Goal: Transaction & Acquisition: Purchase product/service

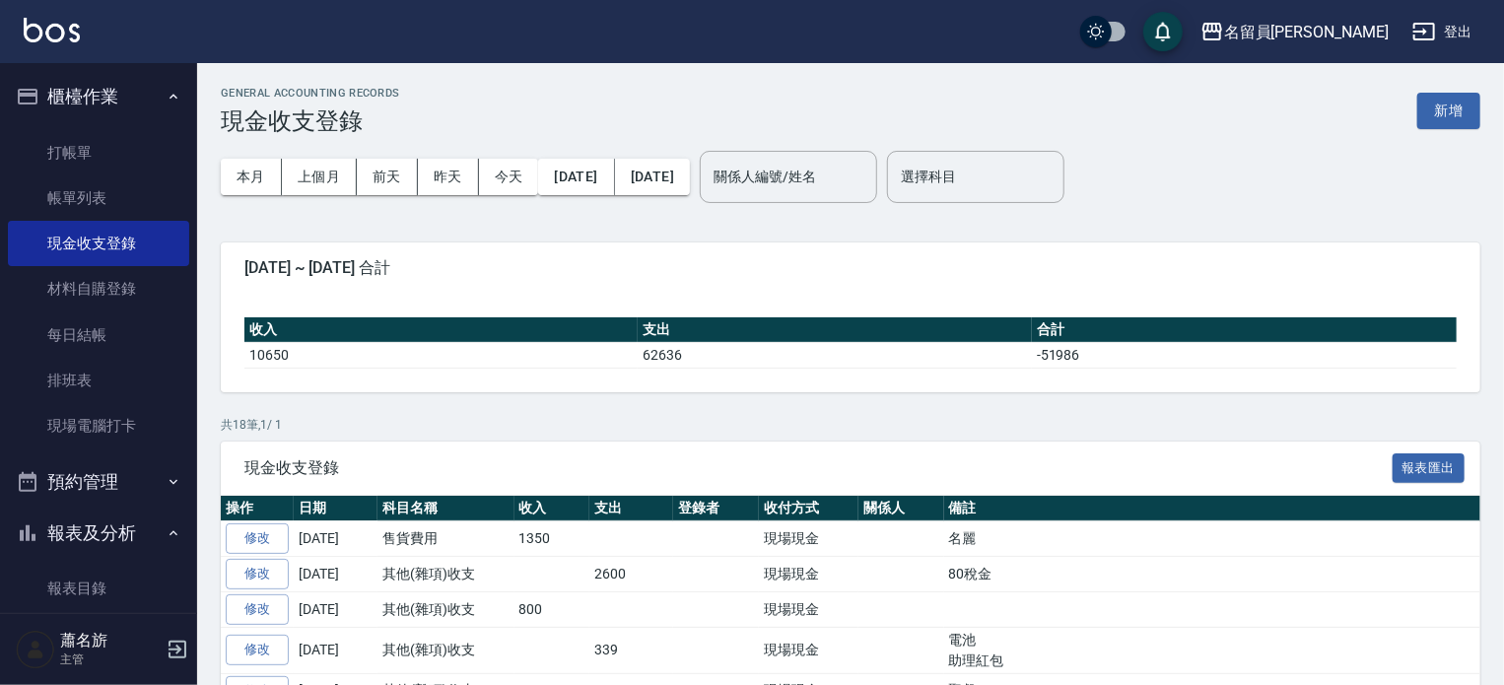
click at [82, 116] on button "櫃檯作業" at bounding box center [98, 96] width 181 height 51
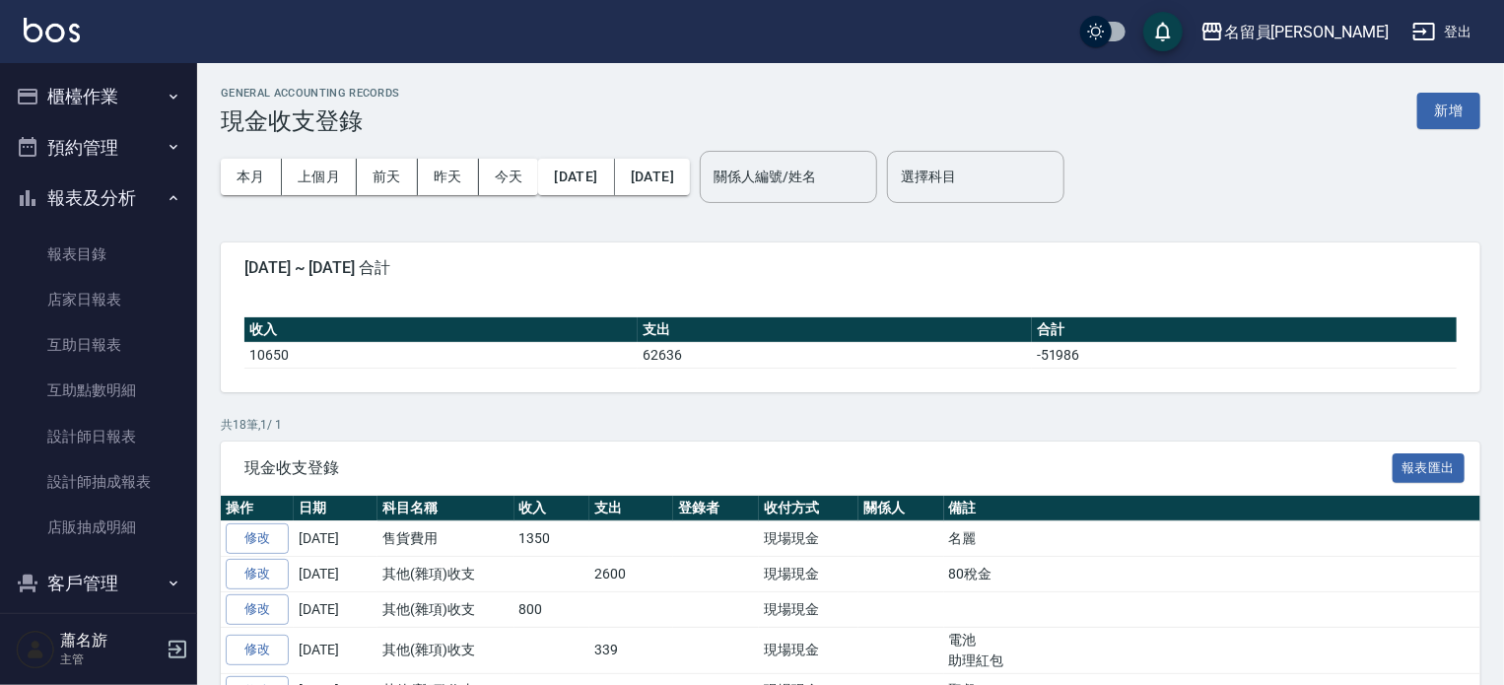
click at [74, 131] on ul "櫃檯作業 打帳單 帳單列表 現金收支登錄 材料自購登錄 每日結帳 排班表 現場電腦打卡 預約管理 預約管理 單日預約紀錄 單週預約紀錄 報表及分析 報表目錄 …" at bounding box center [98, 416] width 181 height 706
click at [83, 102] on button "櫃檯作業" at bounding box center [98, 96] width 181 height 51
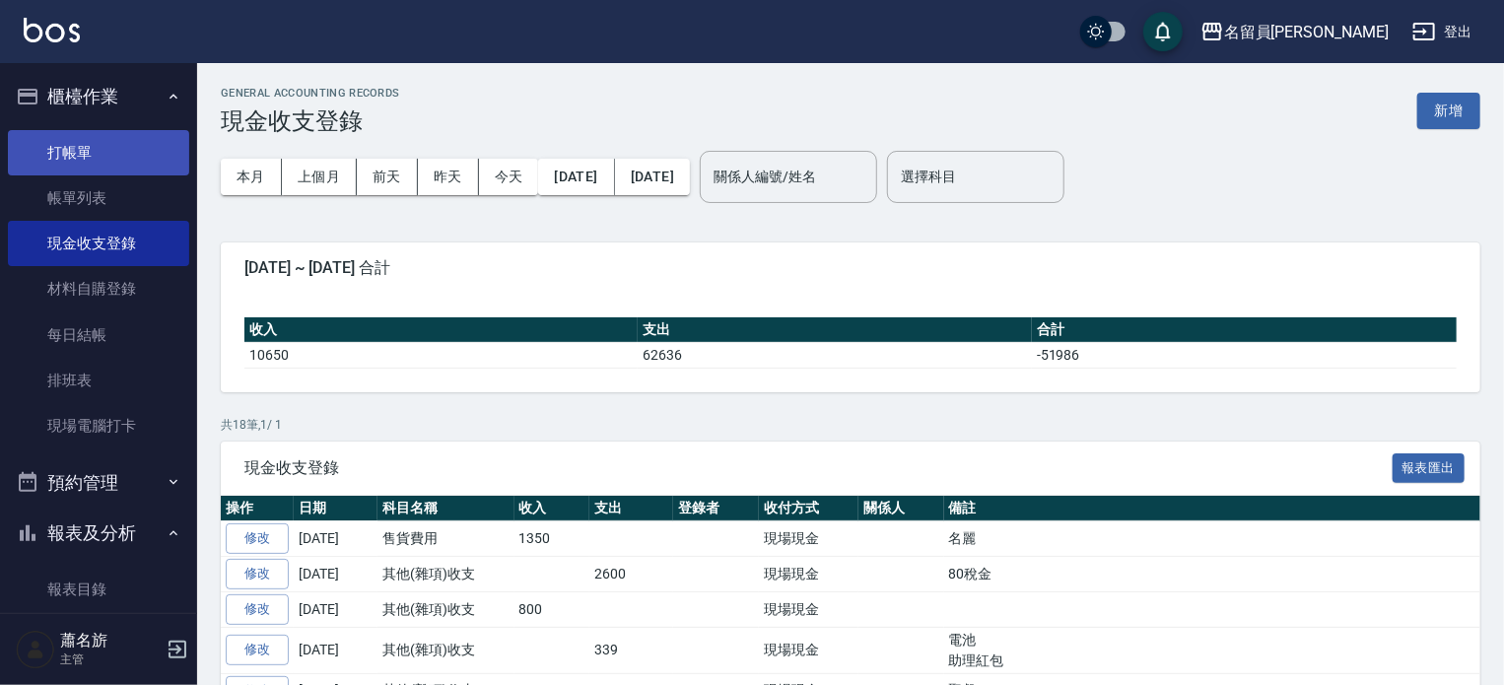
click at [58, 149] on link "打帳單" at bounding box center [98, 152] width 181 height 45
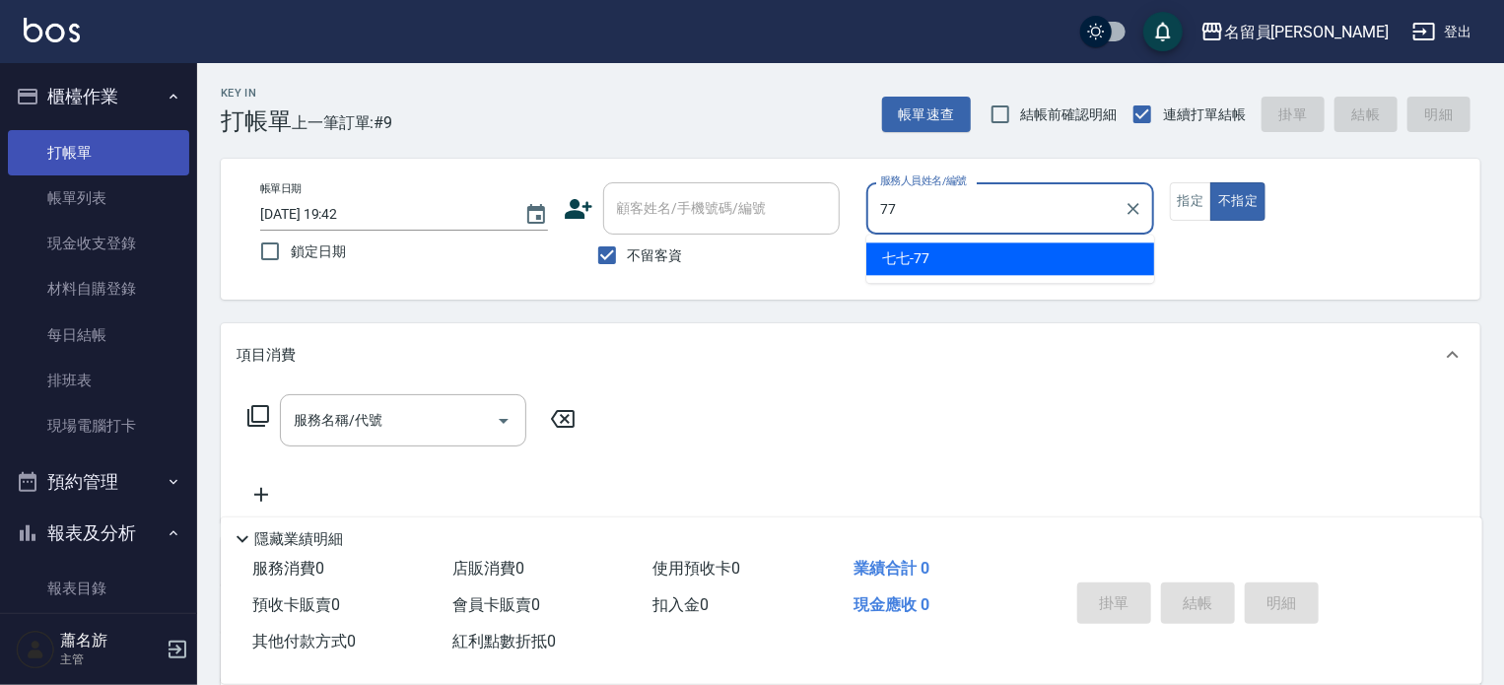
type input "七七-77"
type button "false"
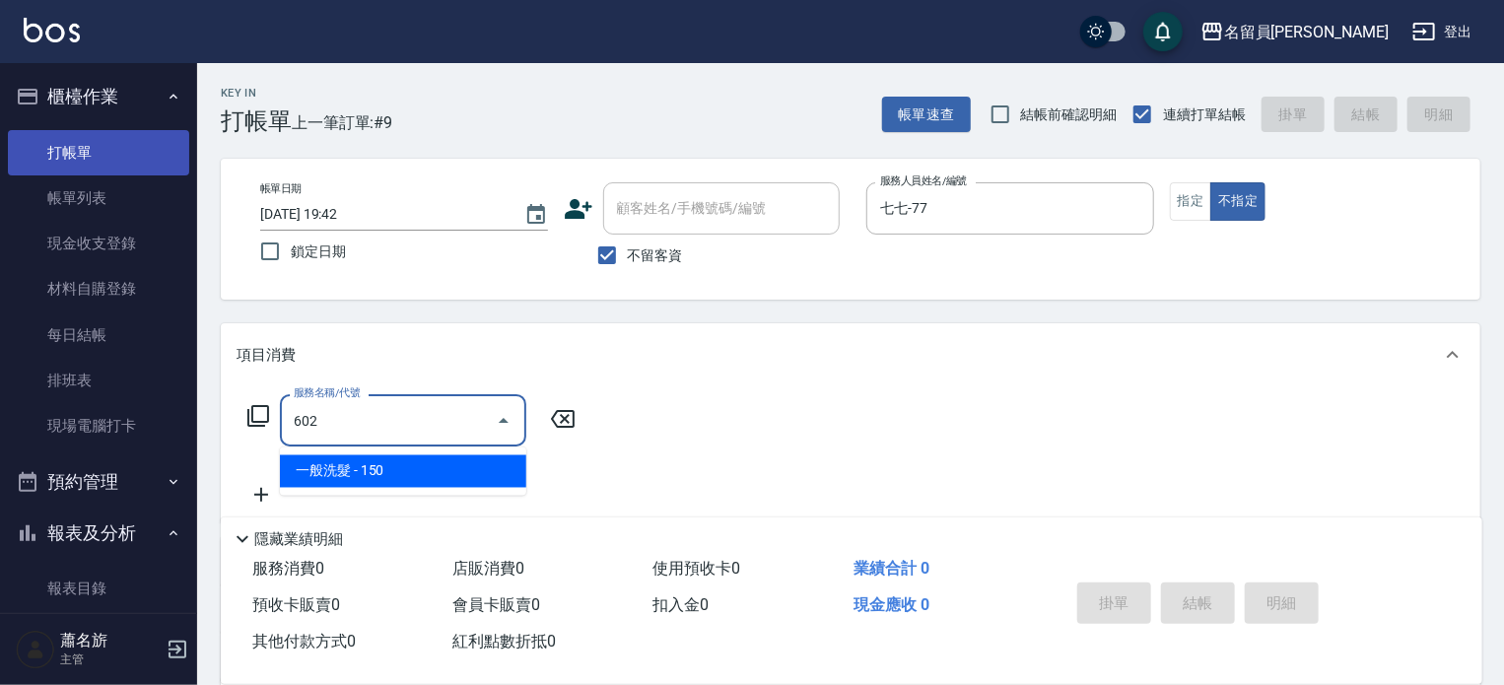
type input "一般洗髮(602)"
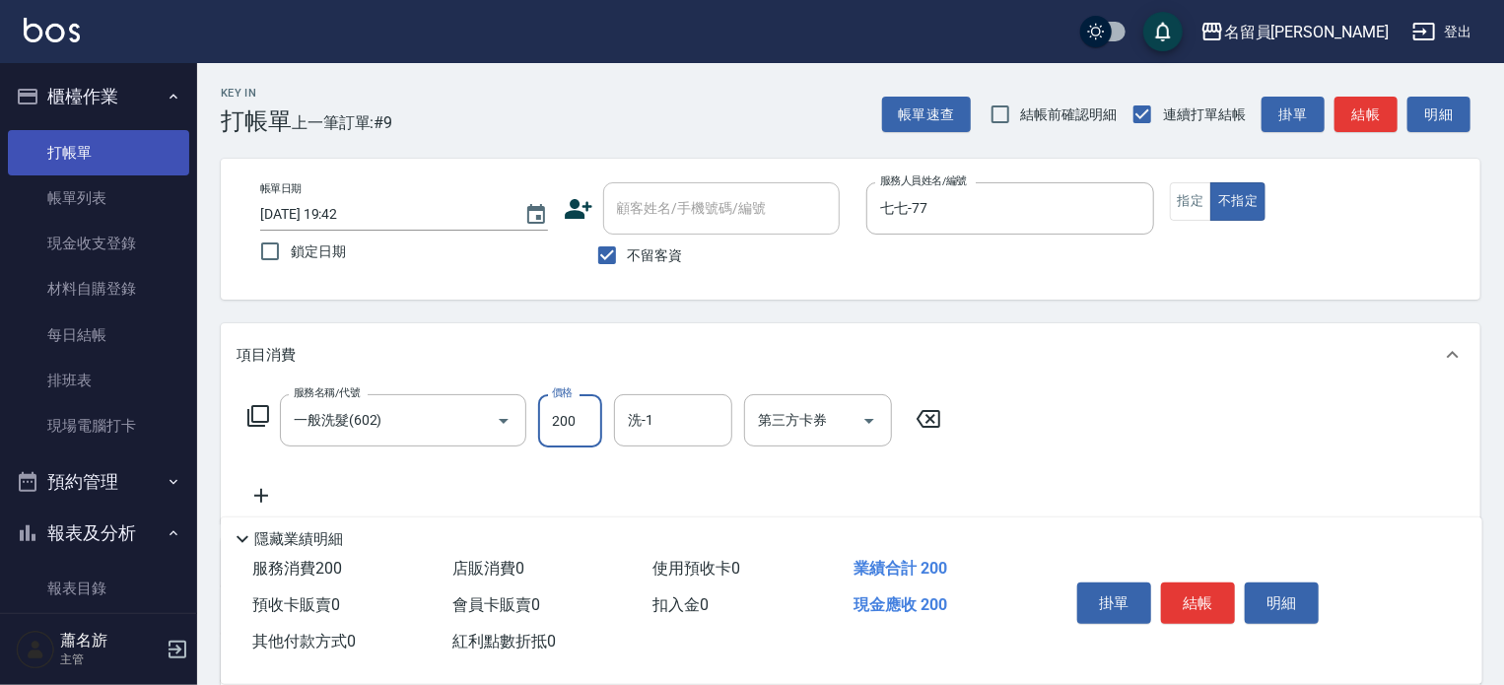
type input "200"
type input "[PERSON_NAME]-23"
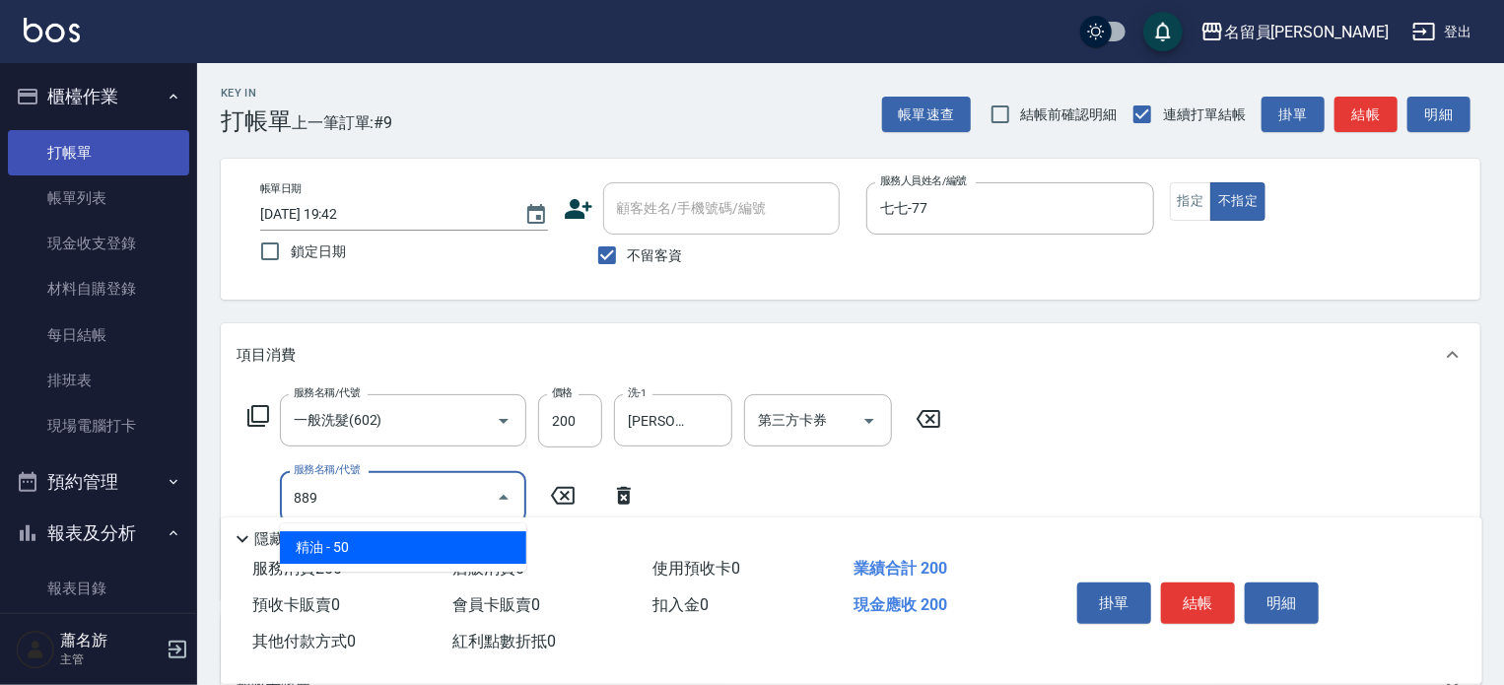
type input "精油(889)"
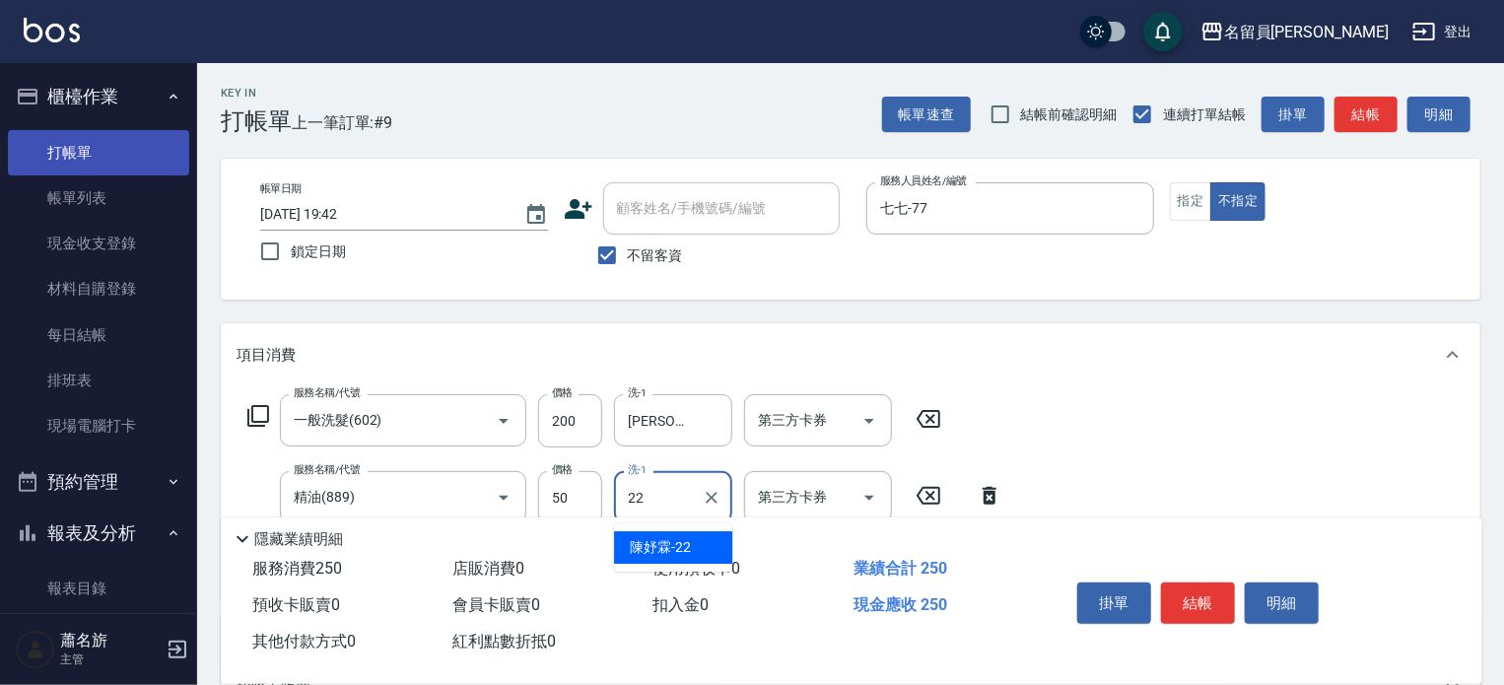
type input "[PERSON_NAME]-22"
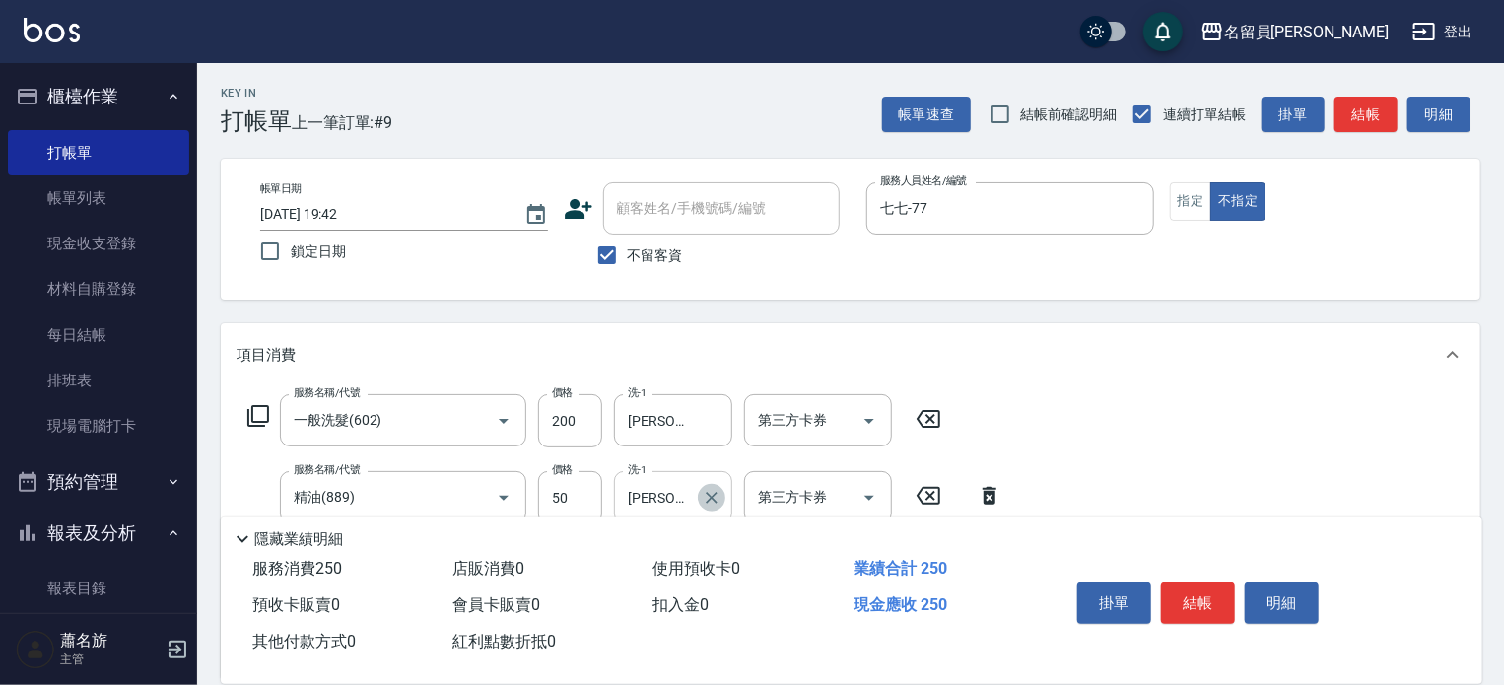
click at [702, 493] on icon "Clear" at bounding box center [712, 498] width 20 height 20
type input "[PERSON_NAME]-23"
click at [1218, 590] on button "結帳" at bounding box center [1198, 602] width 74 height 41
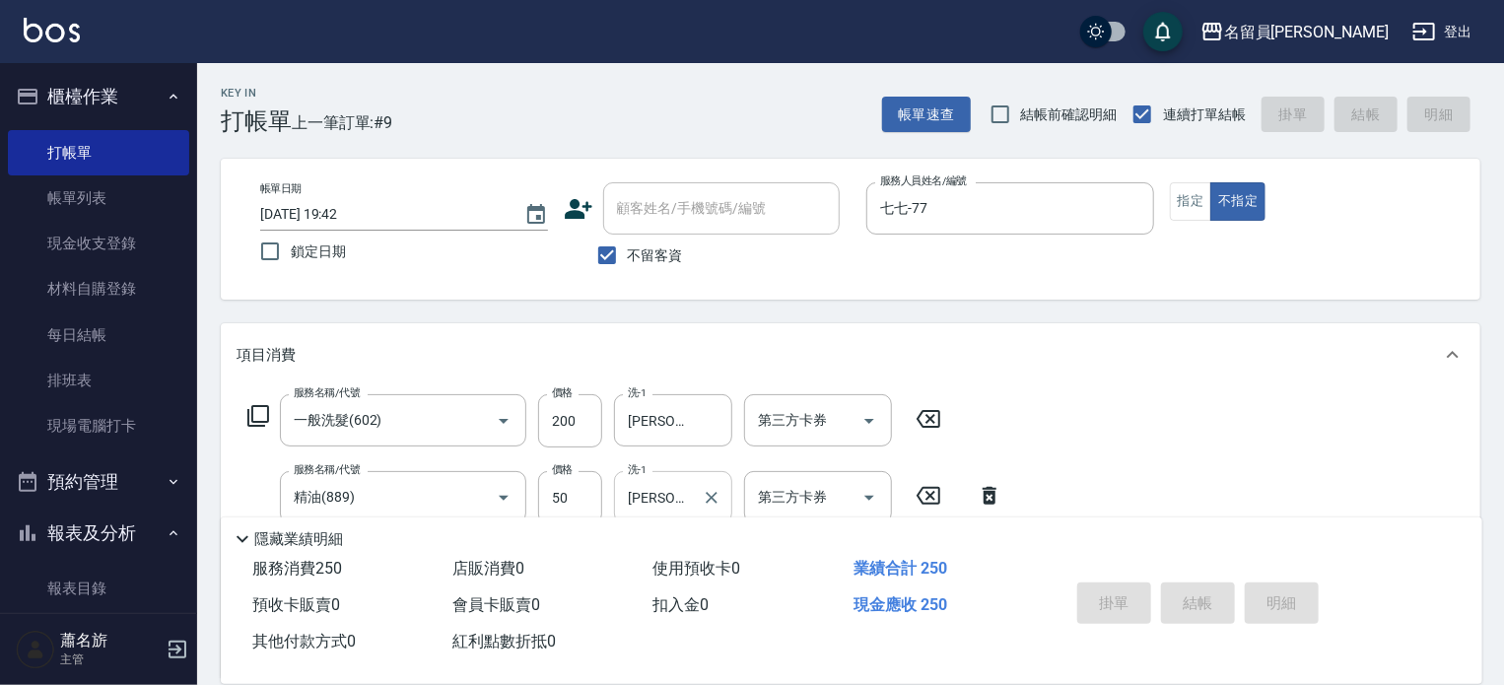
type input "[DATE] 19:43"
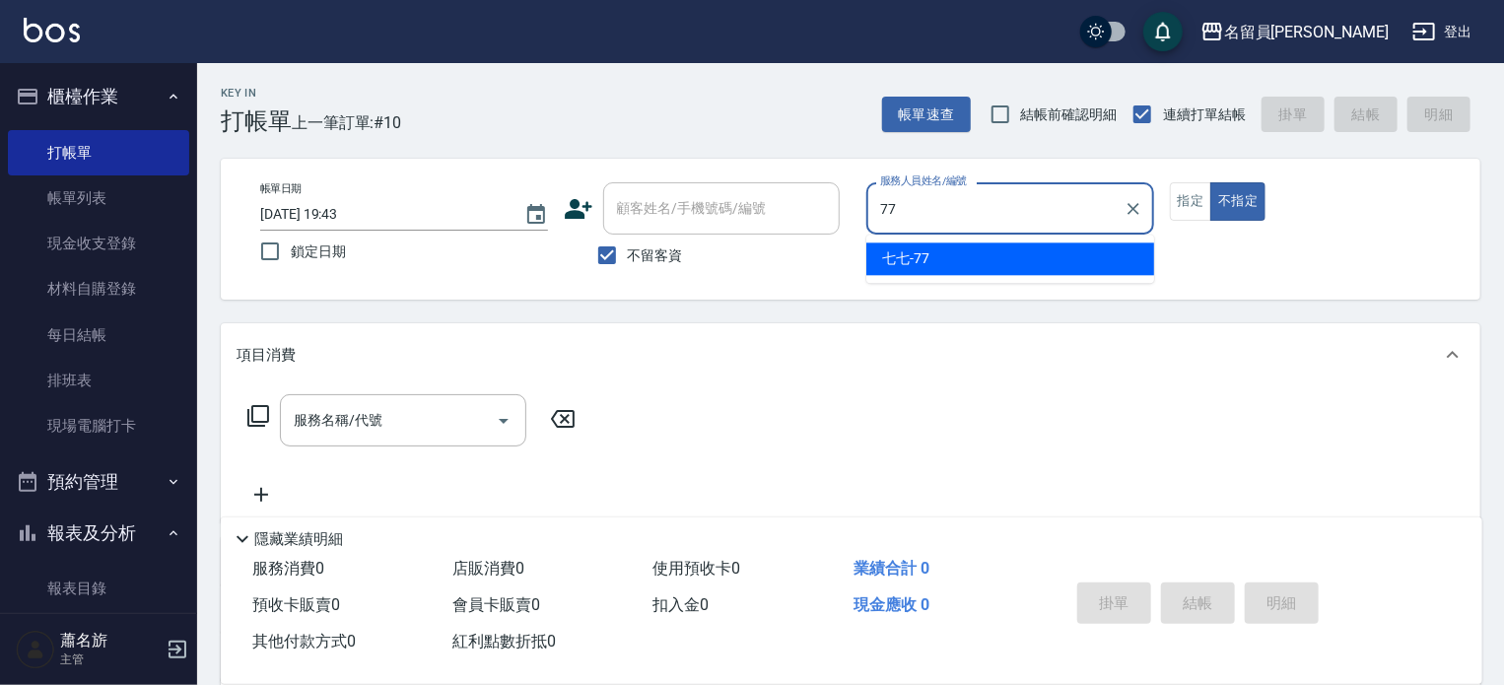
type input "七七-77"
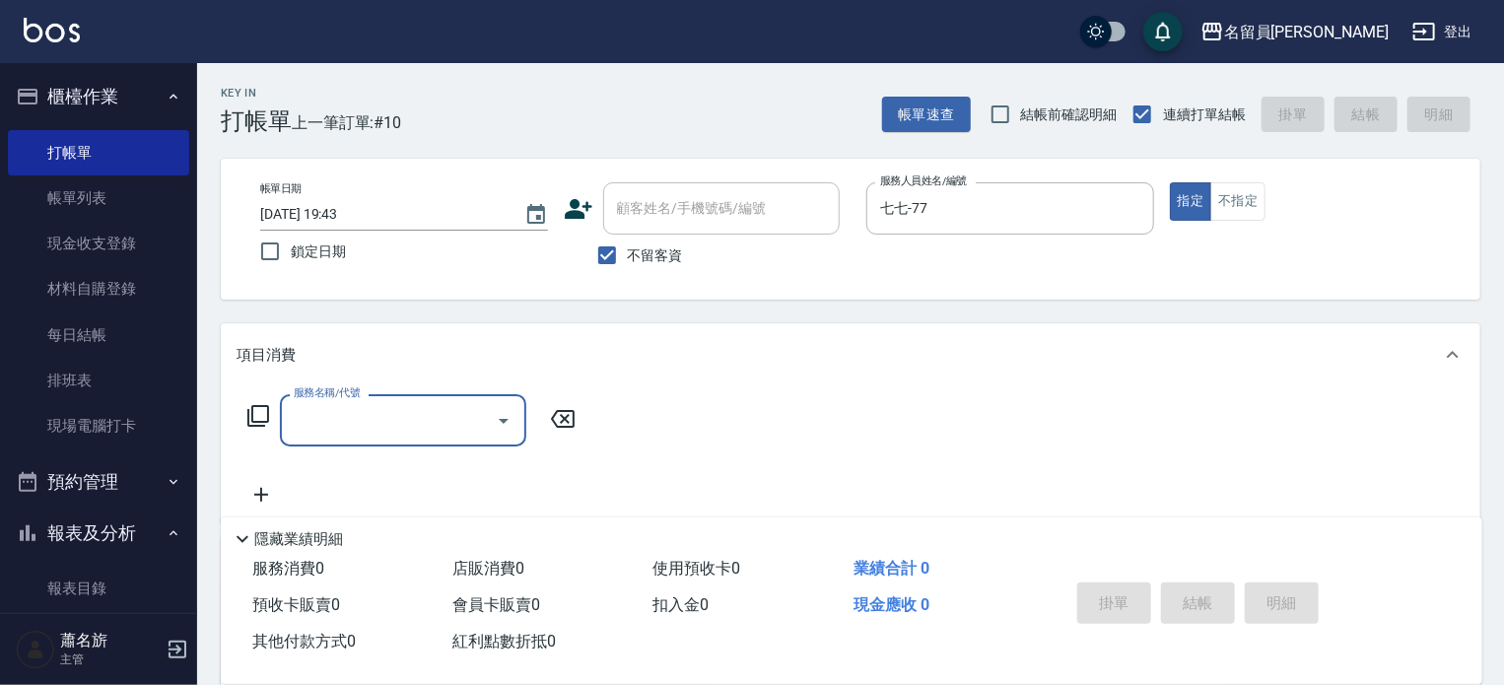
type input "ㄇ"
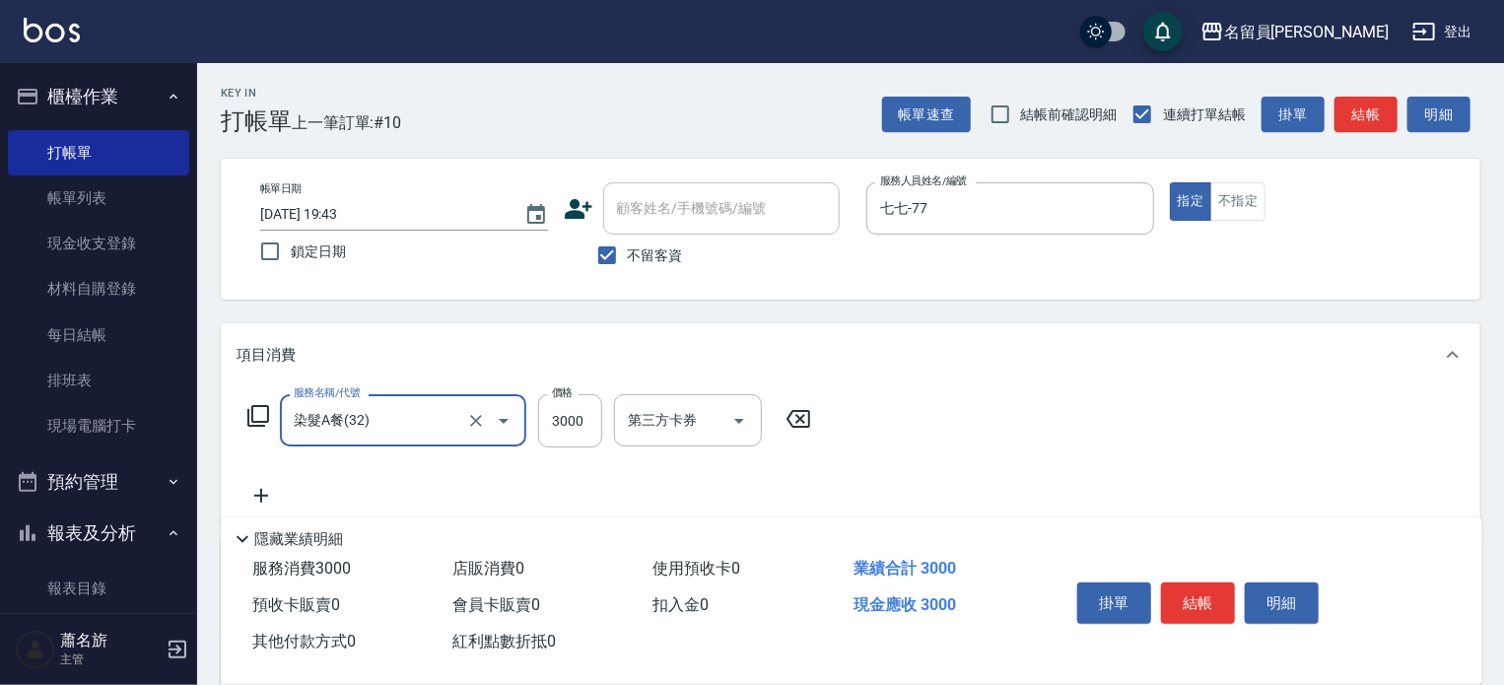
type input "染髮A餐(32)"
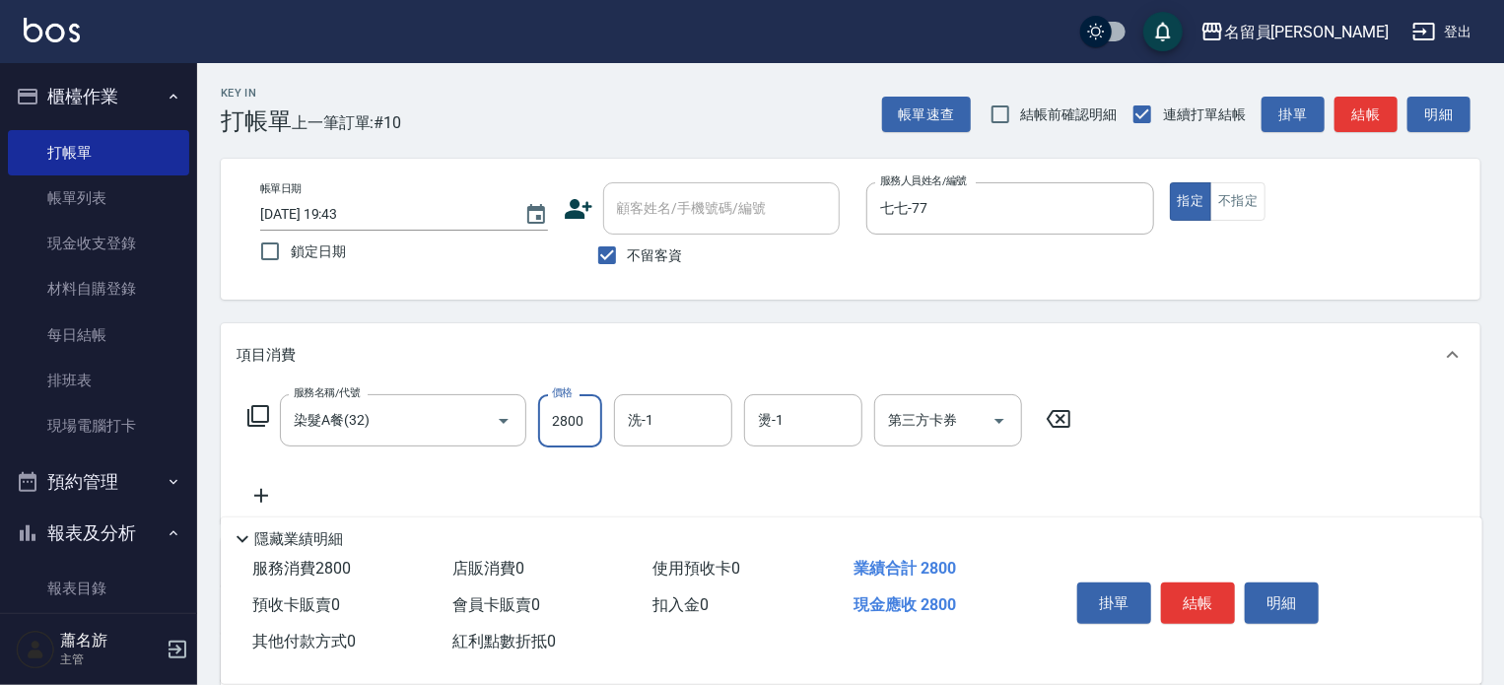
type input "2800"
type input "[PERSON_NAME]-17"
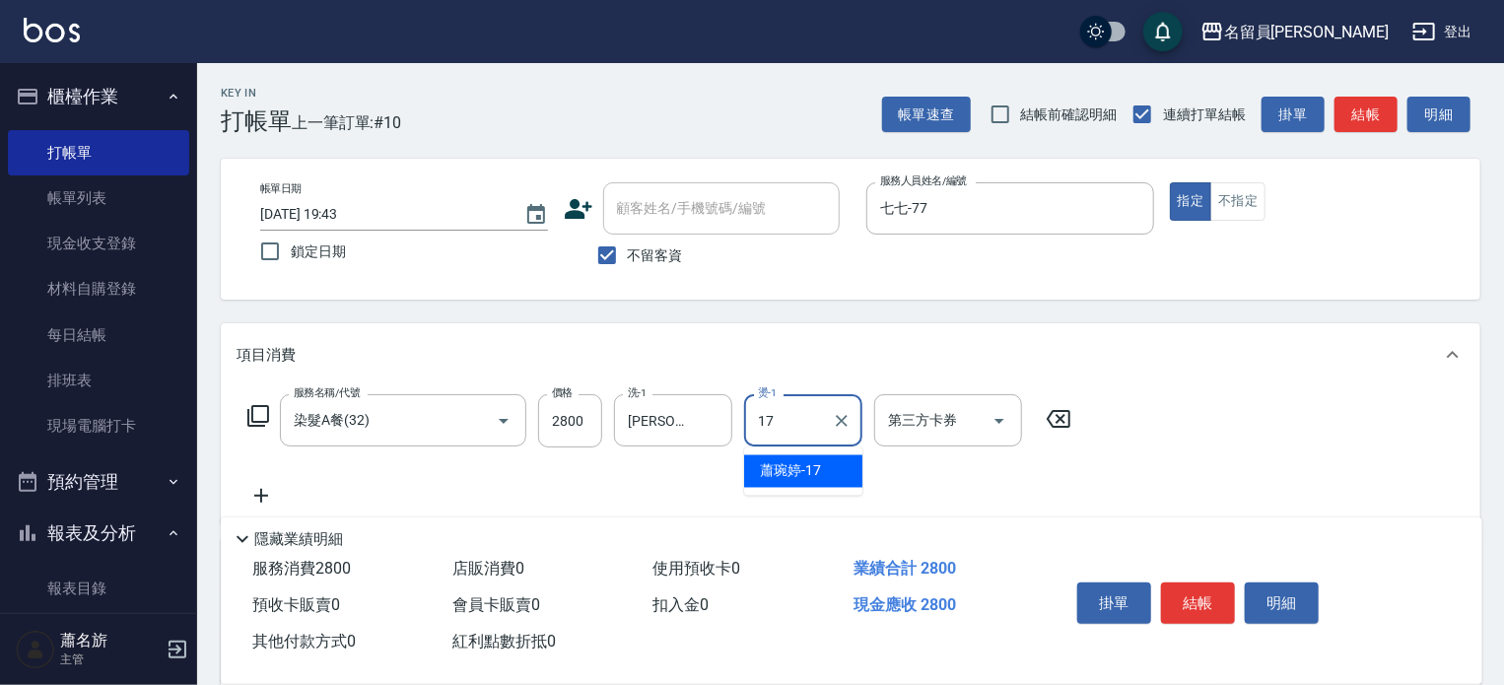
type input "[PERSON_NAME]-17"
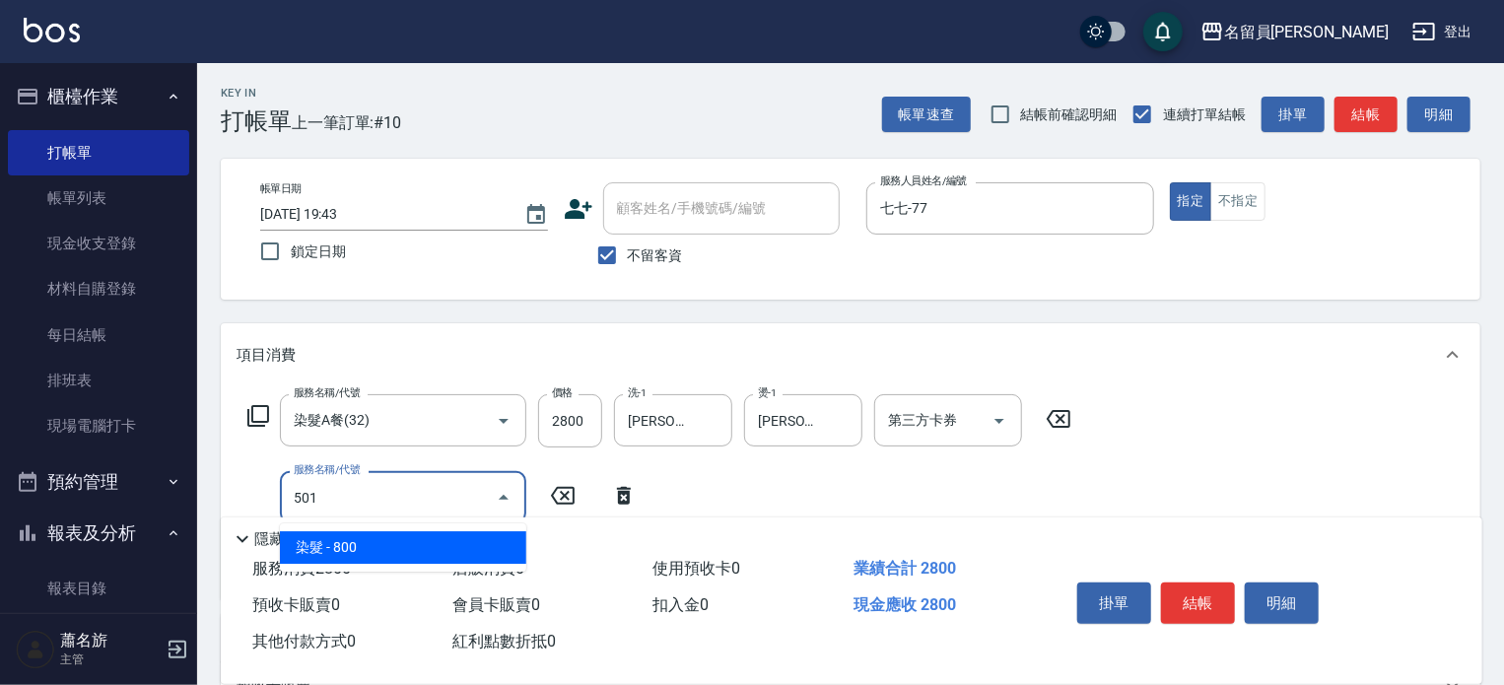
type input "染髮(501)"
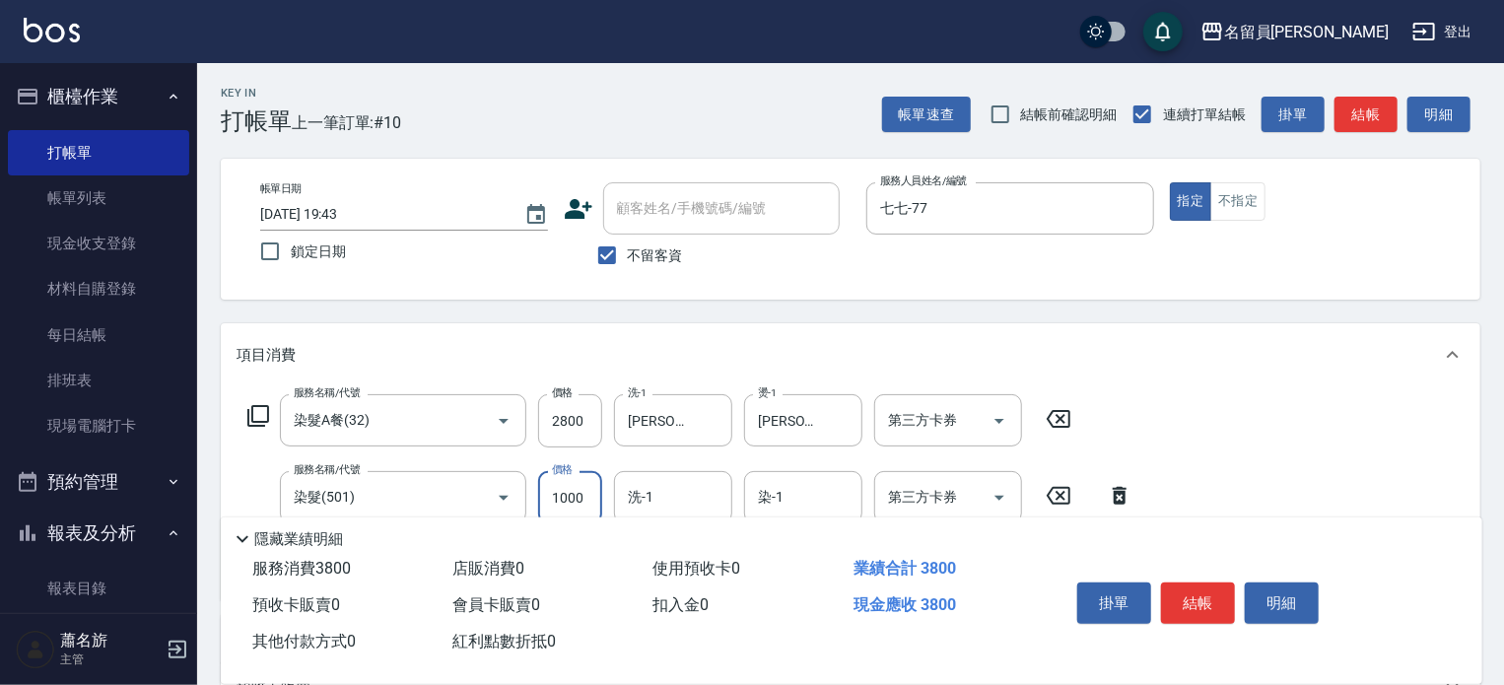
type input "1000"
type input "[PERSON_NAME]-17"
type input "染髮(501)"
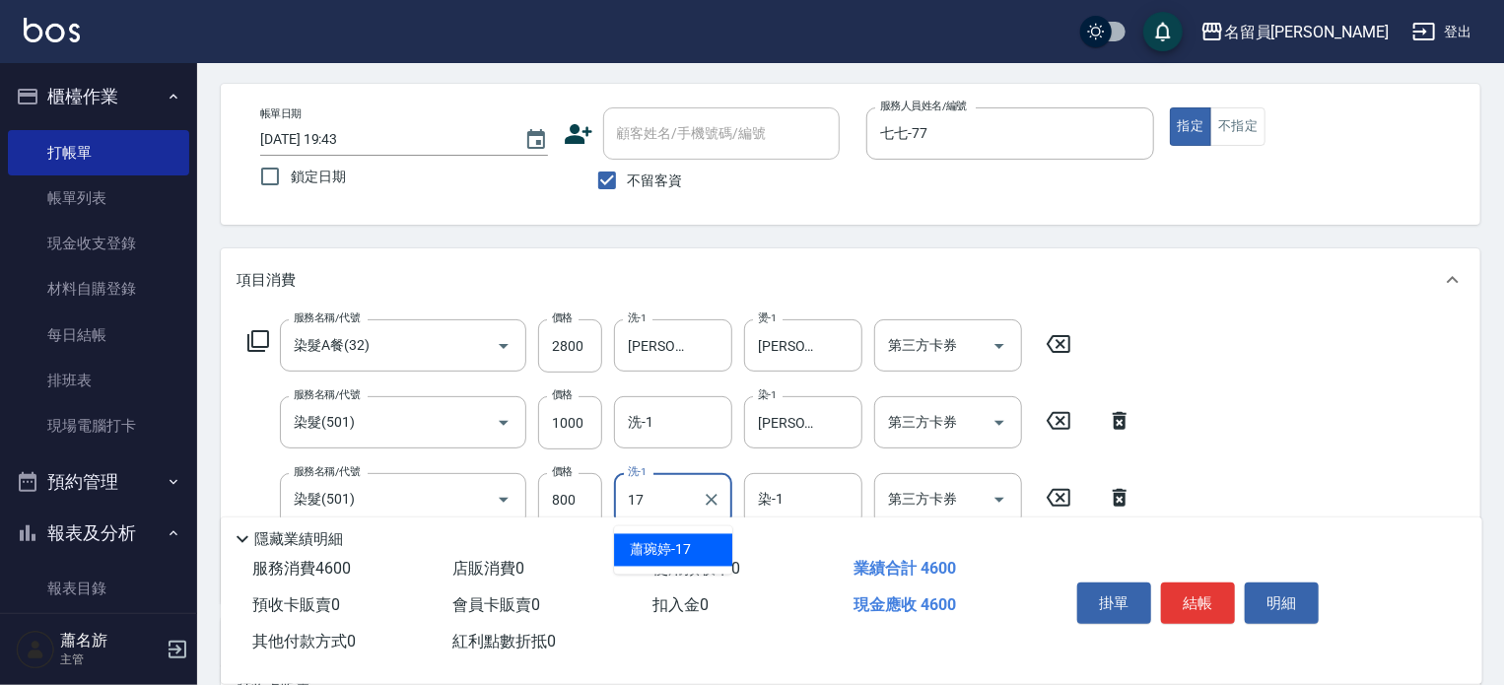
scroll to position [197, 0]
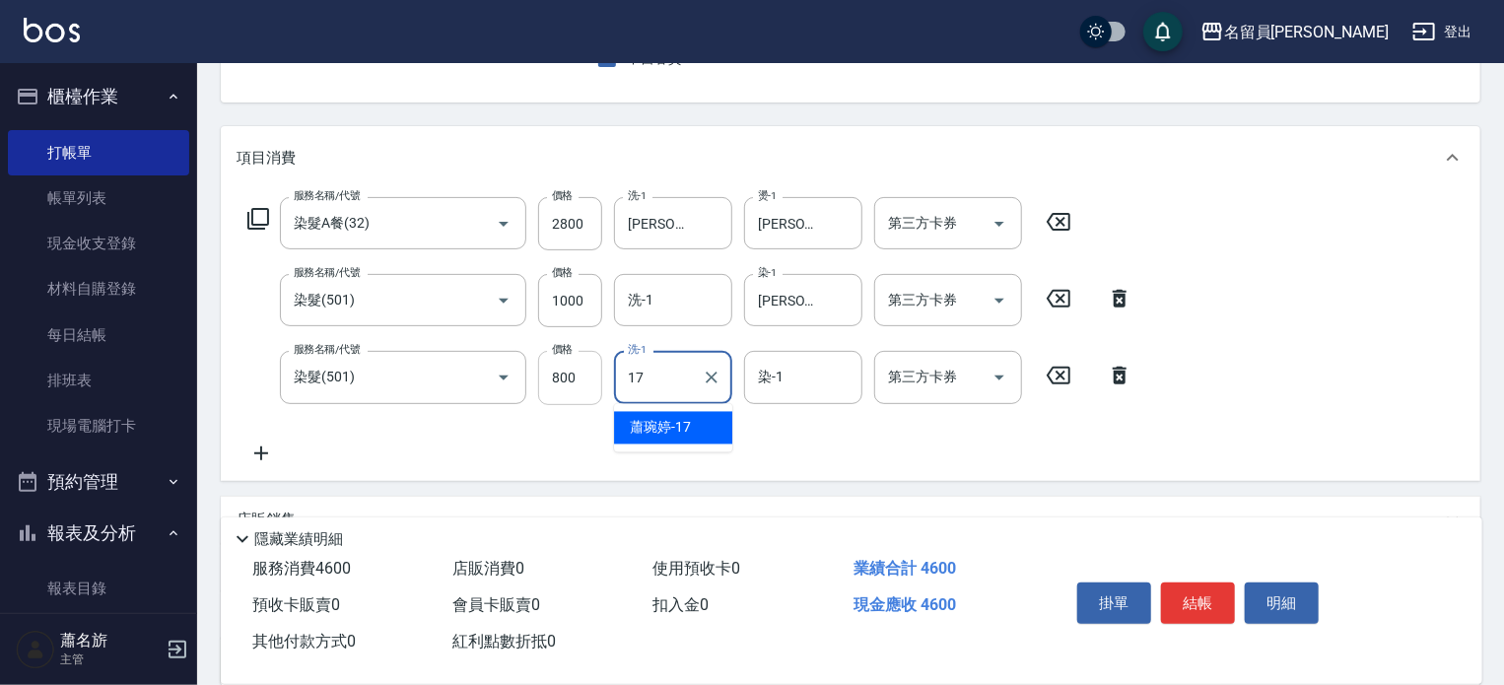
type input "17"
click at [560, 377] on input "800" at bounding box center [570, 377] width 64 height 53
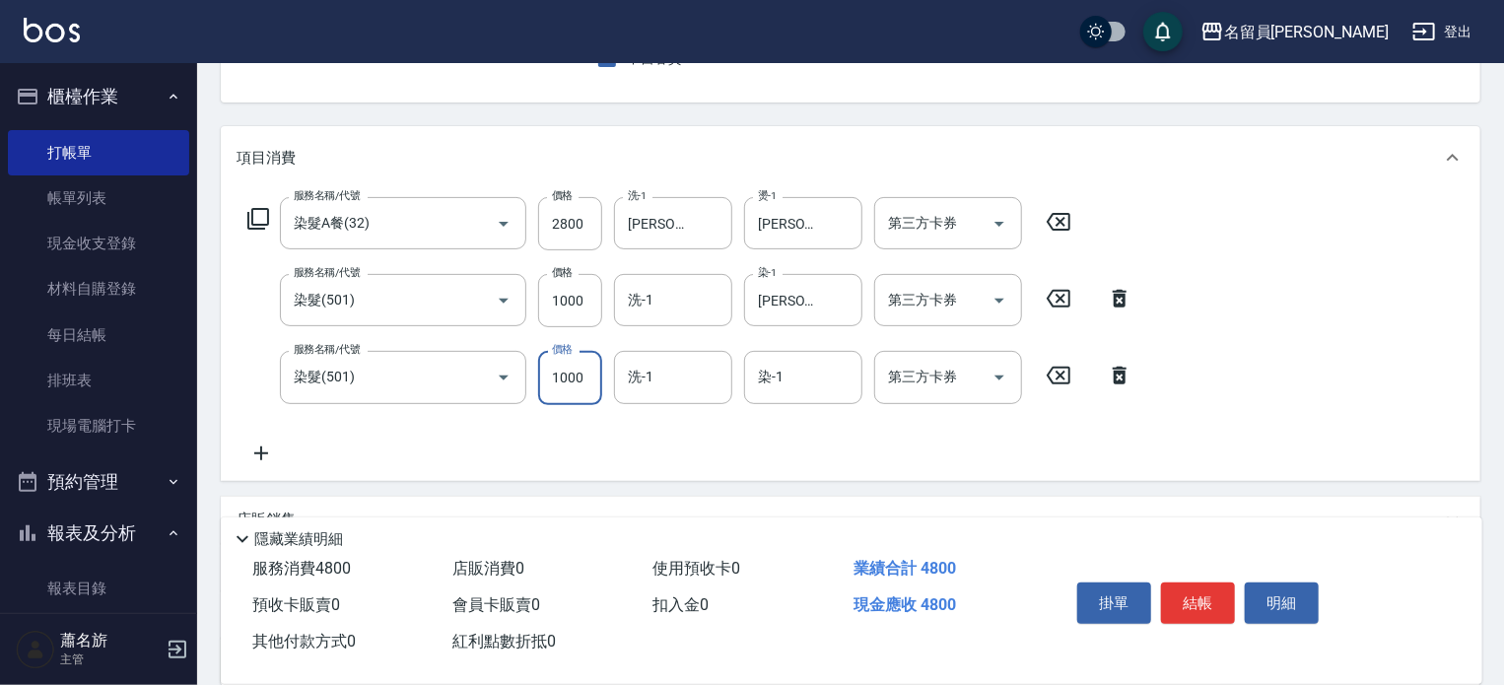
type input "1000"
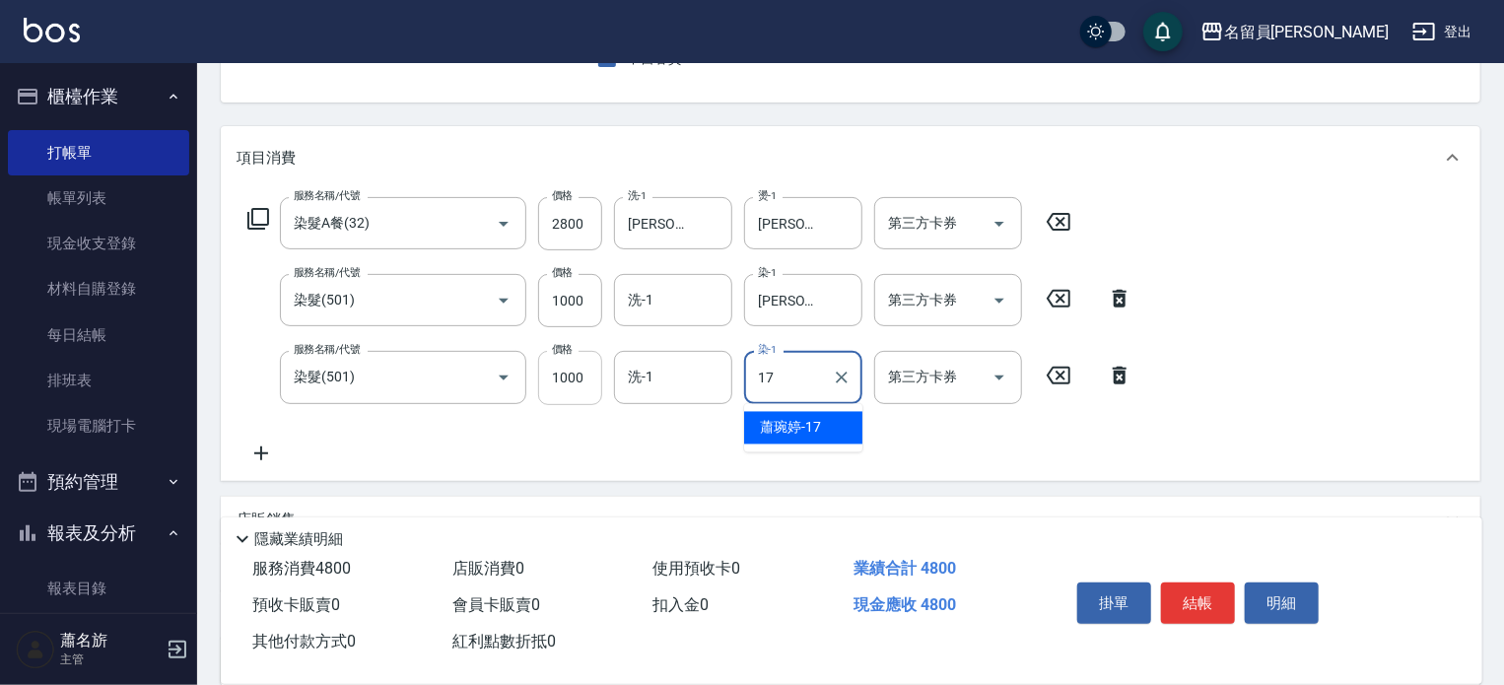
type input "[PERSON_NAME]-17"
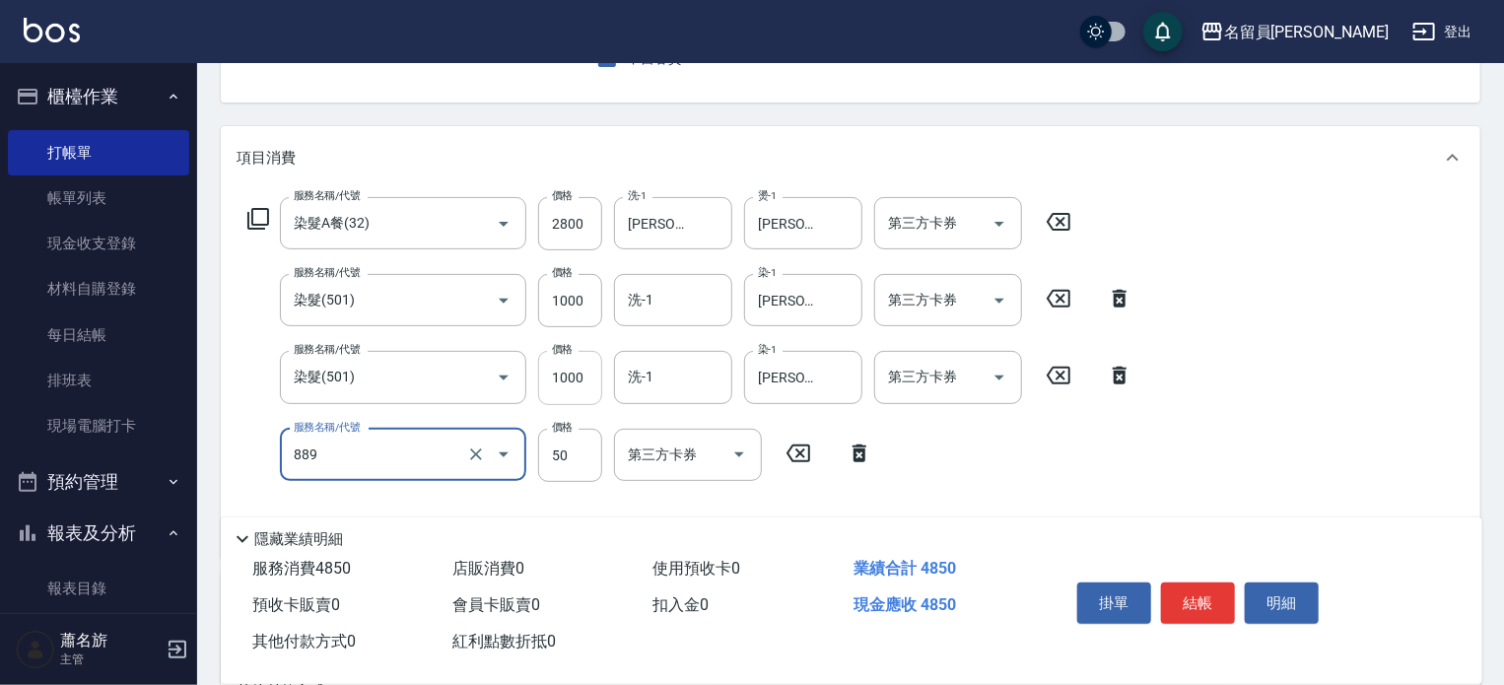
type input "精油(889)"
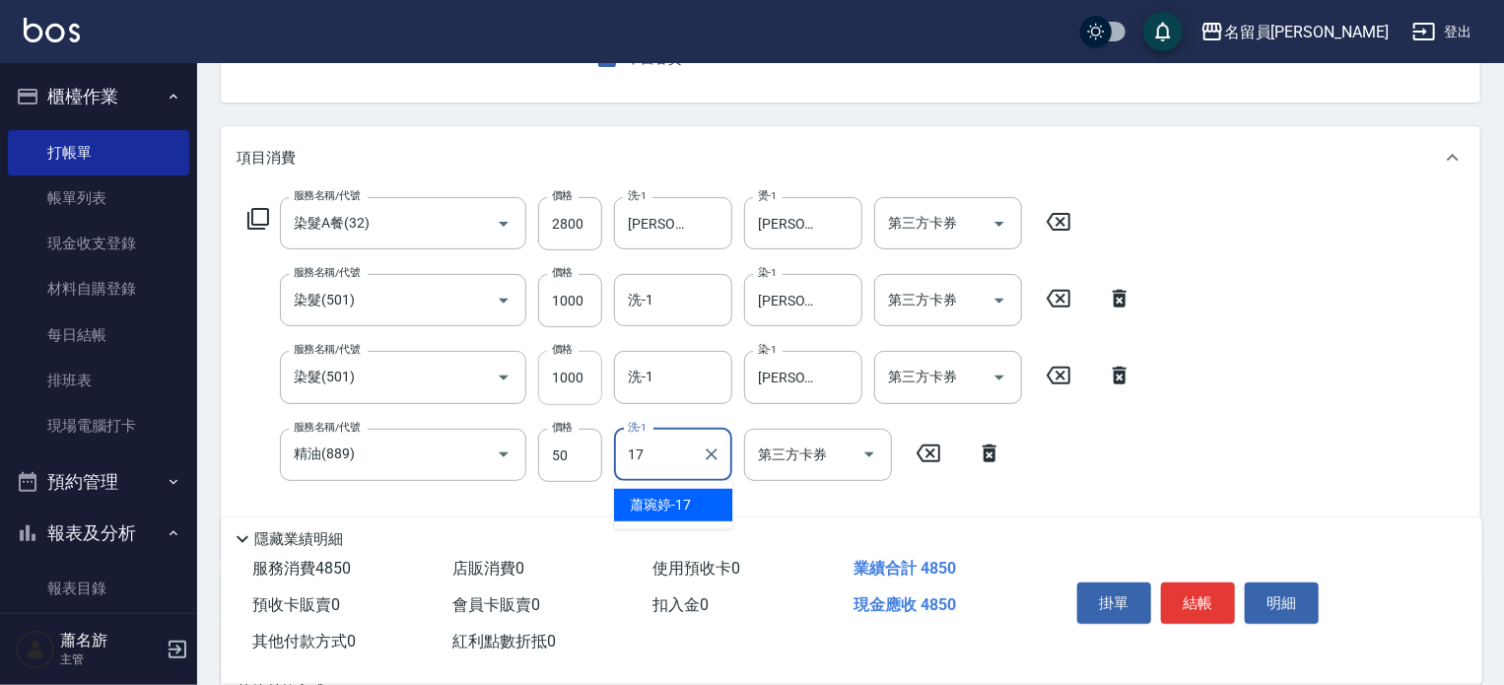
type input "[PERSON_NAME]-17"
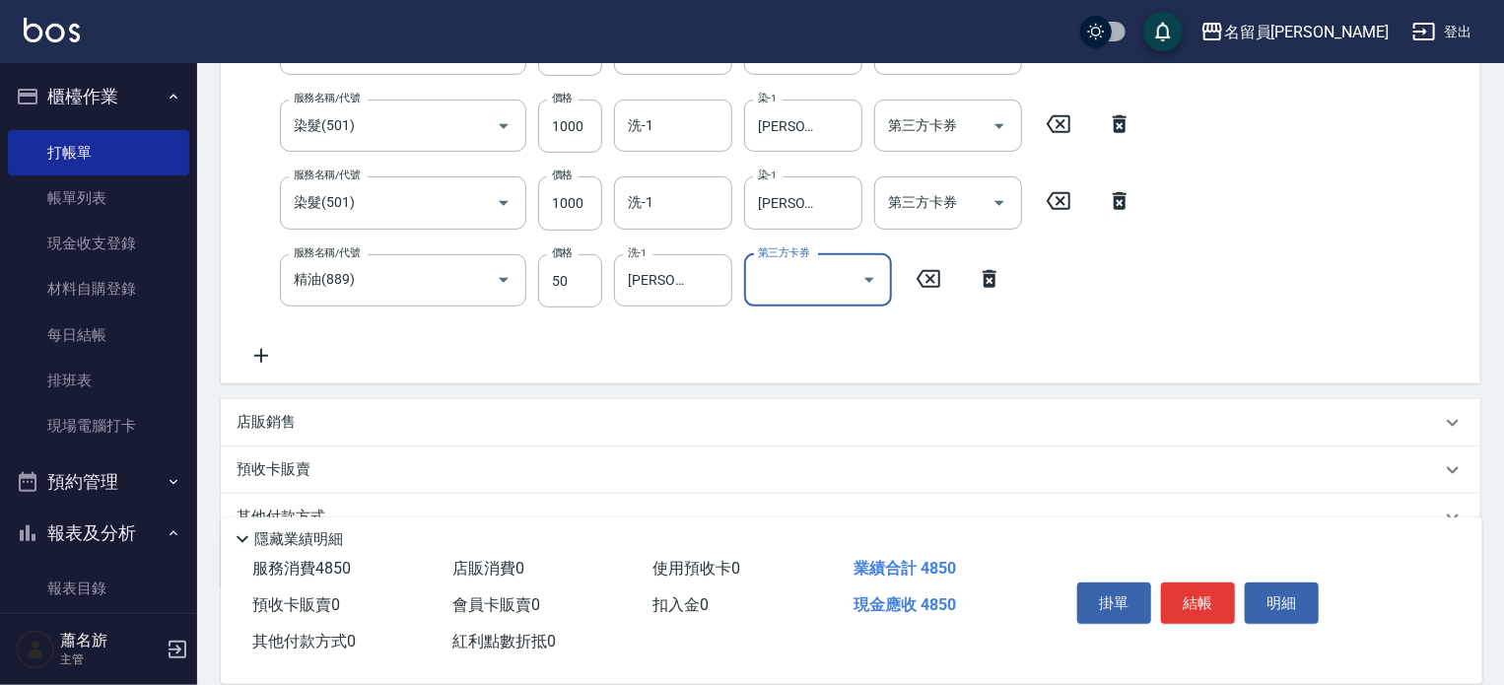
scroll to position [394, 0]
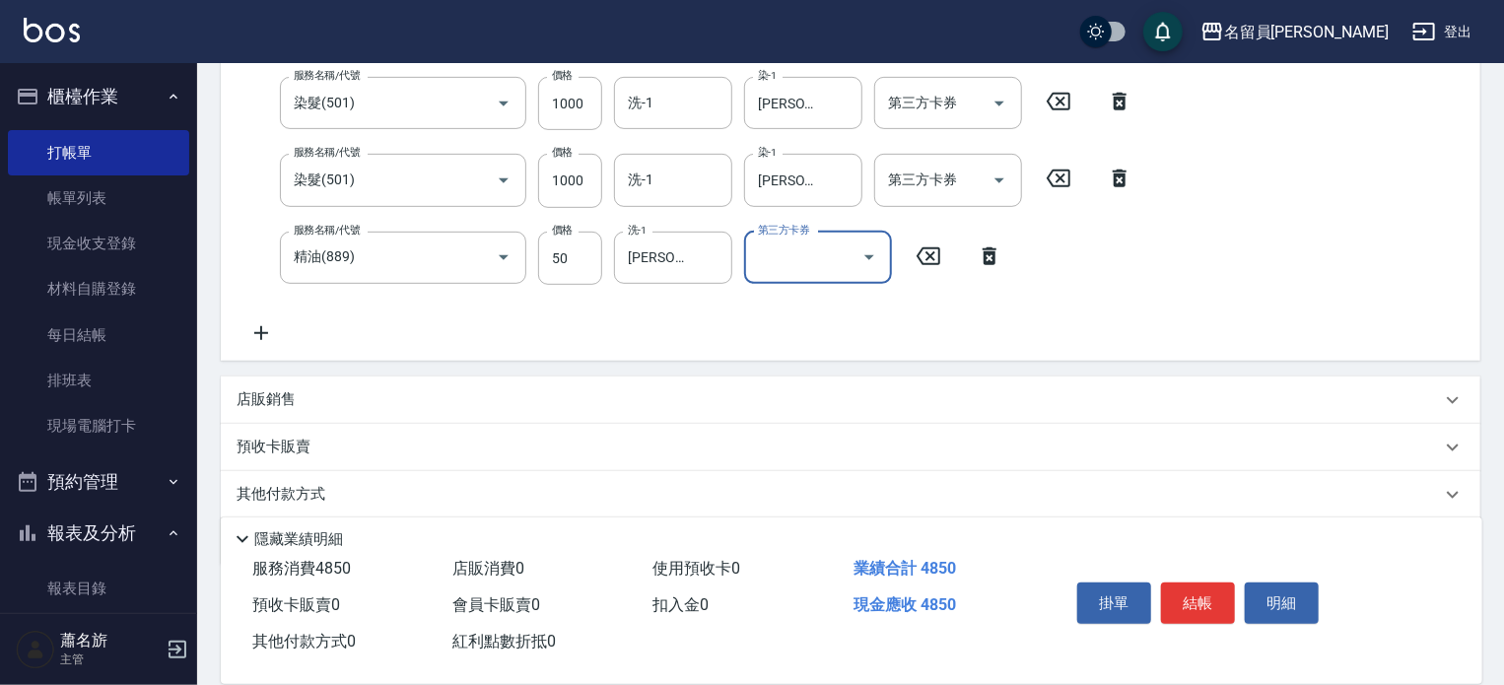
click at [492, 425] on div "預收卡販賣" at bounding box center [850, 447] width 1259 height 47
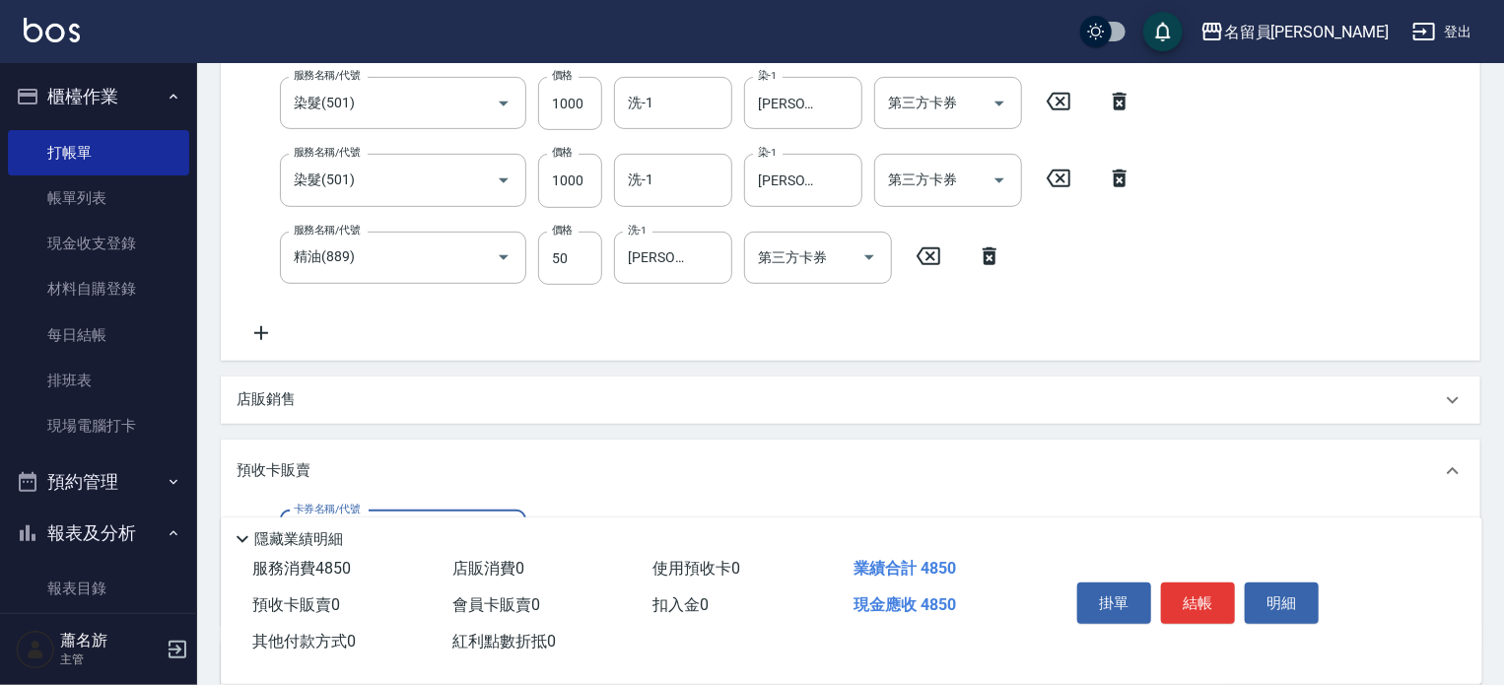
scroll to position [0, 0]
click at [506, 415] on div "店販銷售" at bounding box center [850, 399] width 1259 height 47
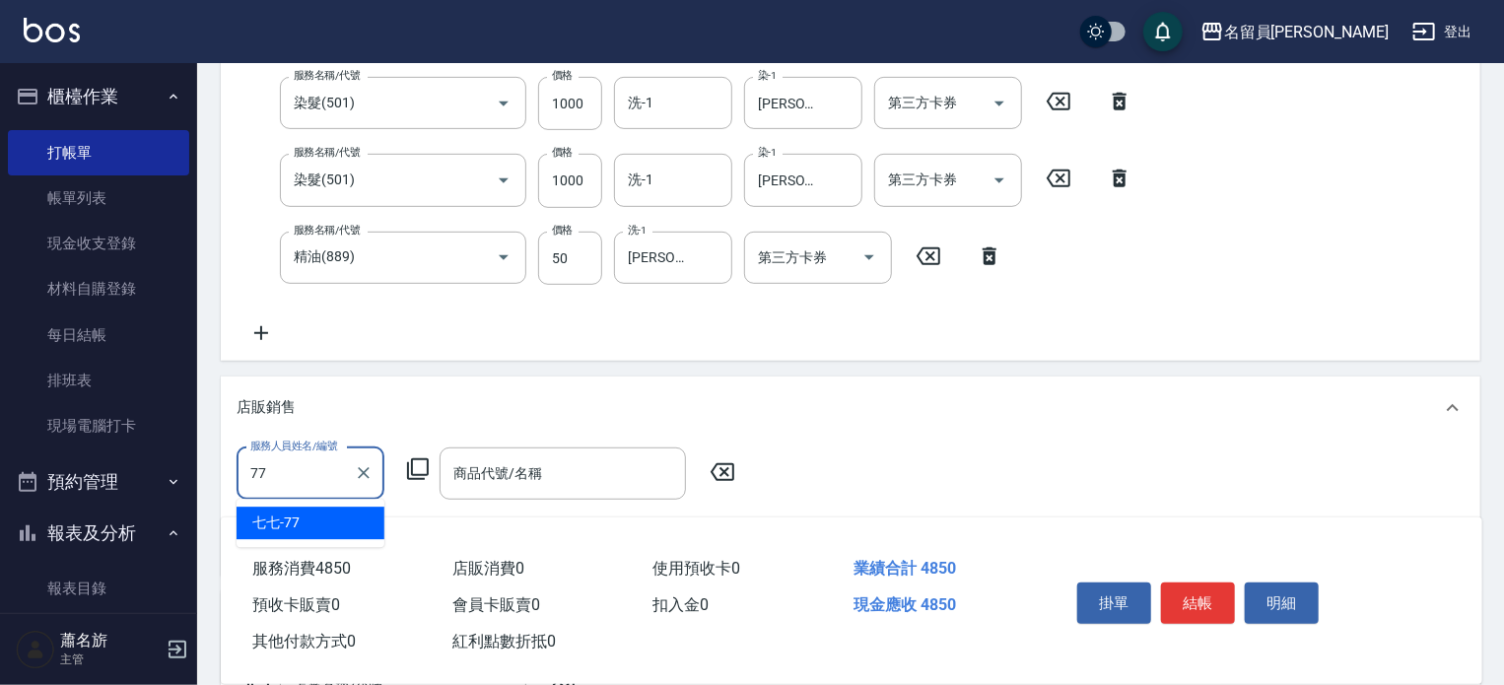
type input "七七-77"
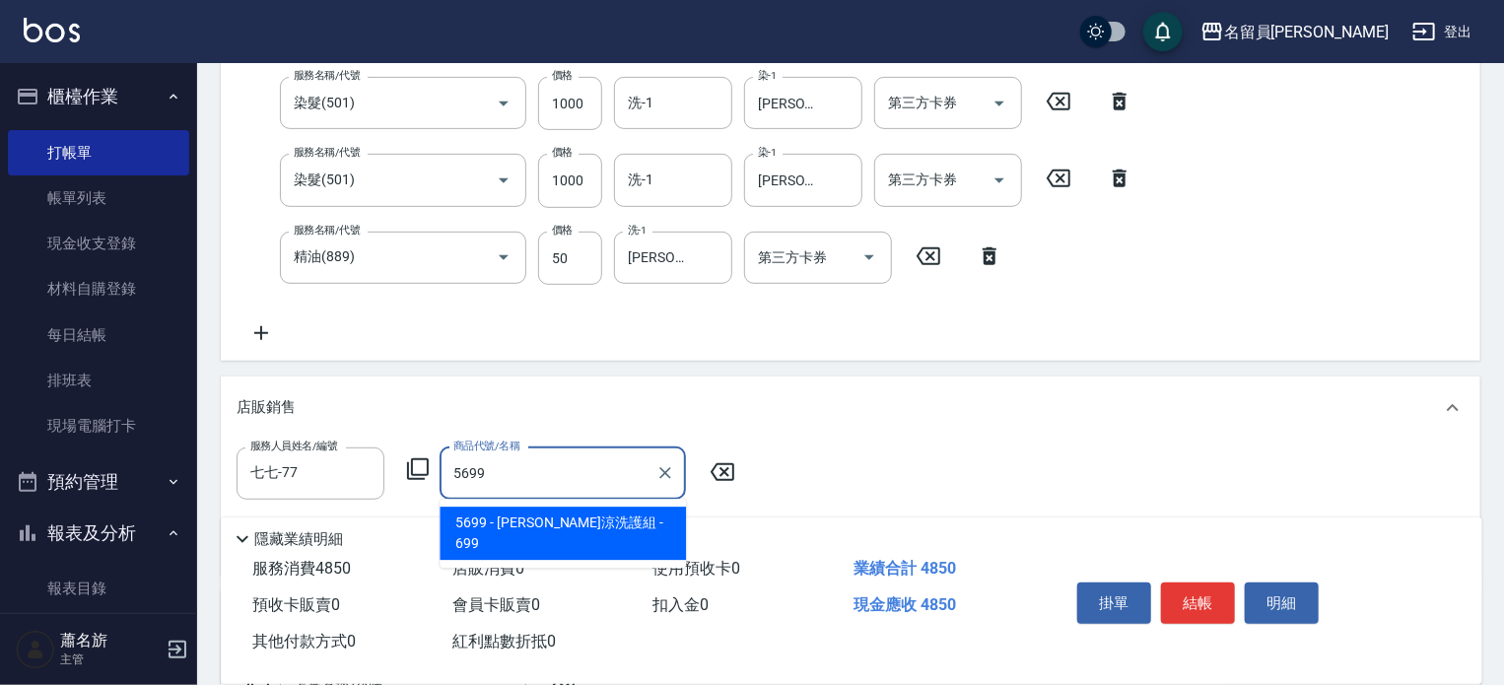
type input "水水沁涼洗護組"
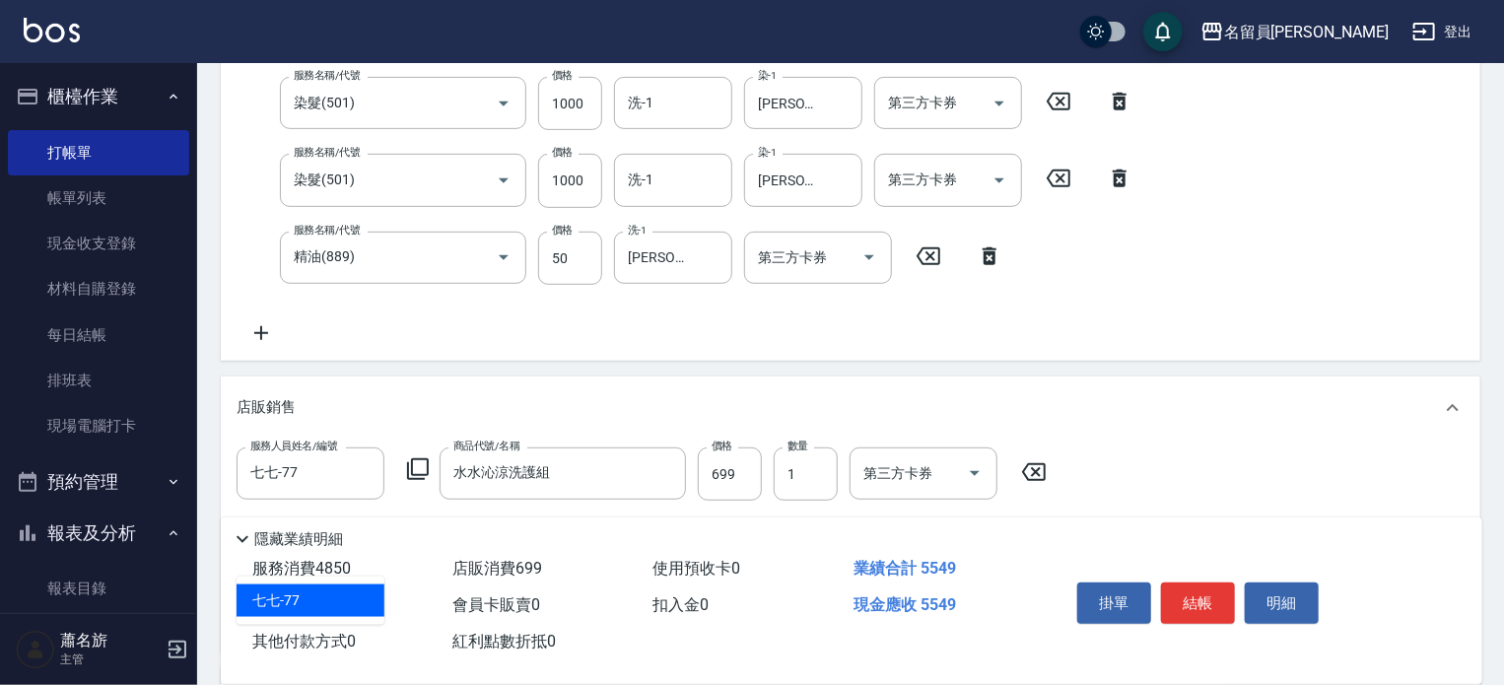
type input "七七-77"
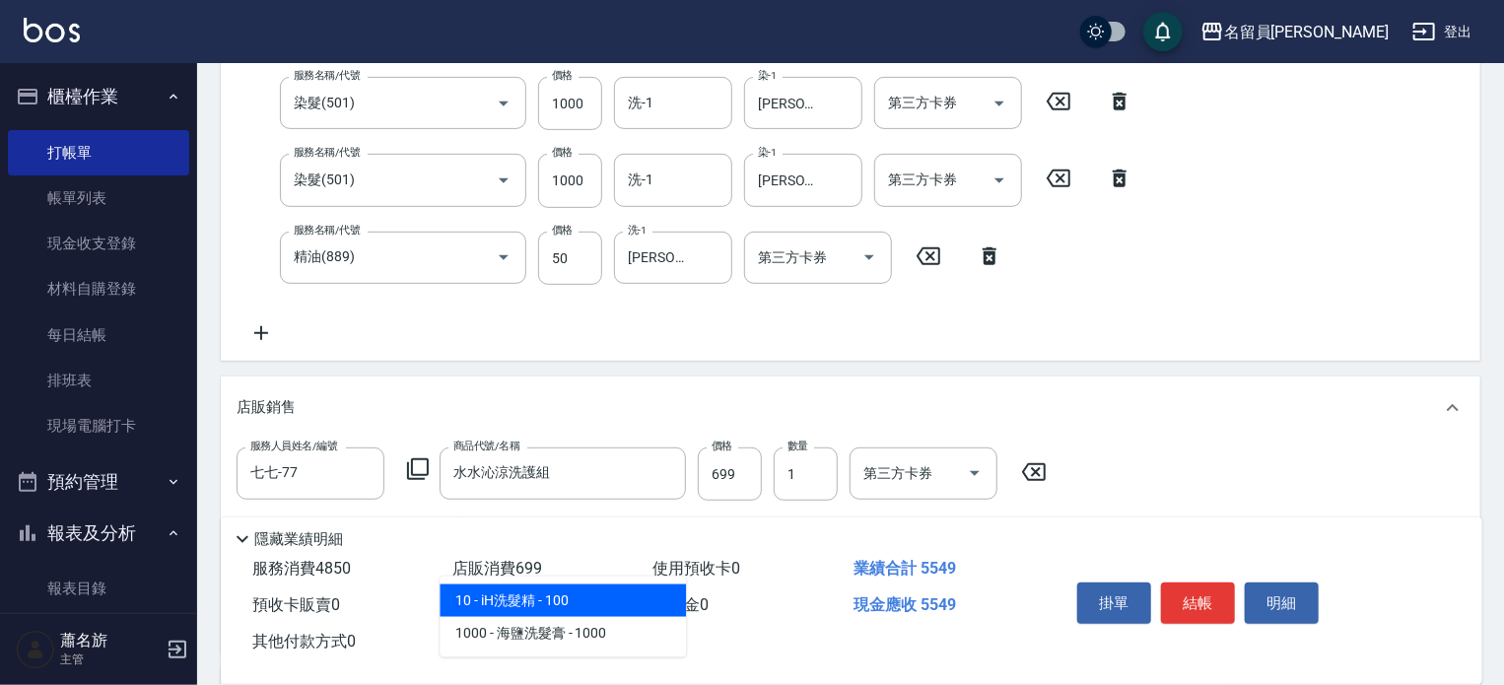
type input "iH洗髮精"
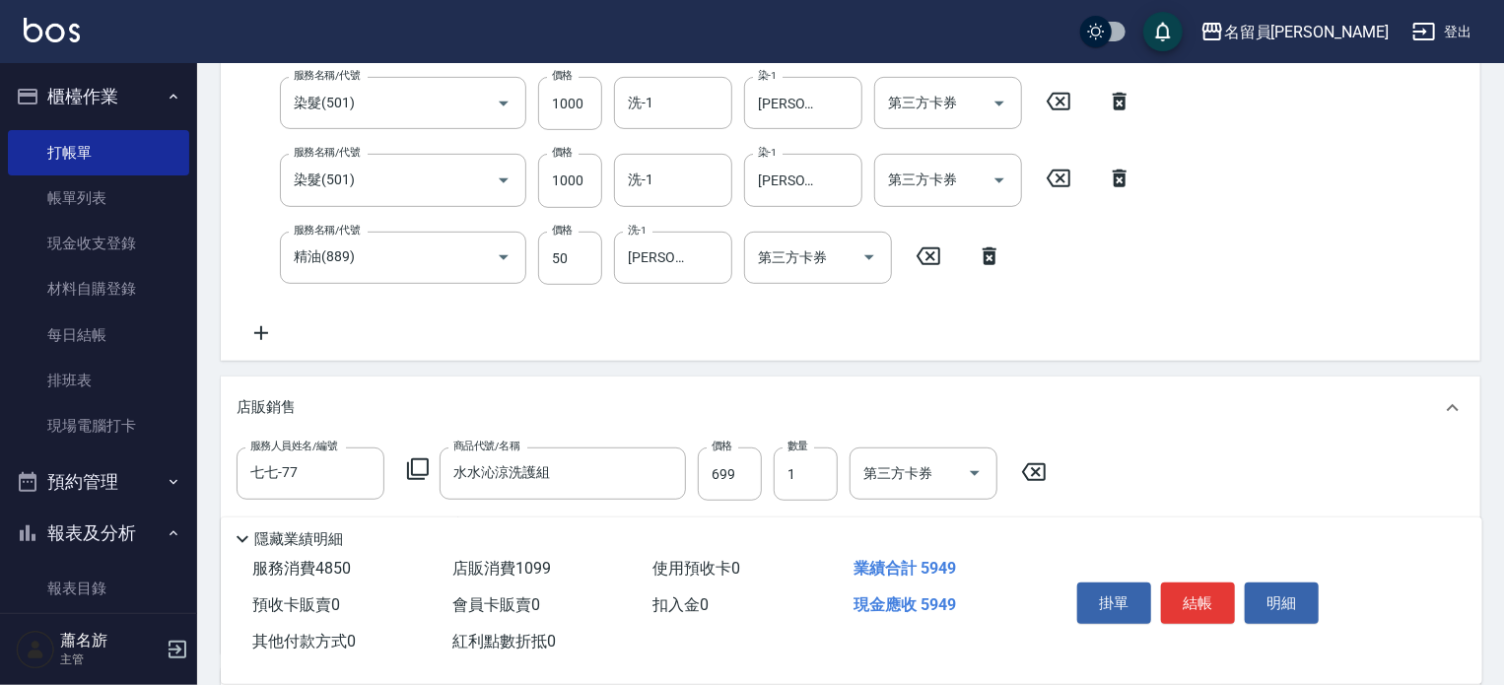
type input "400"
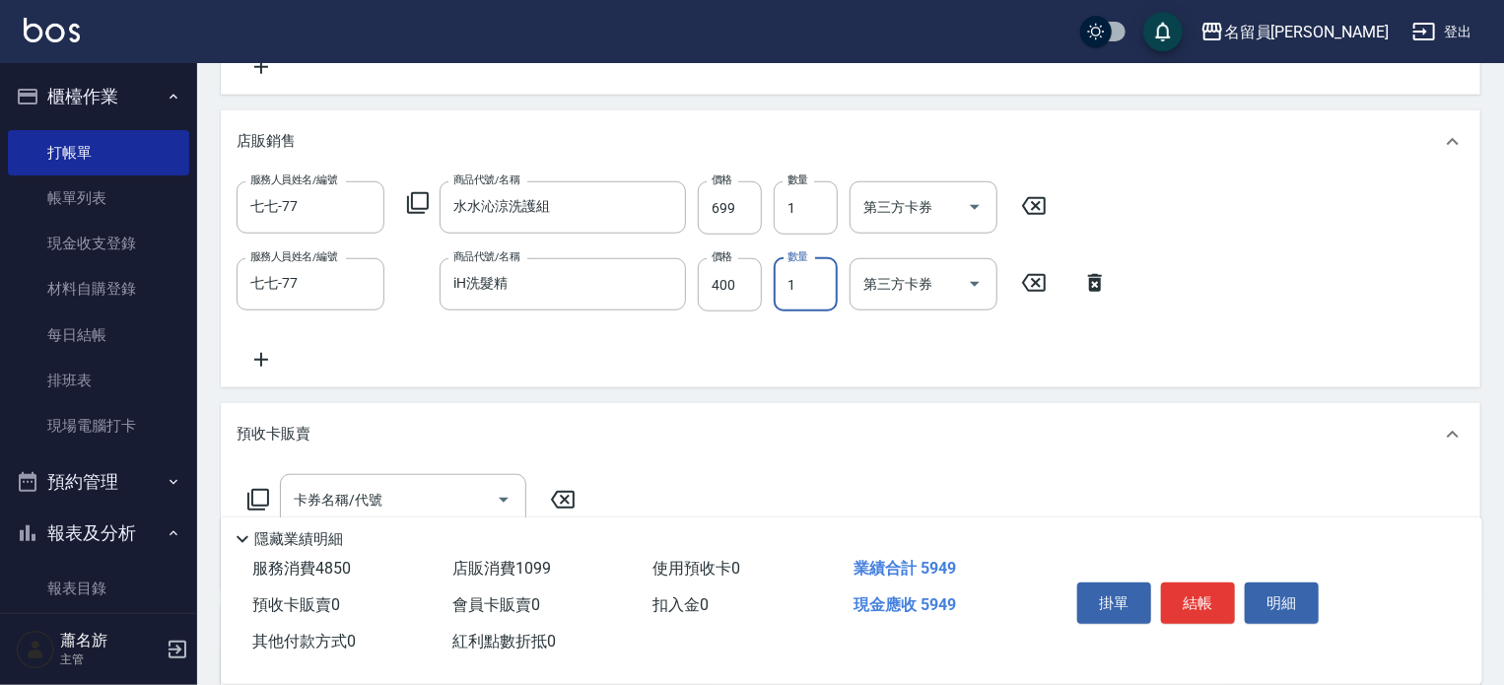
scroll to position [690, 0]
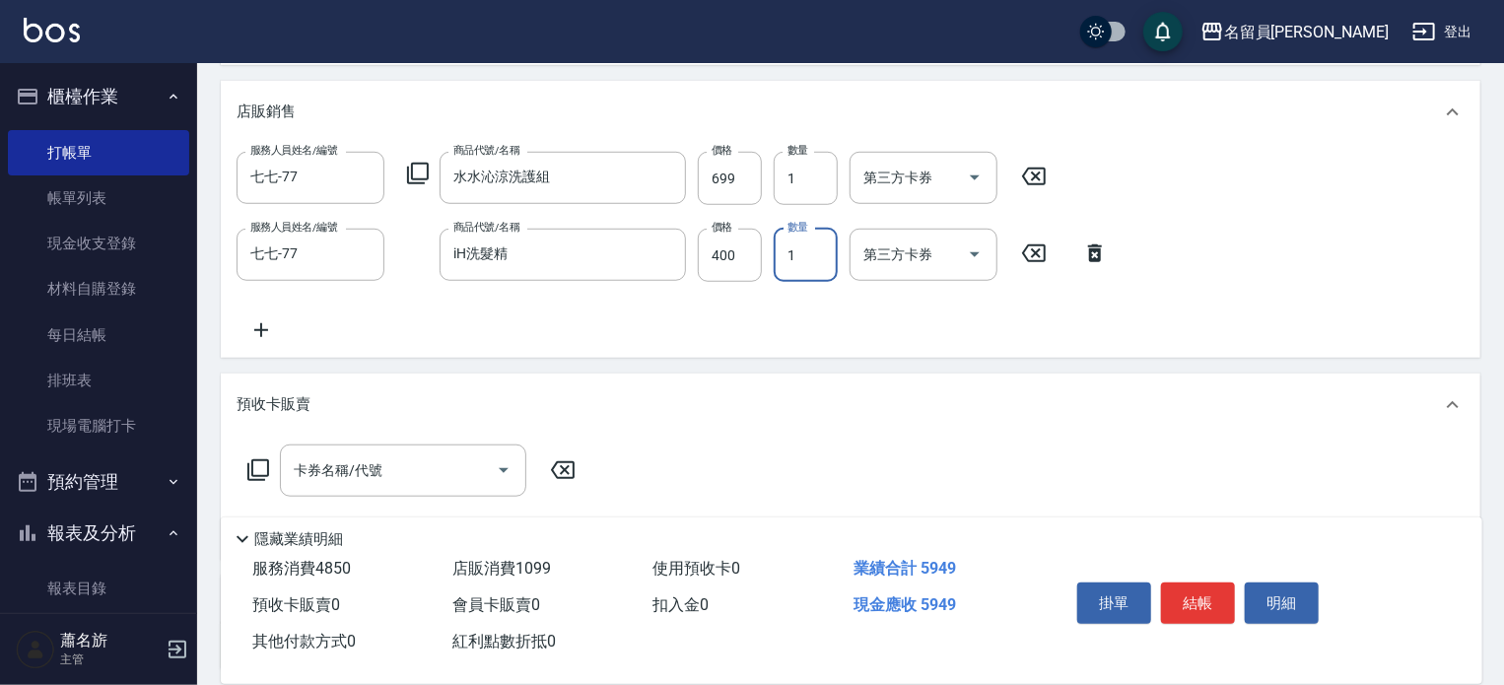
click at [400, 423] on div "預收卡販賣" at bounding box center [850, 404] width 1259 height 63
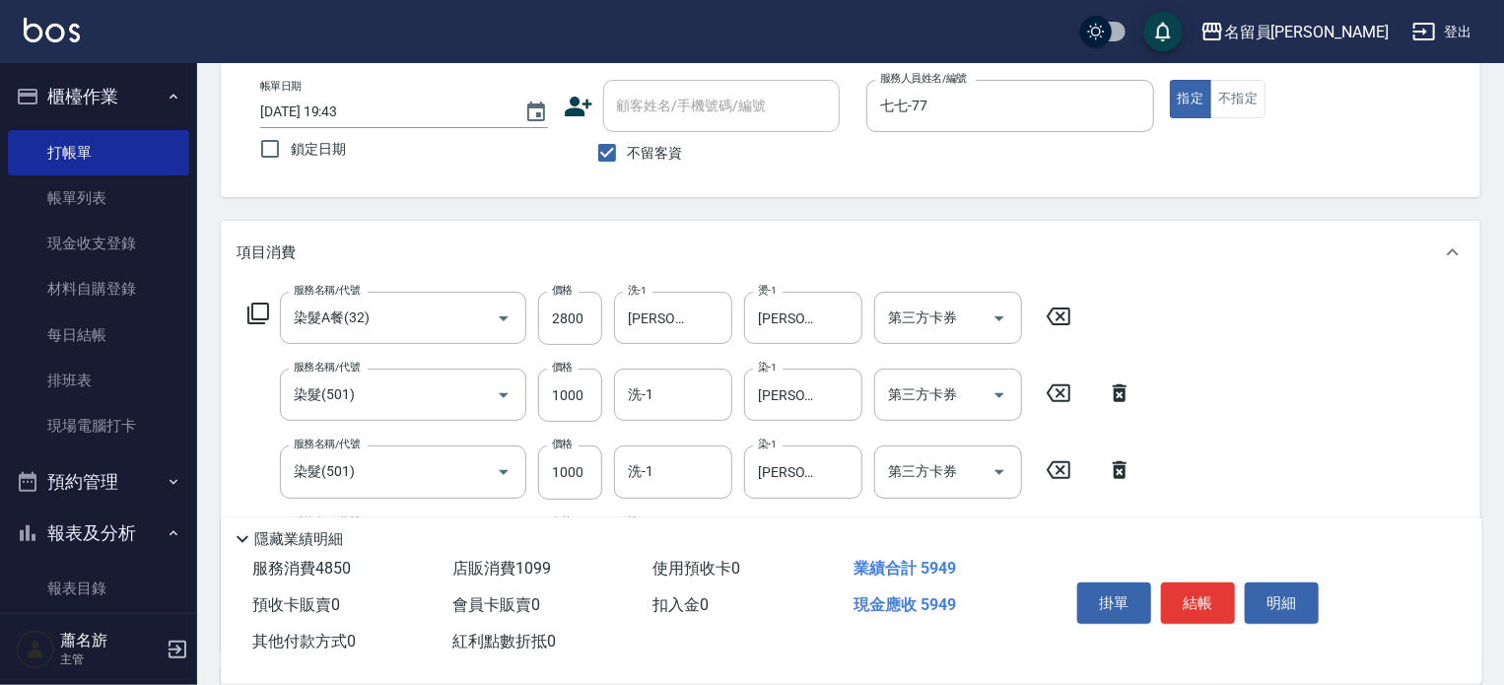
scroll to position [0, 0]
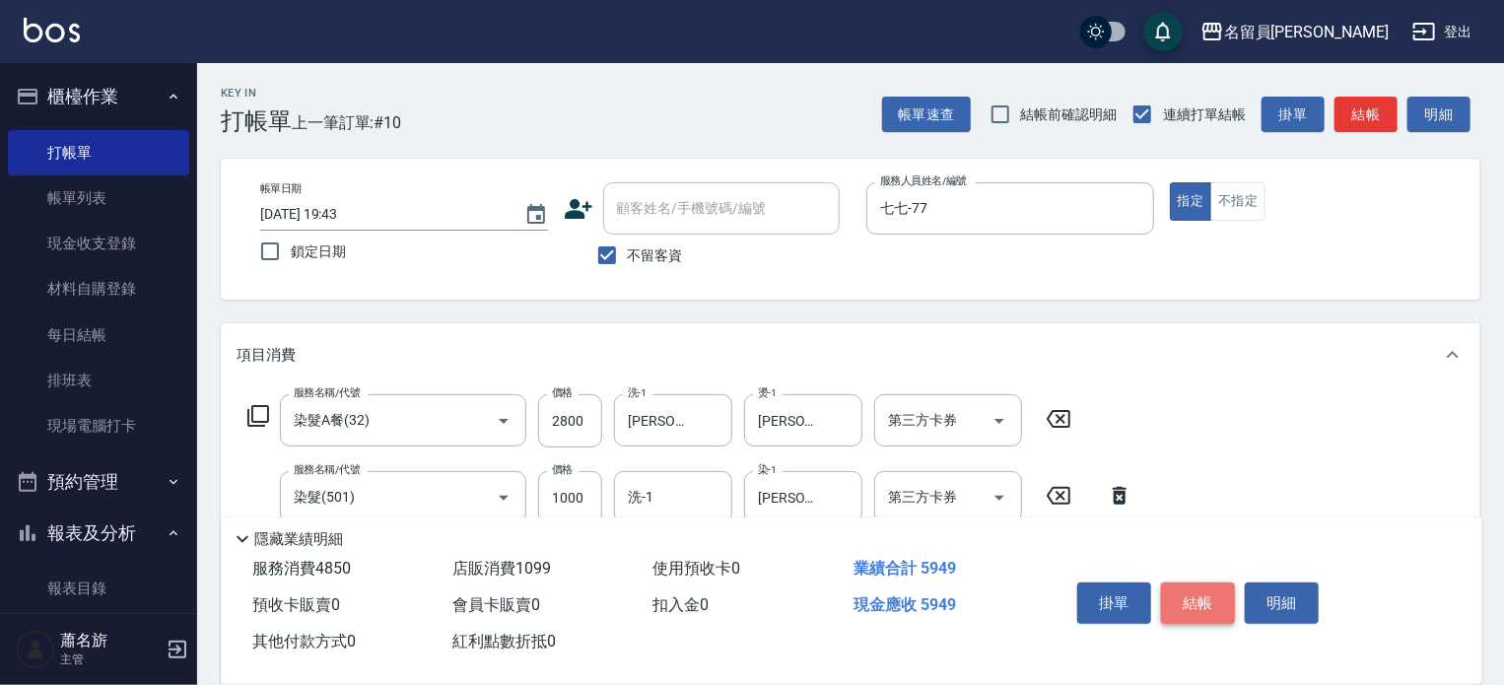
click at [1202, 606] on button "結帳" at bounding box center [1198, 602] width 74 height 41
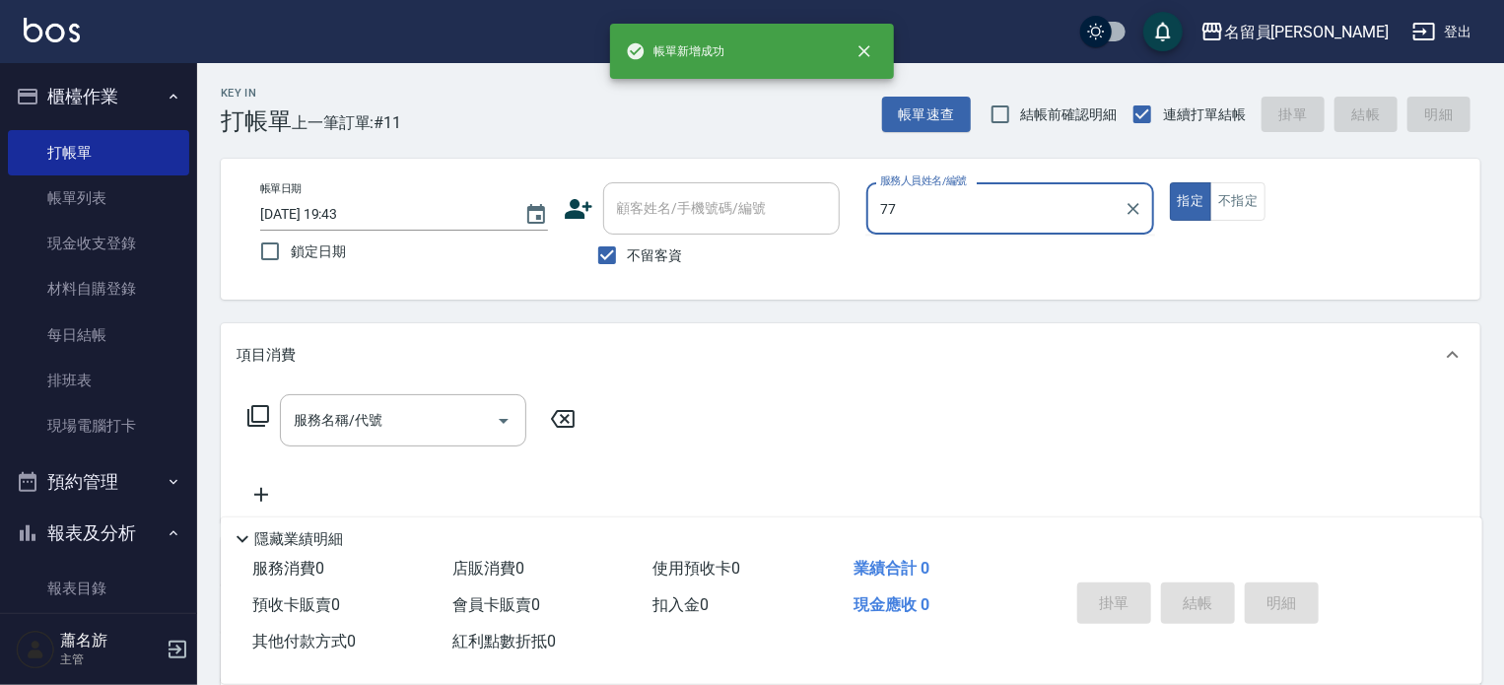
type input "七七-77"
type button "true"
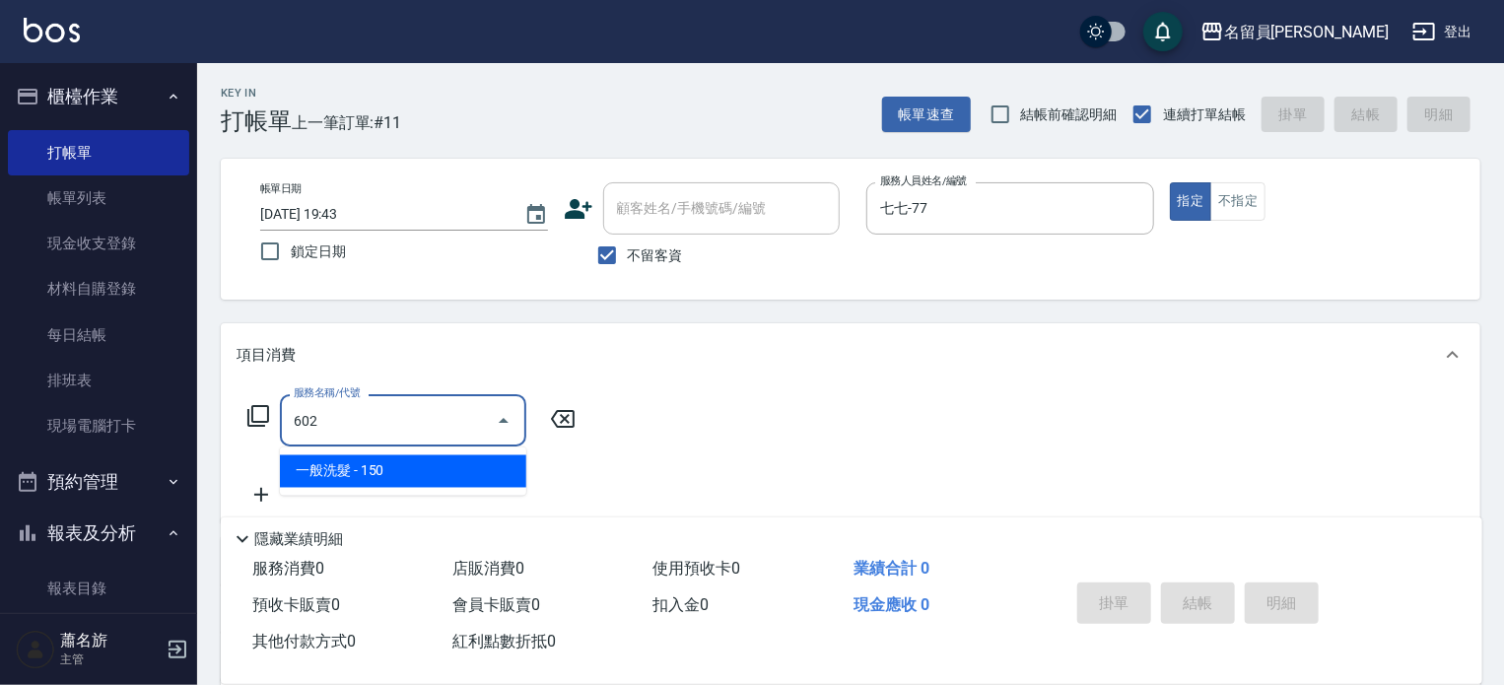
type input "一般洗髮(602)"
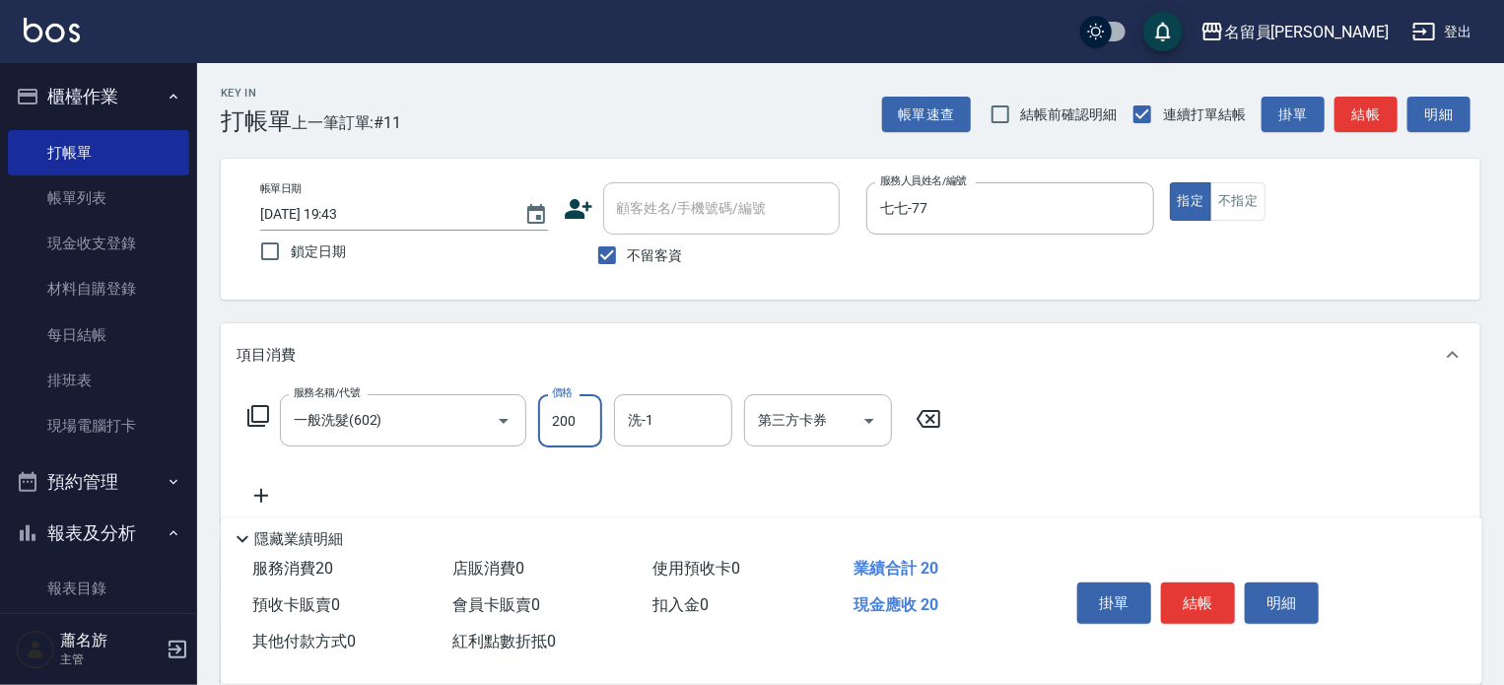
type input "200"
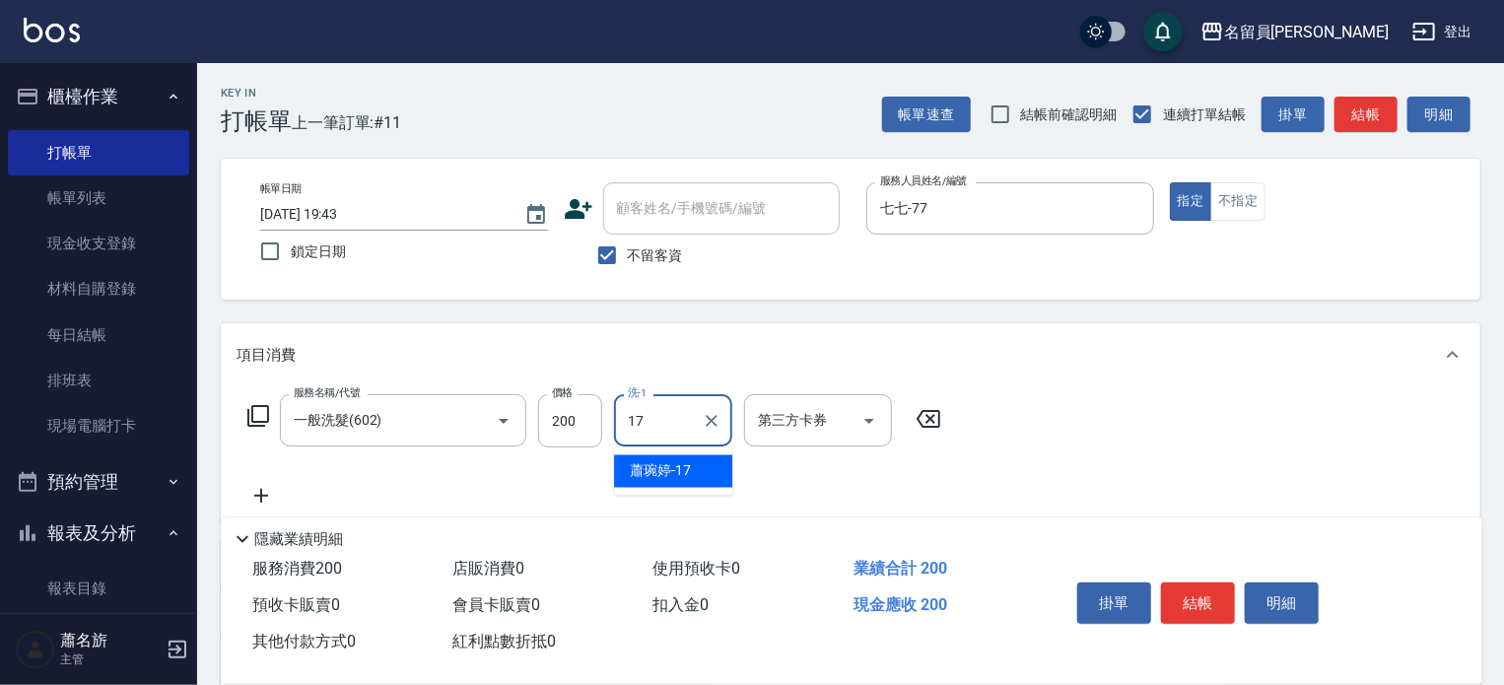
type input "[PERSON_NAME]-17"
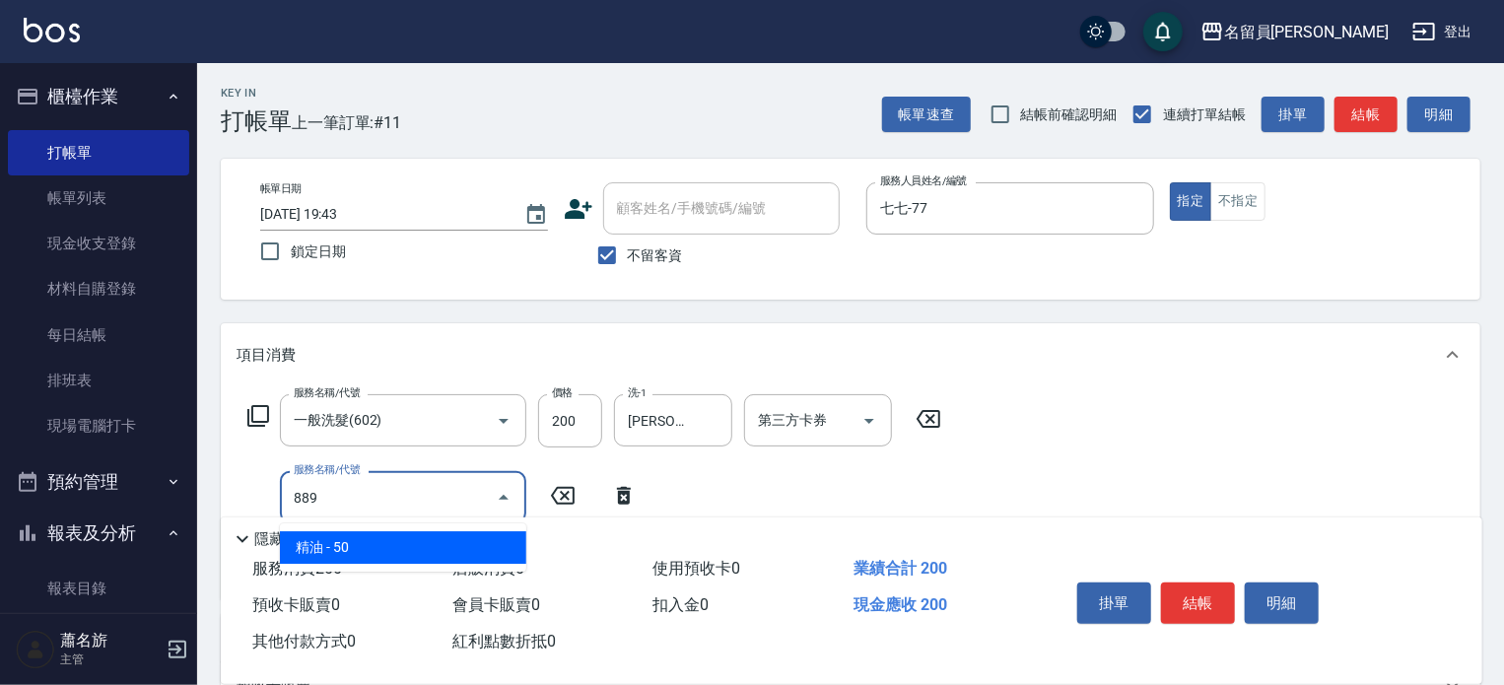
type input "精油(889)"
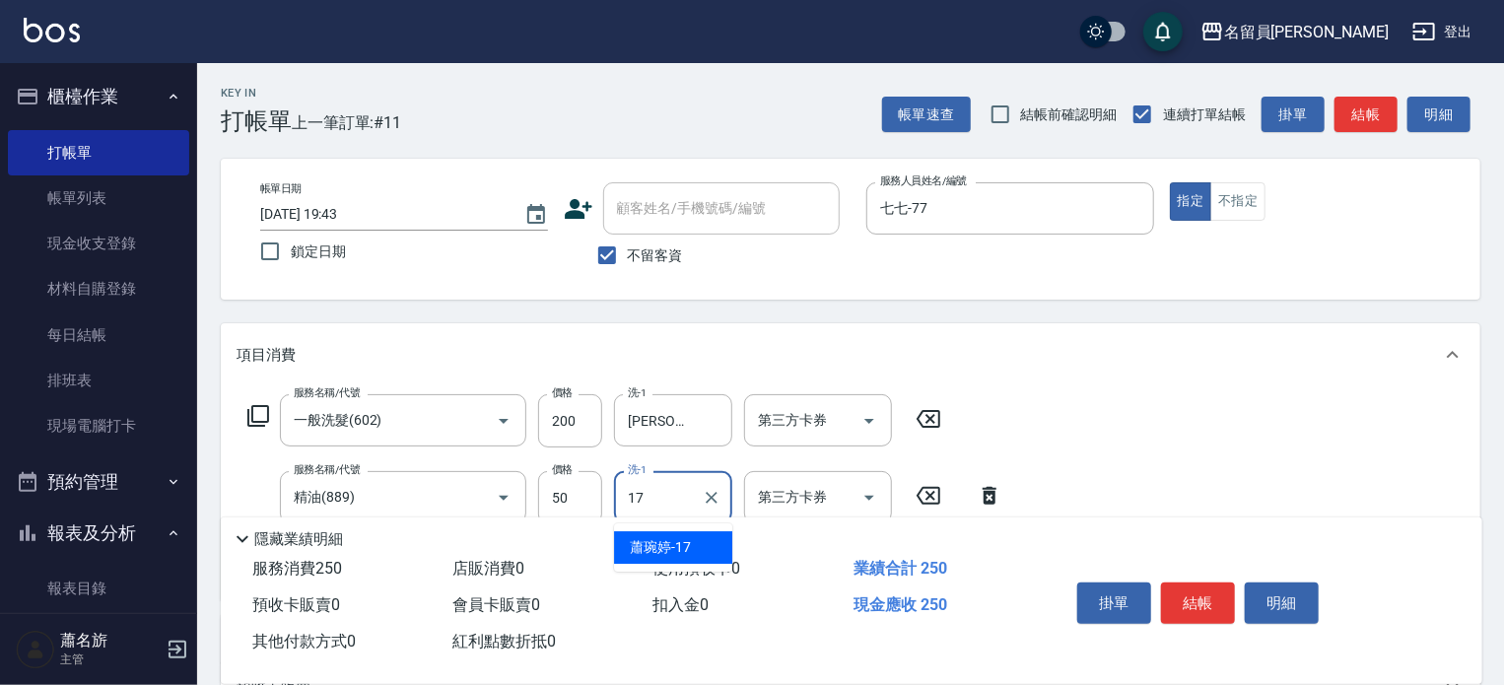
type input "[PERSON_NAME]-17"
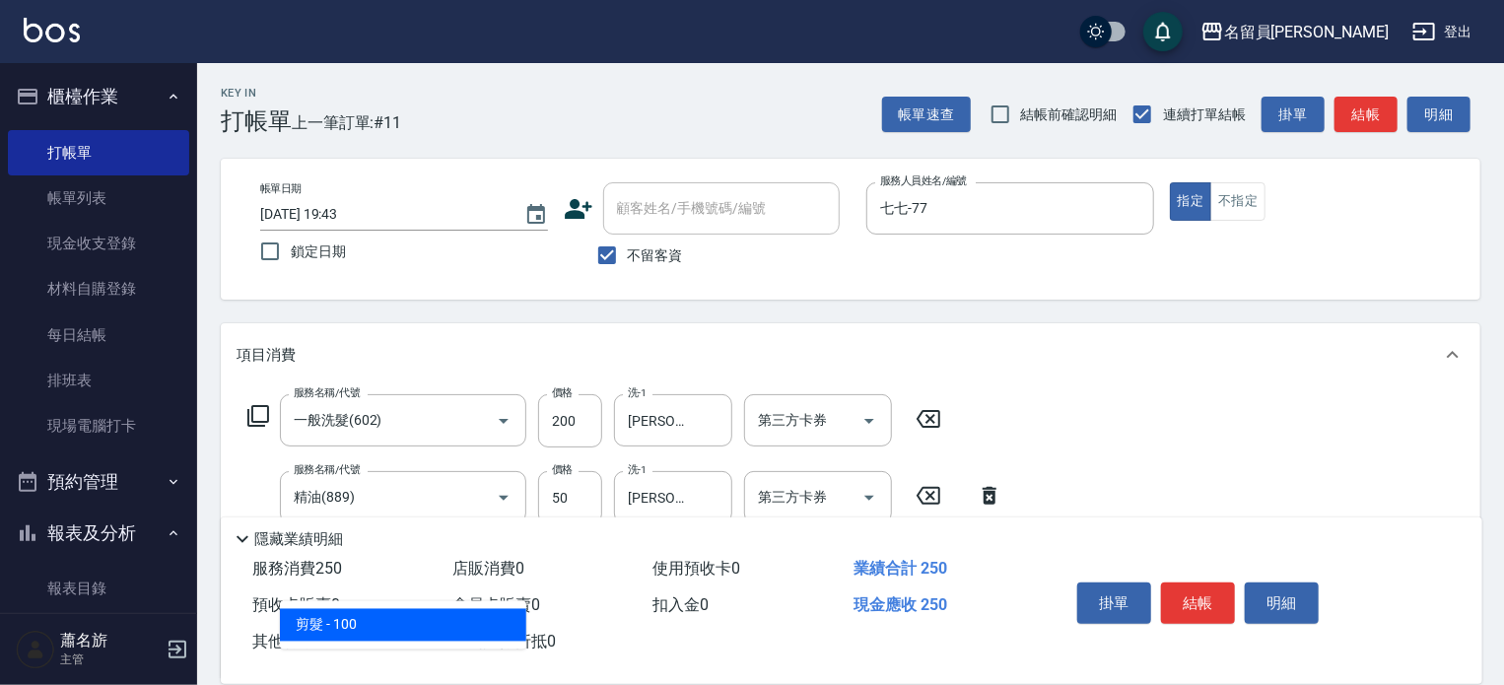
type input "剪髮(302)"
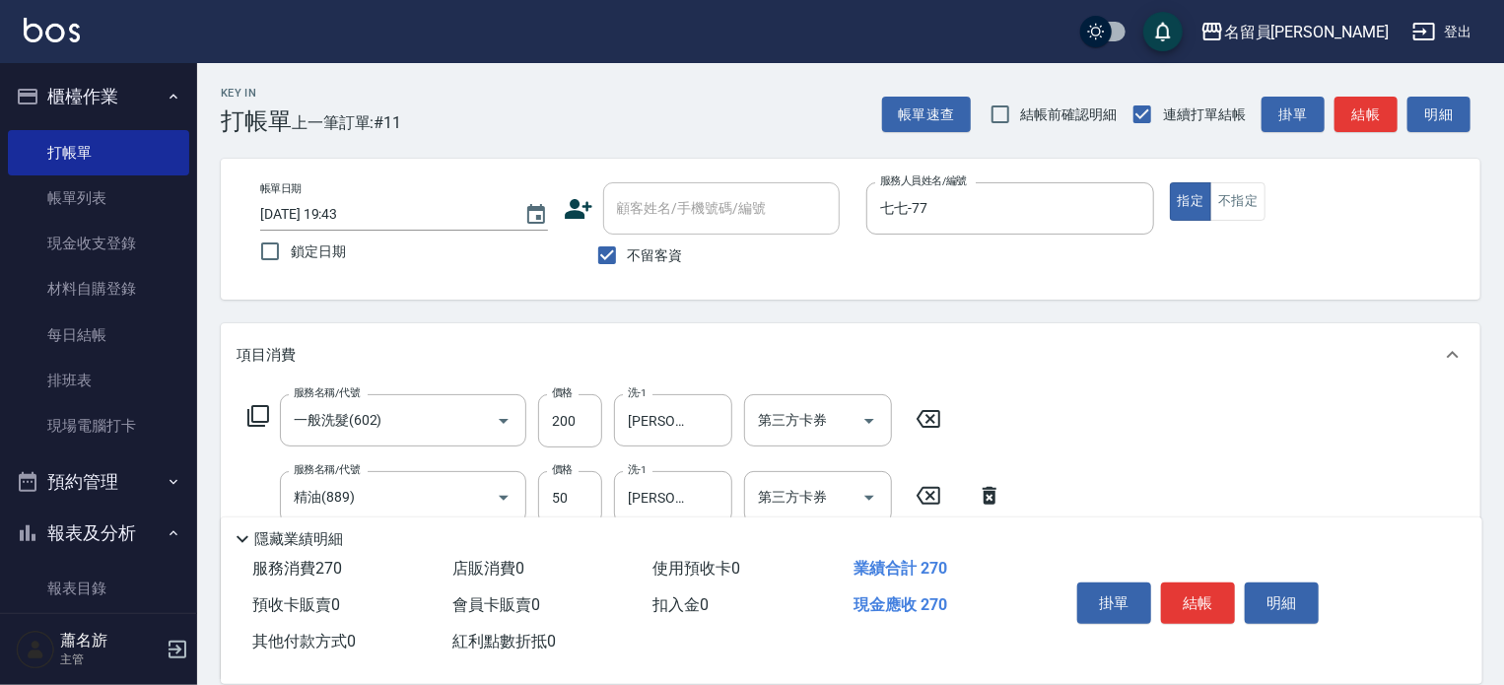
type input "200"
click at [1191, 603] on button "結帳" at bounding box center [1198, 602] width 74 height 41
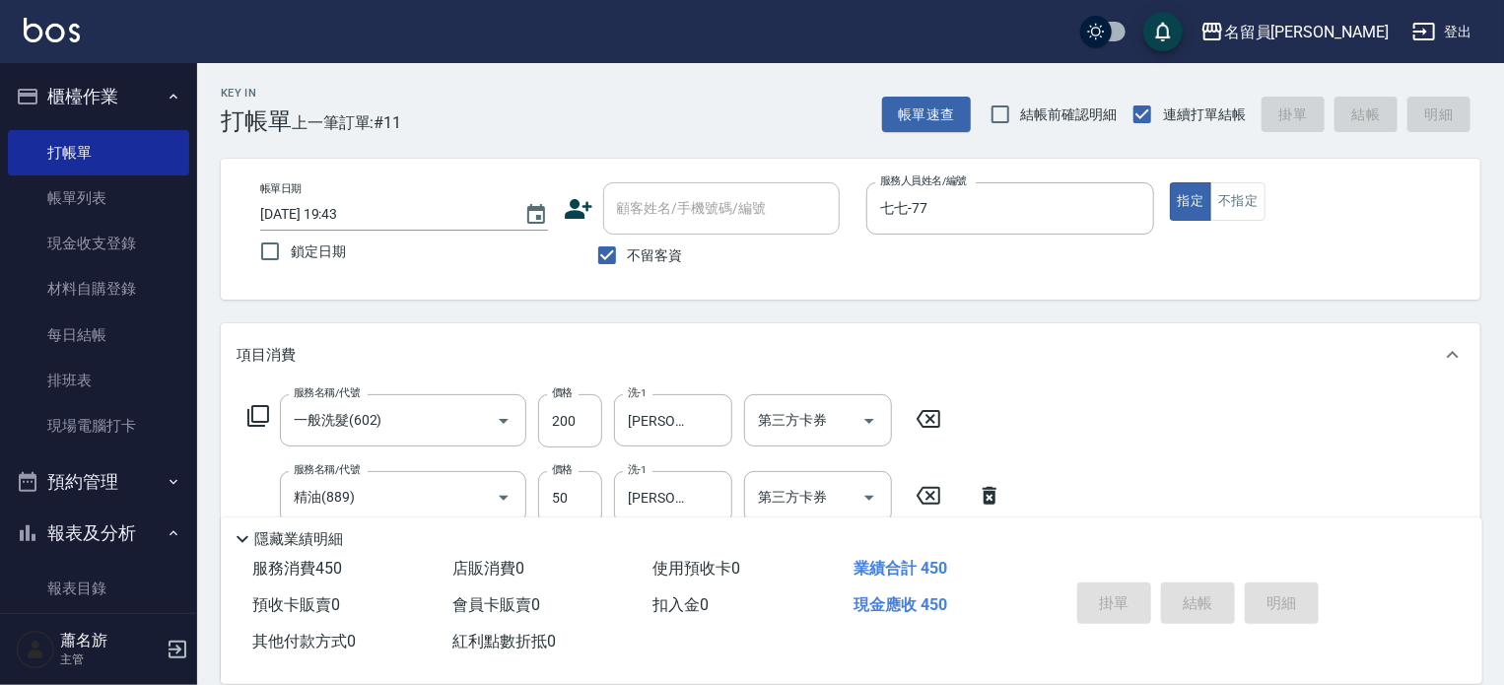
type input "[DATE] 19:44"
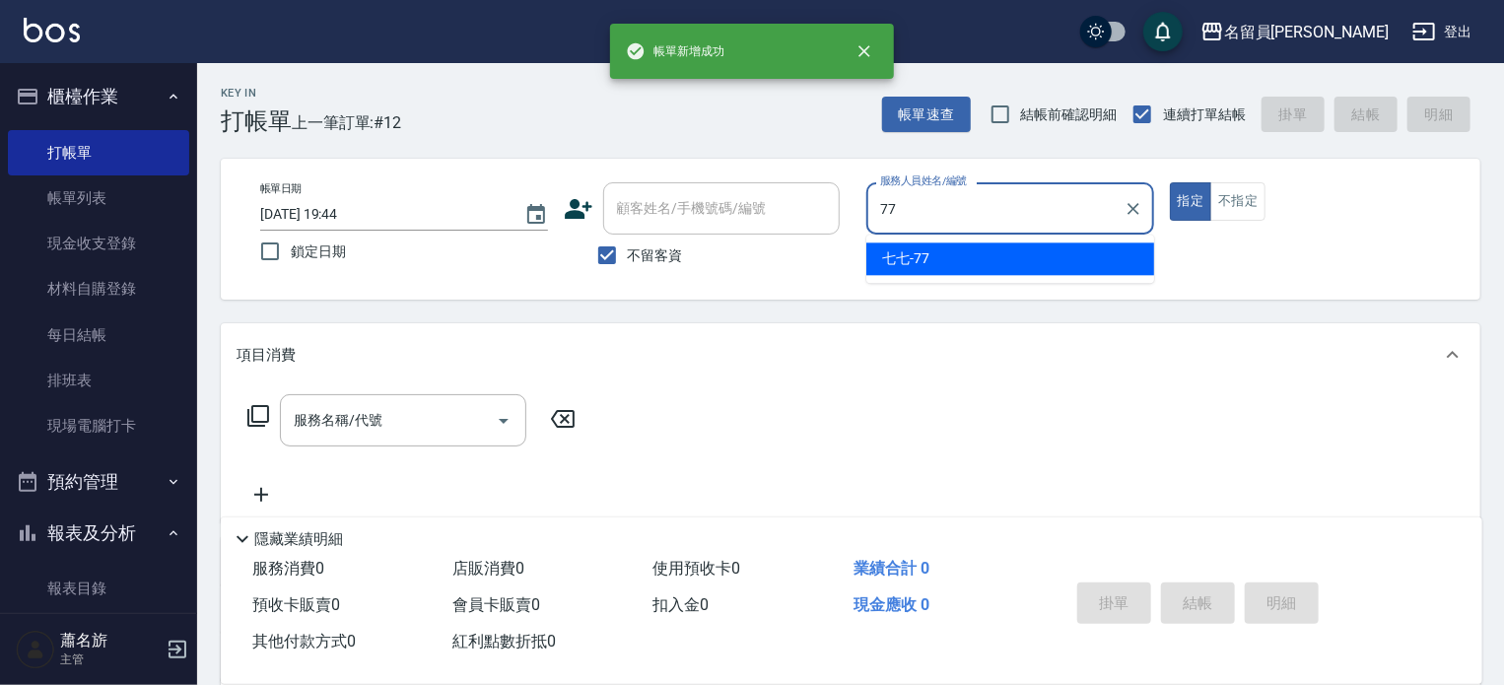
type input "七七-77"
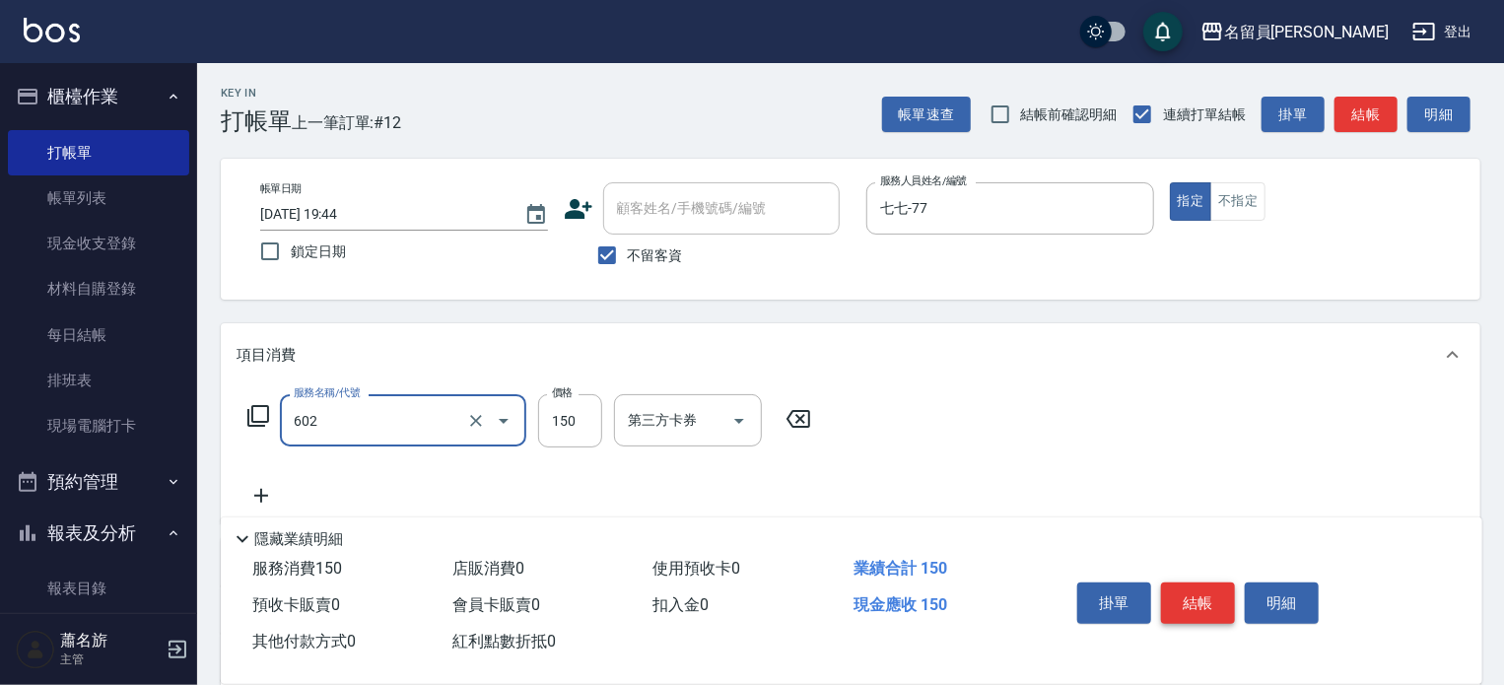
type input "一般洗髮(602)"
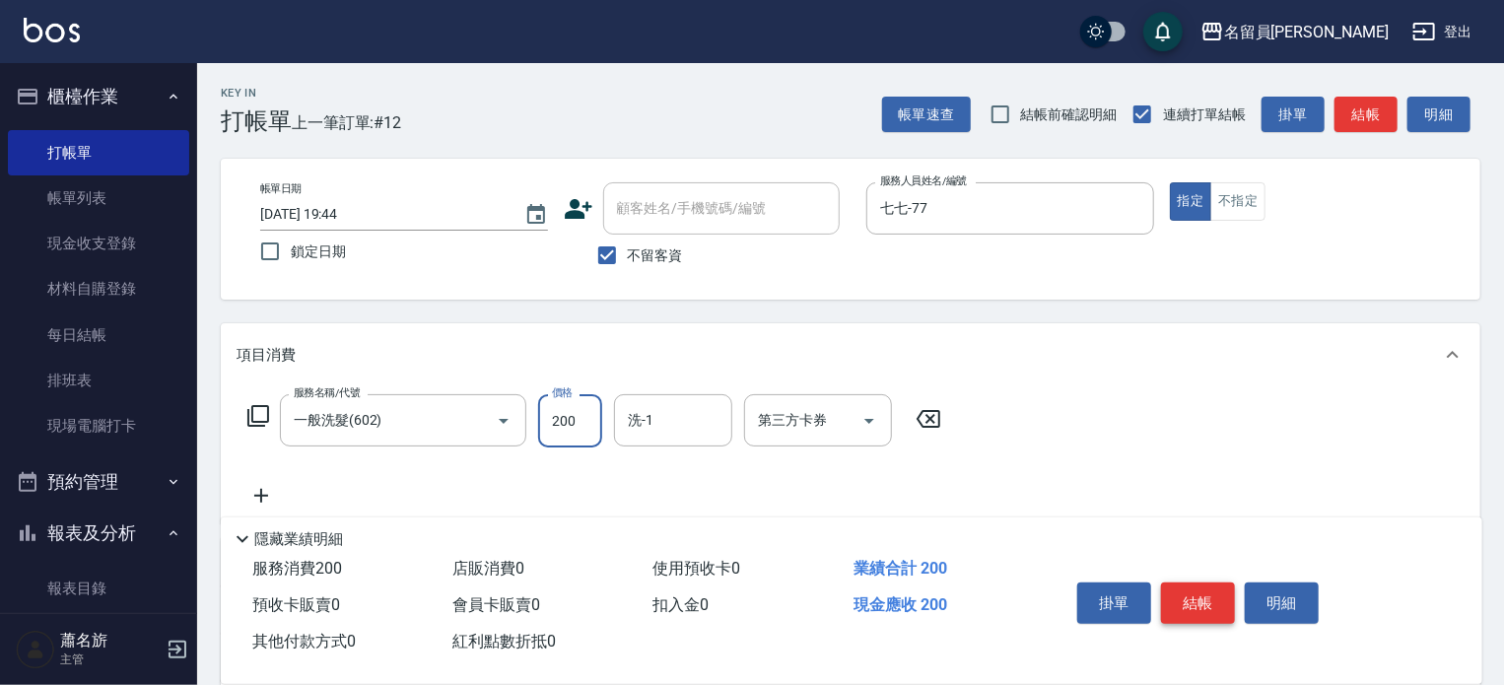
type input "200"
type input "[PERSON_NAME]-23"
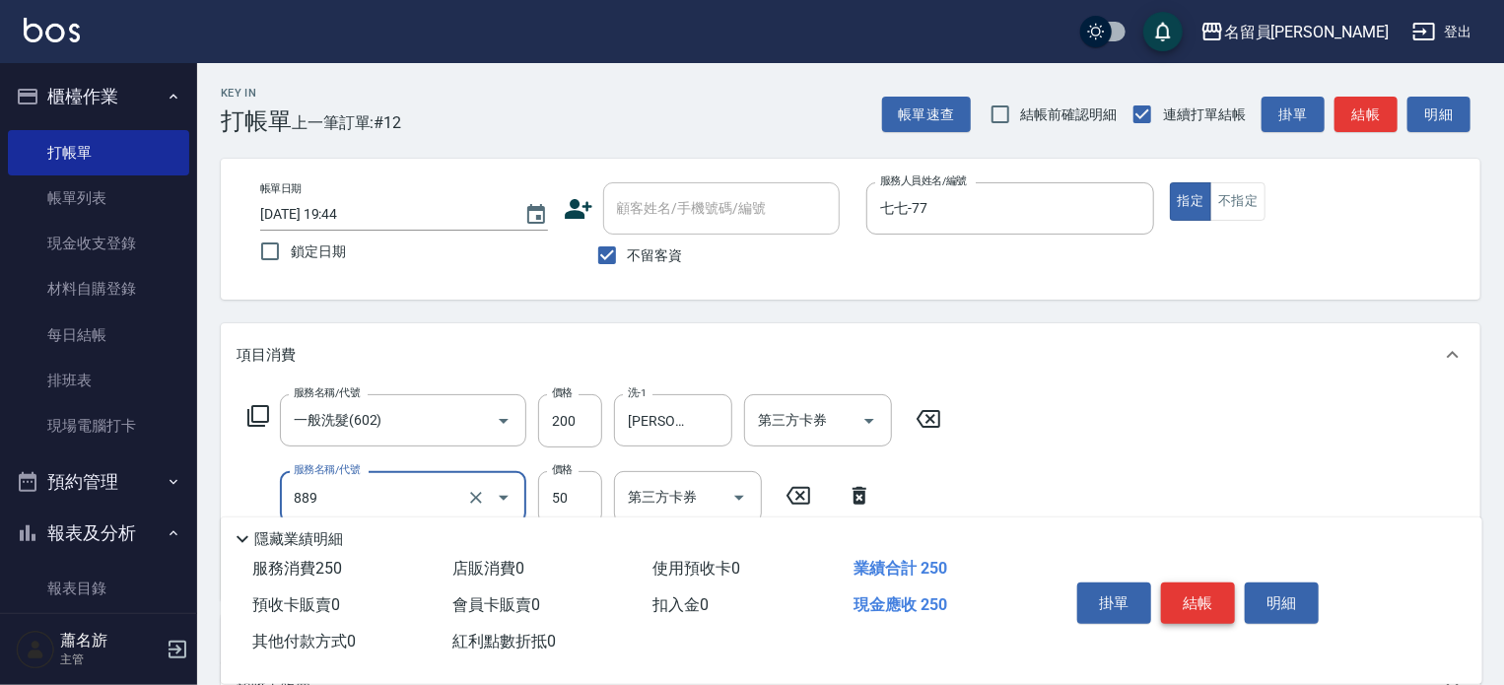
type input "精油(889)"
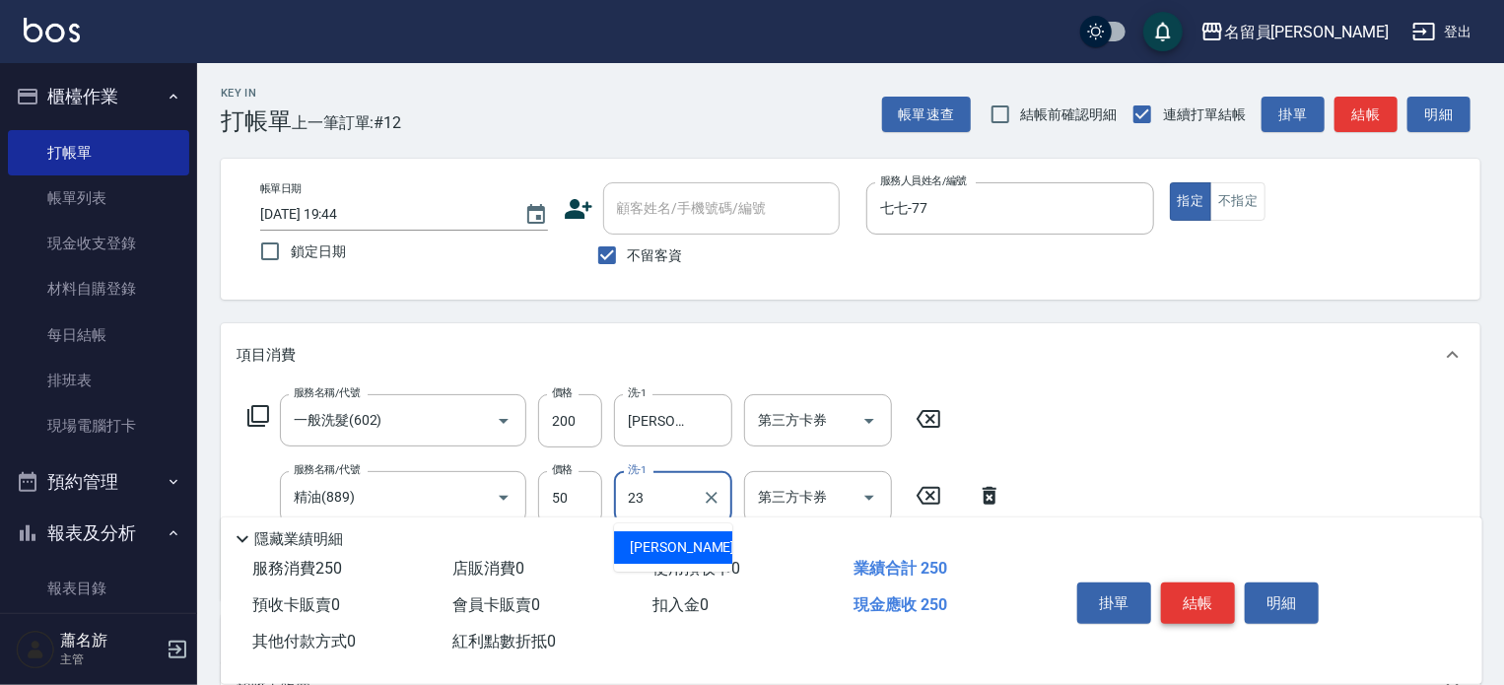
type input "[PERSON_NAME]-23"
type input "剪髮(302)"
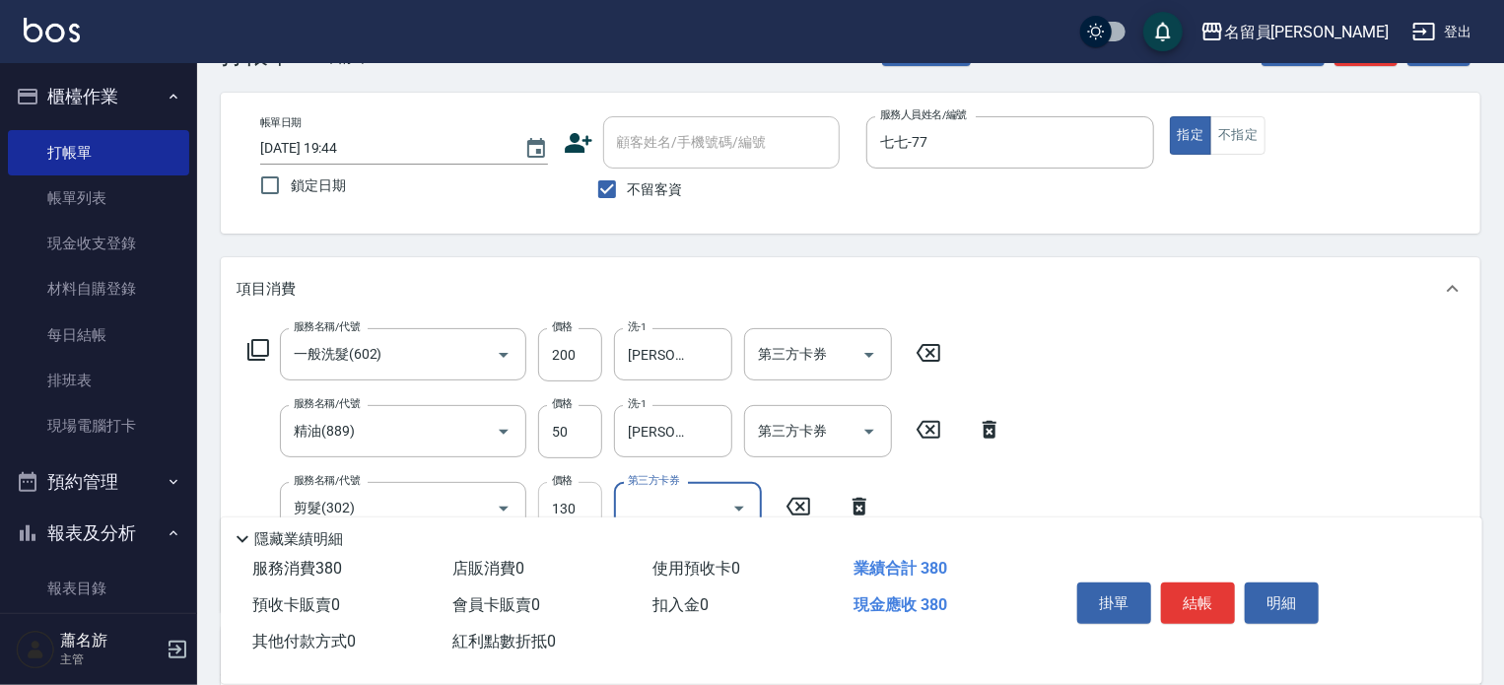
scroll to position [99, 0]
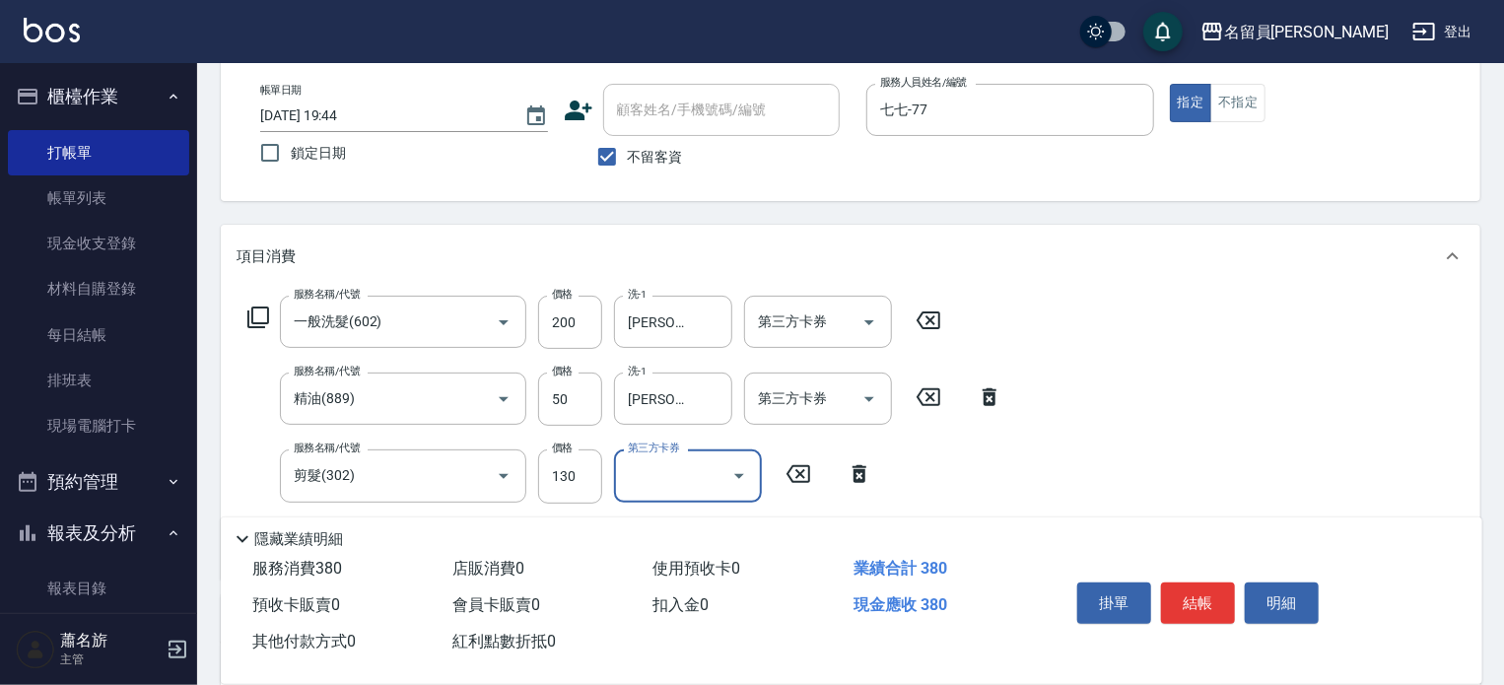
drag, startPoint x: 586, startPoint y: 496, endPoint x: 604, endPoint y: 481, distance: 23.1
click at [586, 496] on input "130" at bounding box center [570, 475] width 64 height 53
type input "200"
click at [1197, 603] on button "結帳" at bounding box center [1198, 602] width 74 height 41
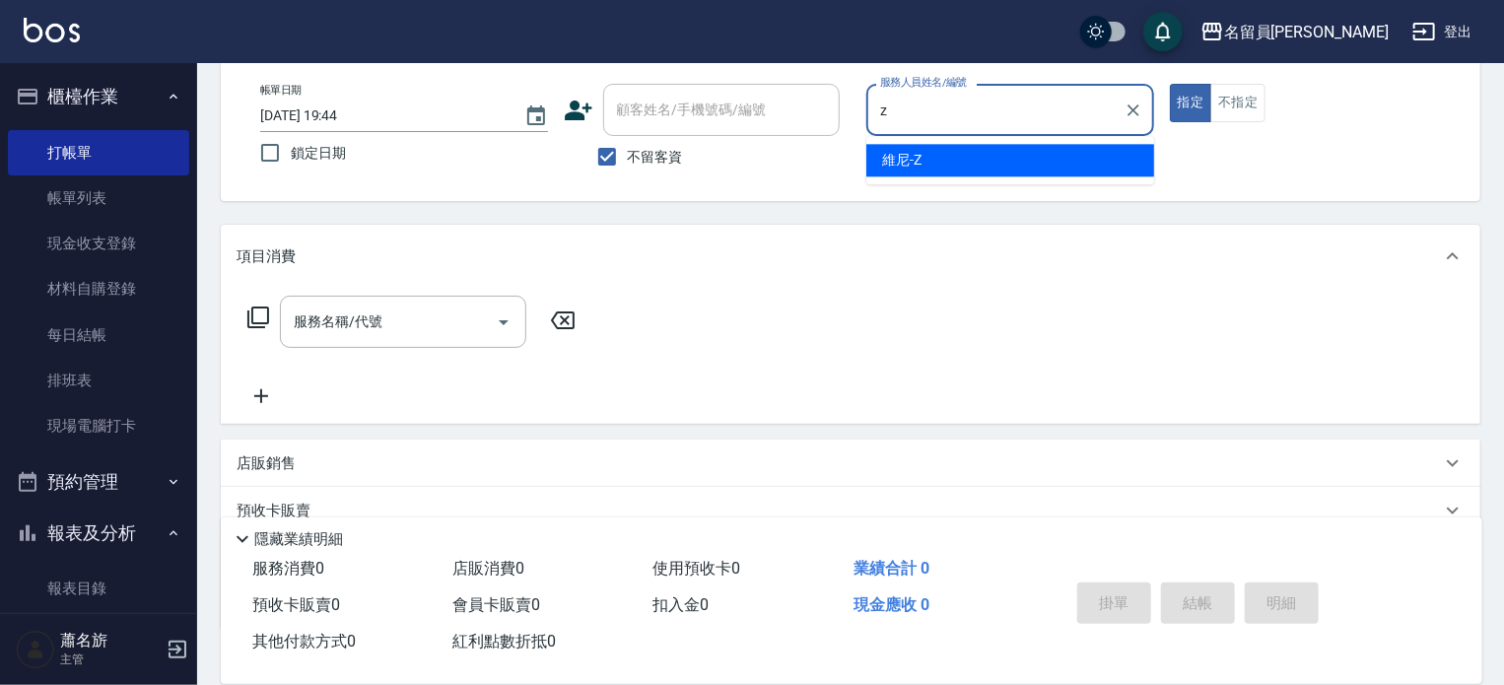
type input "維尼-Z"
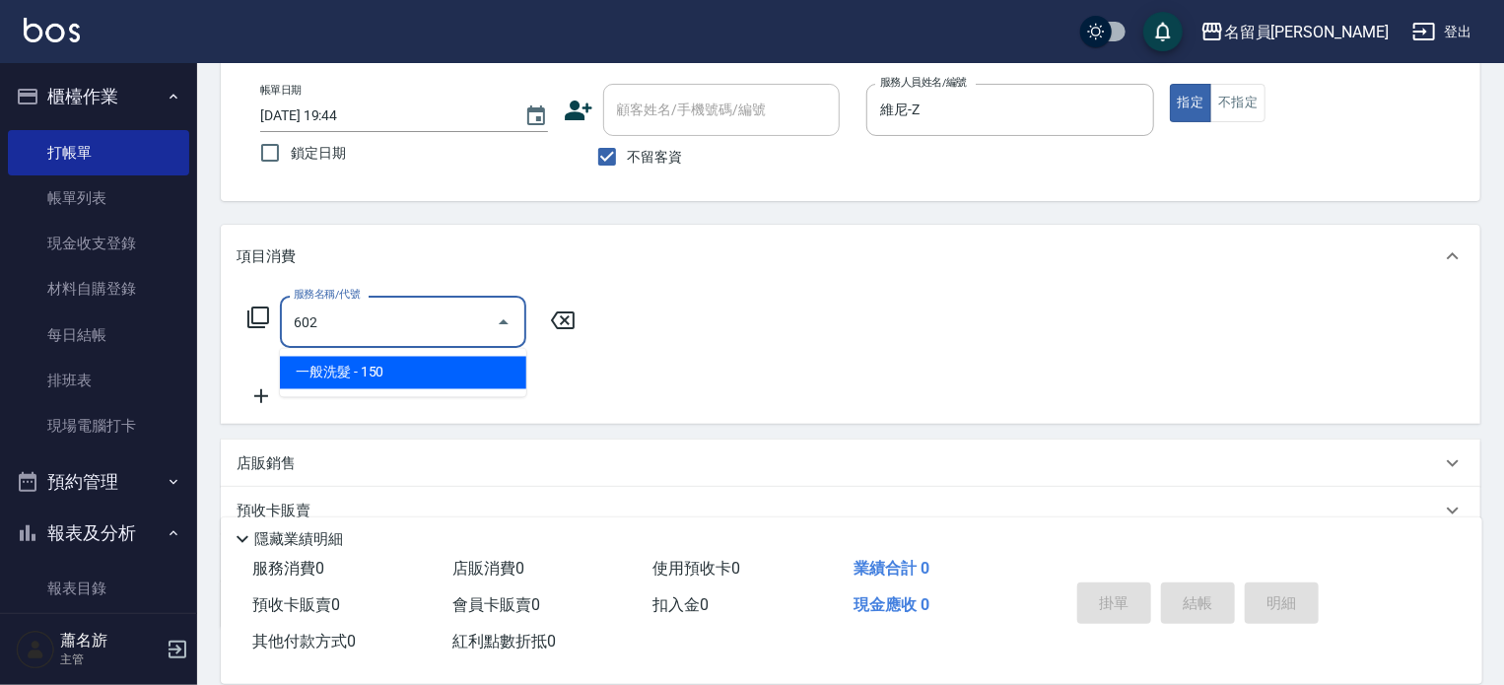
type input "一般洗髮(602)"
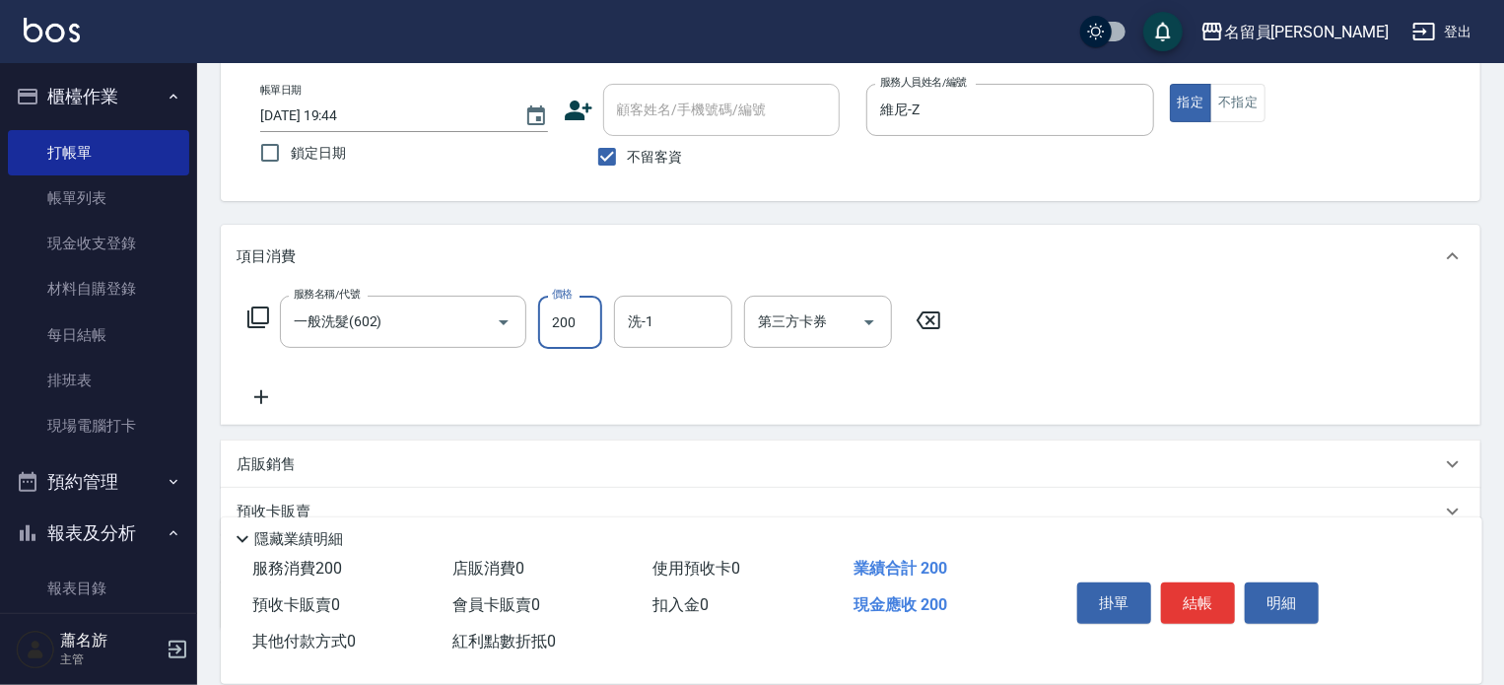
type input "200"
type input "[PERSON_NAME]-23"
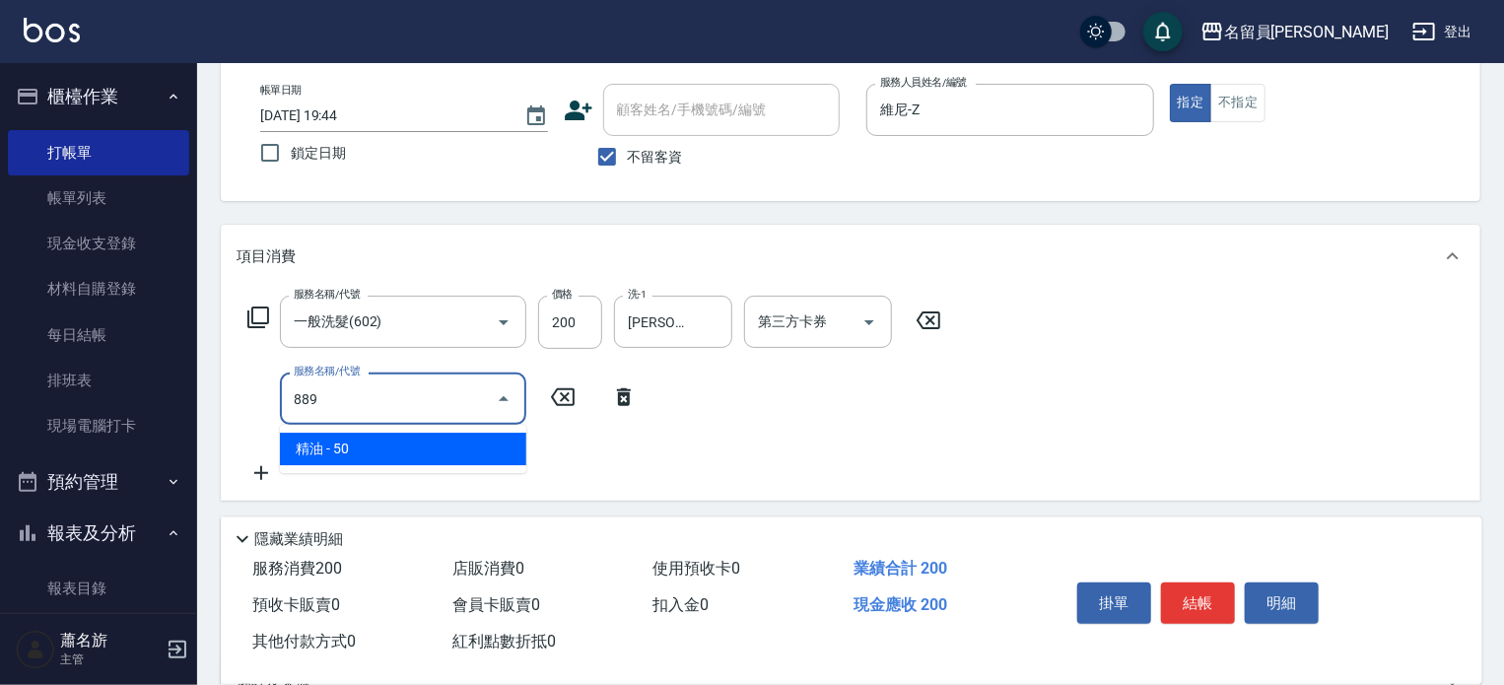
type input "精油(889)"
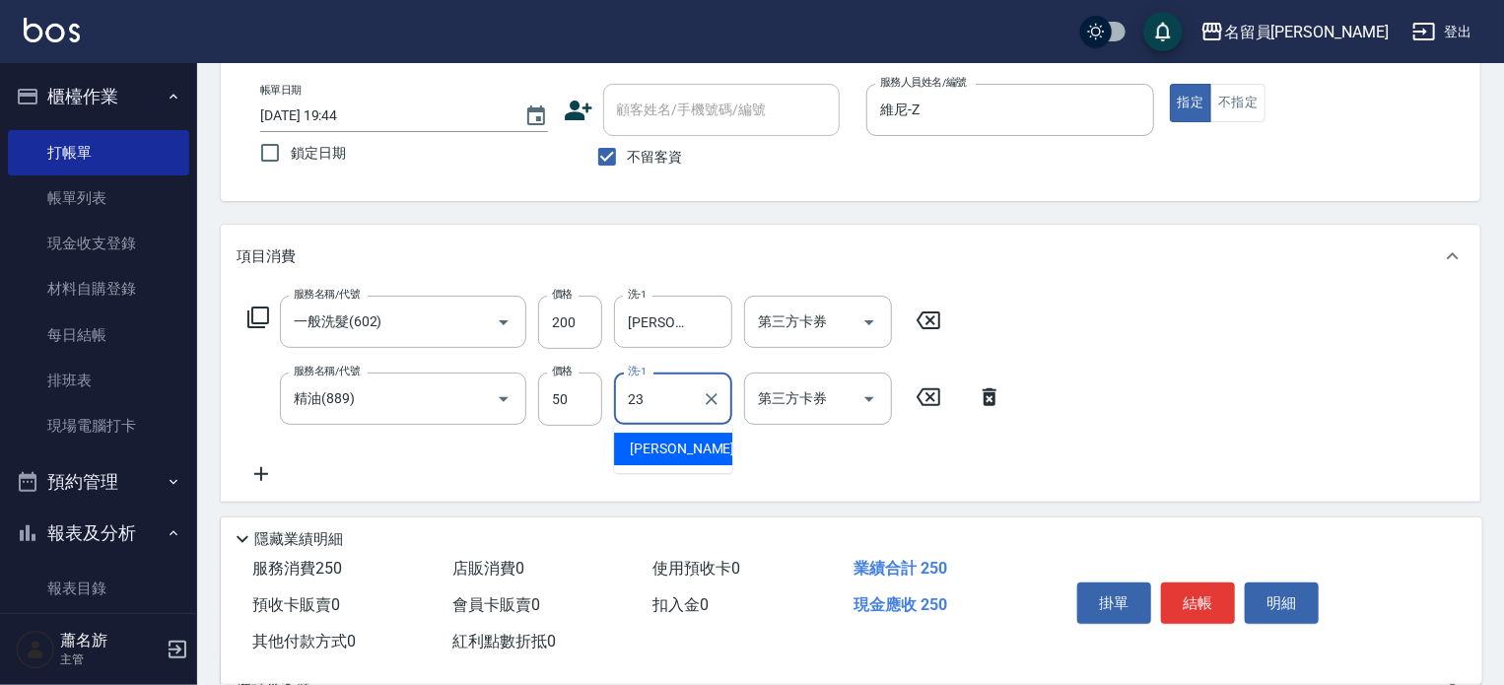
type input "[PERSON_NAME]-23"
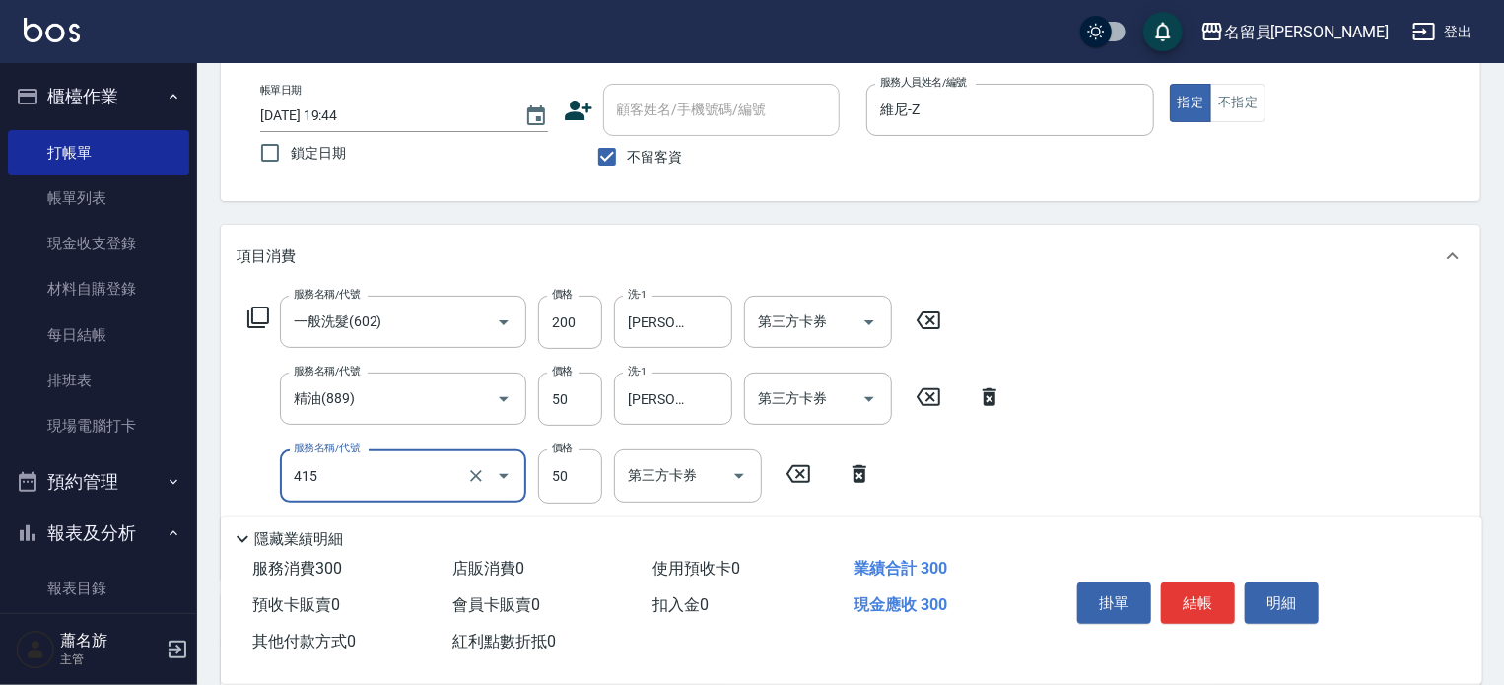
type input "瞬間保養(415)"
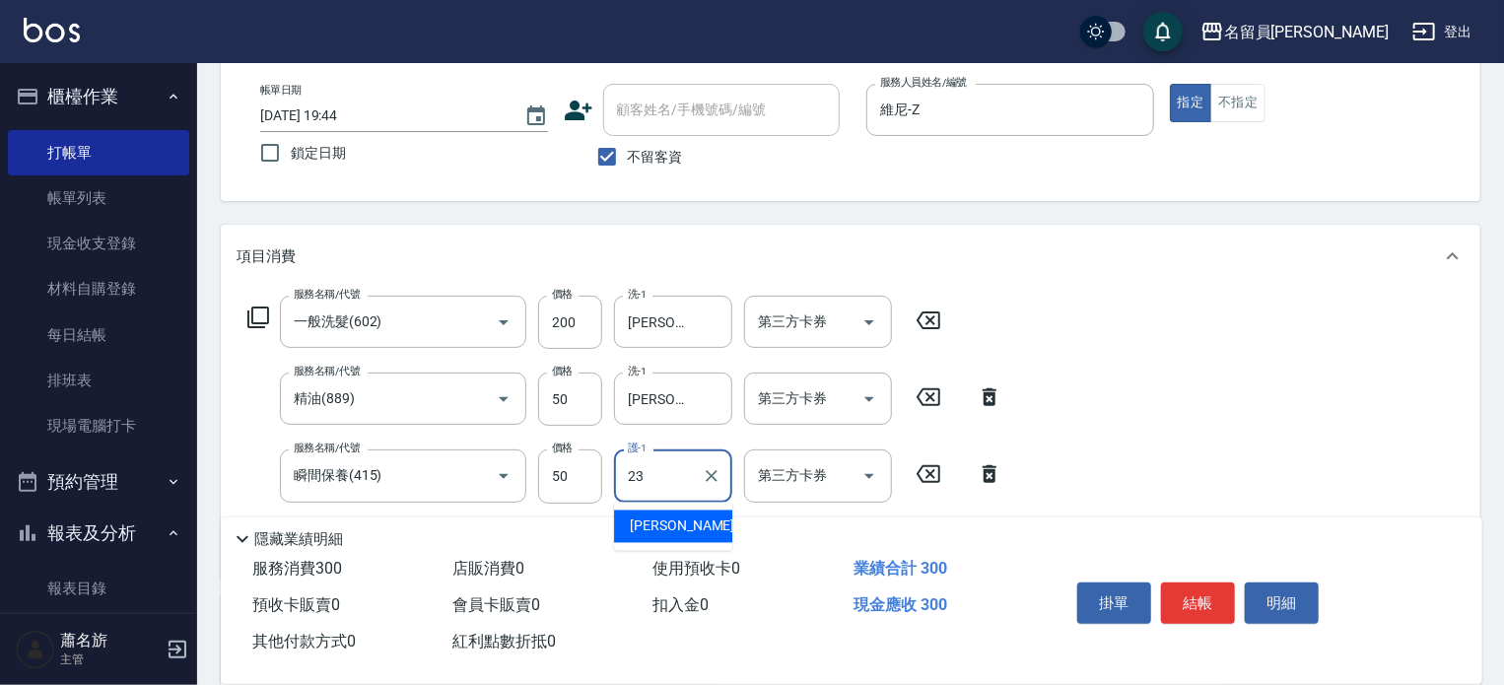
type input "[PERSON_NAME]-23"
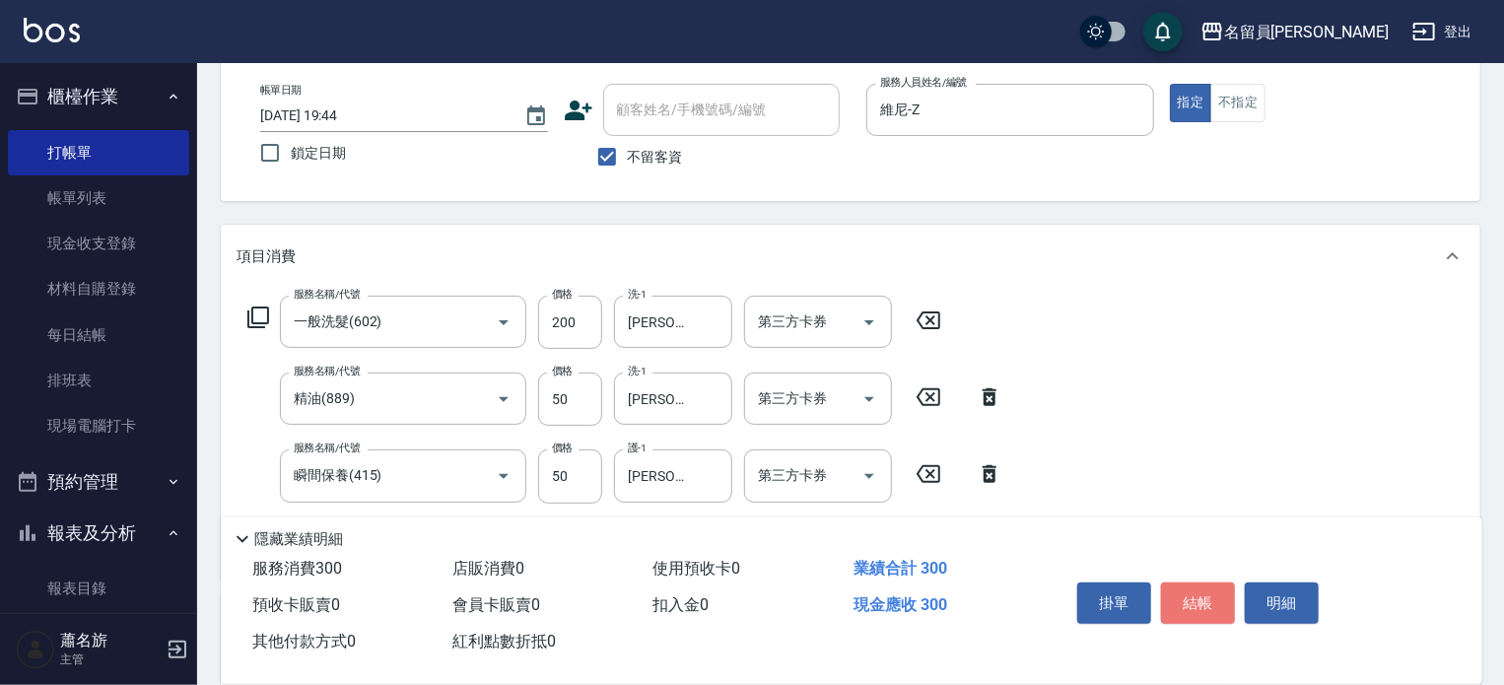
click at [1200, 602] on button "結帳" at bounding box center [1198, 602] width 74 height 41
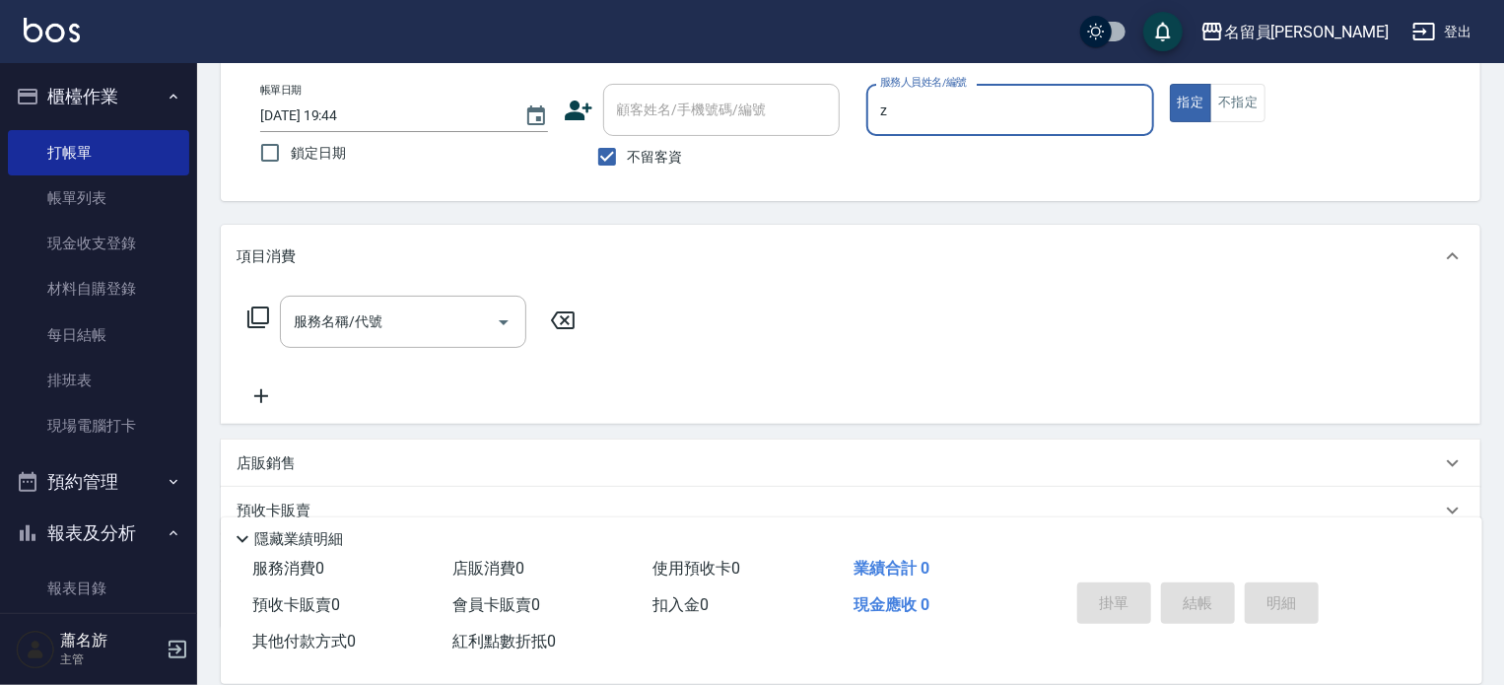
type input "維尼-Z"
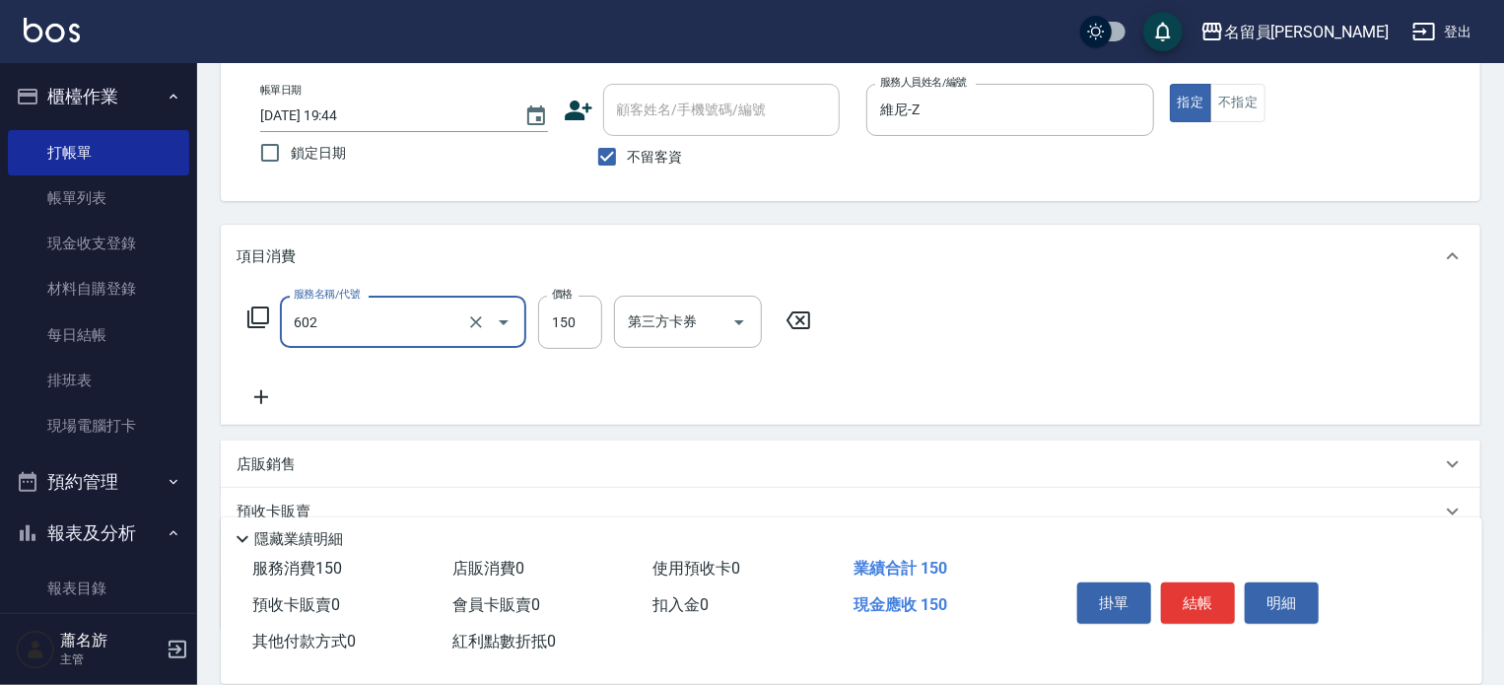
type input "一般洗髮(602)"
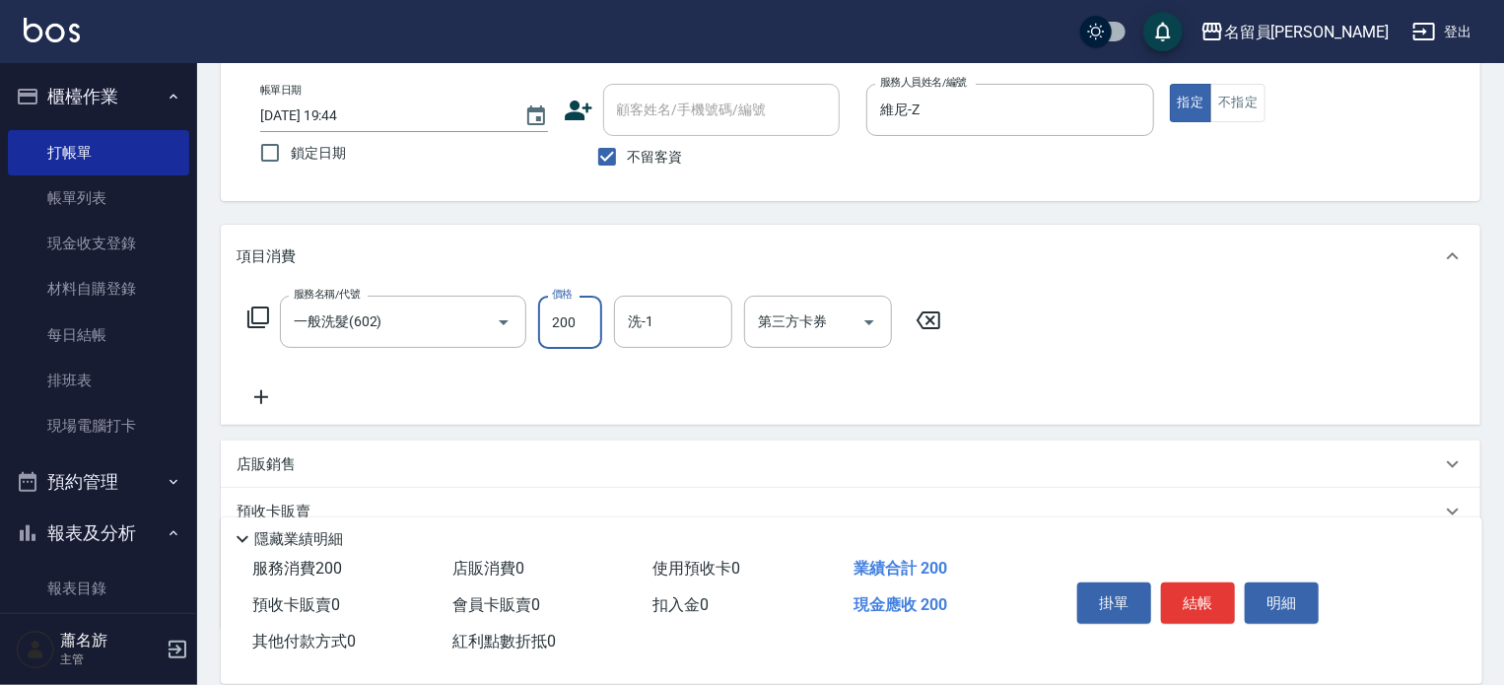
type input "200"
type input "[PERSON_NAME]-17"
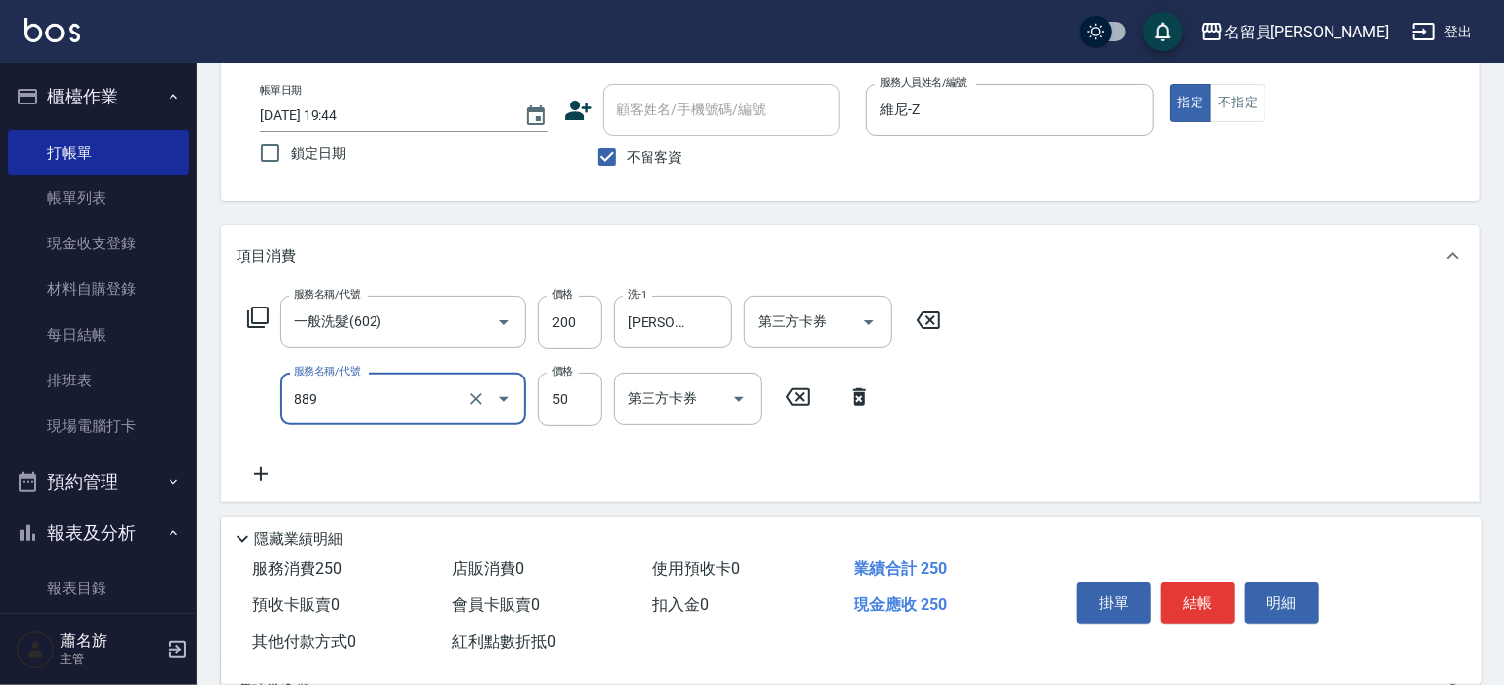
type input "精油(889)"
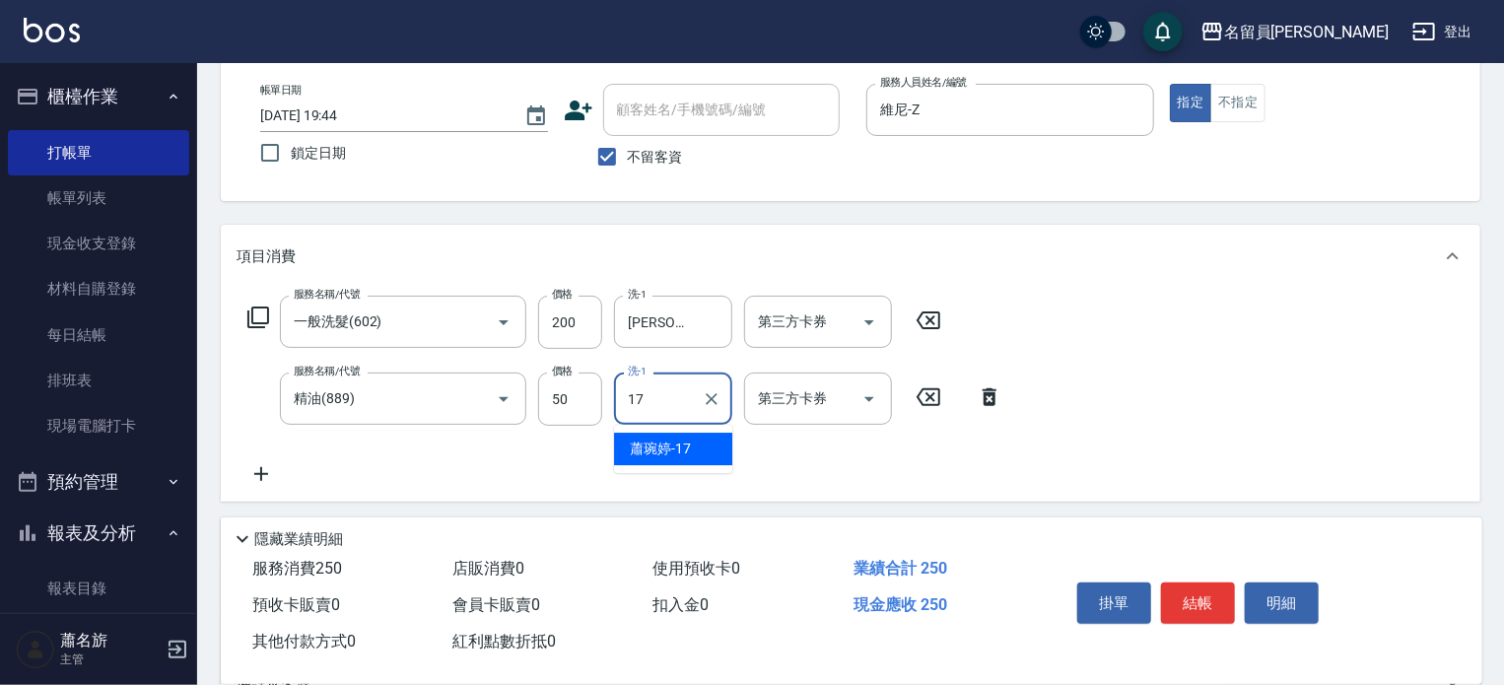
type input "[PERSON_NAME]-17"
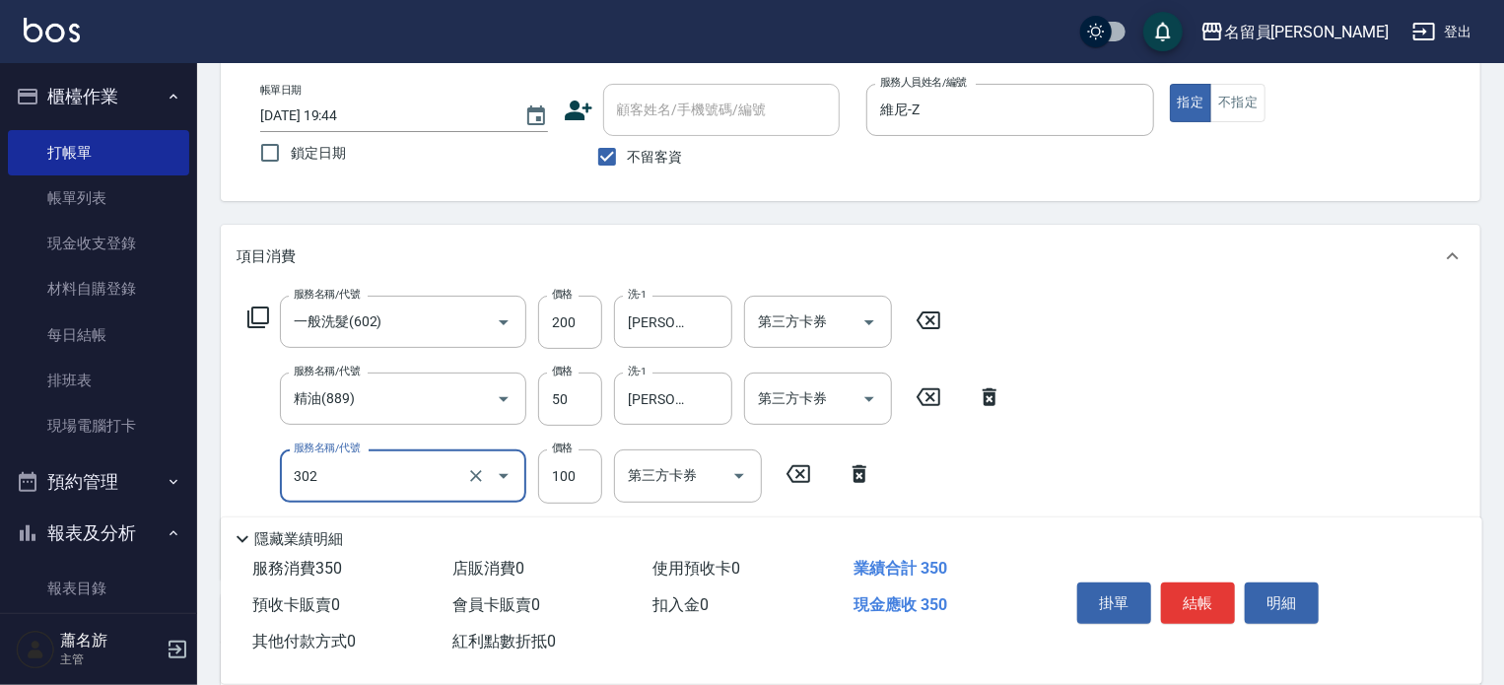
type input "剪髮(302)"
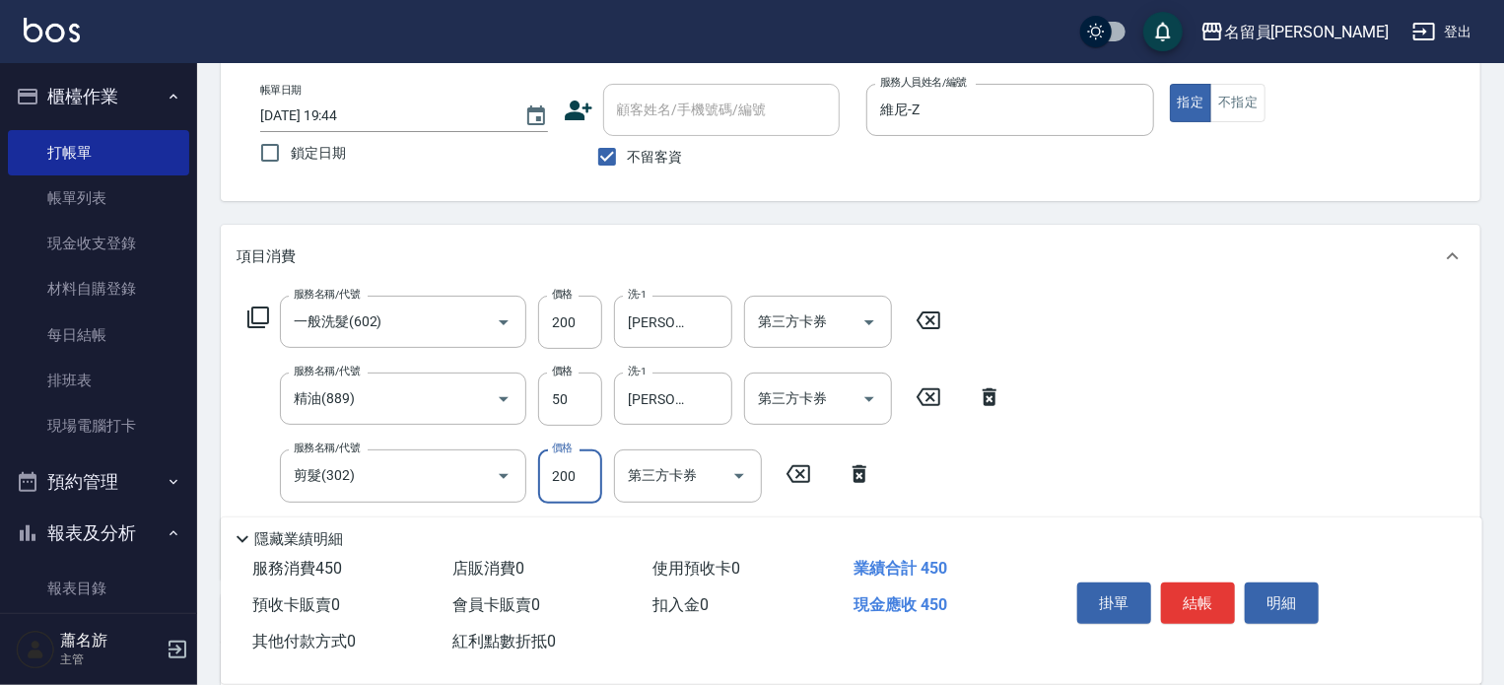
click at [547, 476] on input "200" at bounding box center [570, 475] width 64 height 53
type input "250"
click at [1182, 592] on button "結帳" at bounding box center [1198, 602] width 74 height 41
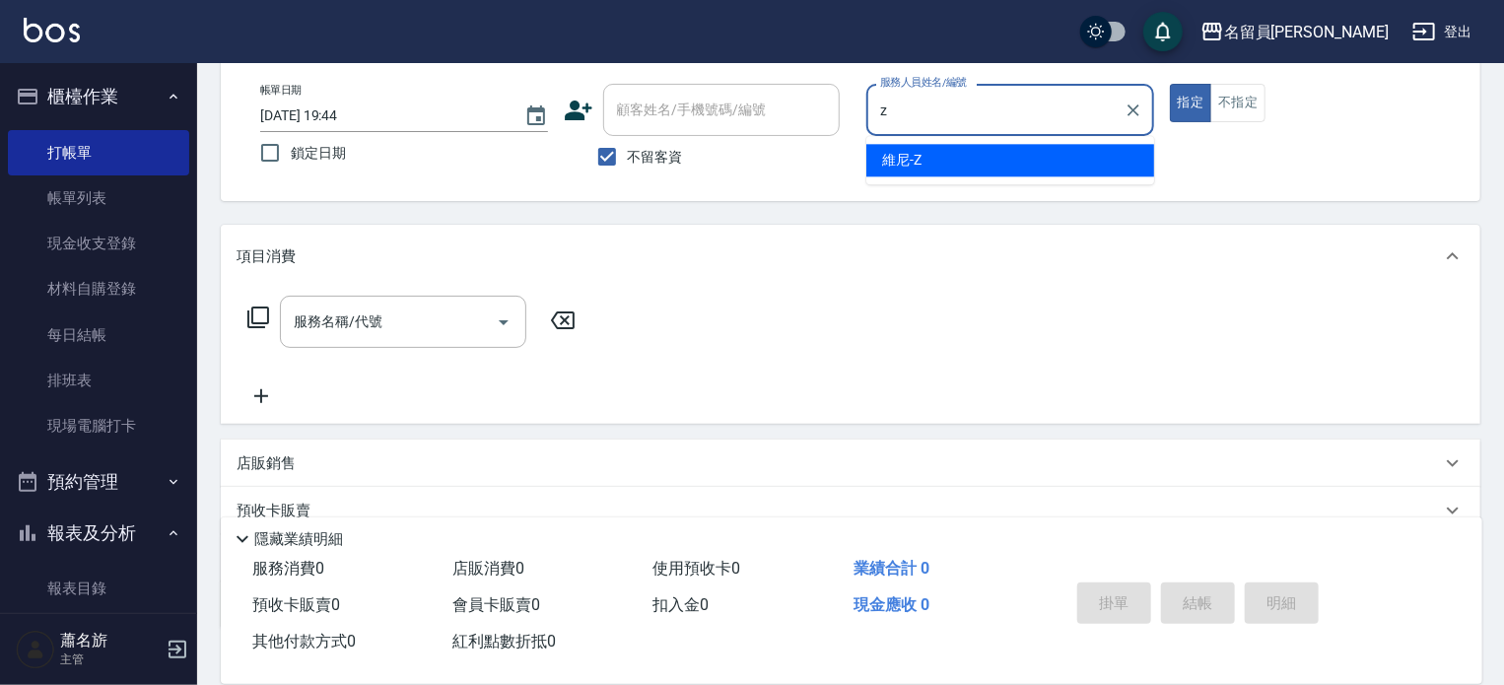
type input "維尼-Z"
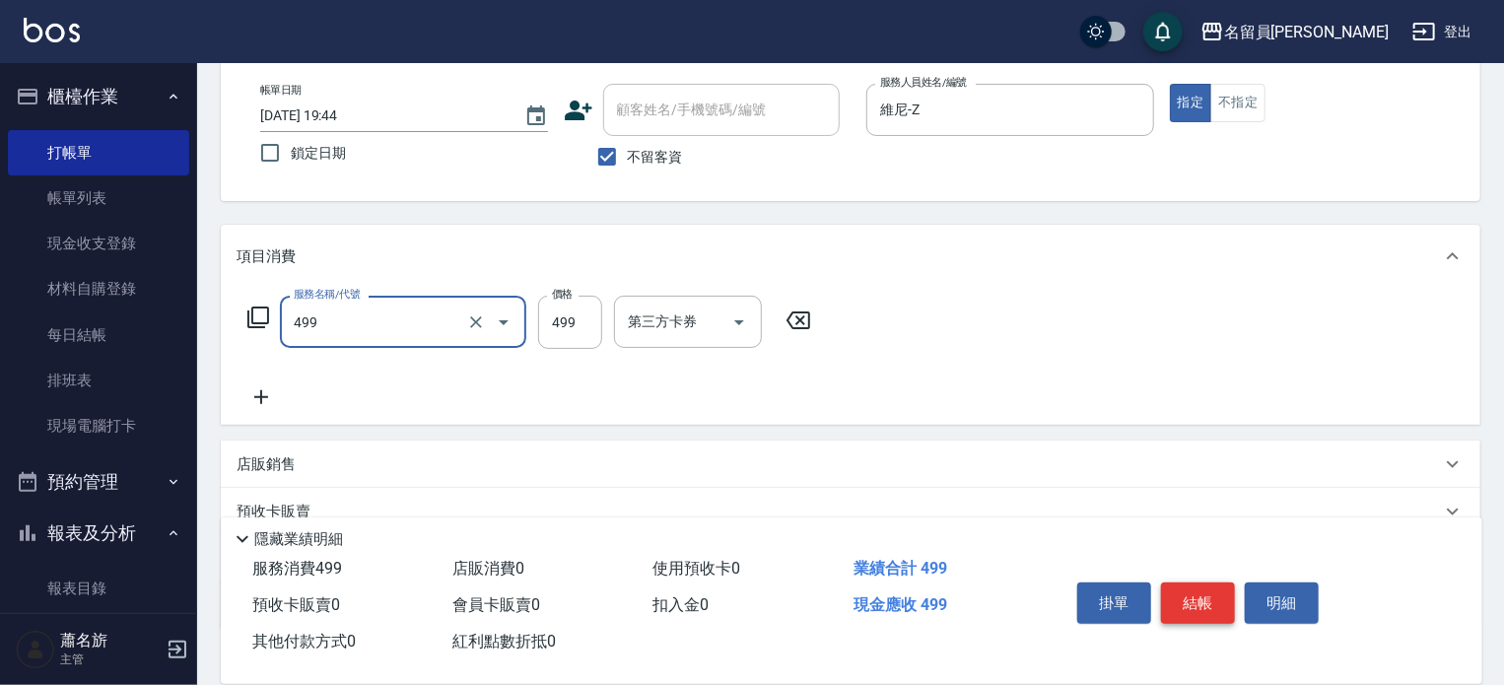
type input "去角質洗髮(499)"
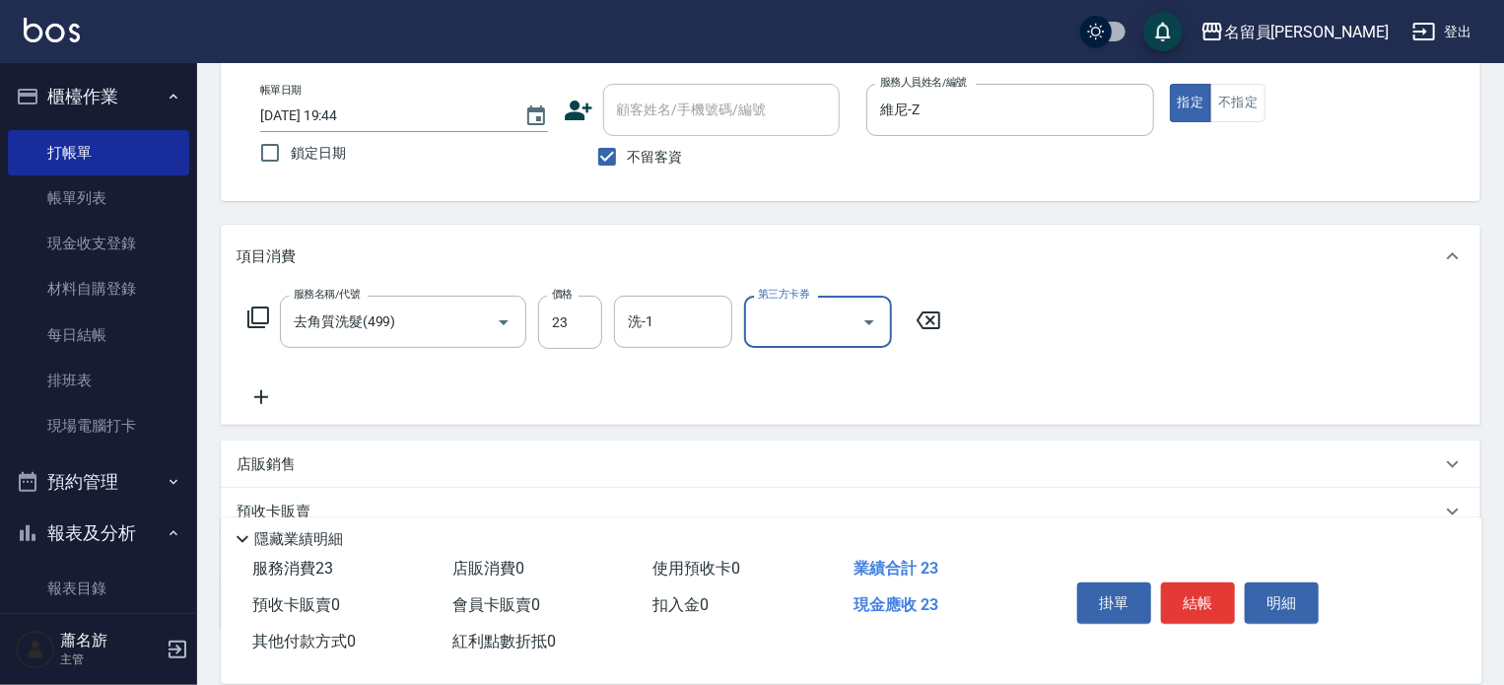
click at [531, 334] on div "服務名稱/代號 去角質洗髮(499) 服務名稱/代號 價格 23 價格 洗-1 洗-1 第三方卡券 第三方卡券" at bounding box center [594, 322] width 716 height 53
type input "499"
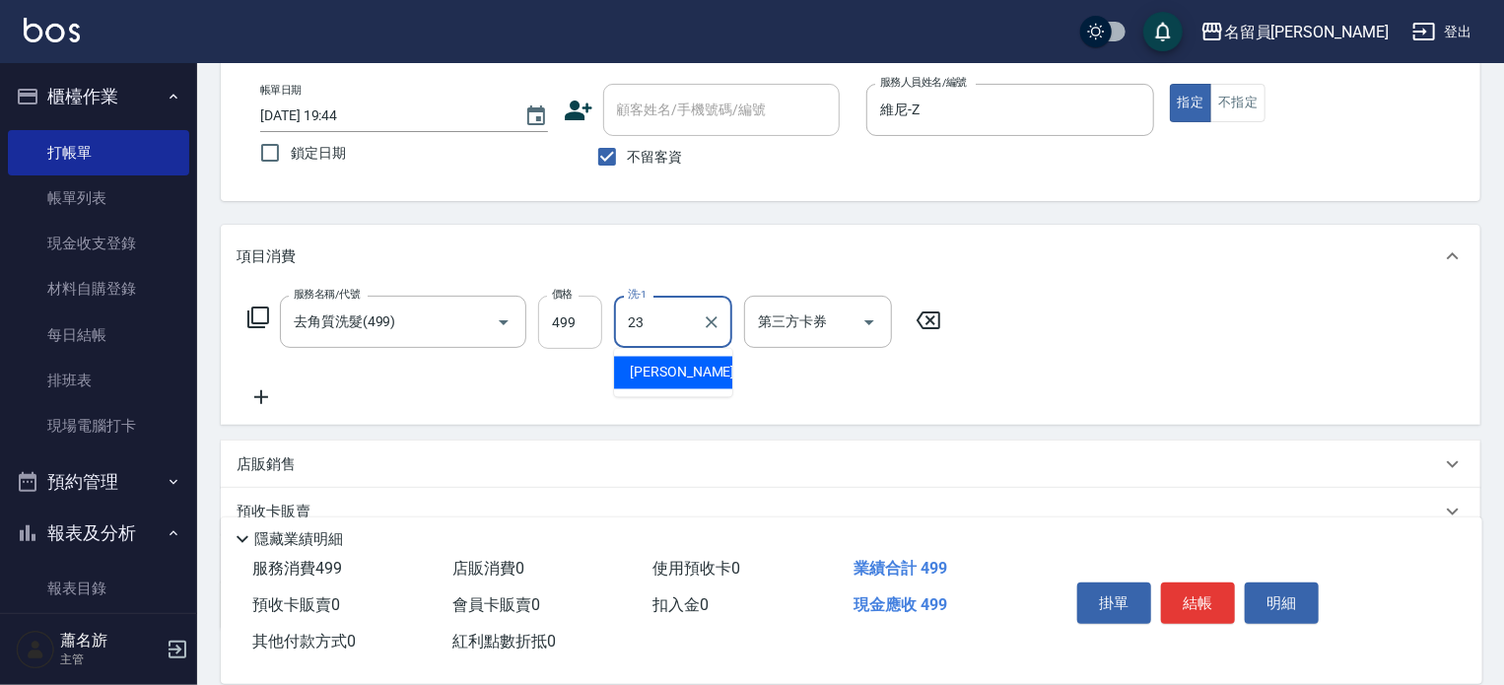
type input "[PERSON_NAME]-23"
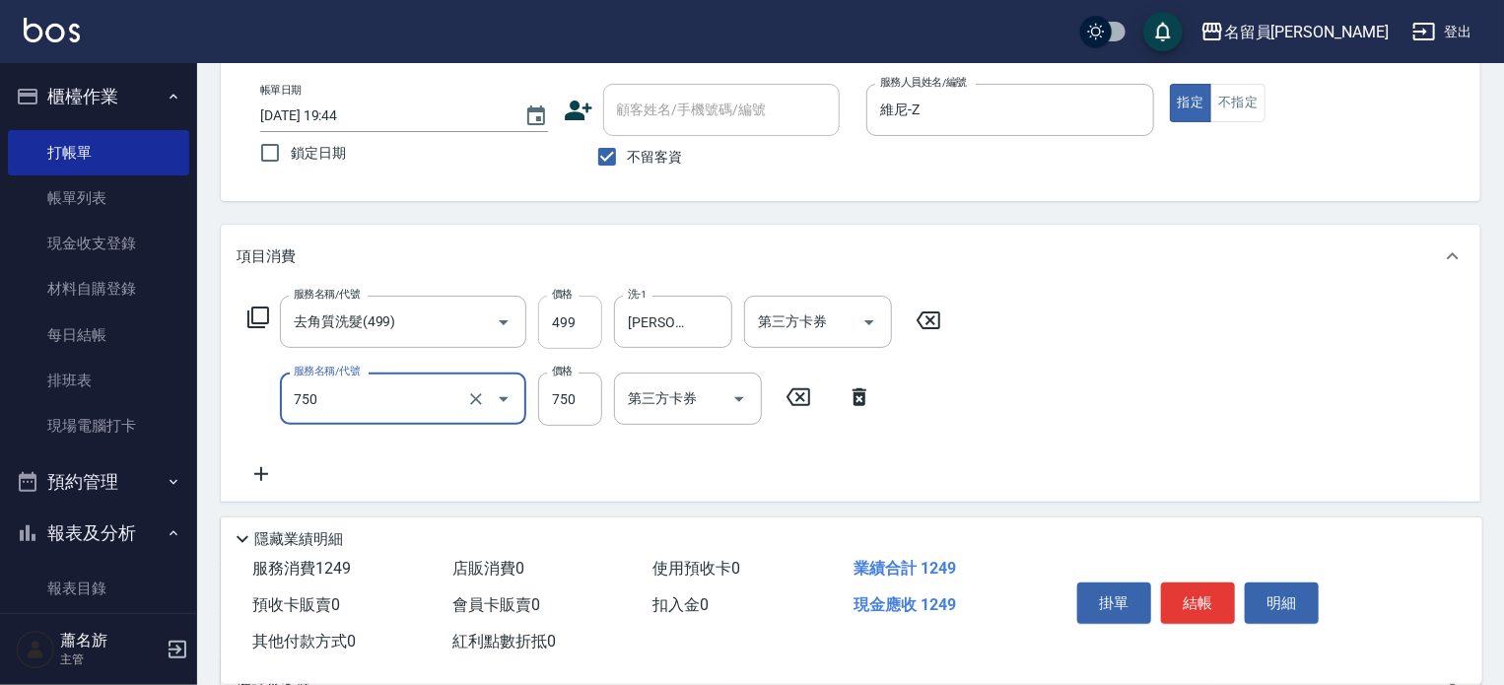
type input "日本精漾護髮(750)"
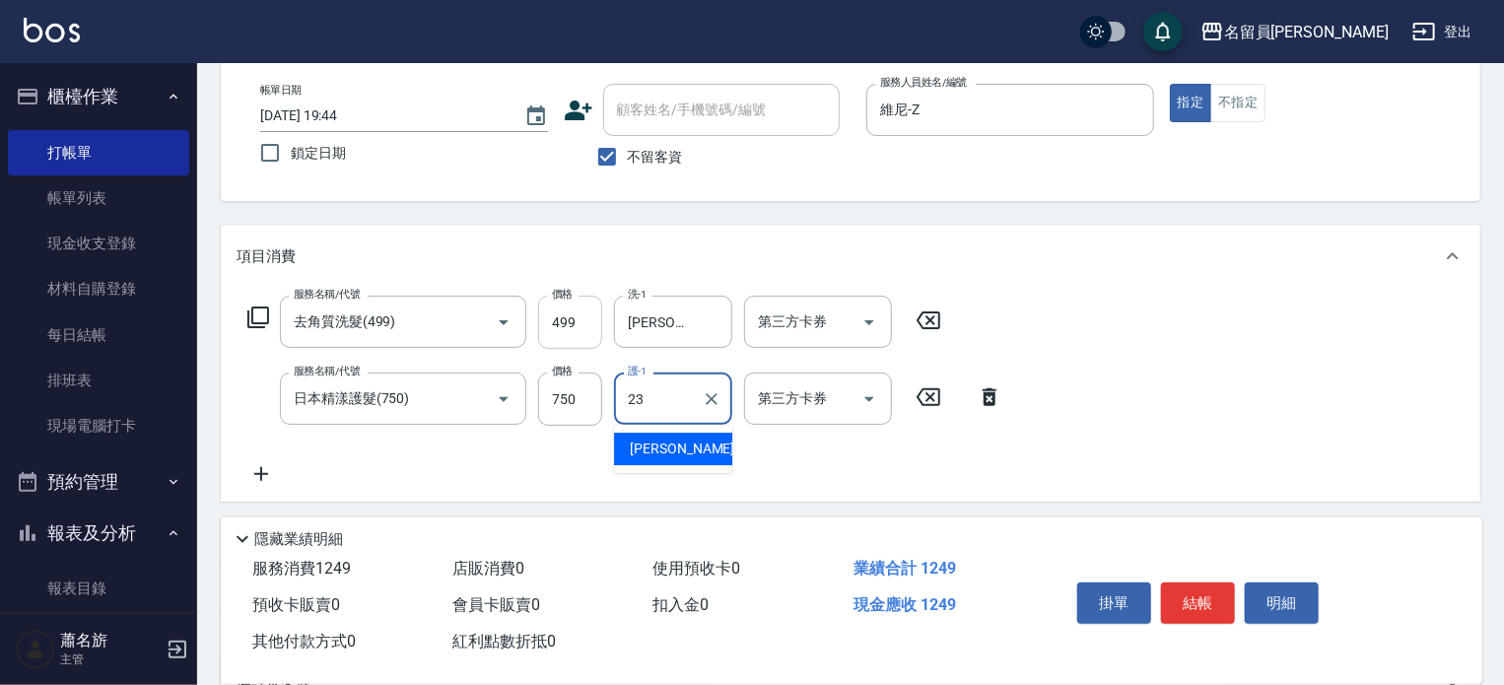
type input "[PERSON_NAME]-23"
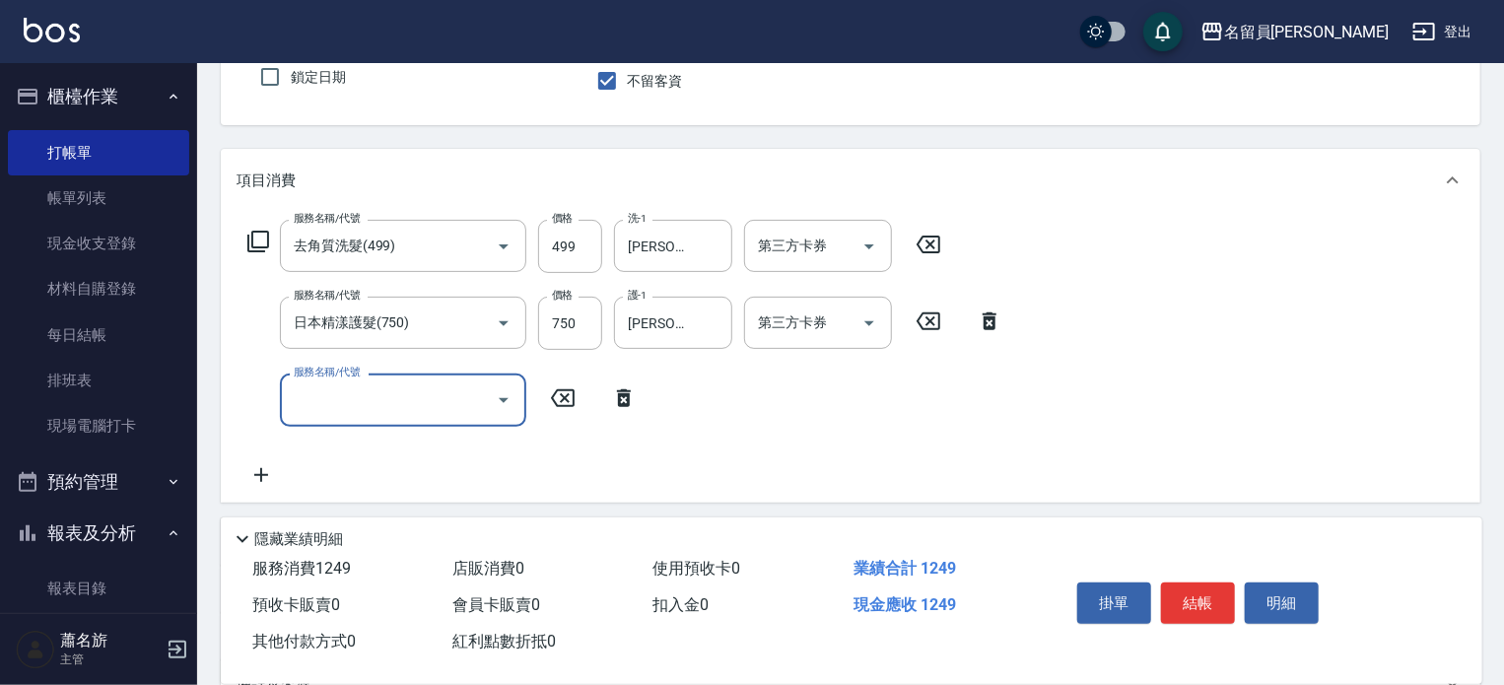
scroll to position [296, 0]
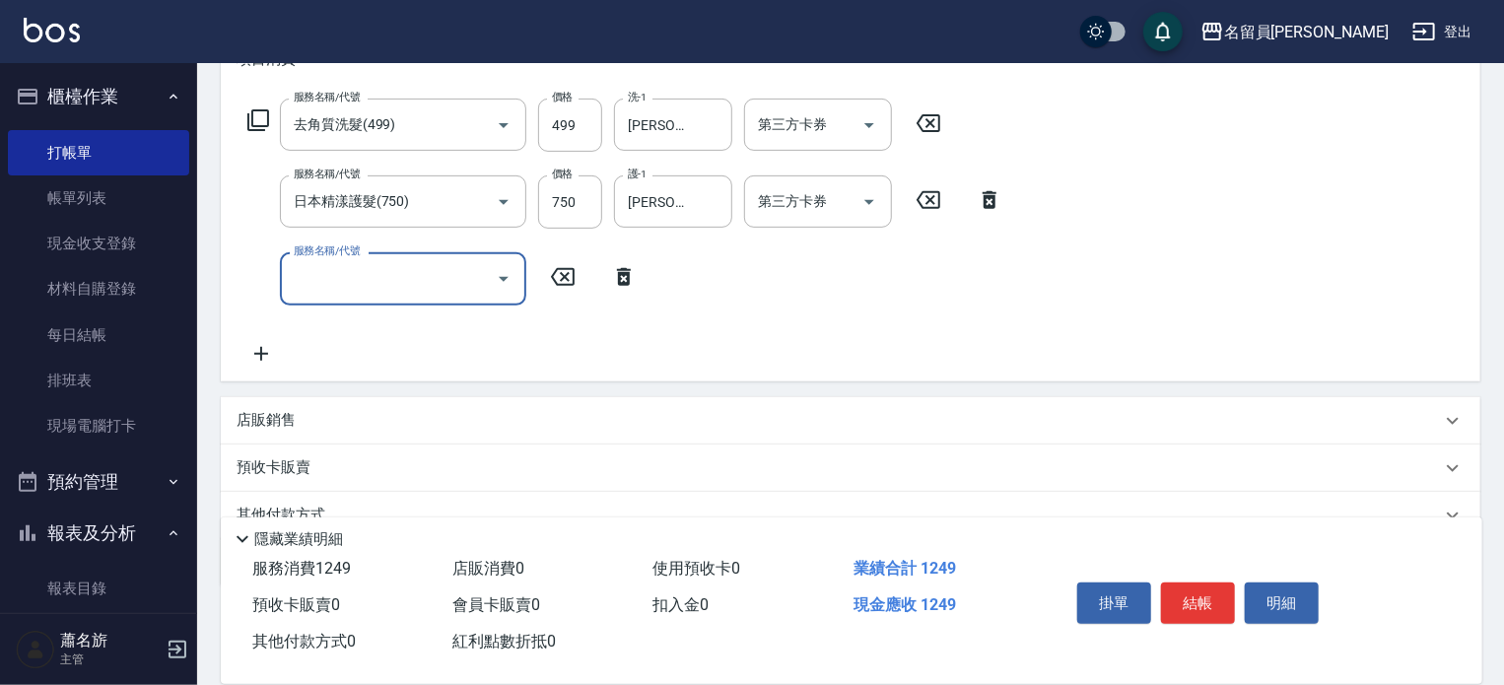
click at [410, 401] on div "店販銷售" at bounding box center [850, 420] width 1259 height 47
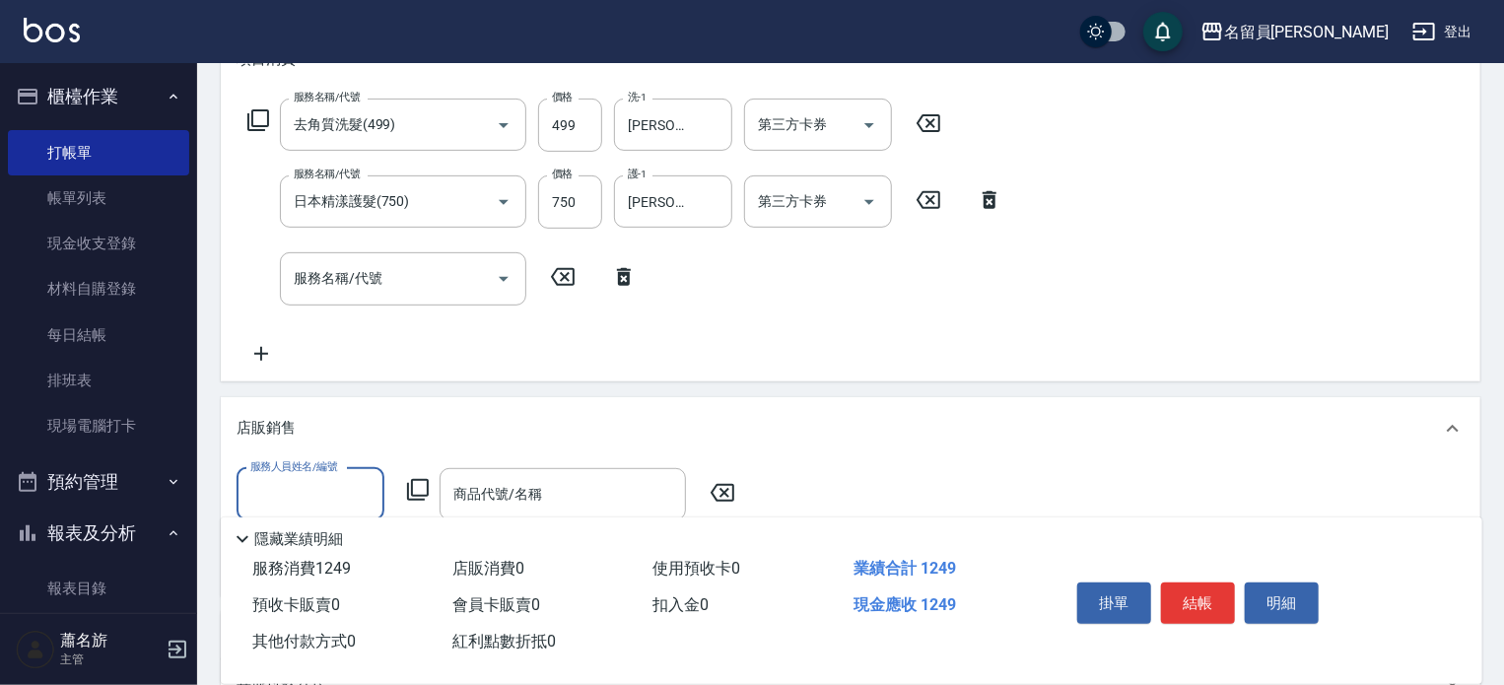
scroll to position [0, 0]
type input "維尼-Z"
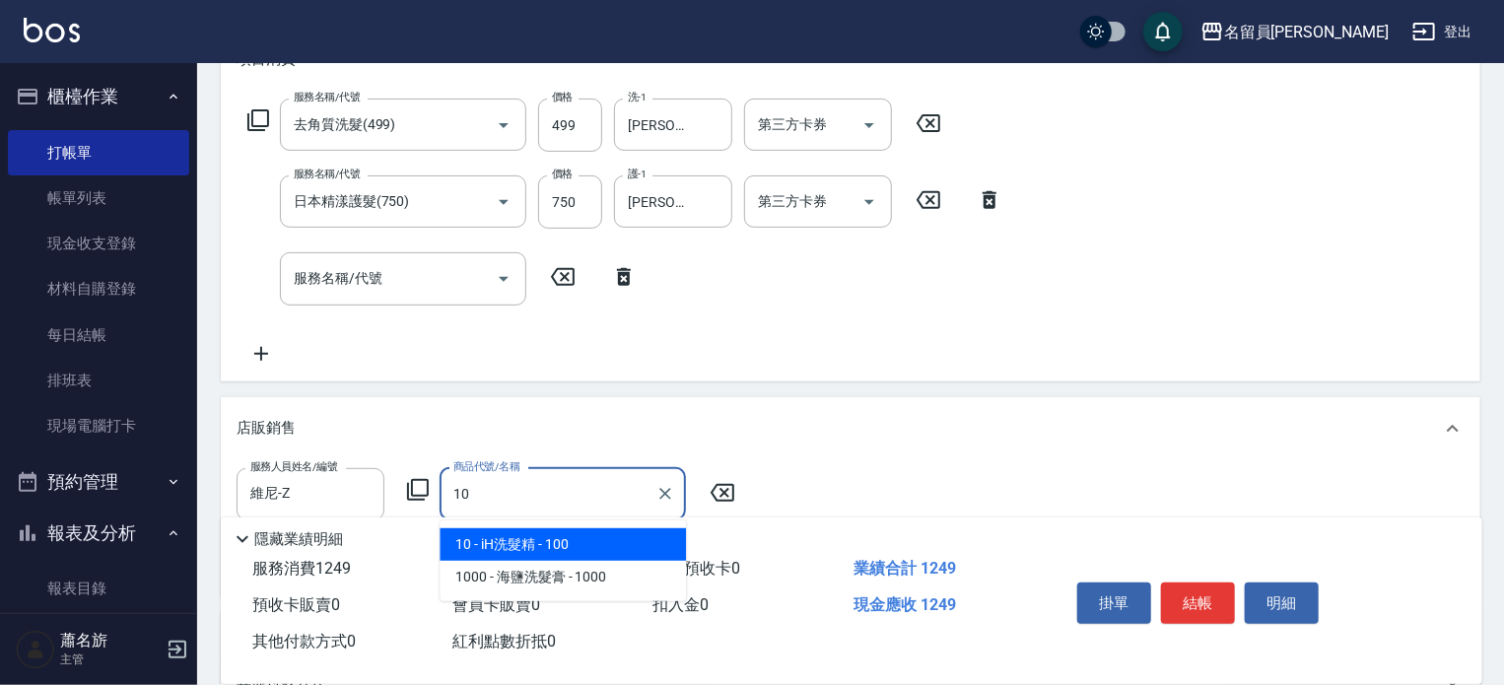
type input "iH洗髮精"
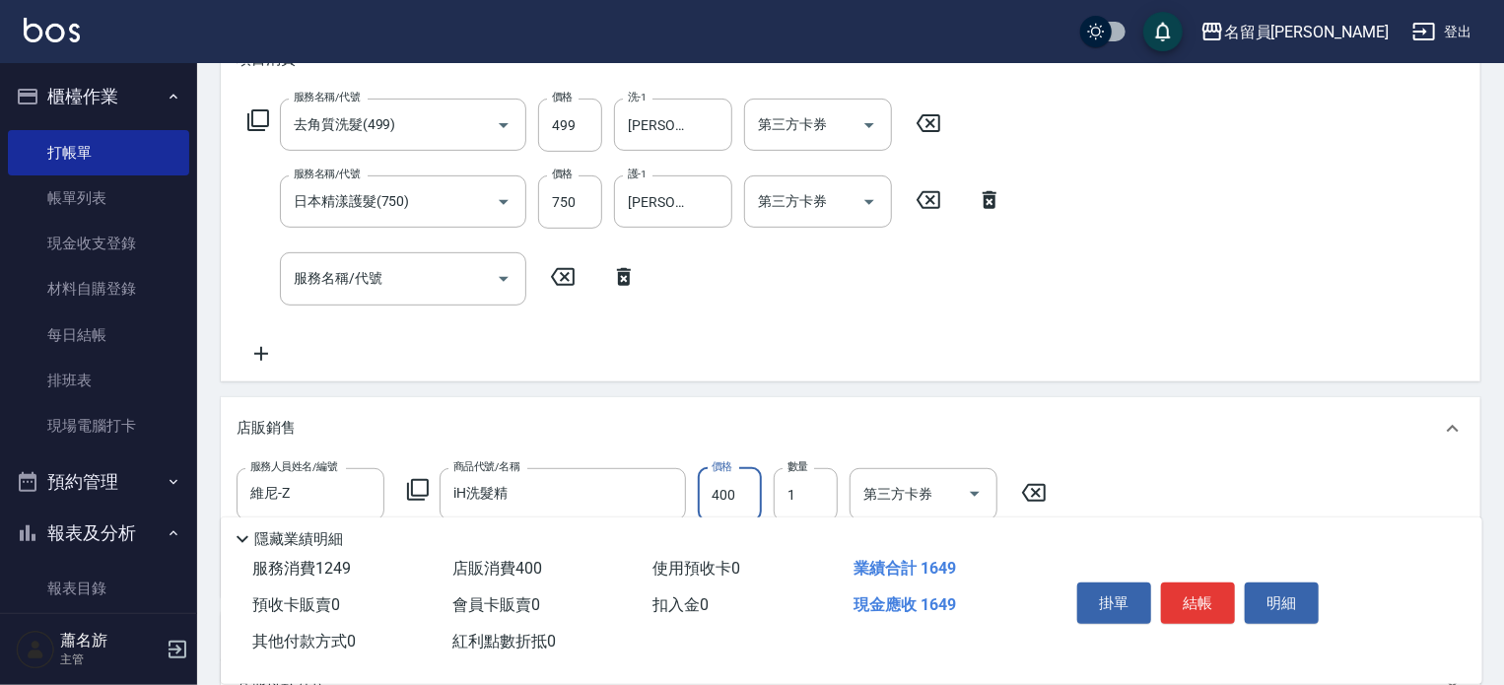
type input "400"
click at [580, 115] on input "499" at bounding box center [570, 125] width 64 height 53
type input "500"
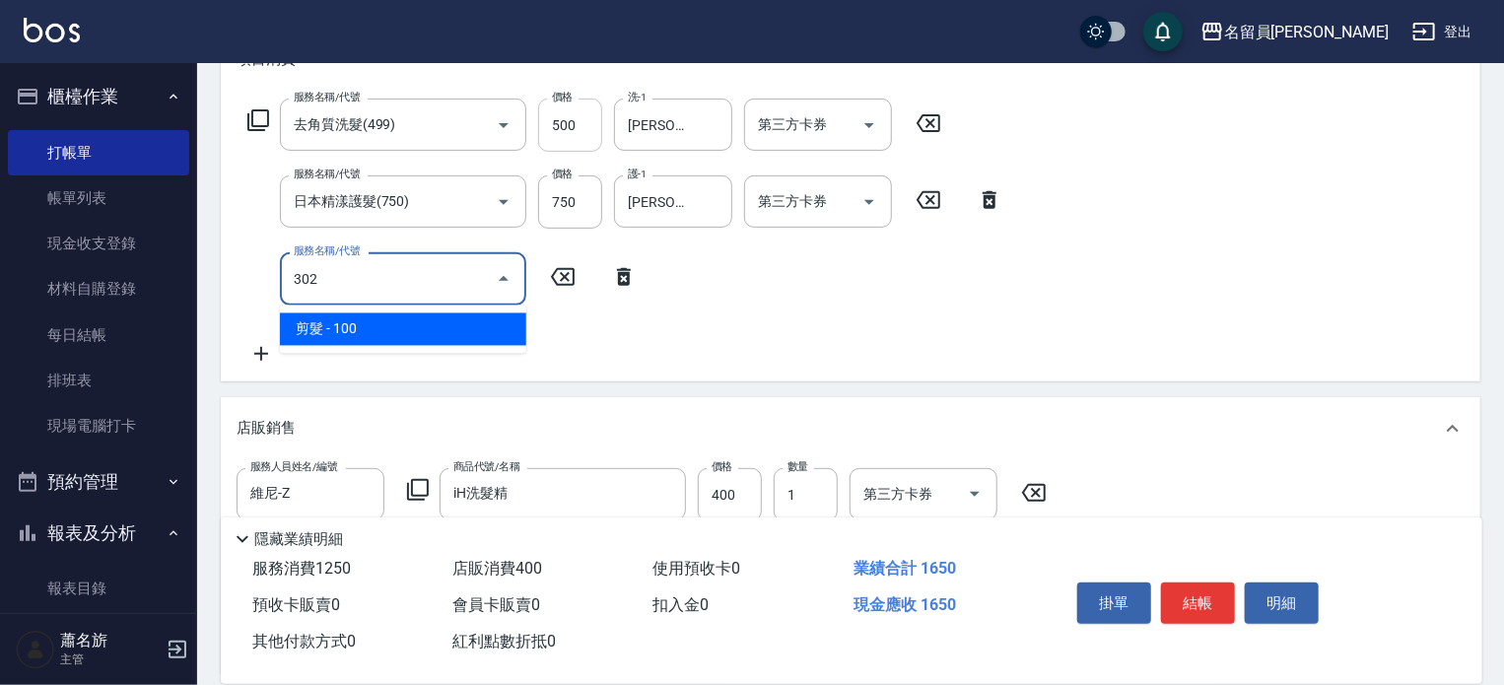
type input "剪髮(302)"
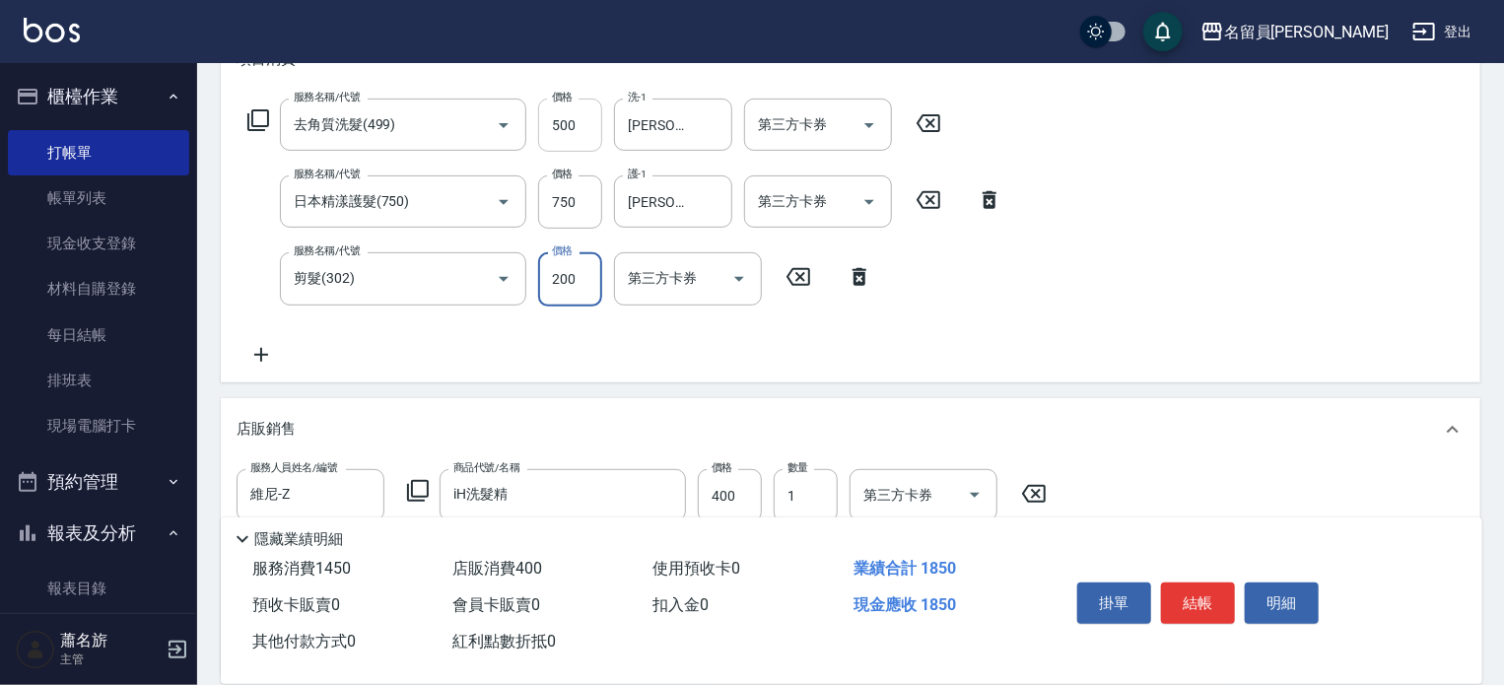
type input "200"
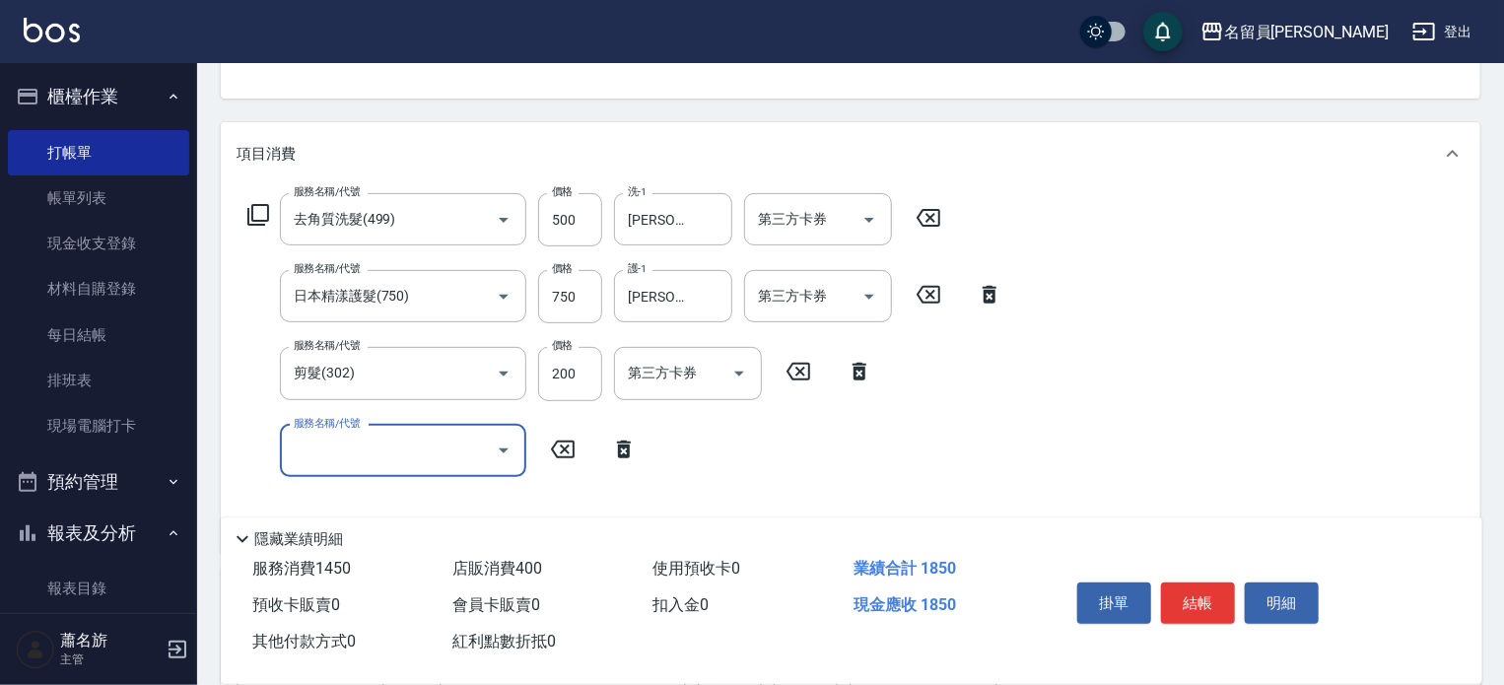
scroll to position [99, 0]
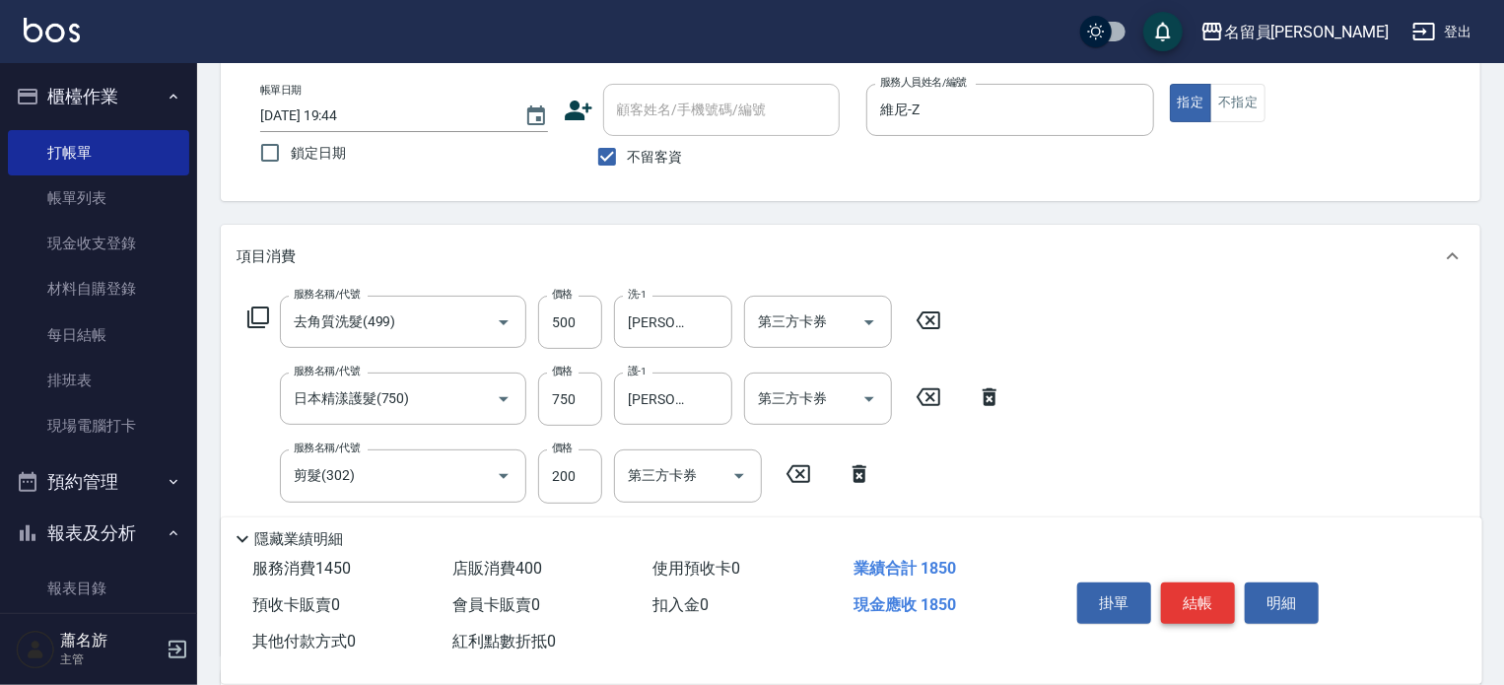
click at [1178, 582] on button "結帳" at bounding box center [1198, 602] width 74 height 41
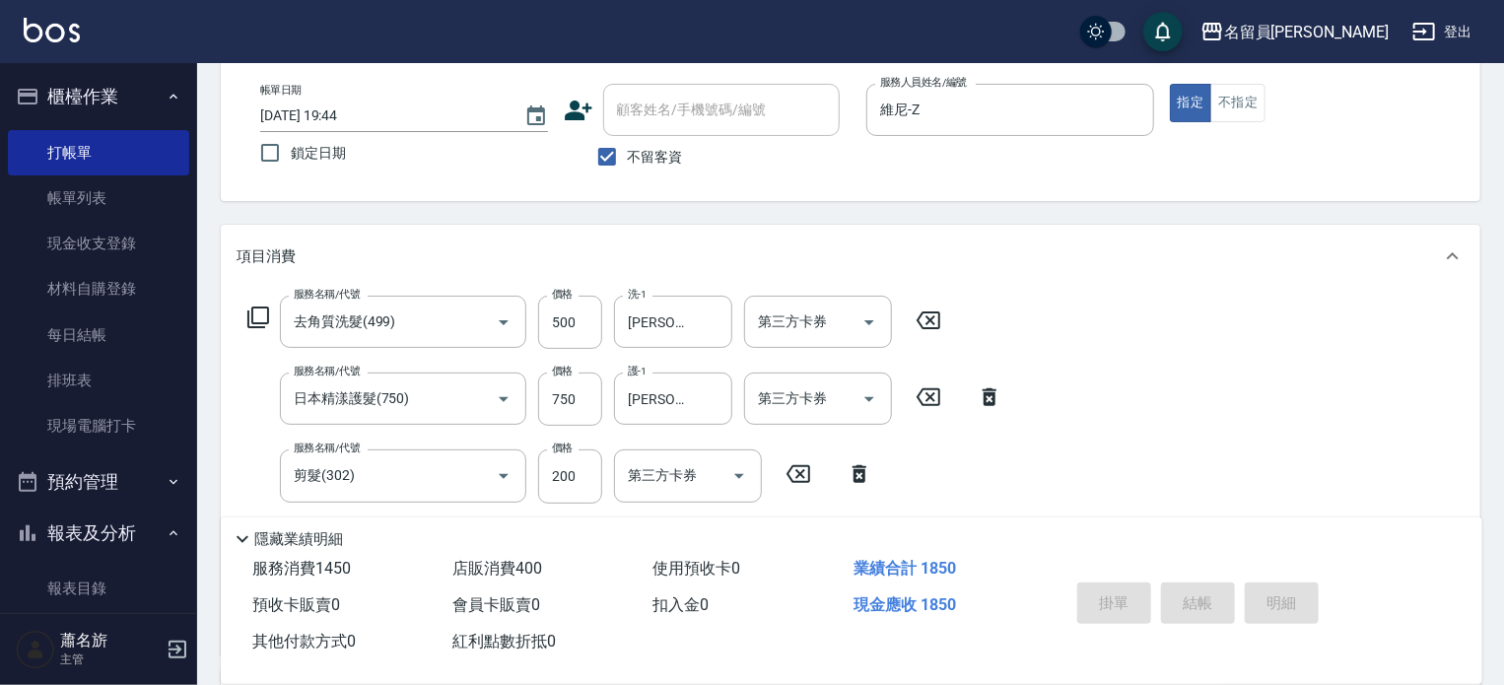
type input "[DATE] 19:45"
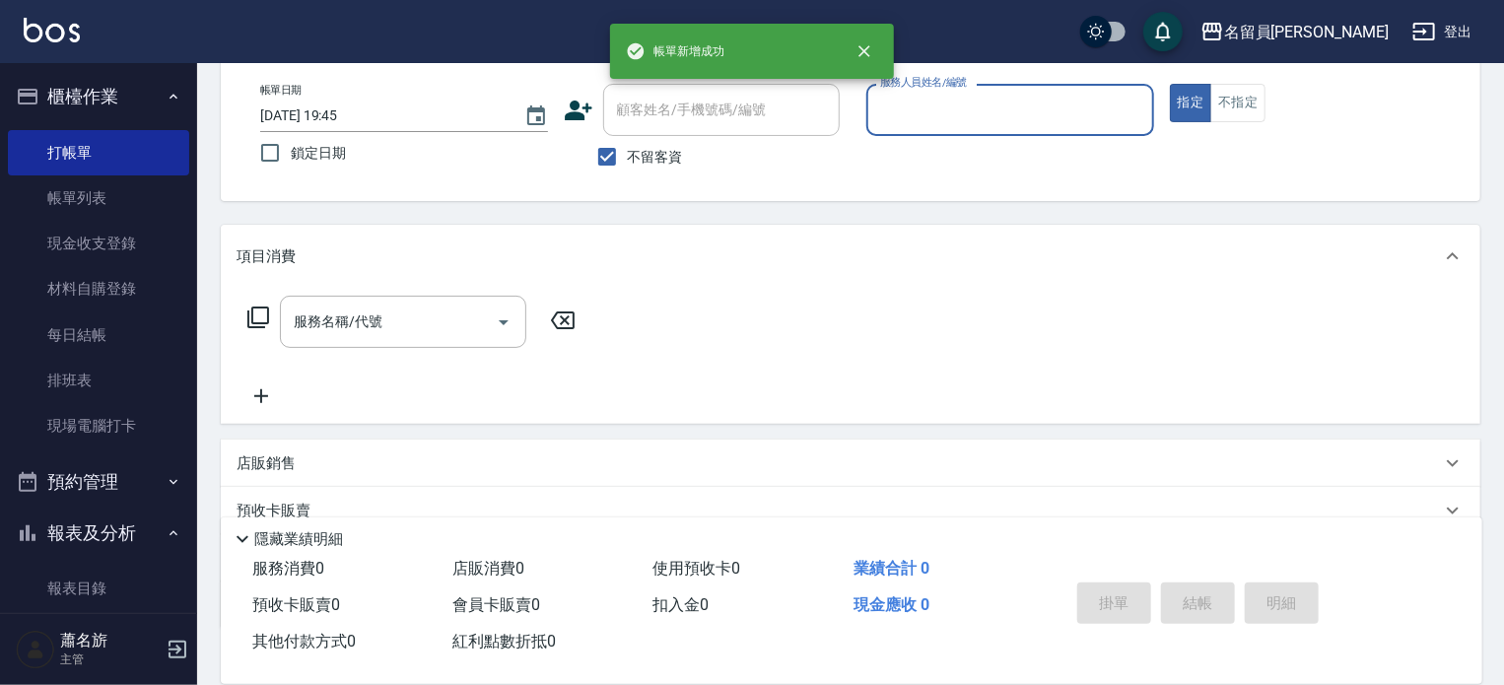
scroll to position [0, 0]
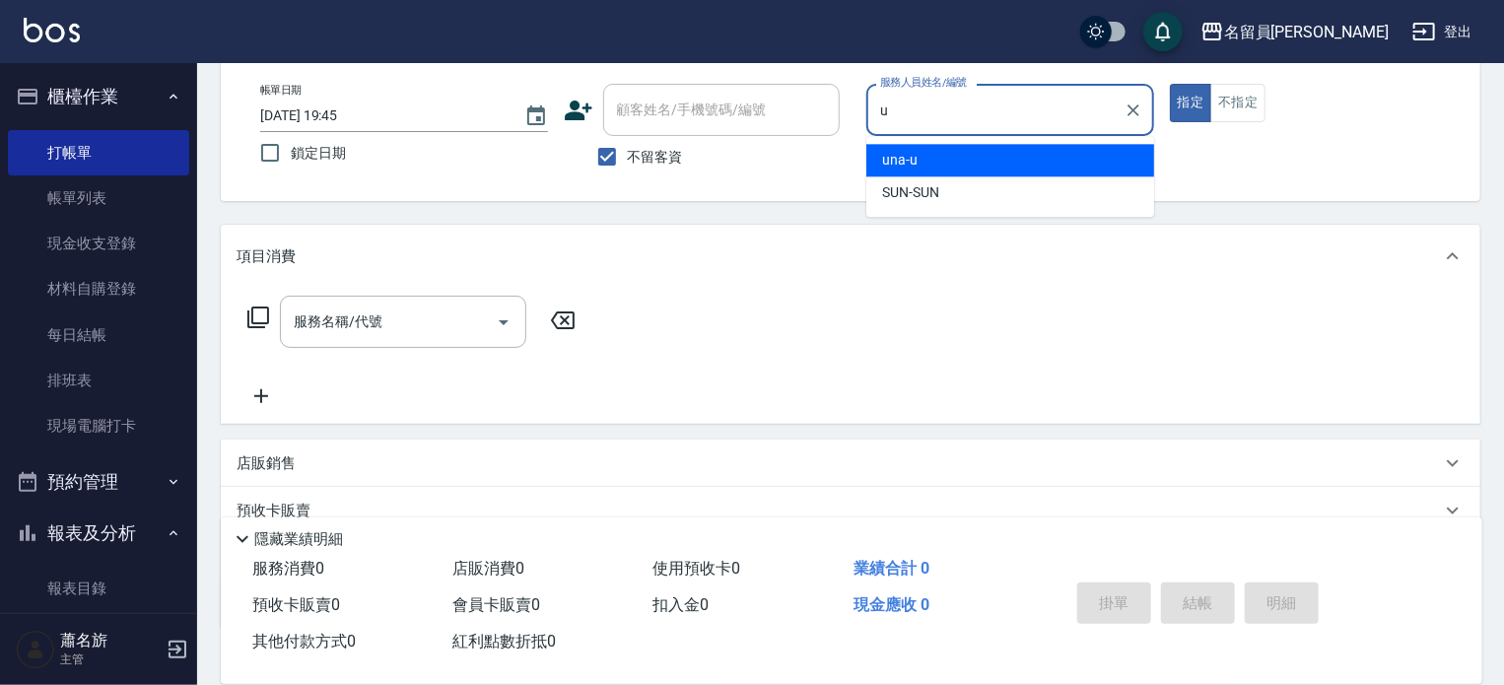
type input "una-u"
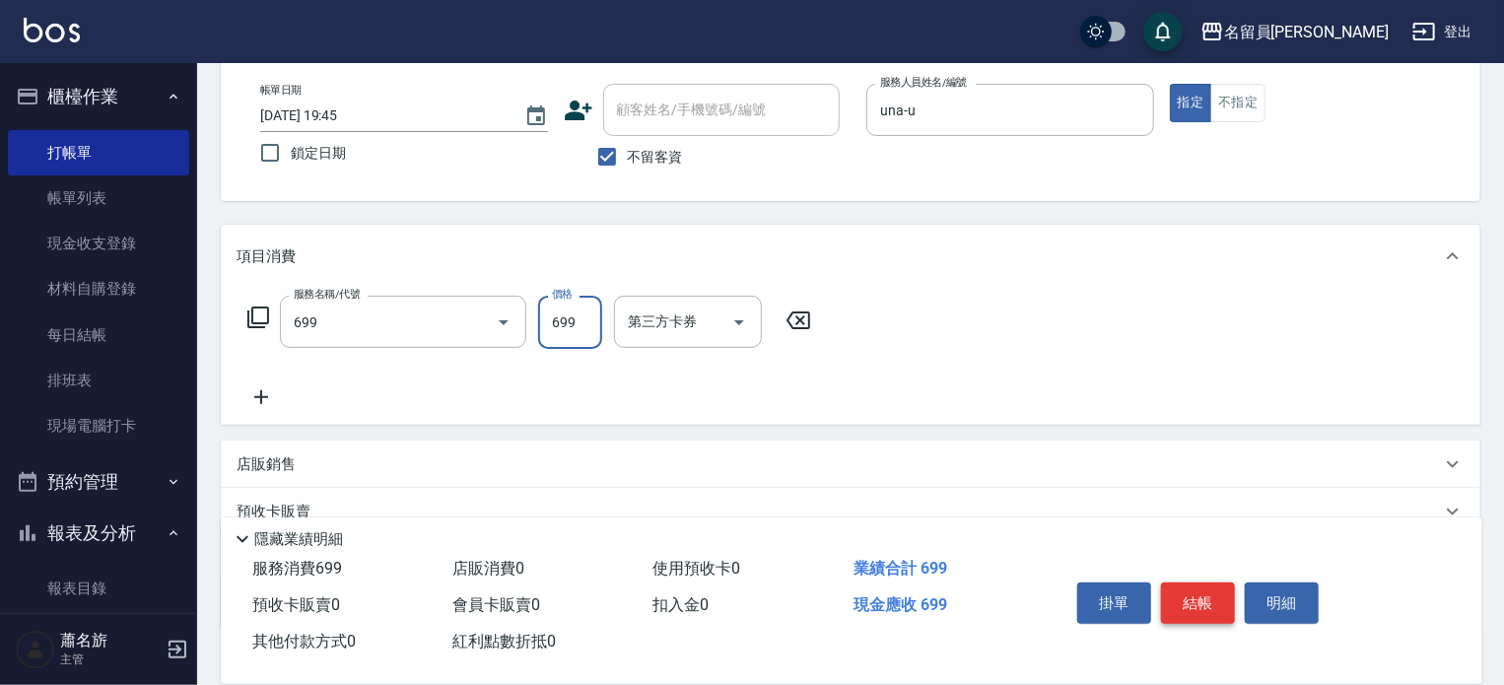
type input "精油洗髮(699)"
type input "2099"
click at [1215, 588] on button "結帳" at bounding box center [1198, 602] width 74 height 41
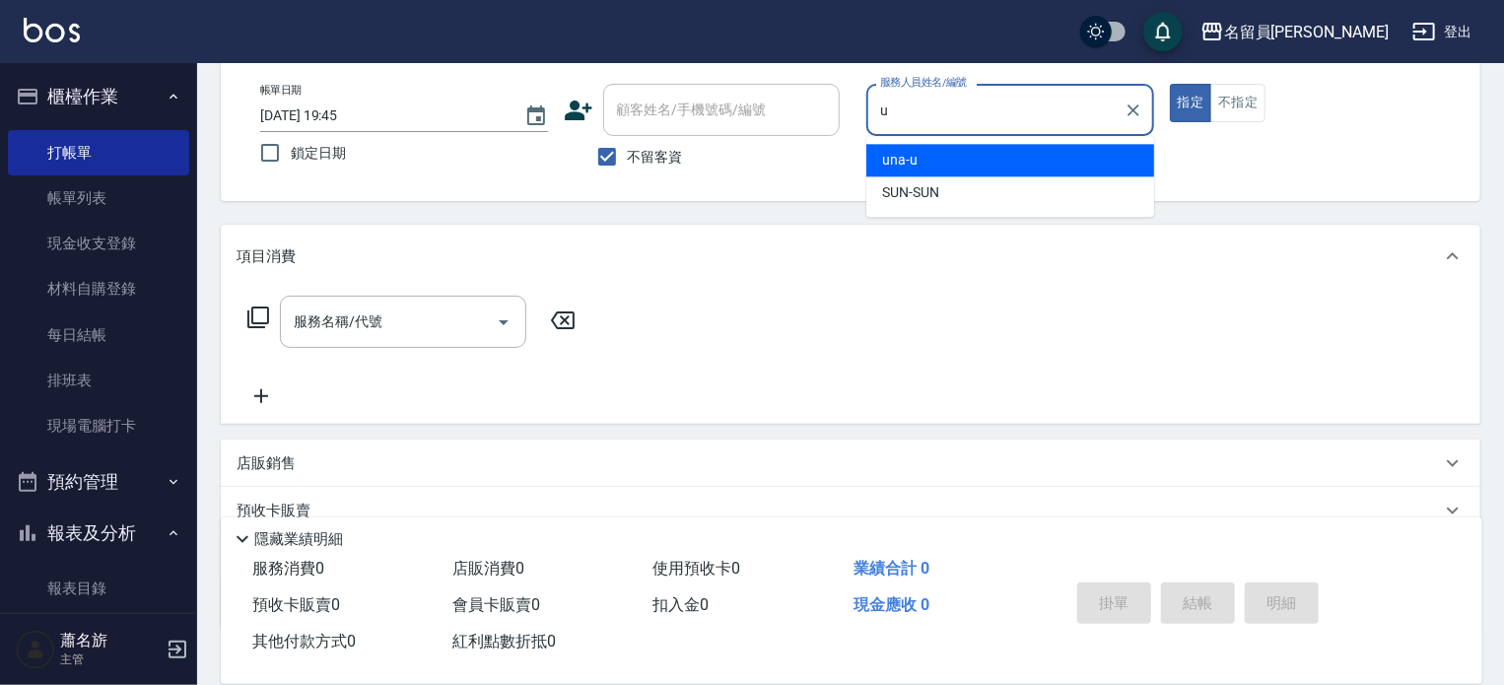
type input "una-u"
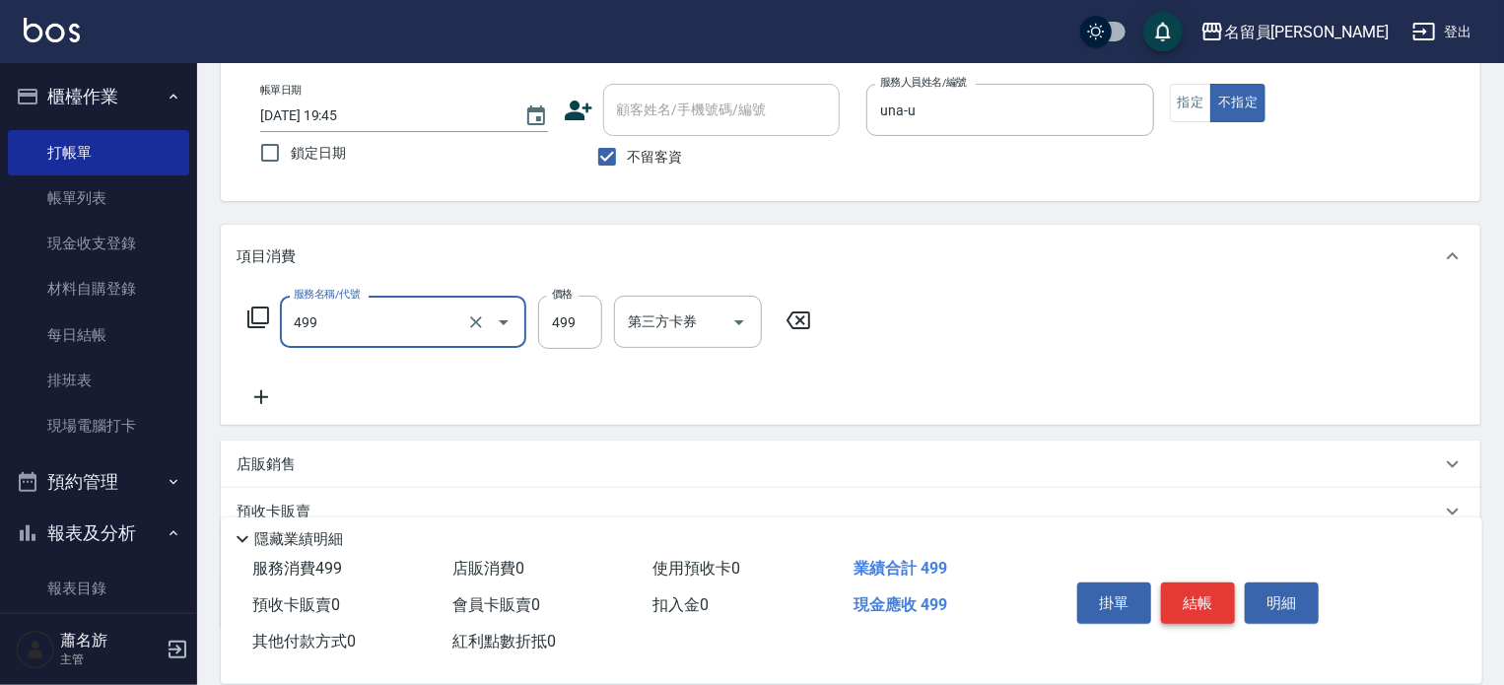
type input "去角質洗髮(499)"
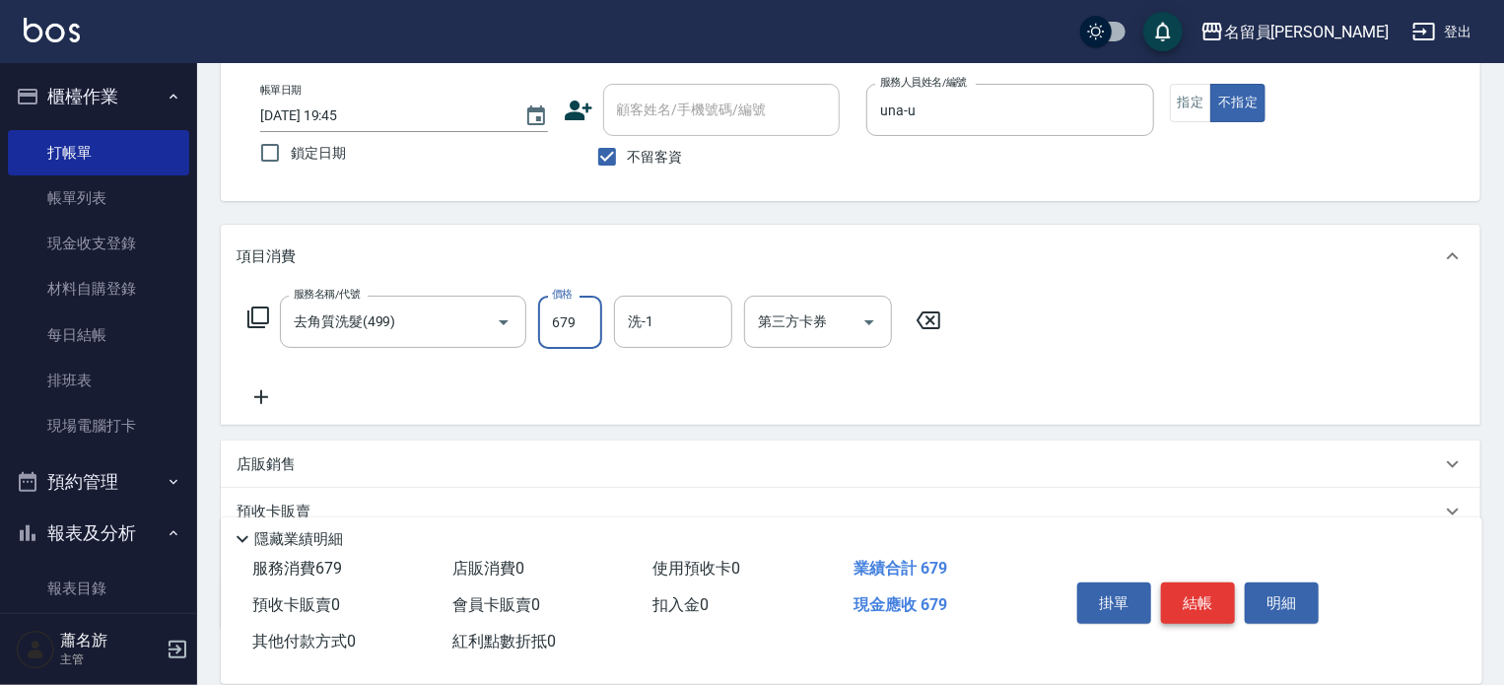
type input "679"
type input "[PERSON_NAME]-17"
click at [1215, 588] on button "結帳" at bounding box center [1198, 602] width 74 height 41
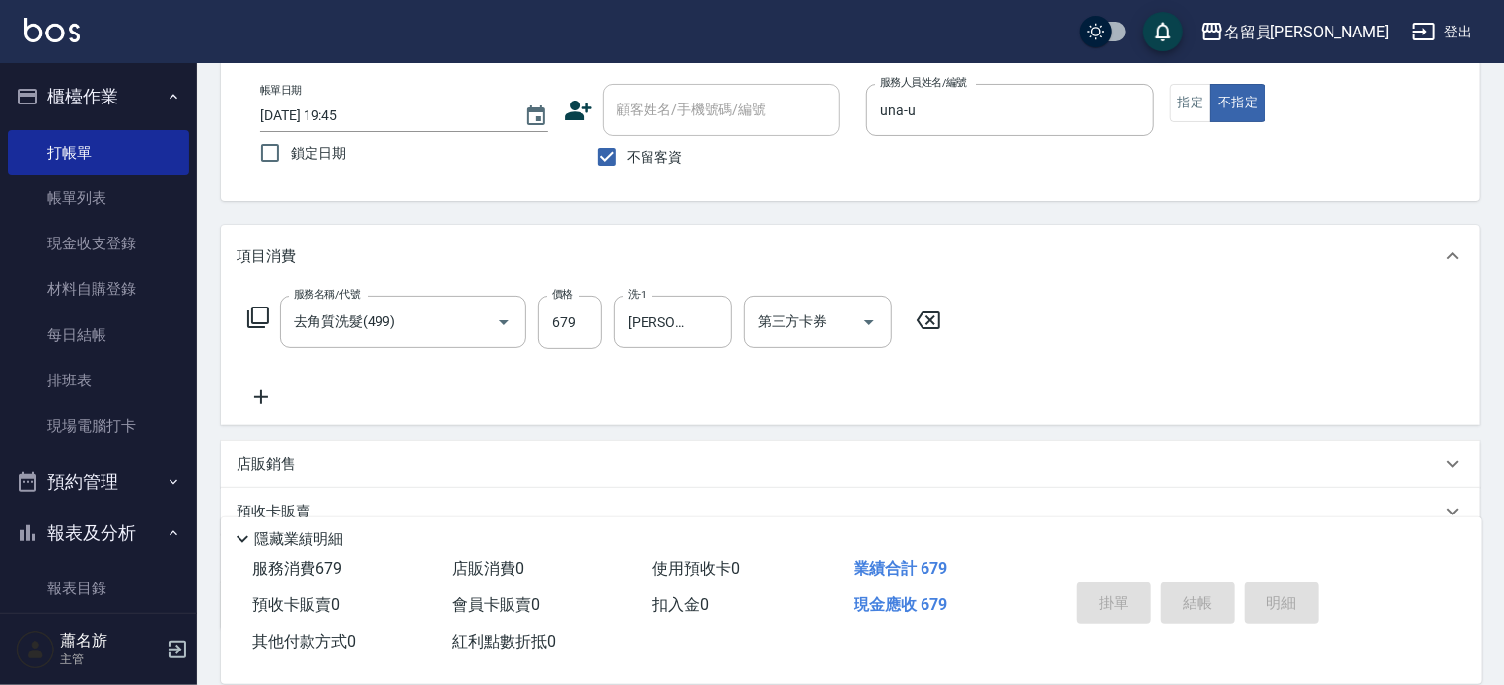
type input "[DATE] 19:46"
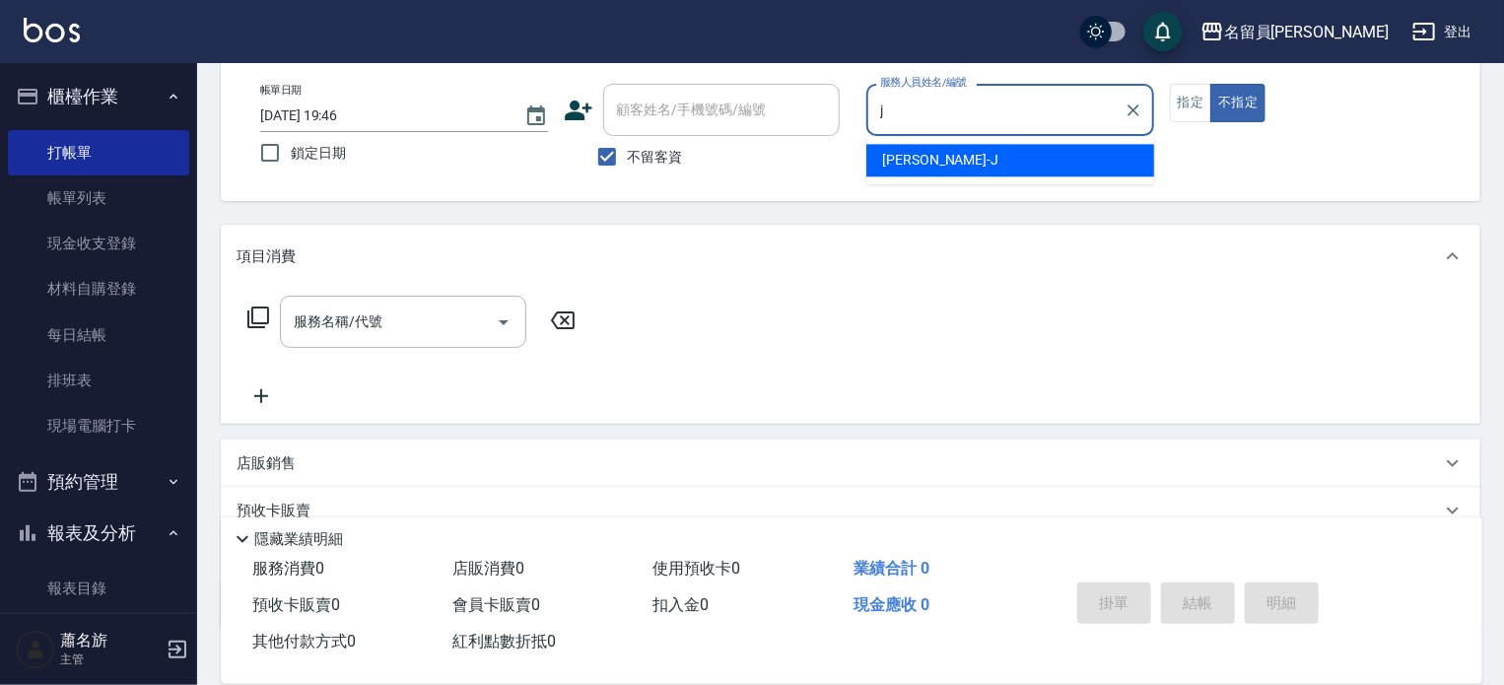
type input "[PERSON_NAME]"
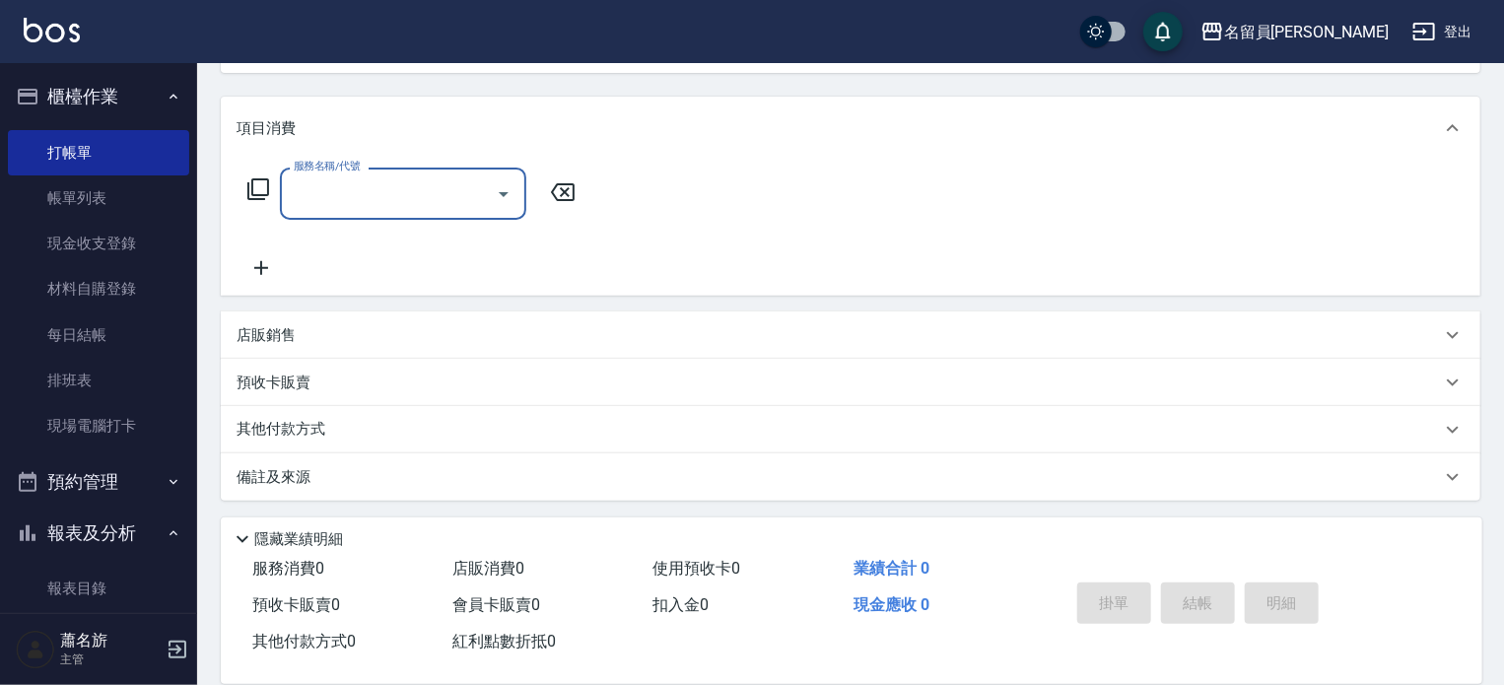
scroll to position [229, 0]
click at [761, 315] on div "店販銷售" at bounding box center [850, 332] width 1259 height 47
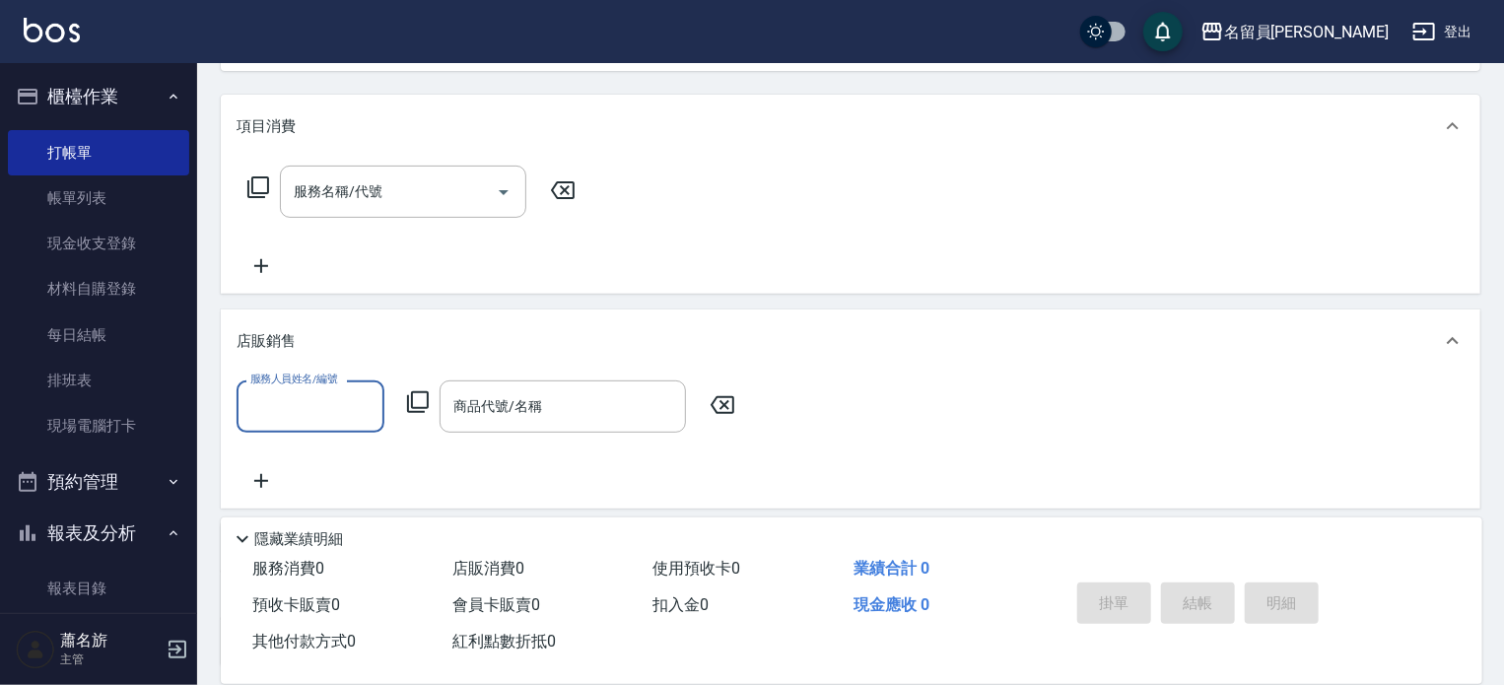
scroll to position [0, 0]
type input "[PERSON_NAME]"
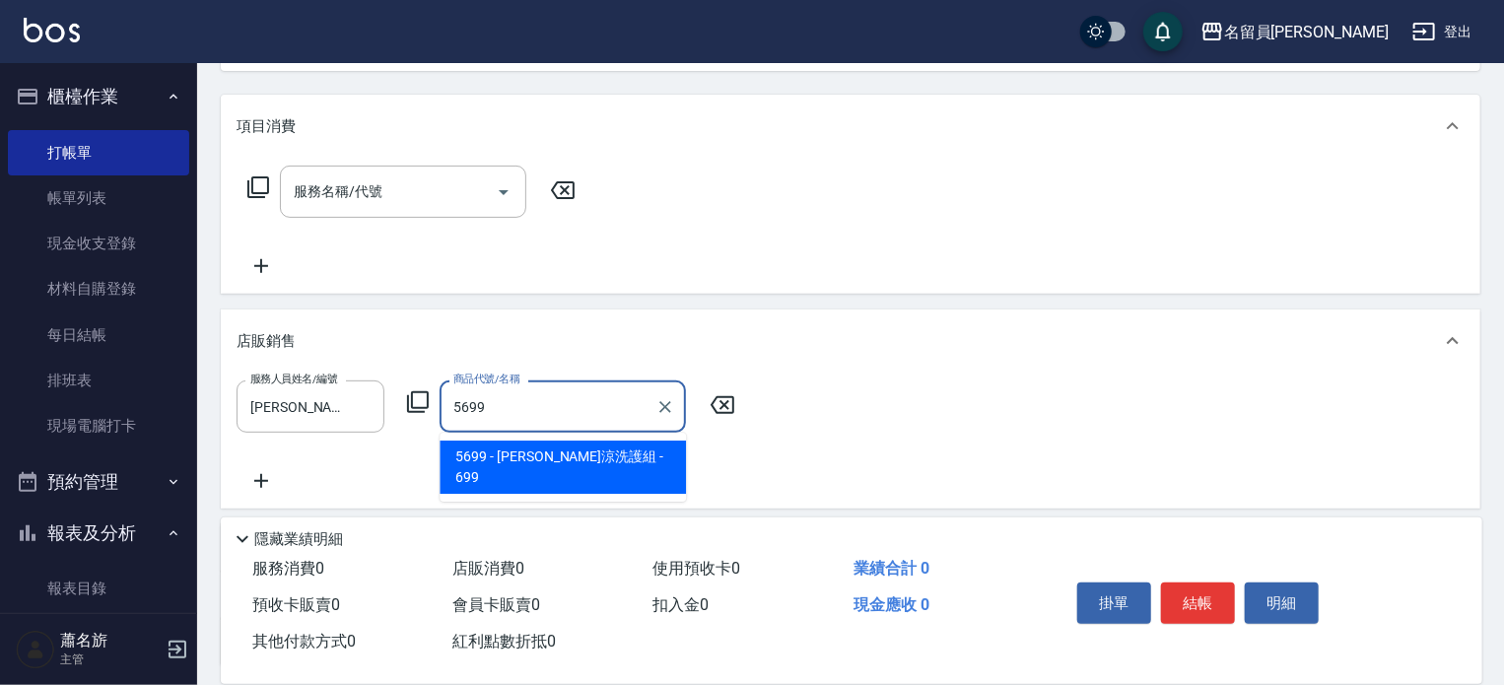
type input "水水沁涼洗護組"
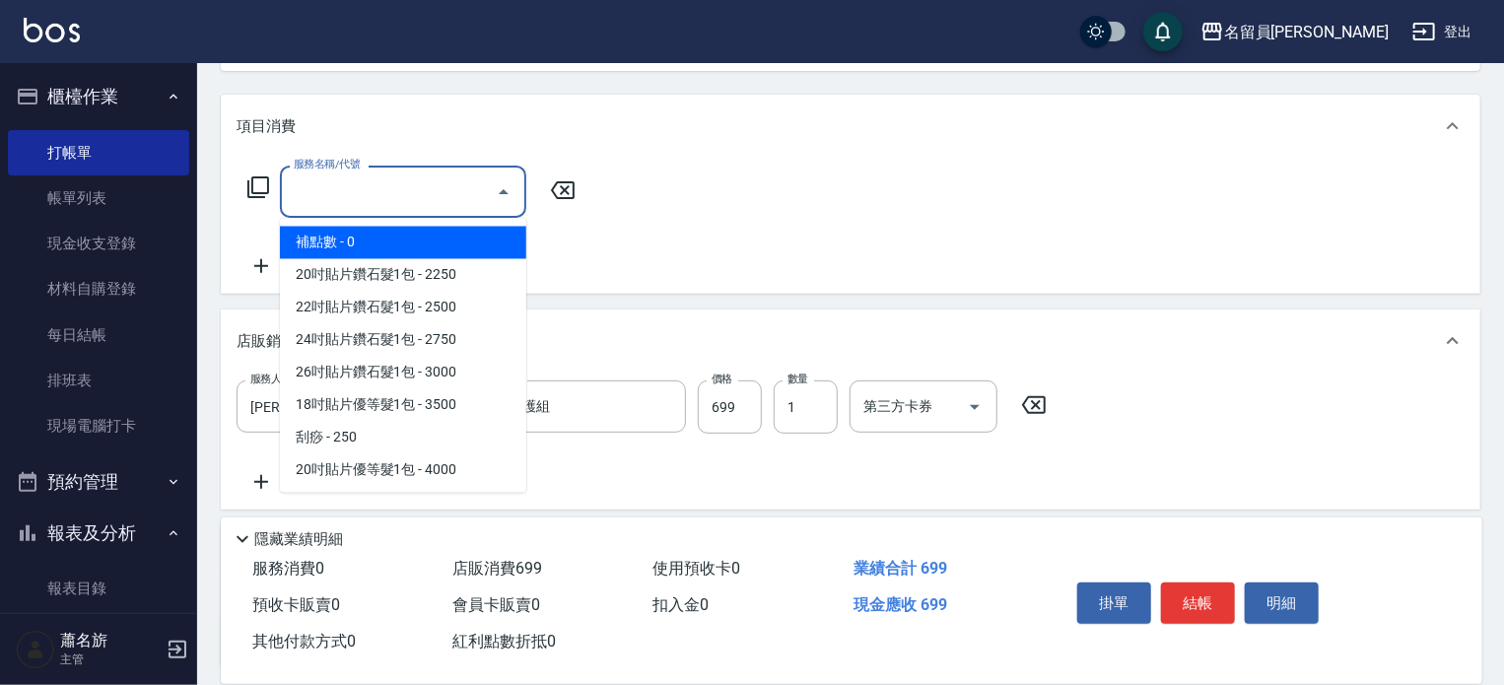
click at [445, 201] on input "服務名稱/代號" at bounding box center [388, 191] width 199 height 34
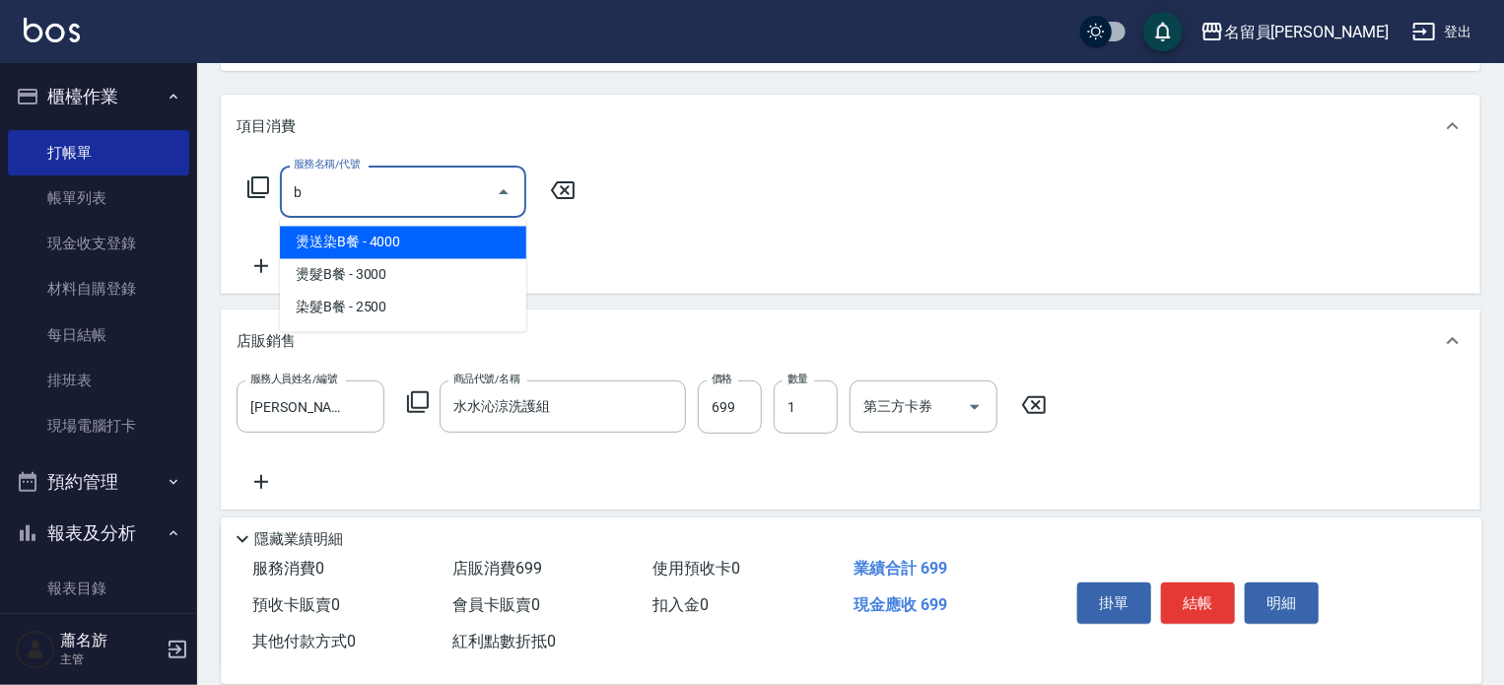
type input "燙送染B餐(28)"
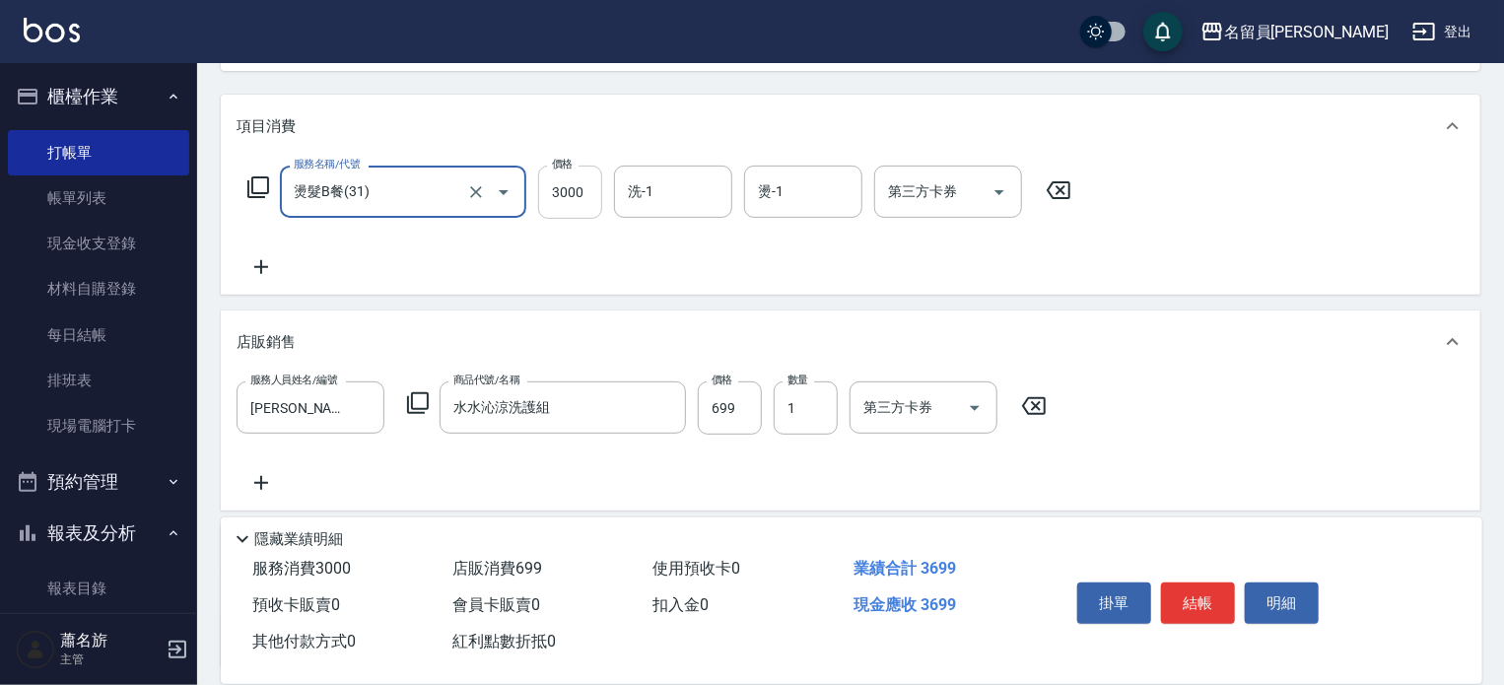
type input "燙髮B餐(31)"
click at [572, 186] on input "3000" at bounding box center [570, 192] width 64 height 53
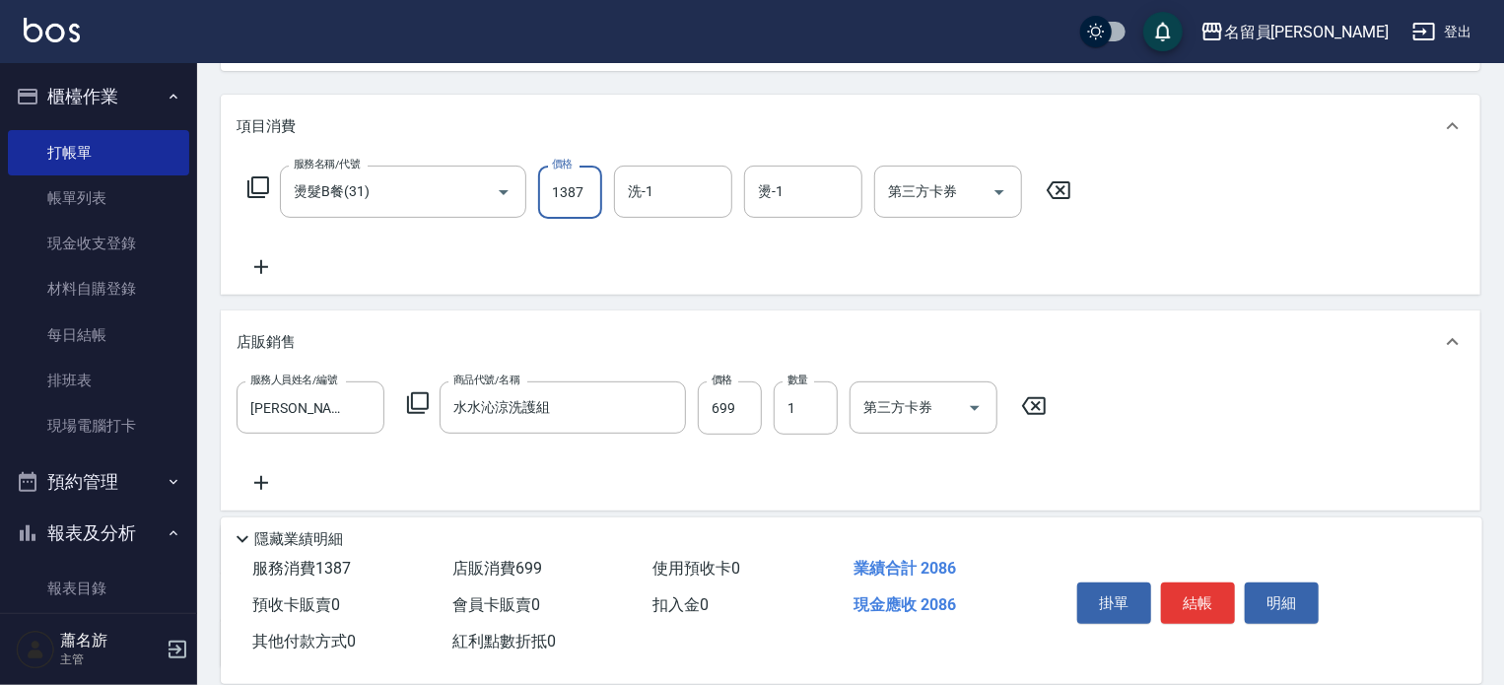
type input "1387"
type input "1"
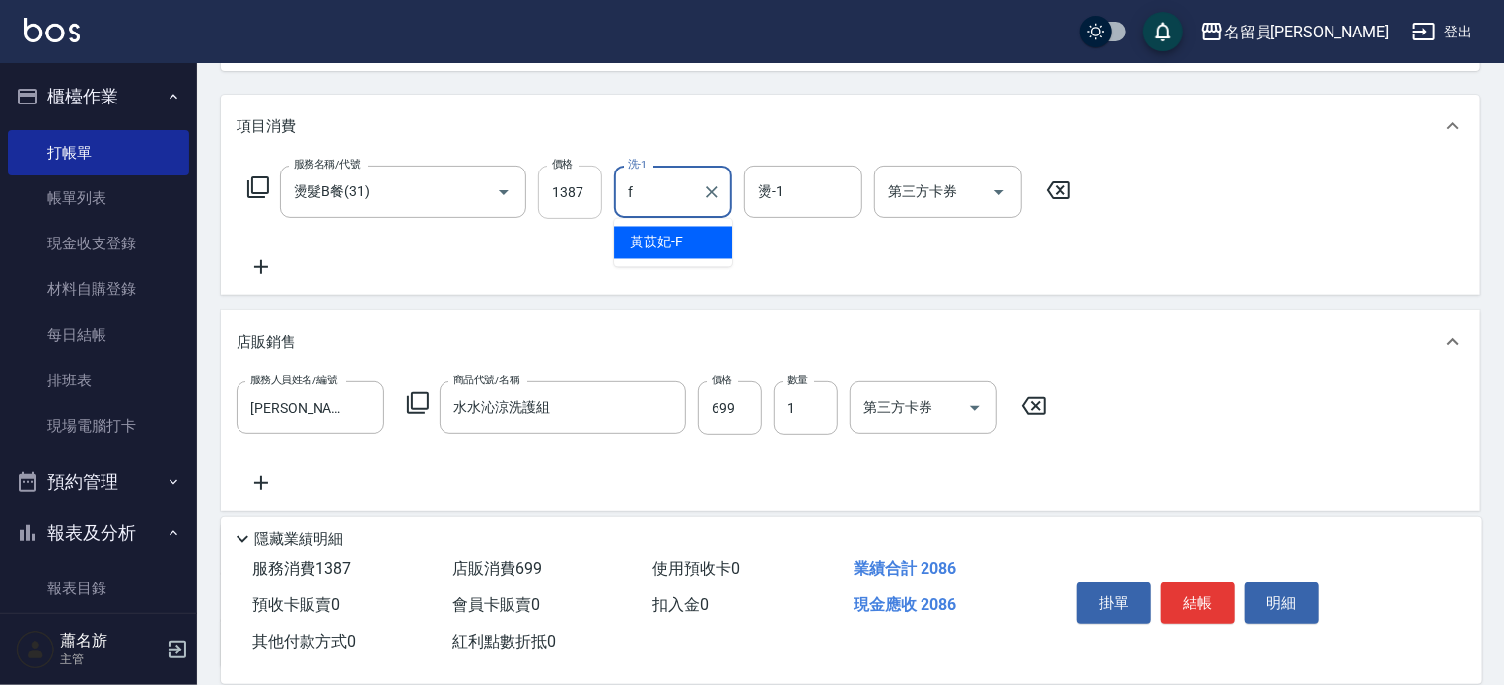
type input "黃苡妃-F"
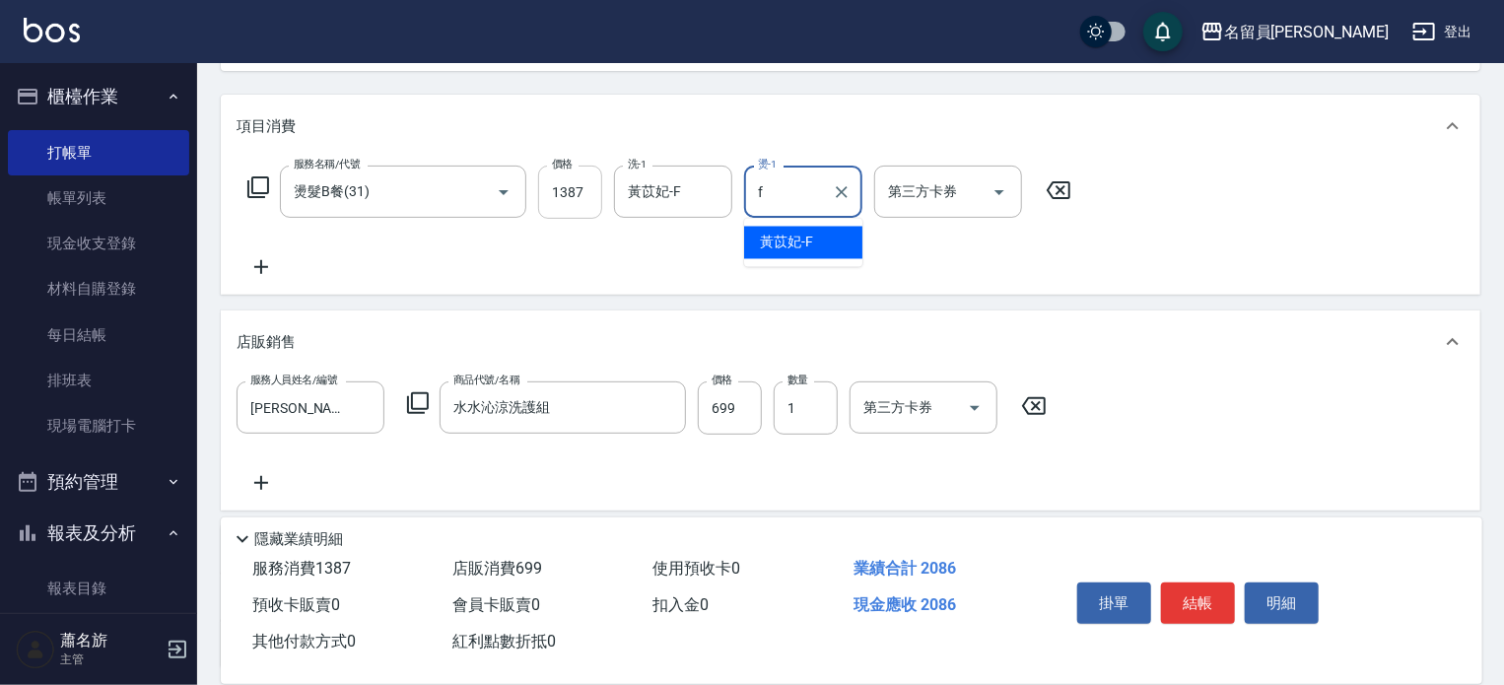
type input "黃苡妃-F"
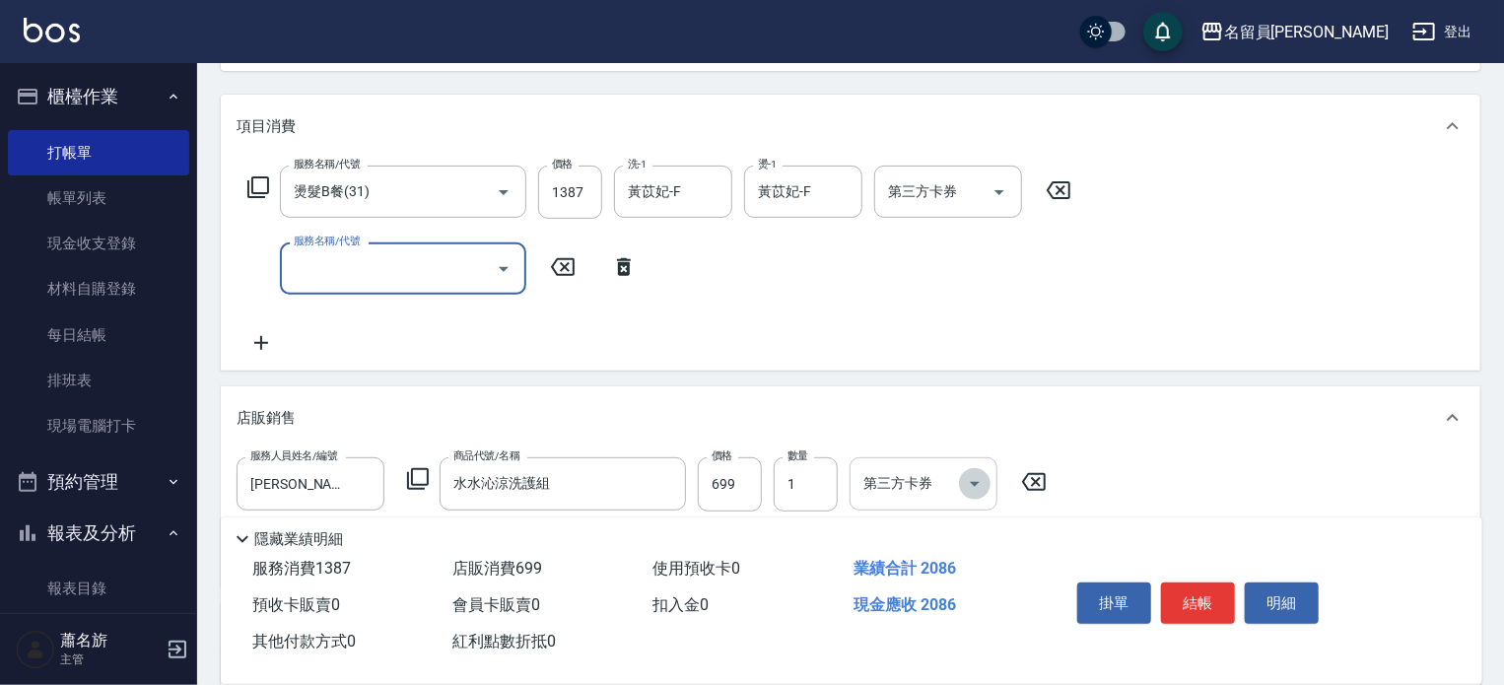
click at [977, 484] on icon "Open" at bounding box center [975, 484] width 24 height 24
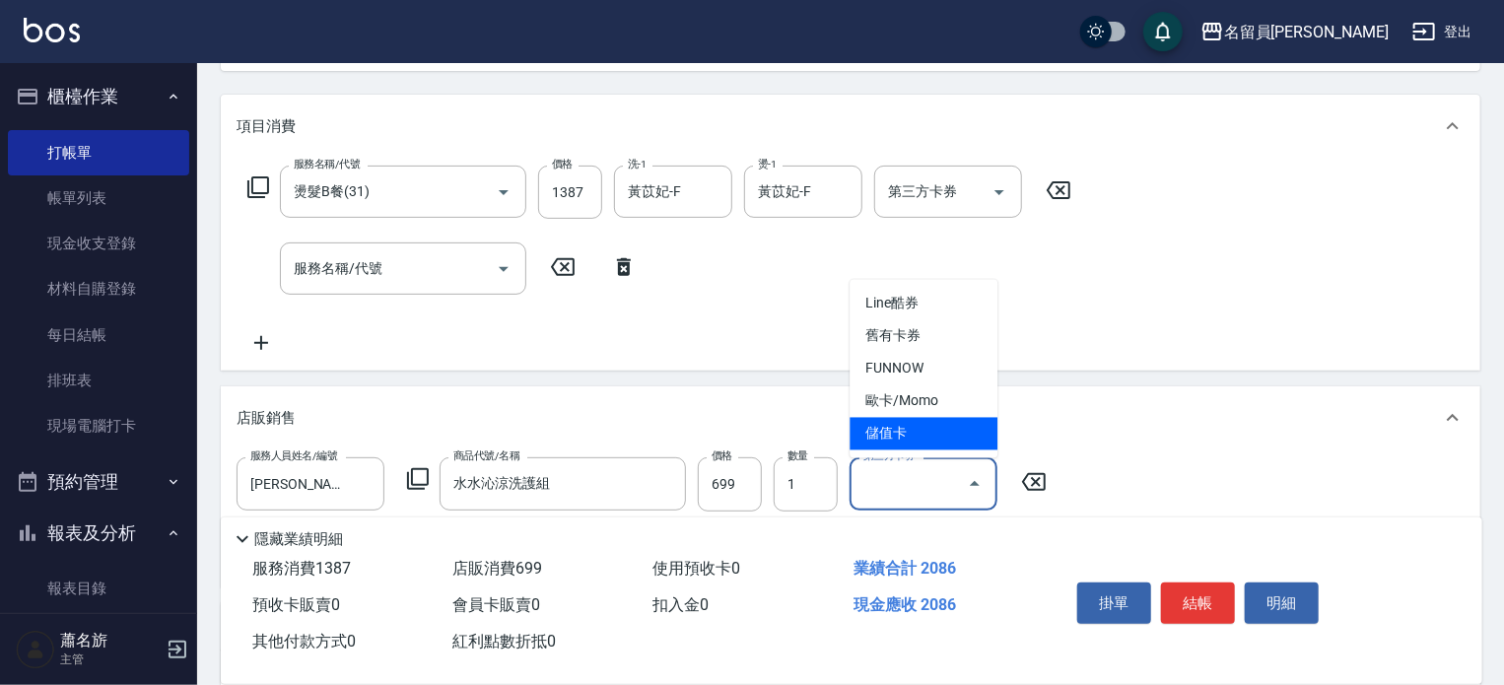
click at [918, 425] on span "儲值卡" at bounding box center [923, 434] width 148 height 33
type input "儲值卡"
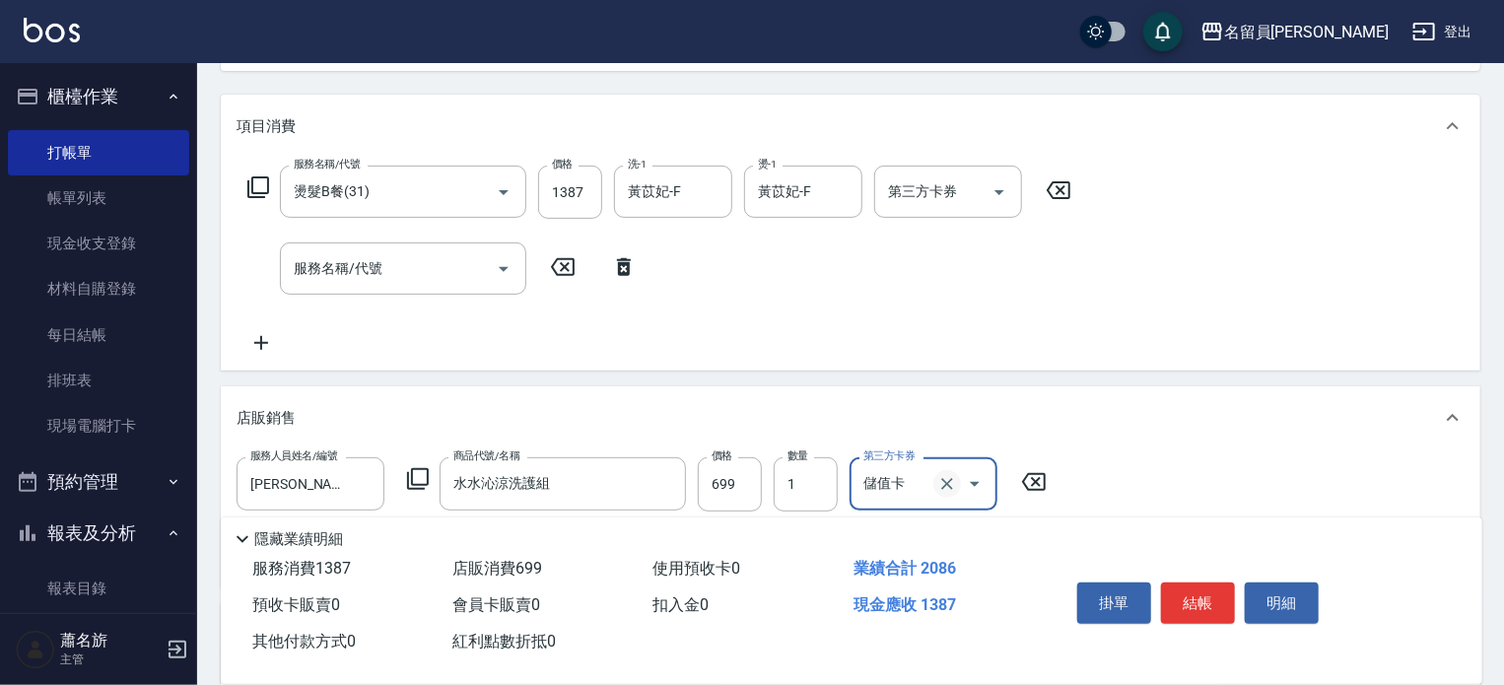
click at [950, 488] on icon "Clear" at bounding box center [947, 484] width 12 height 12
click at [488, 275] on div at bounding box center [503, 268] width 30 height 52
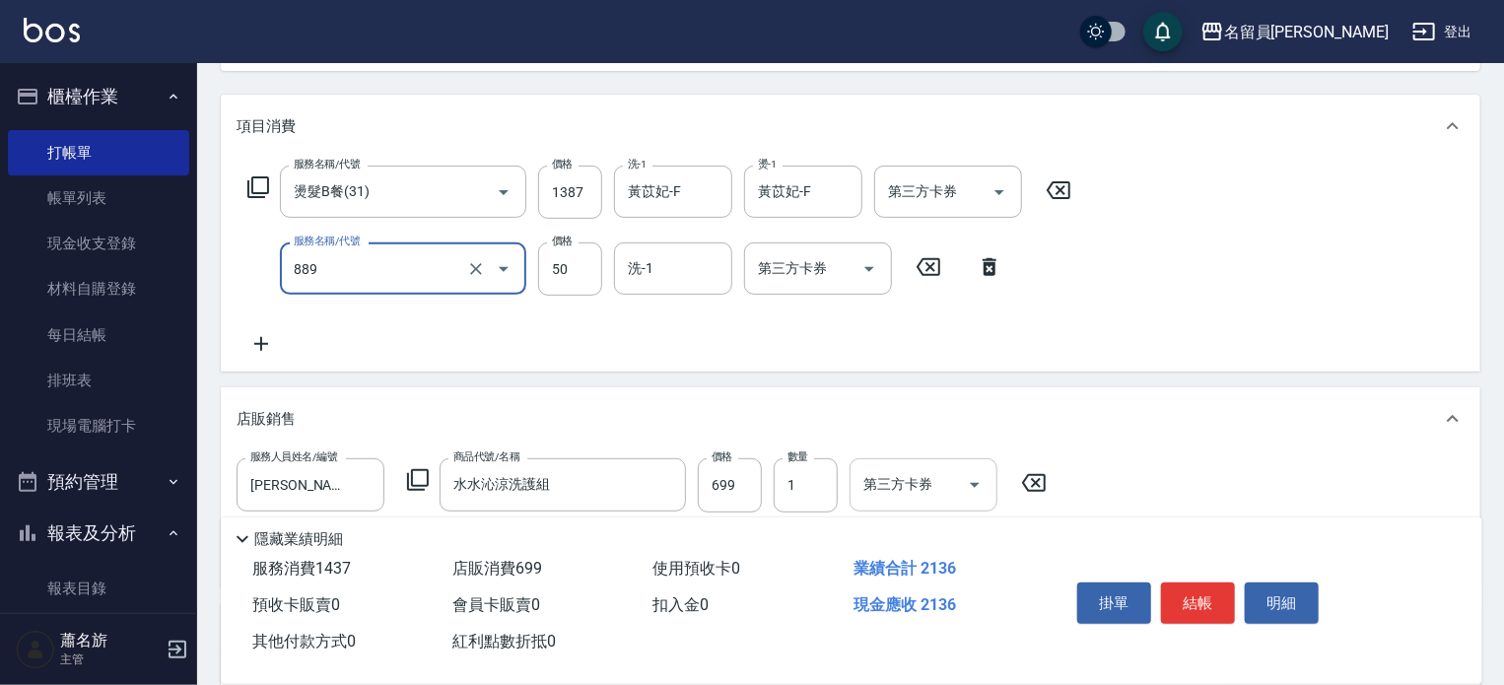
type input "精油(889)"
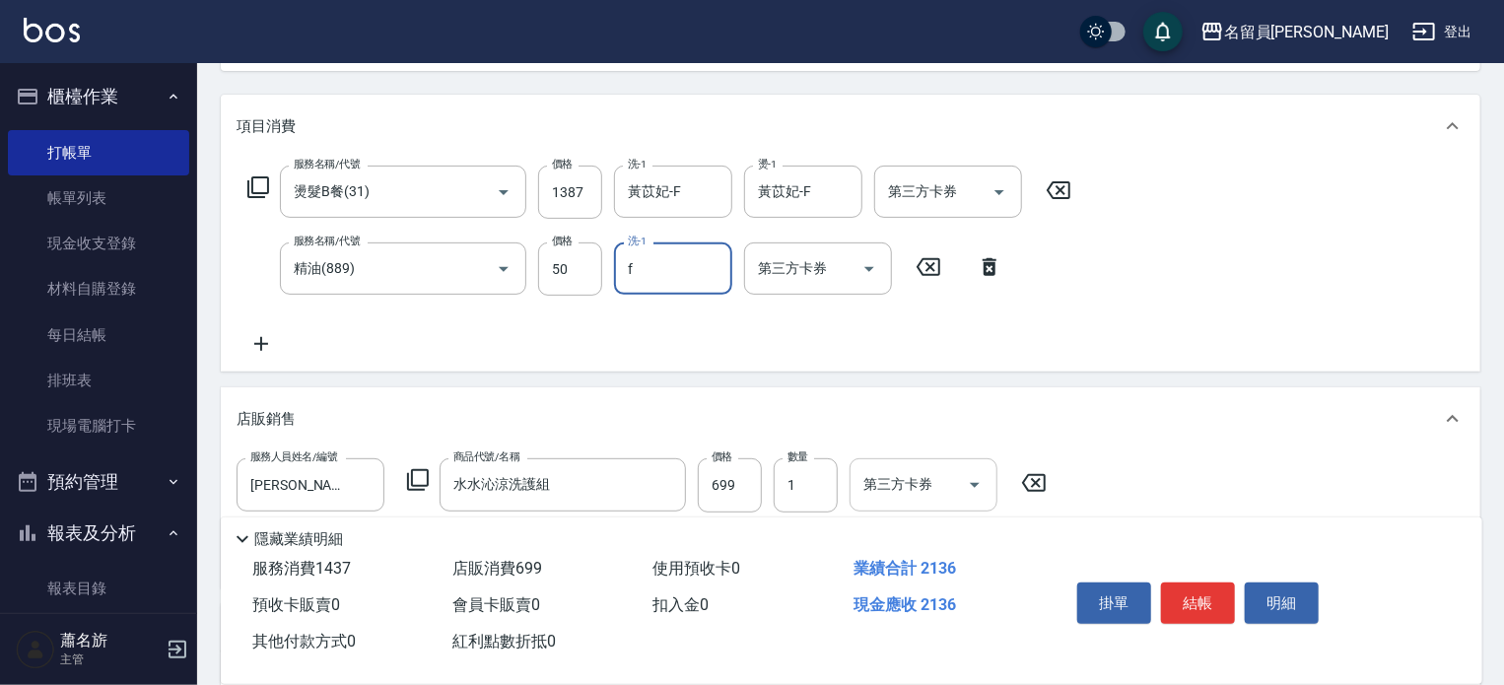
type input "黃苡妃-F"
click at [547, 276] on input "50" at bounding box center [570, 268] width 64 height 53
type input "1163"
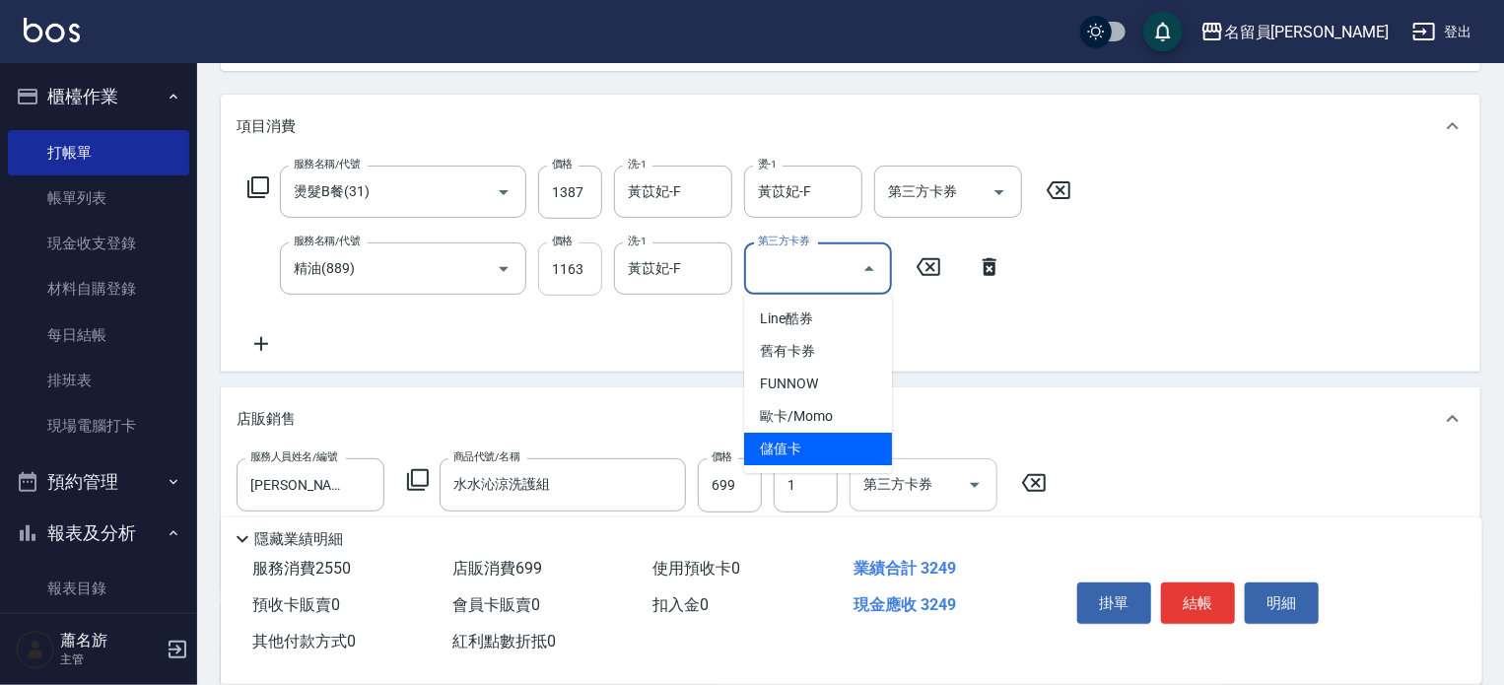
type input "儲值卡"
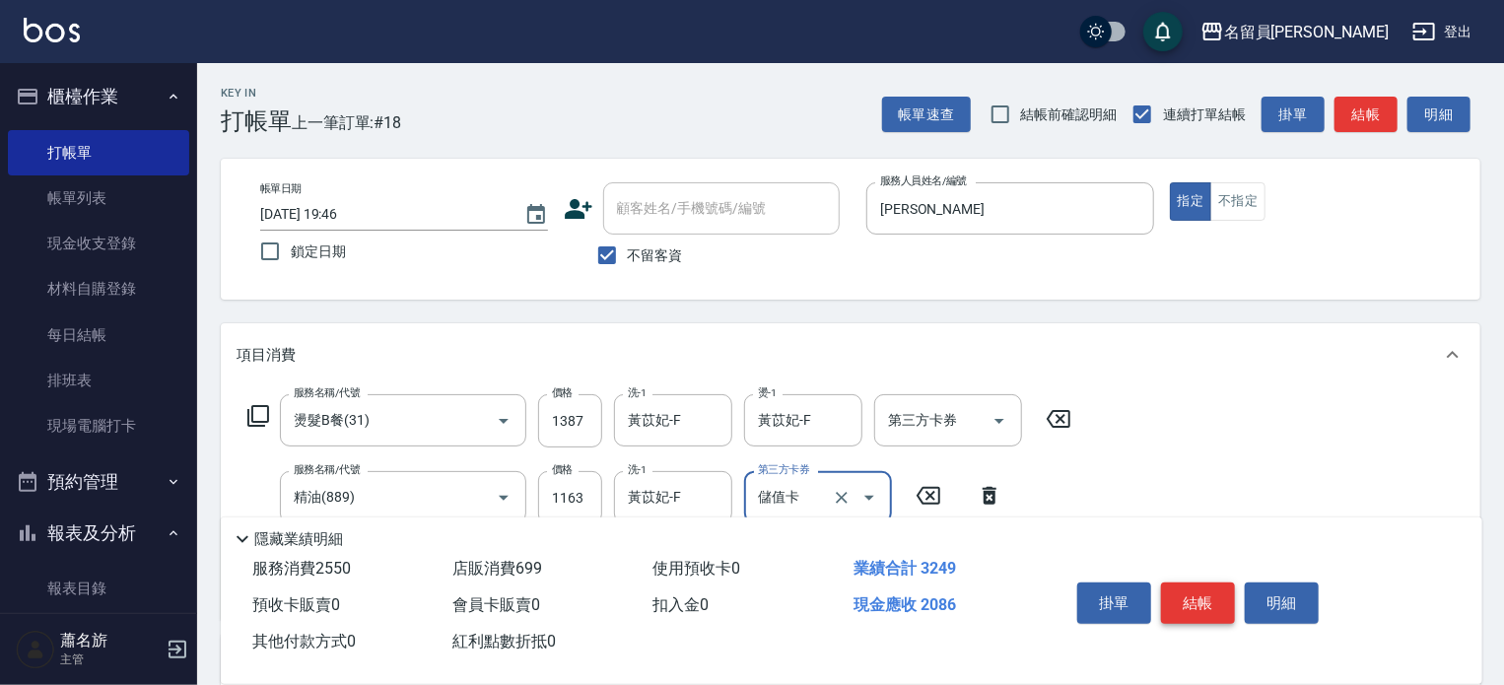
click at [1194, 587] on button "結帳" at bounding box center [1198, 602] width 74 height 41
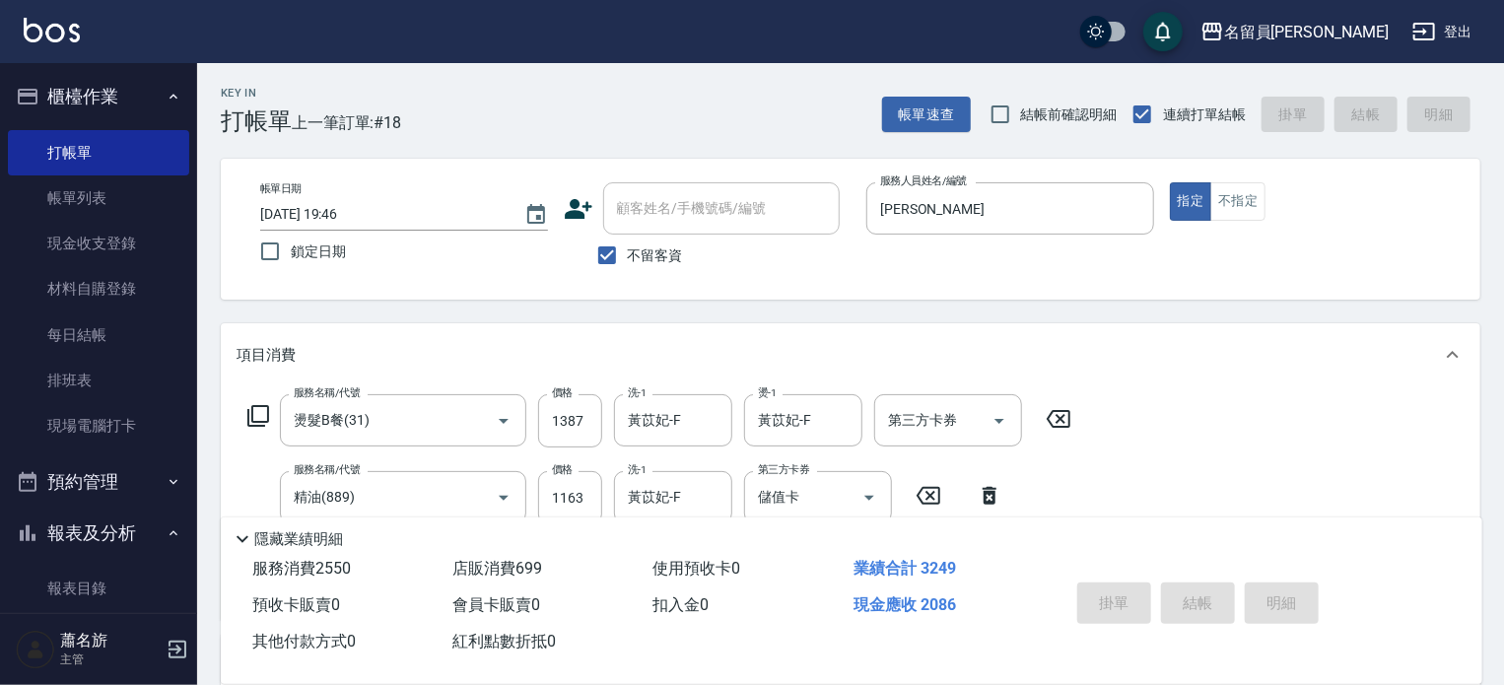
type input "[DATE] 19:47"
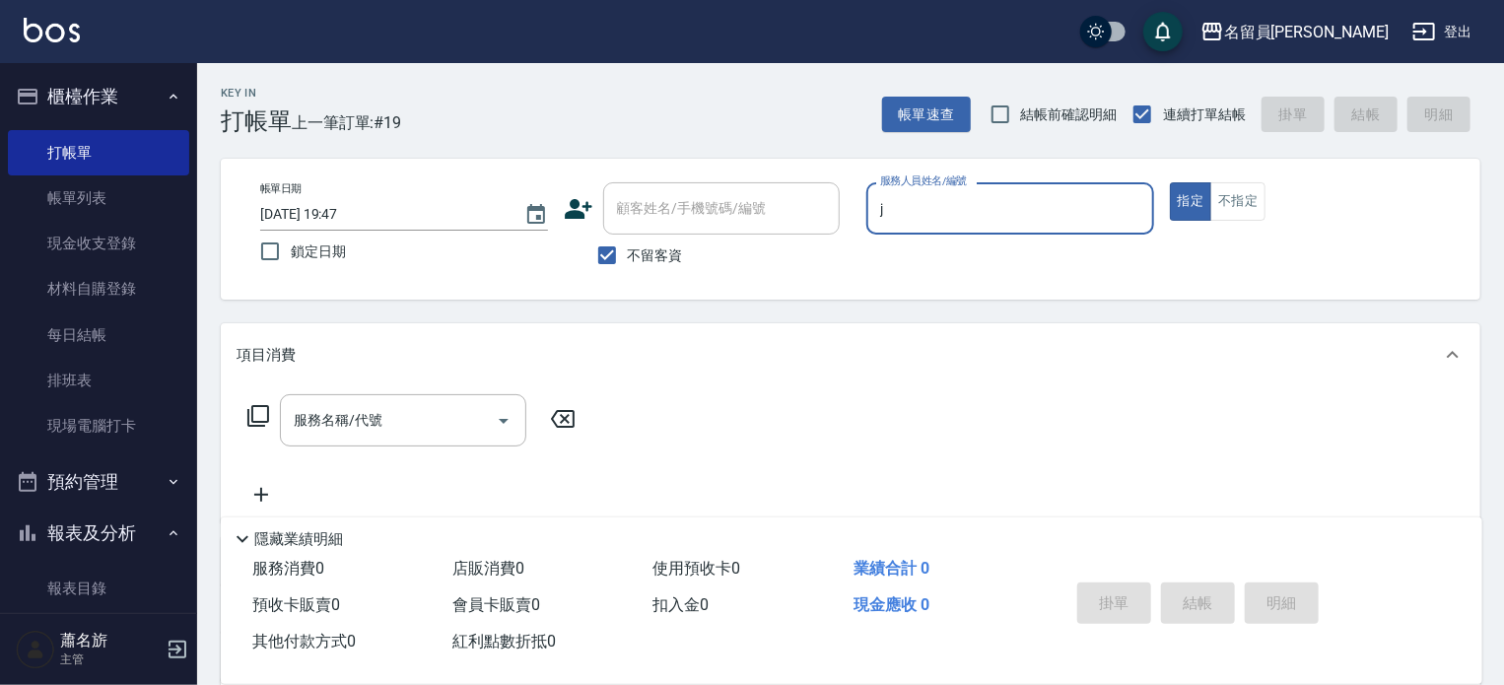
type input "[PERSON_NAME]"
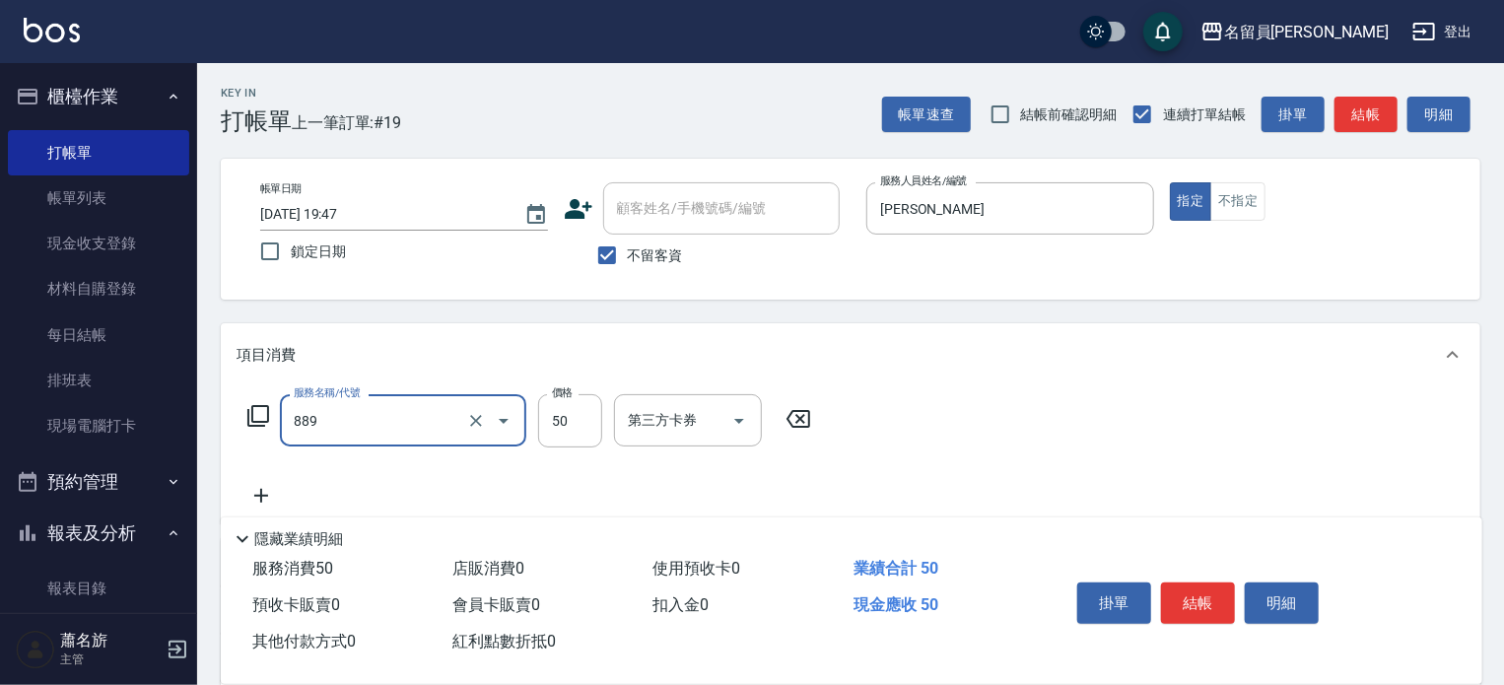
type input "精油(889)"
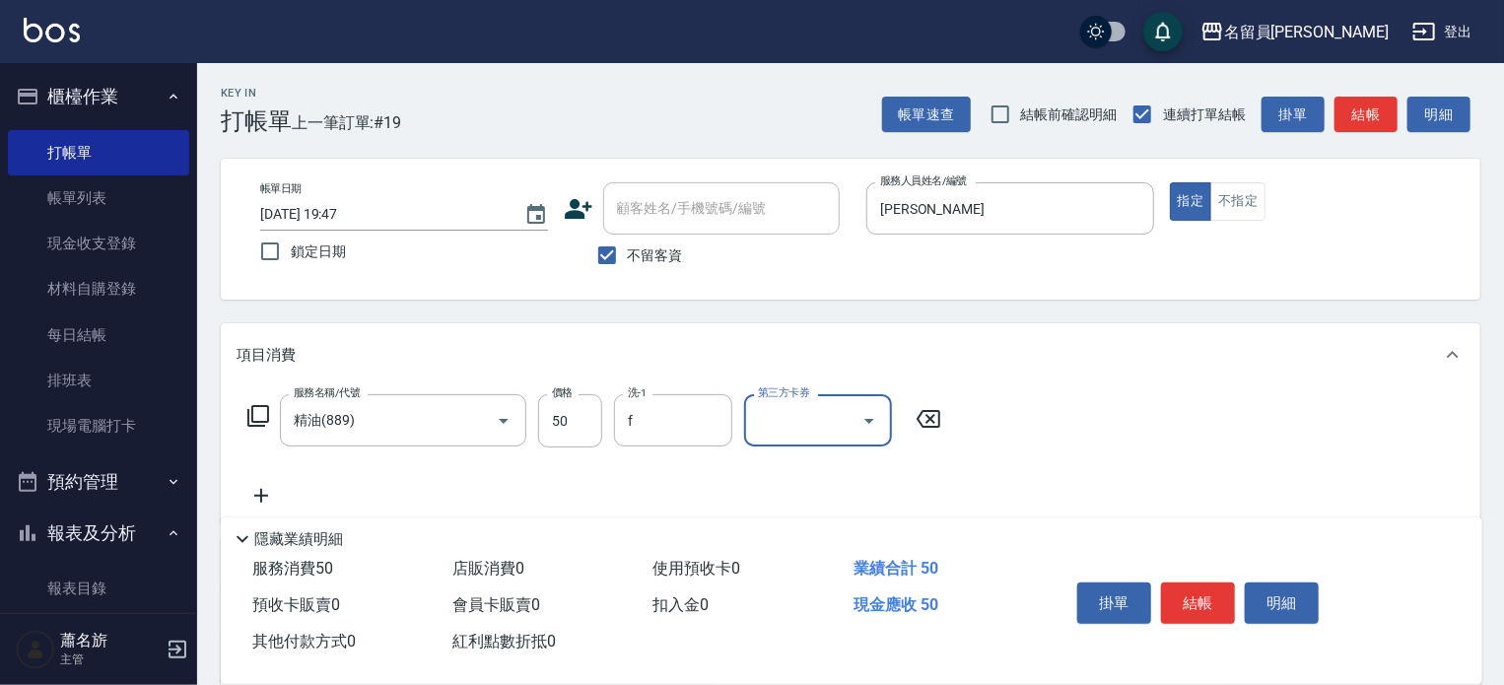
type input "黃苡妃-F"
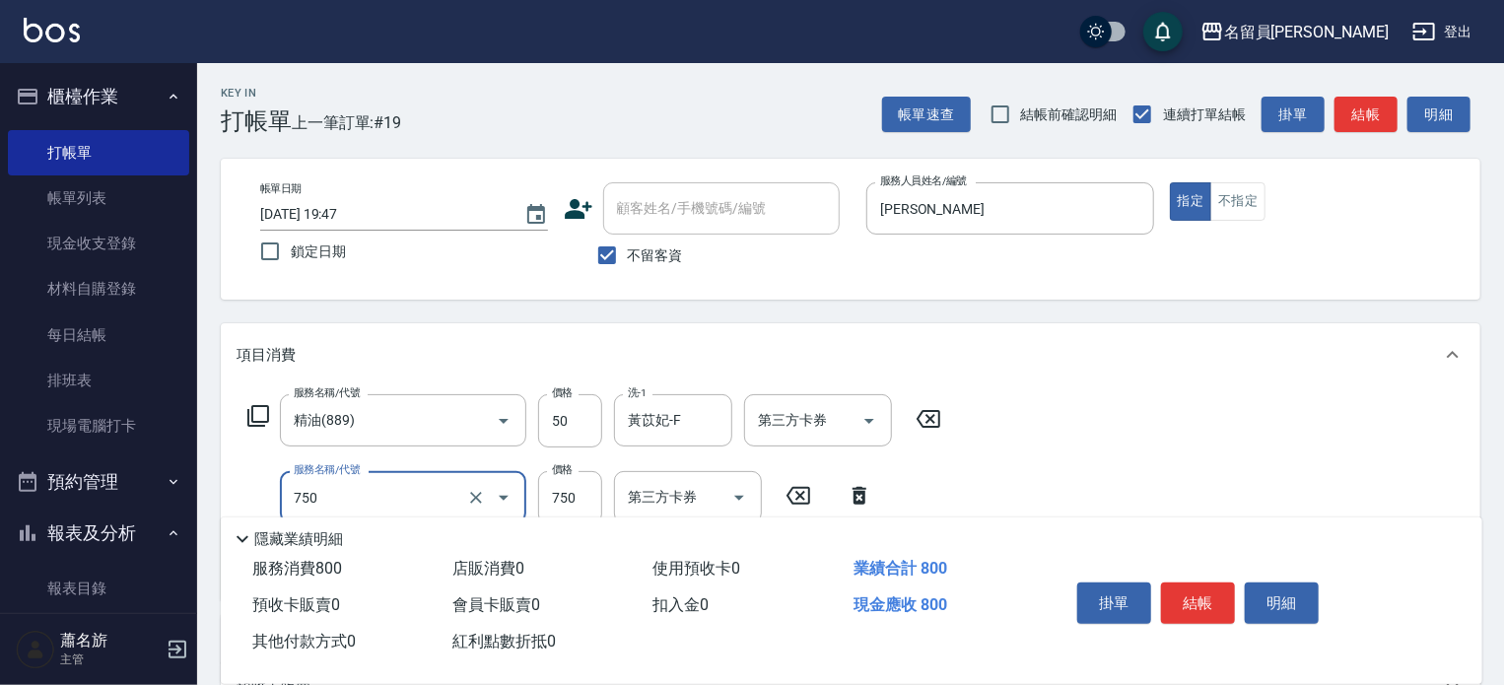
type input "日本精漾護髮(750)"
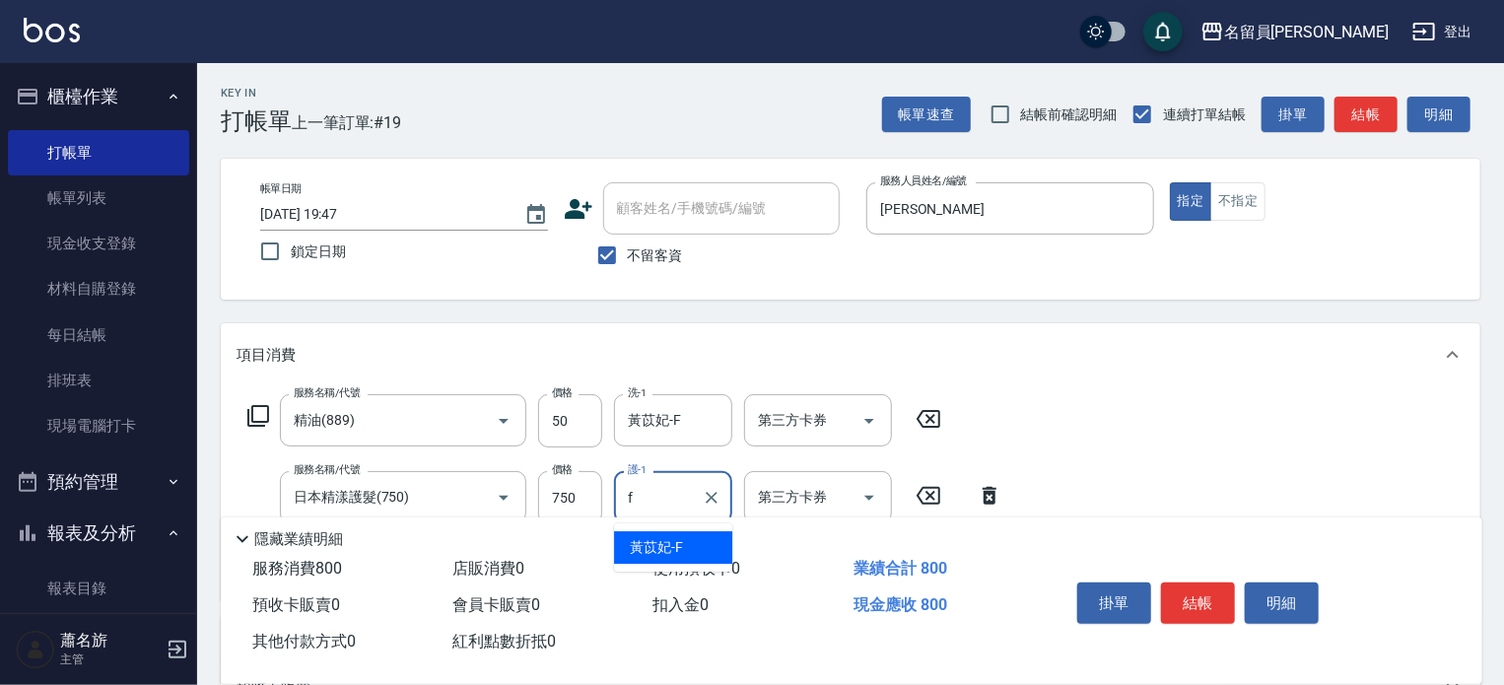
type input "黃苡妃-F"
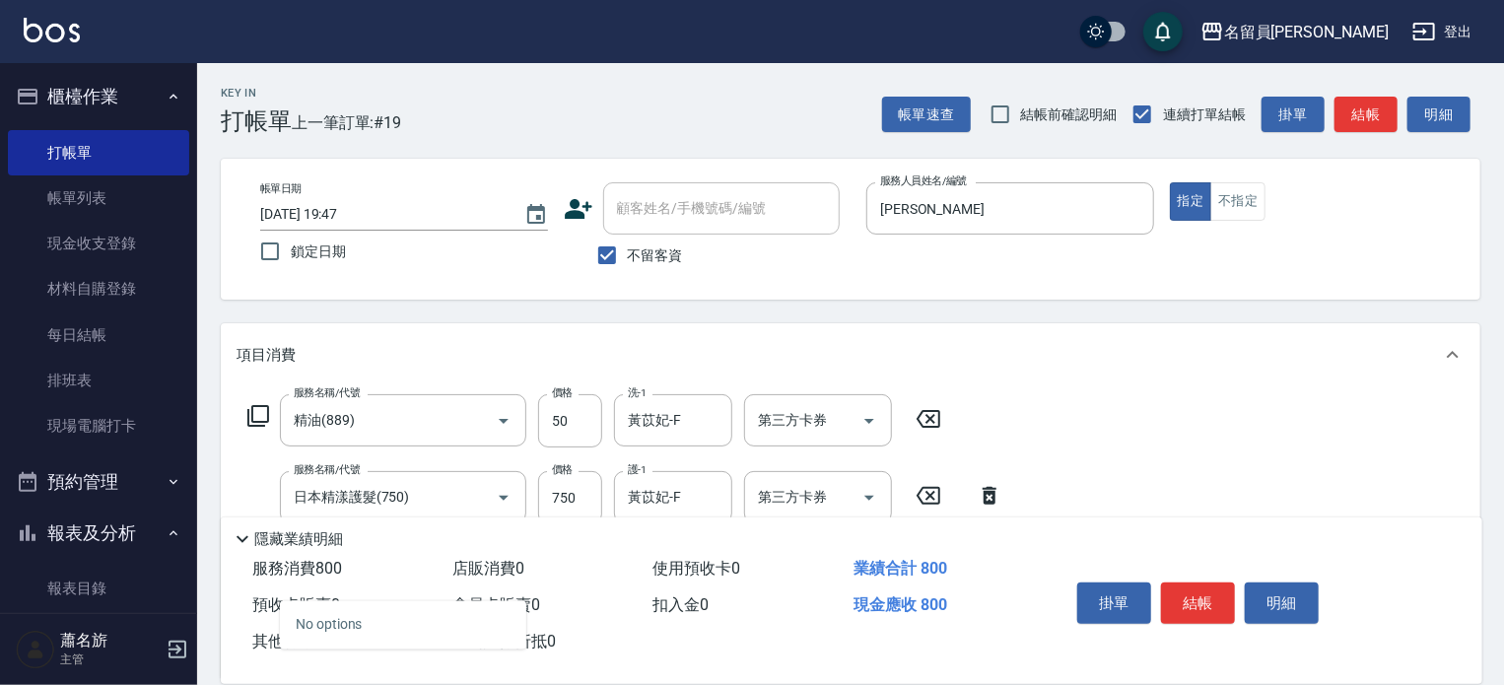
type input "4"
click at [259, 434] on div "服務名稱/代號 精油(889) 服務名稱/代號 價格 50 價格 洗-1 [PERSON_NAME]-F 洗-1 第三方卡券 第三方卡券" at bounding box center [594, 420] width 716 height 53
click at [261, 417] on icon at bounding box center [258, 416] width 24 height 24
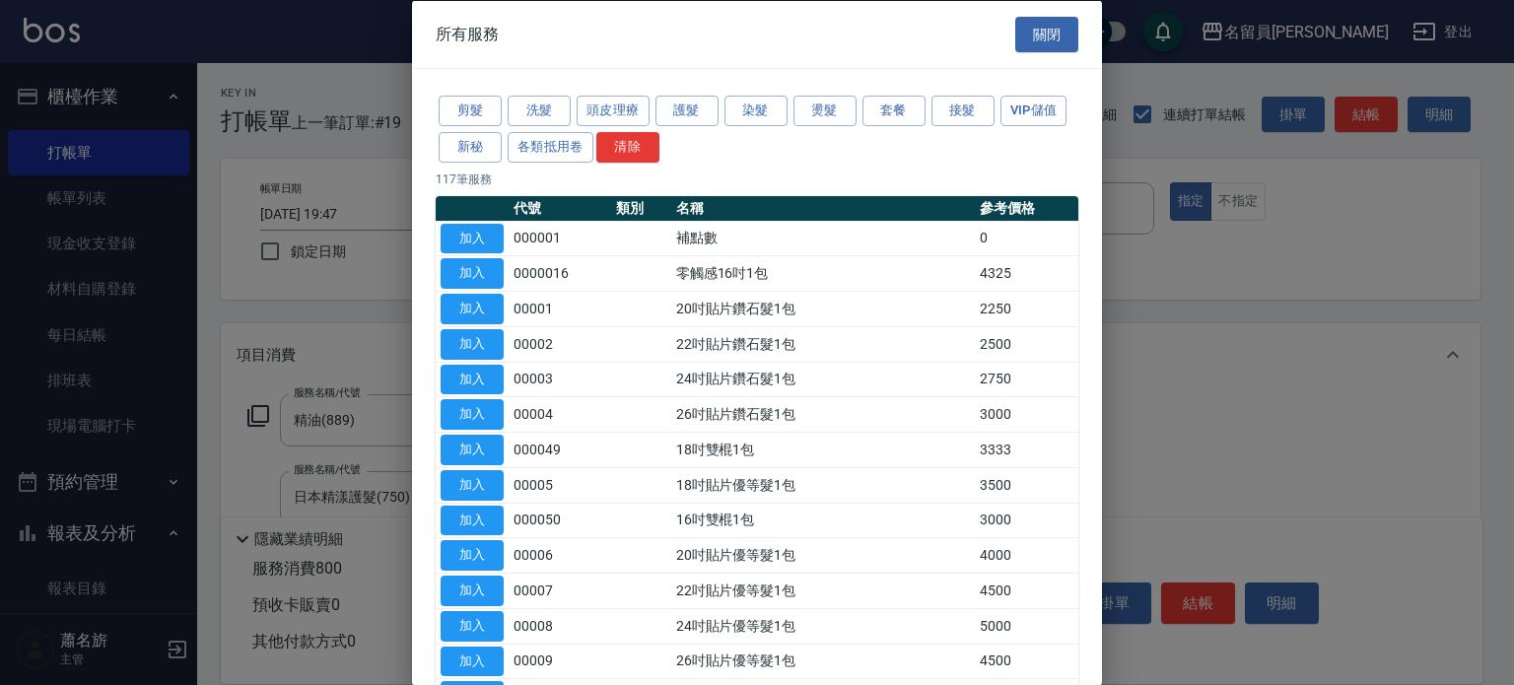
click at [858, 113] on div "剪髮 洗髮 頭皮理療 護髮 染髮 燙髮 套餐 接髮 VIP儲值 新秘 各類抵用卷 清除" at bounding box center [757, 129] width 642 height 73
click at [830, 115] on button "燙髮" at bounding box center [824, 111] width 63 height 31
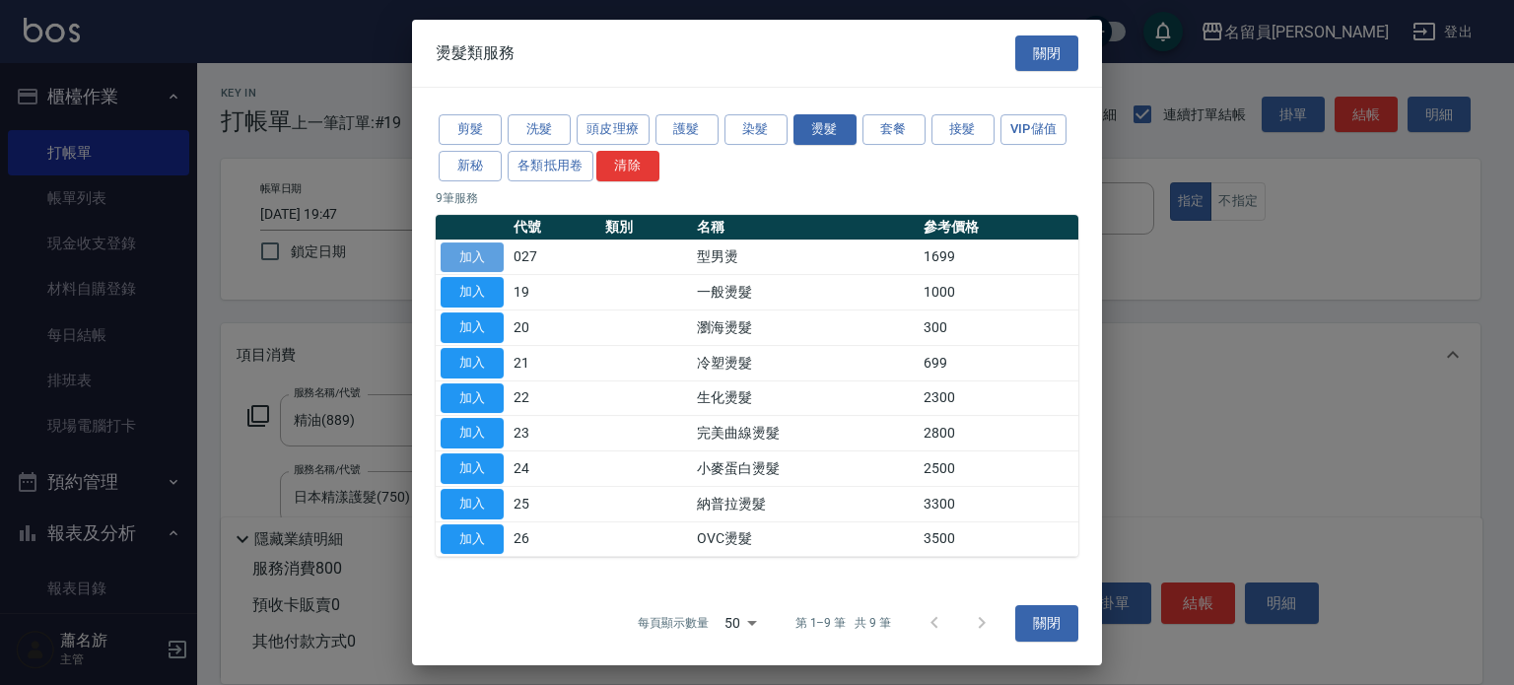
click at [479, 250] on button "加入" at bounding box center [471, 257] width 63 height 31
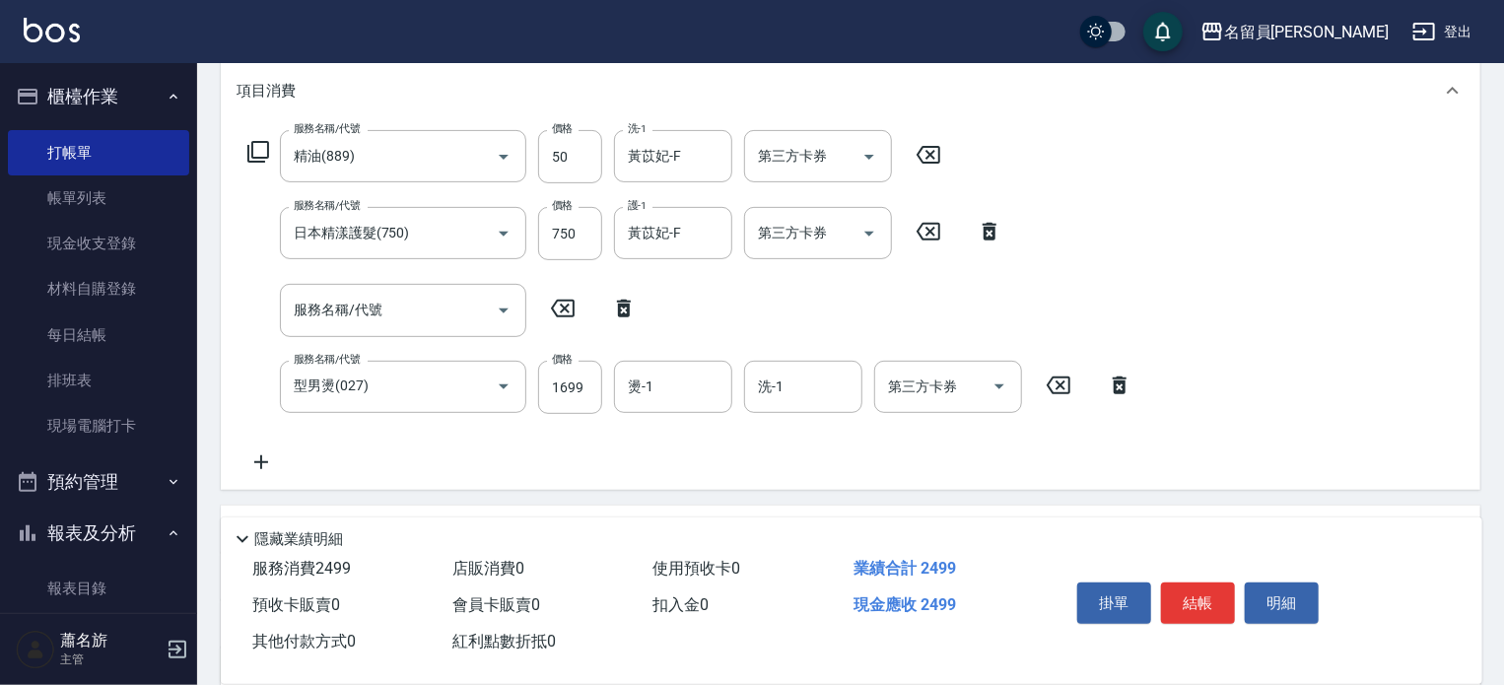
scroll to position [296, 0]
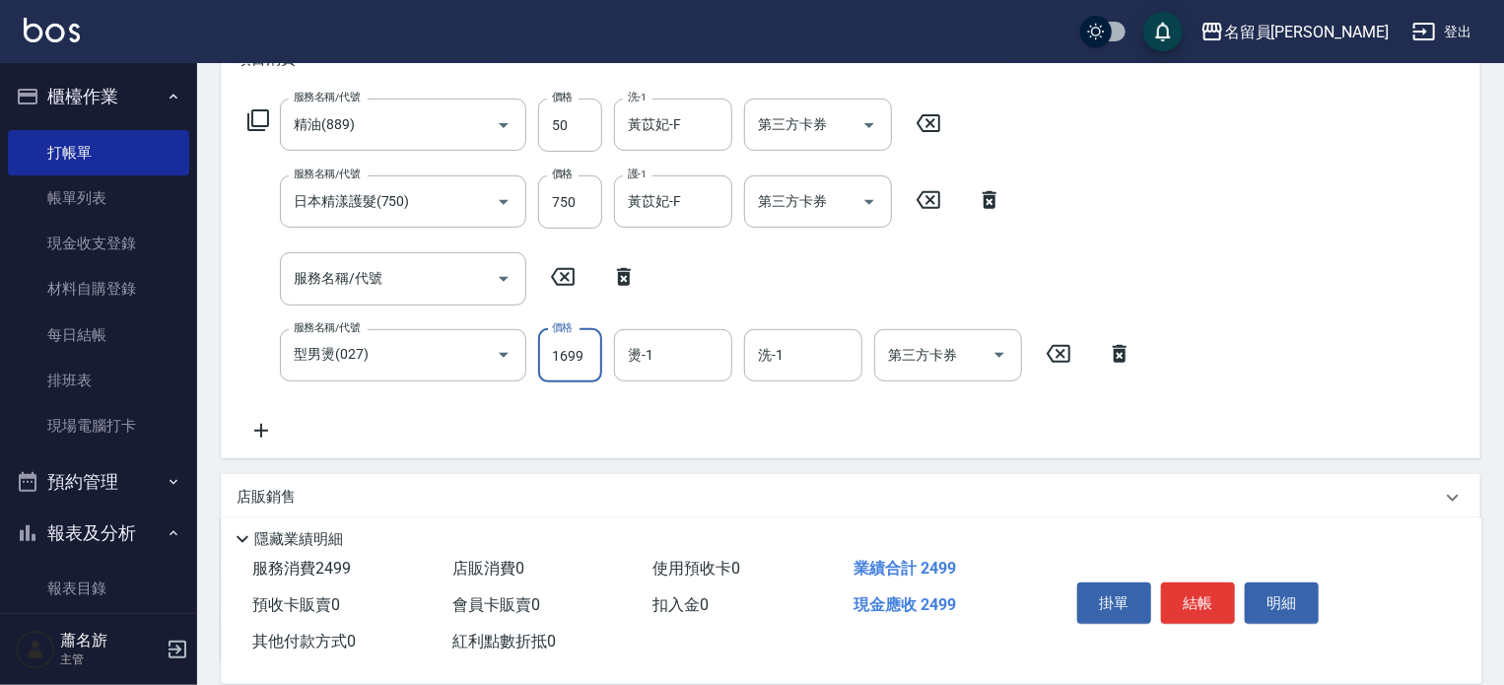
click at [575, 356] on input "1699" at bounding box center [570, 355] width 64 height 53
type input "1499"
type input "黃苡妃-F"
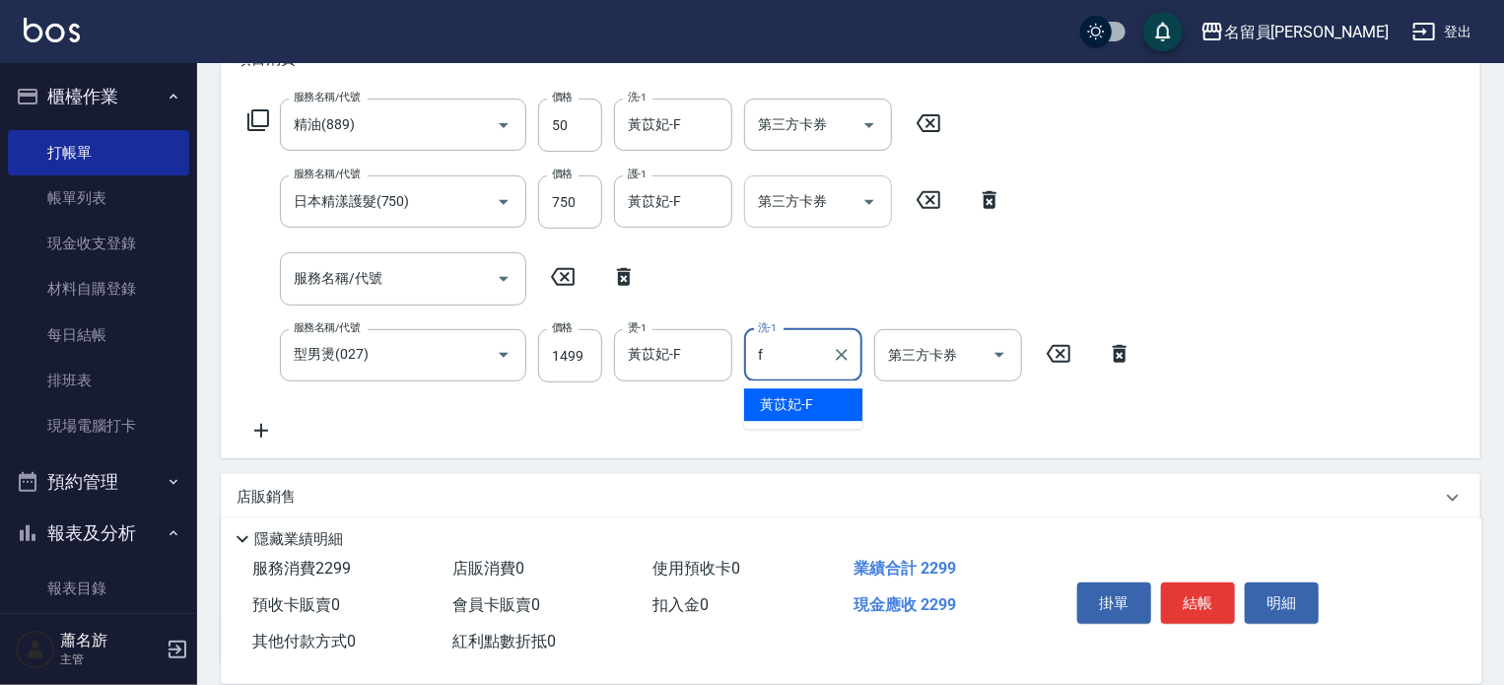
type input "黃苡妃-F"
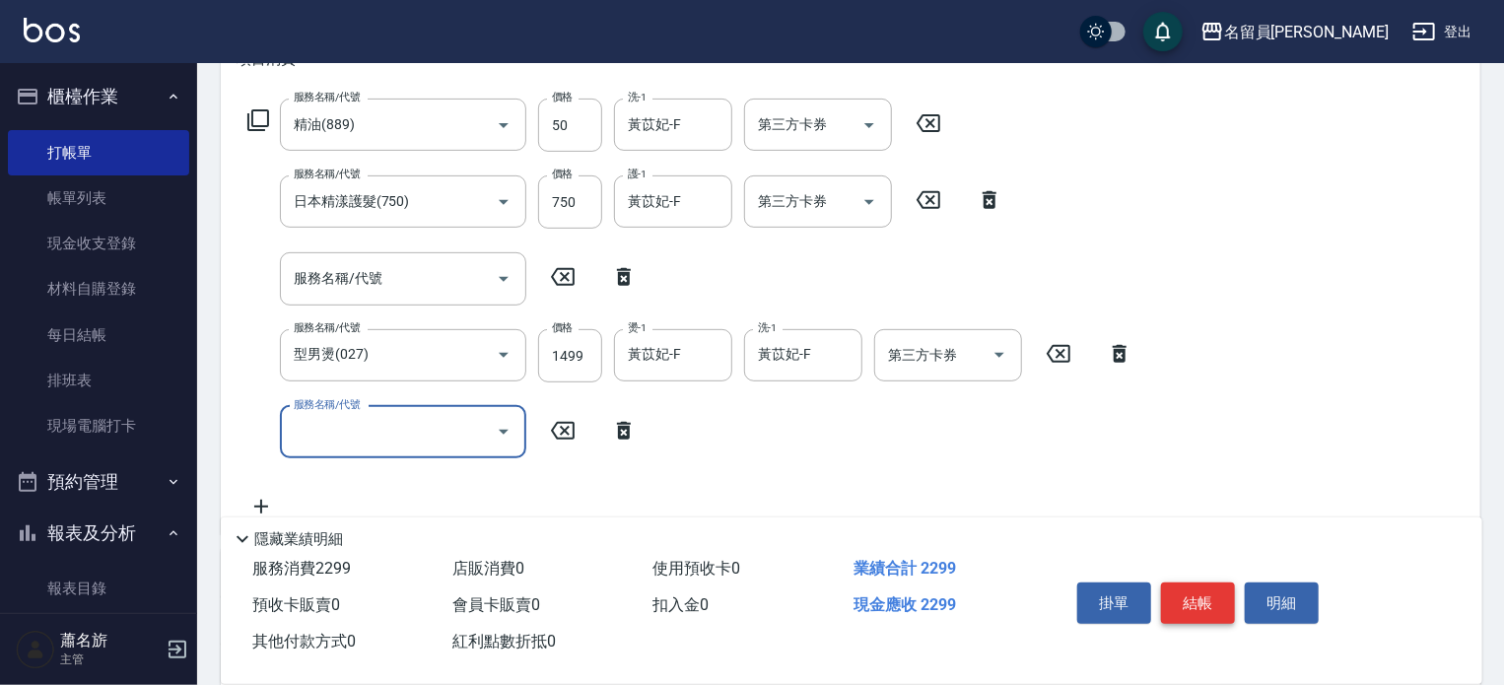
click at [1209, 601] on button "結帳" at bounding box center [1198, 602] width 74 height 41
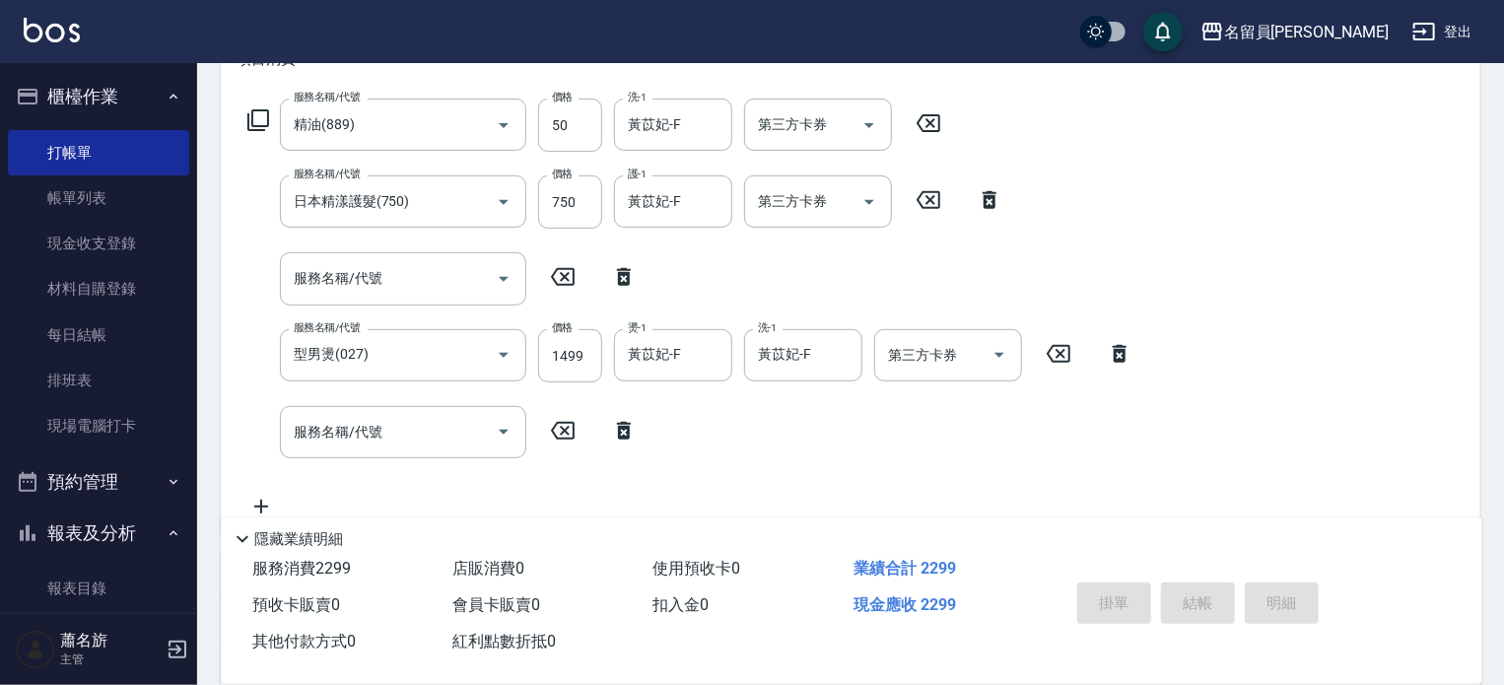
scroll to position [0, 0]
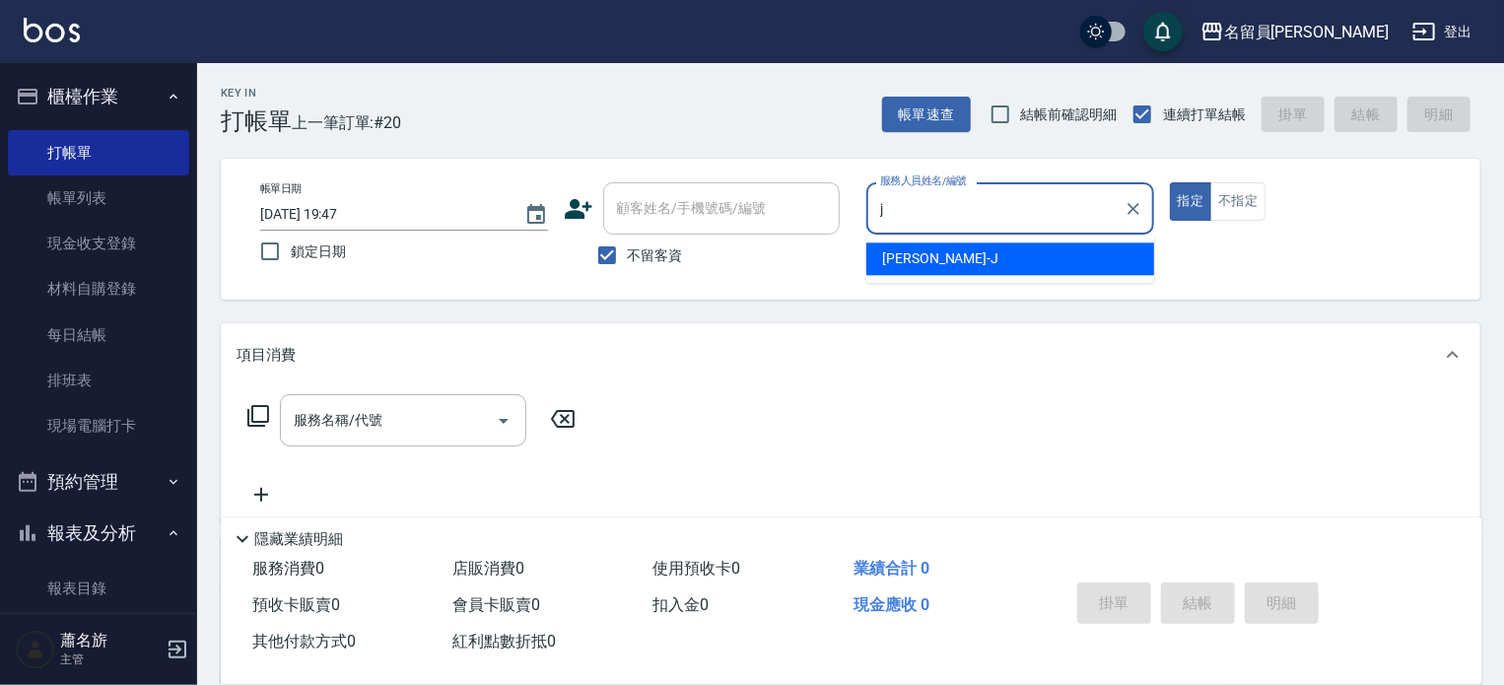
type input "[PERSON_NAME]"
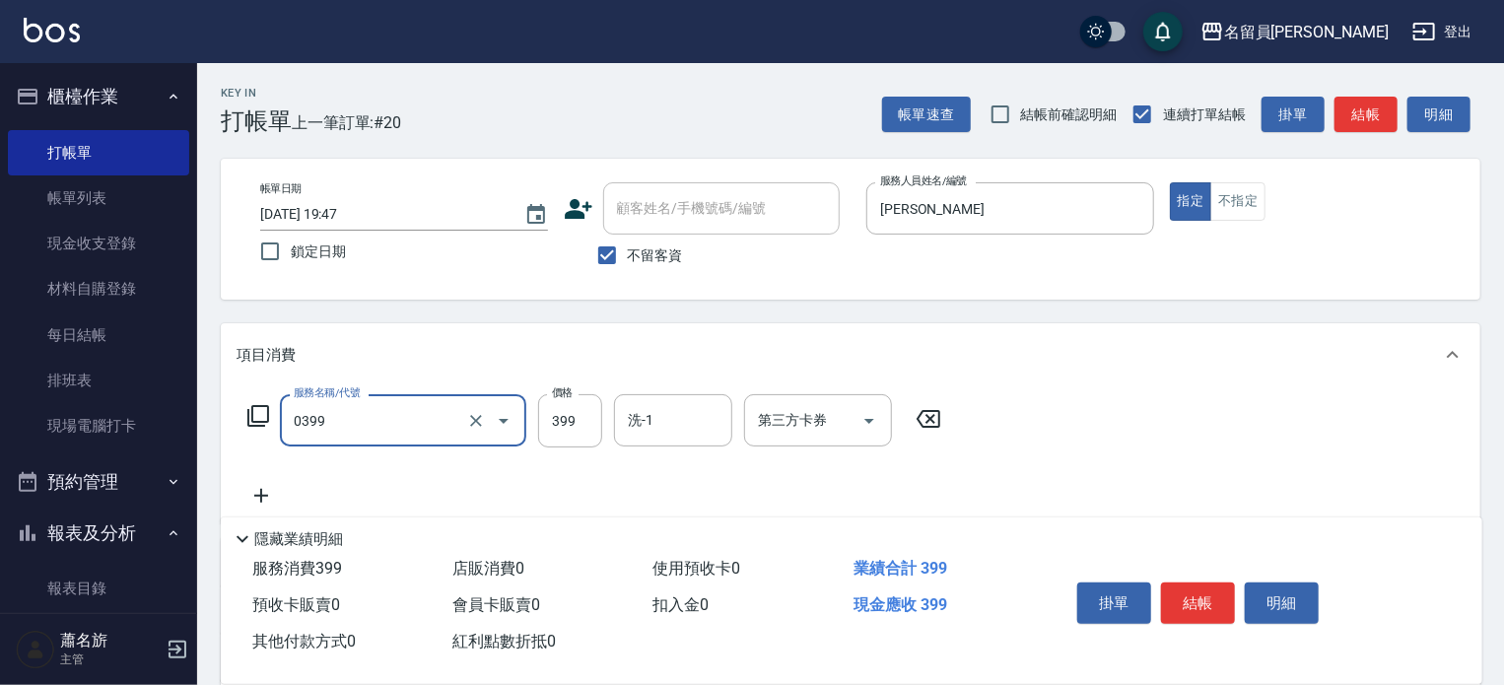
type input "海鹽SPA(0399)"
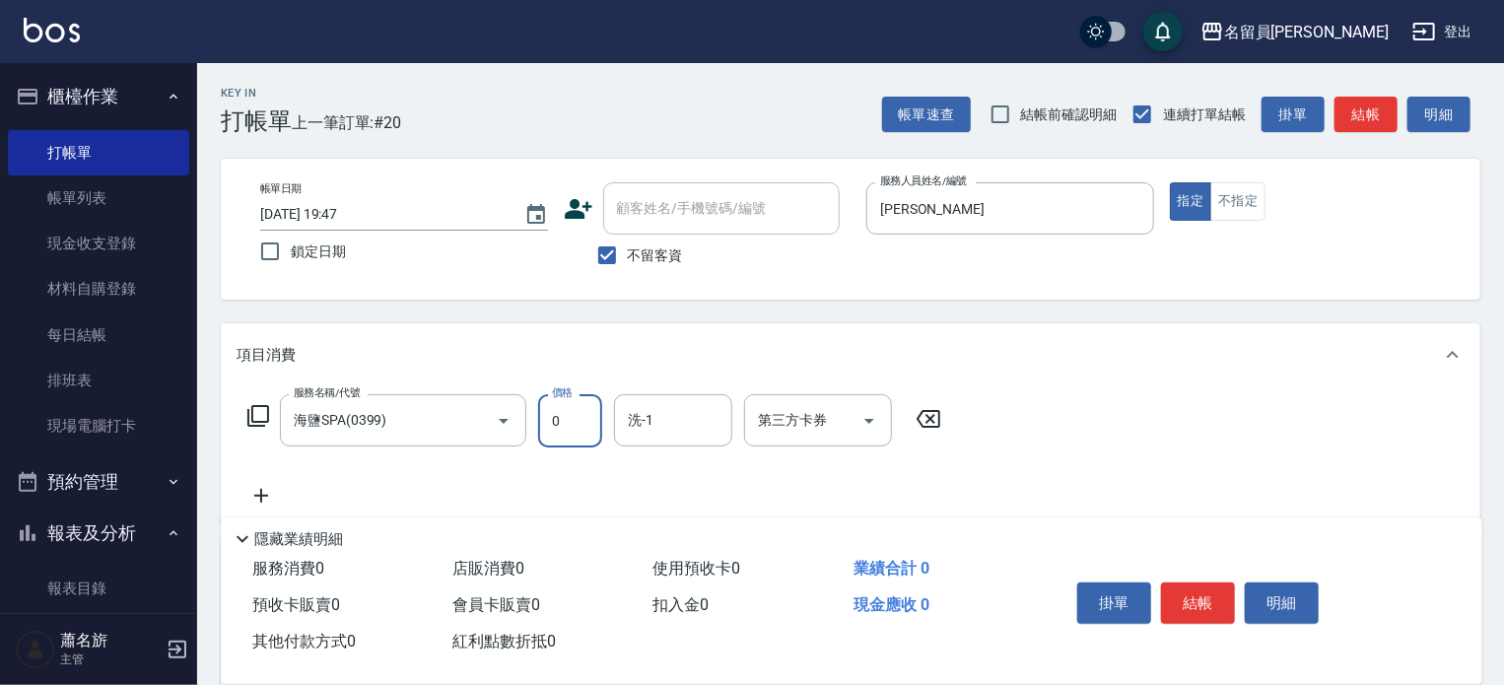
type input "0"
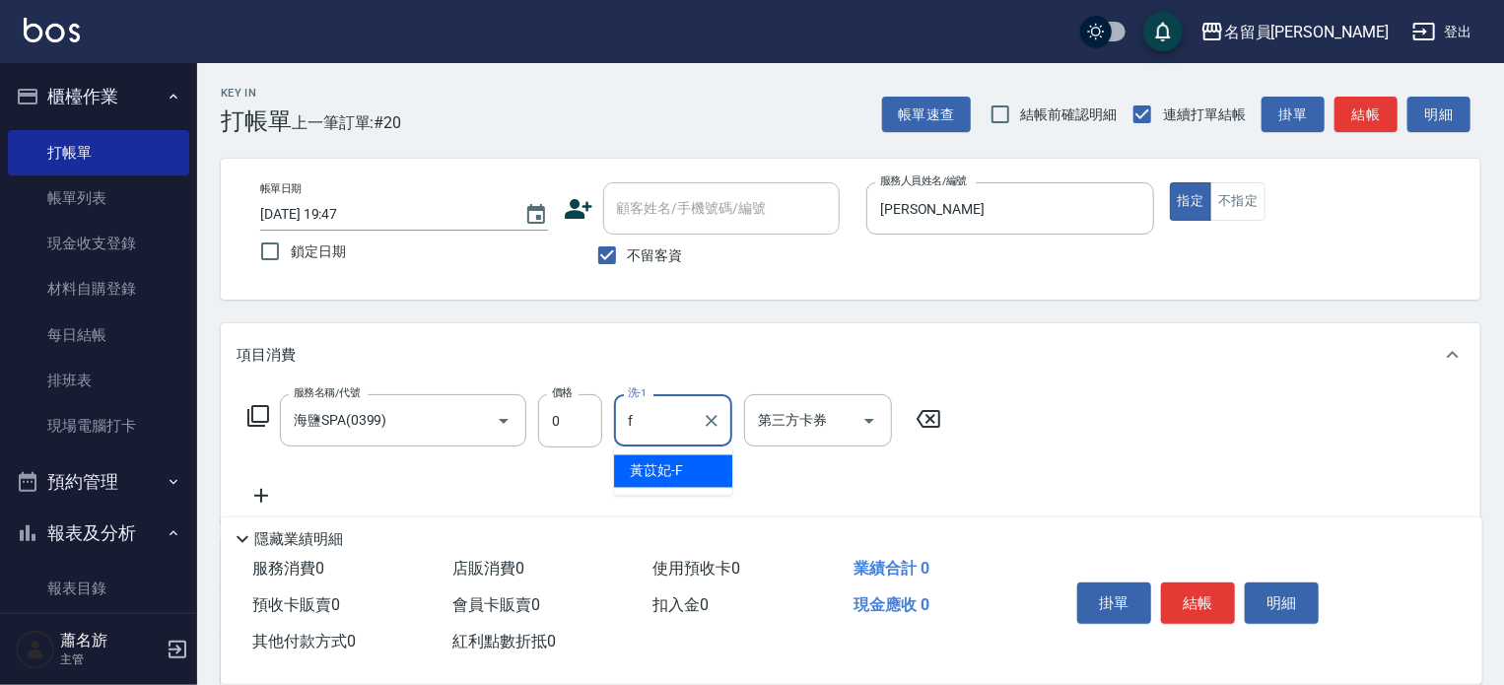
type input "黃苡妃-F"
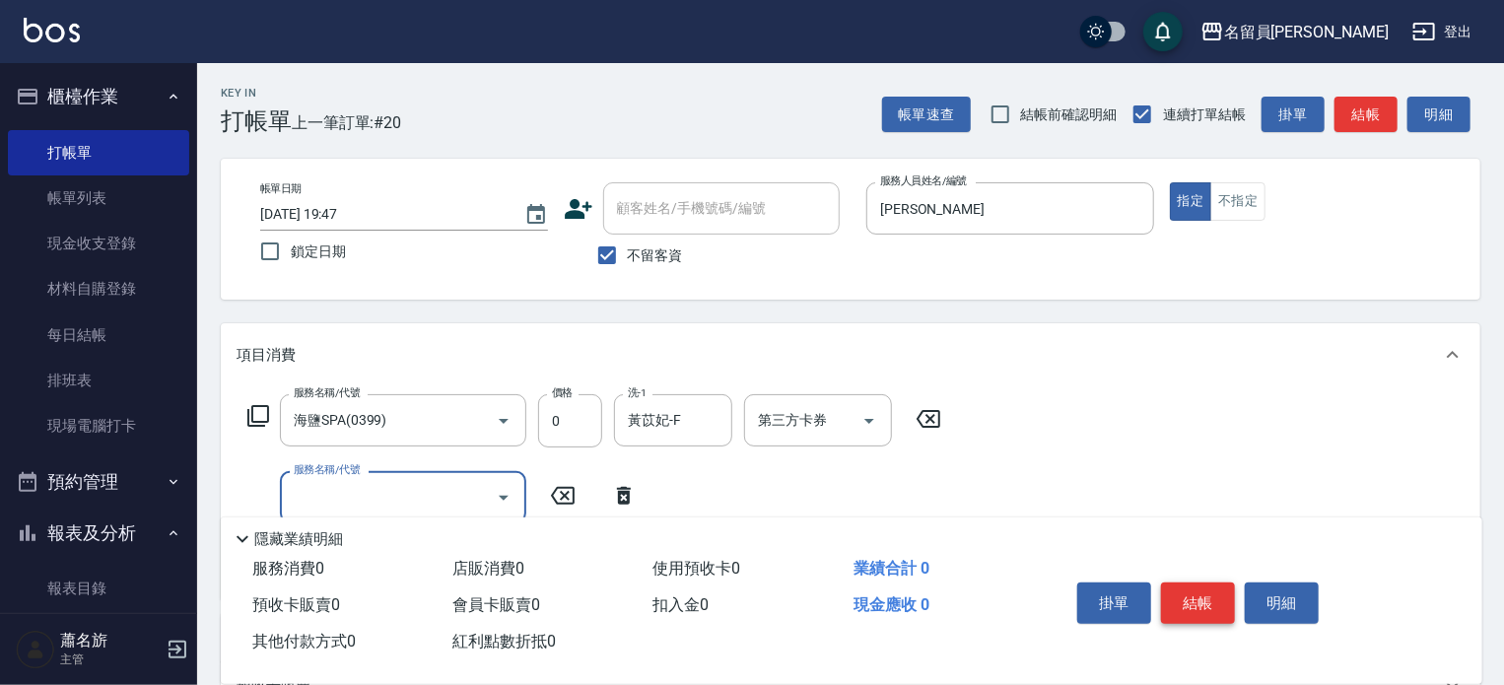
click at [1219, 605] on button "結帳" at bounding box center [1198, 602] width 74 height 41
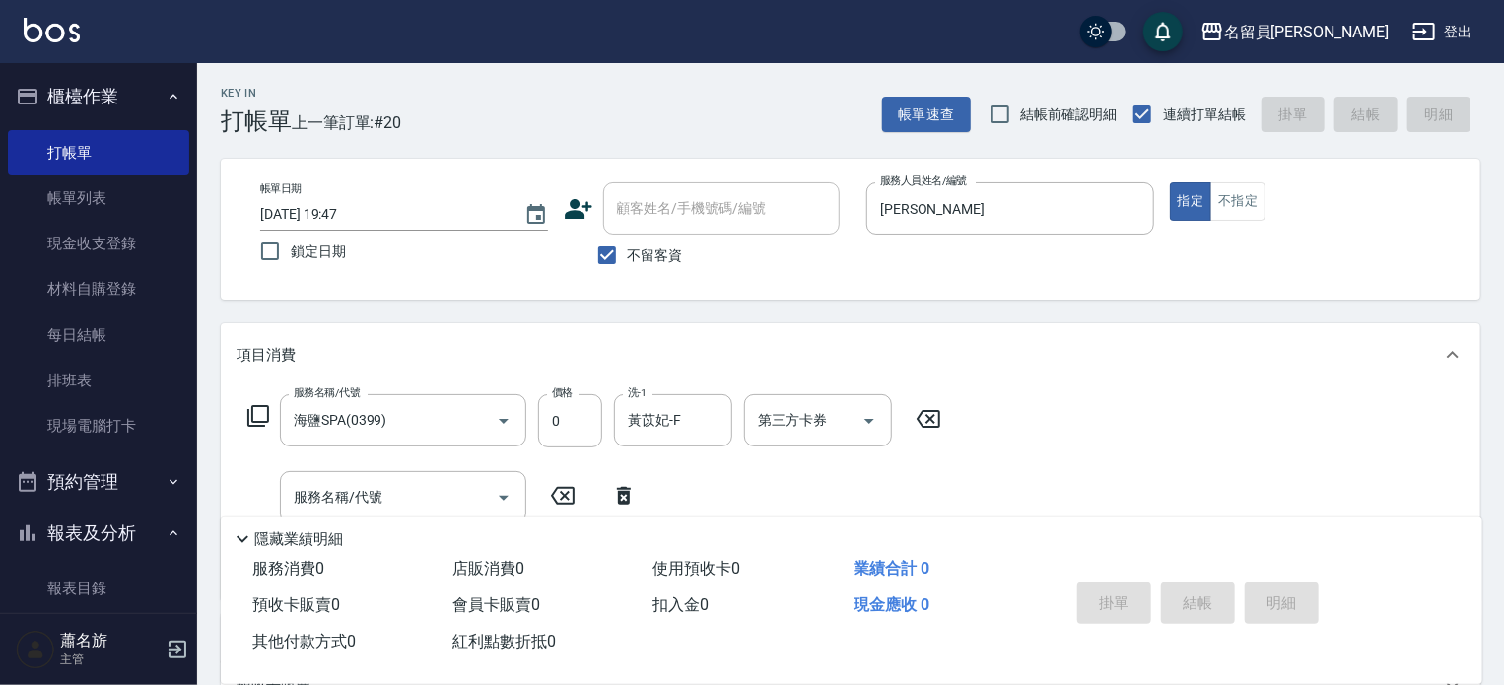
type input "[DATE] 19:48"
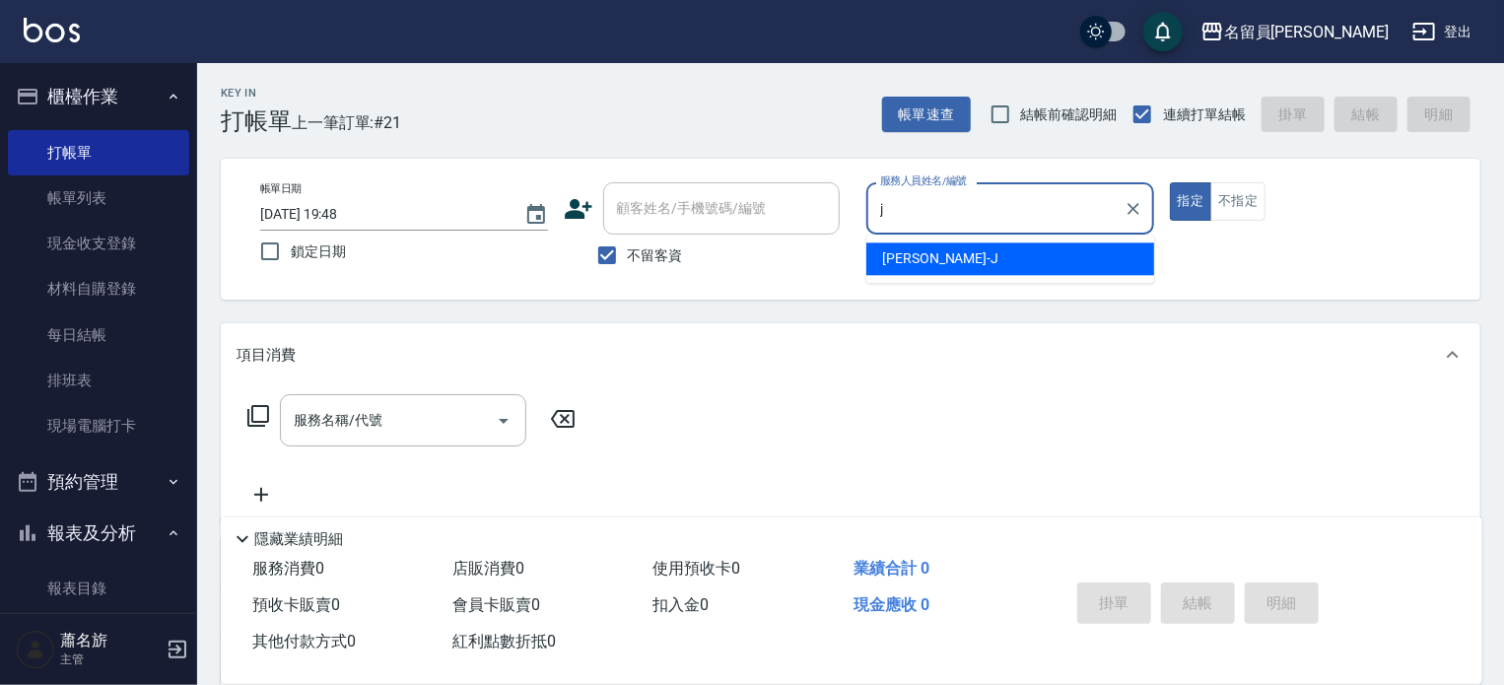
type input "[PERSON_NAME]"
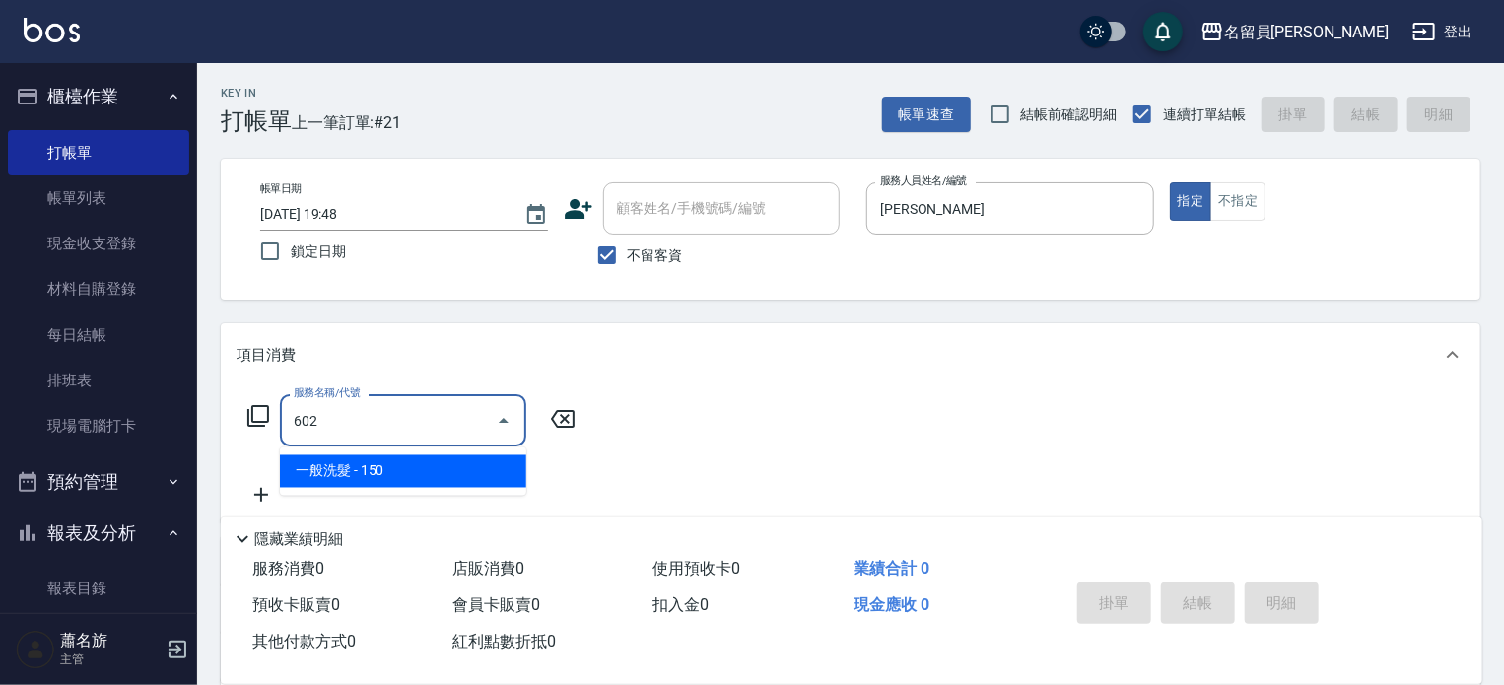
type input "一般洗髮(602)"
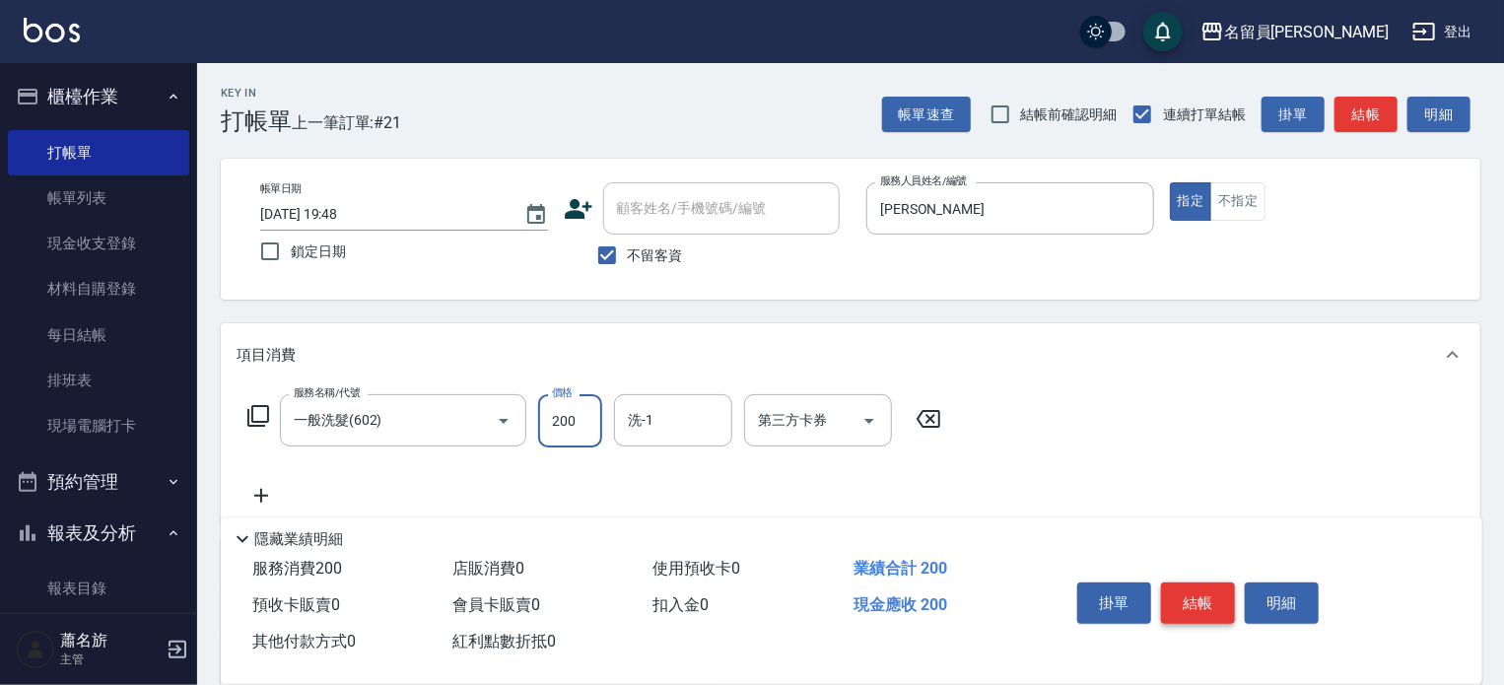
type input "200"
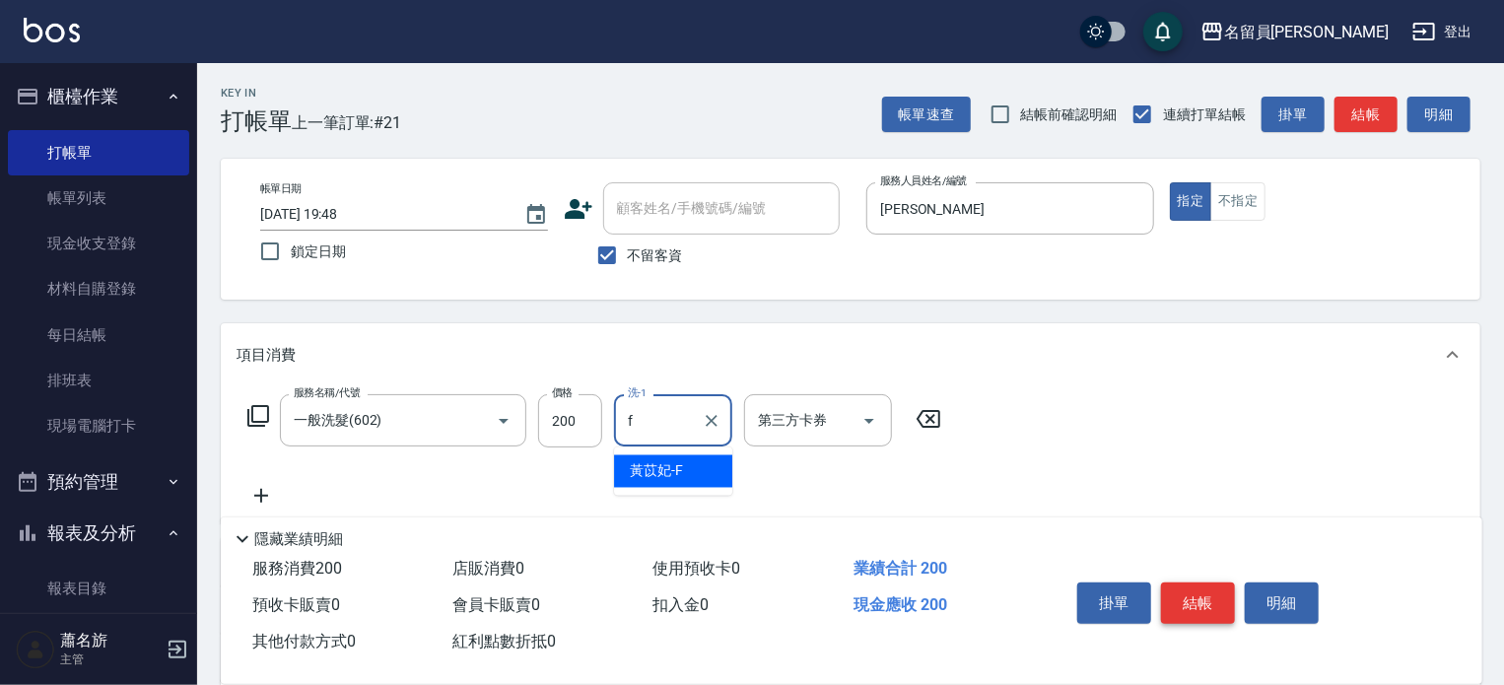
type input "黃苡妃-F"
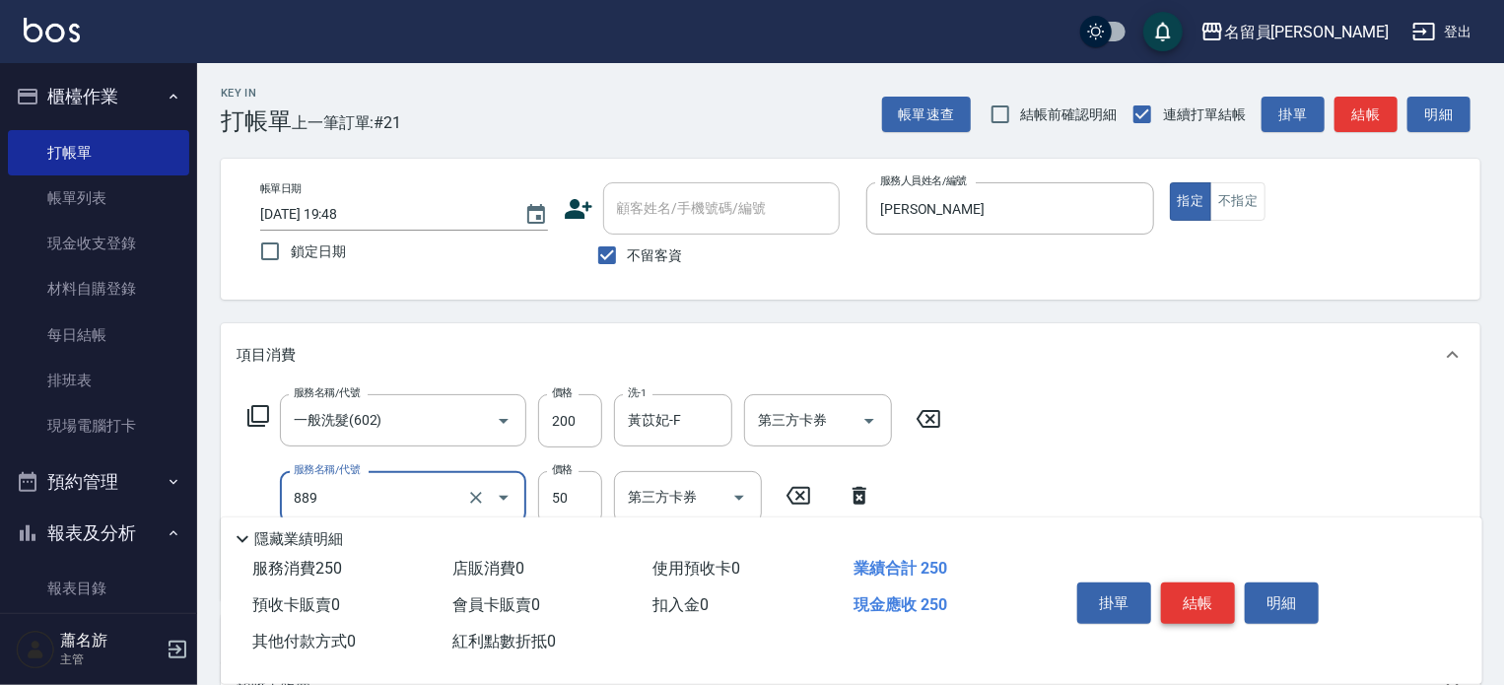
type input "精油(889)"
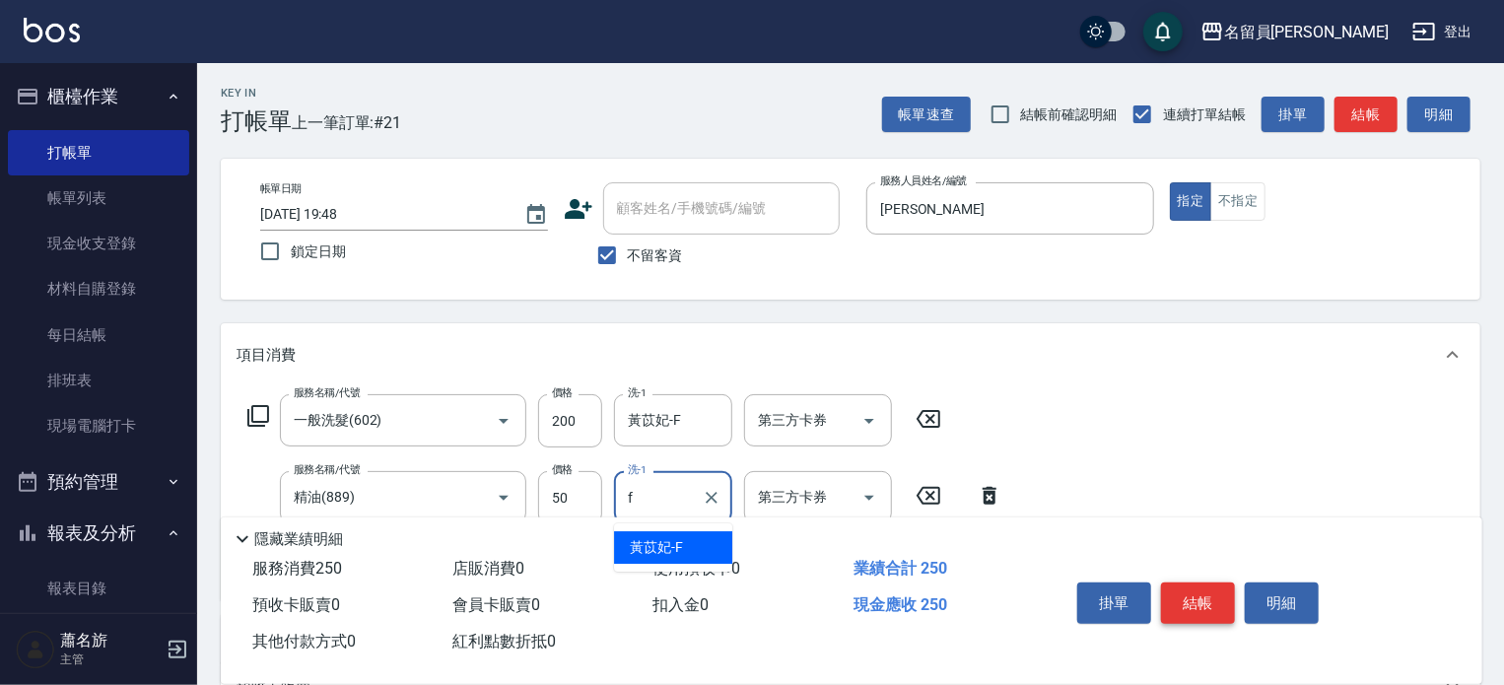
type input "黃苡妃-F"
type input "瞬間保養(415)"
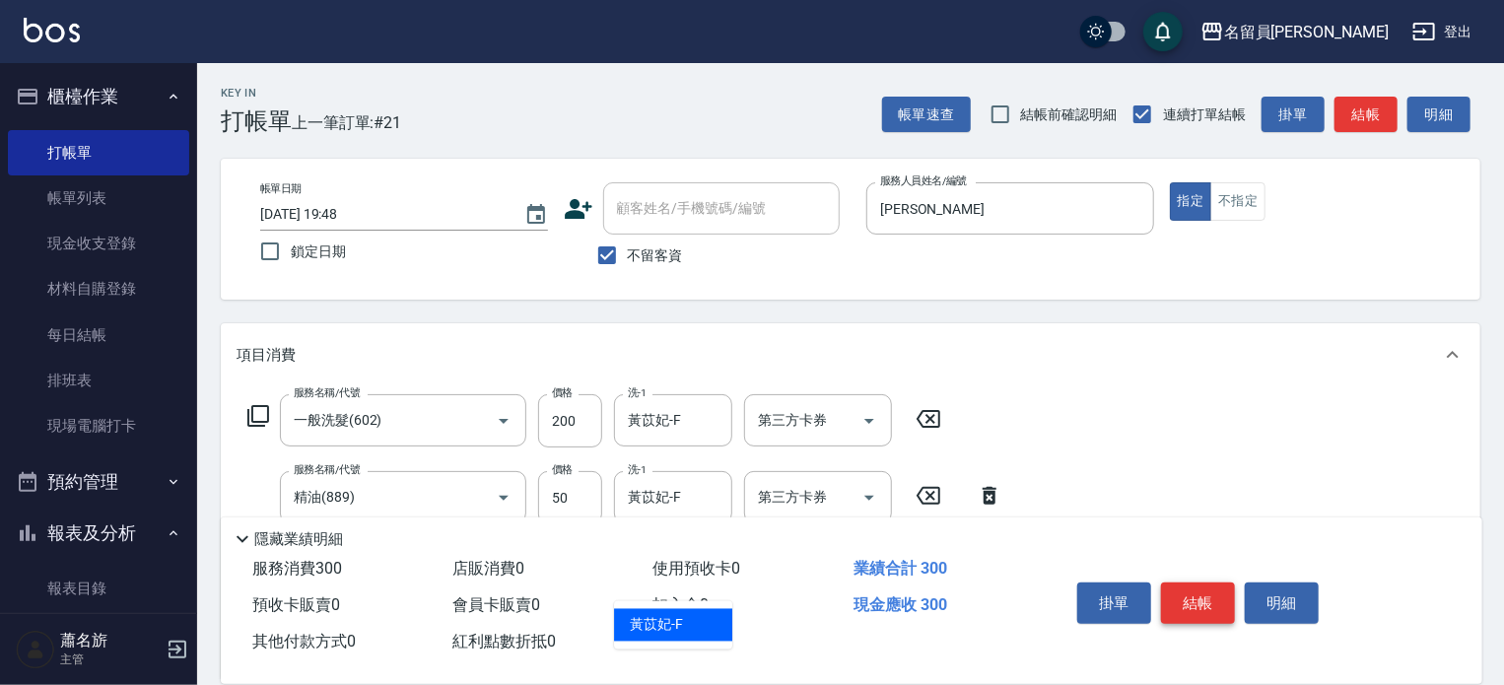
type input "黃苡妃-F"
click at [1219, 605] on button "結帳" at bounding box center [1198, 602] width 74 height 41
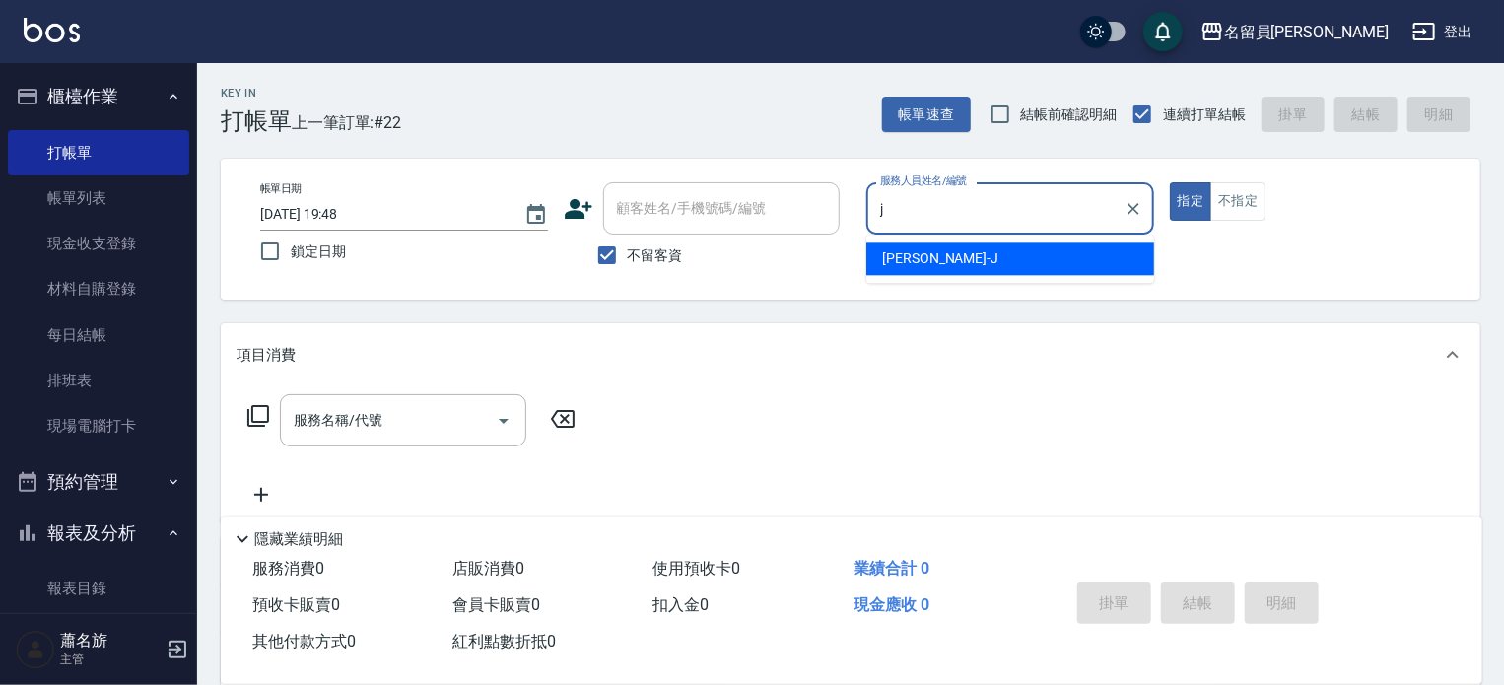
type input "[PERSON_NAME]"
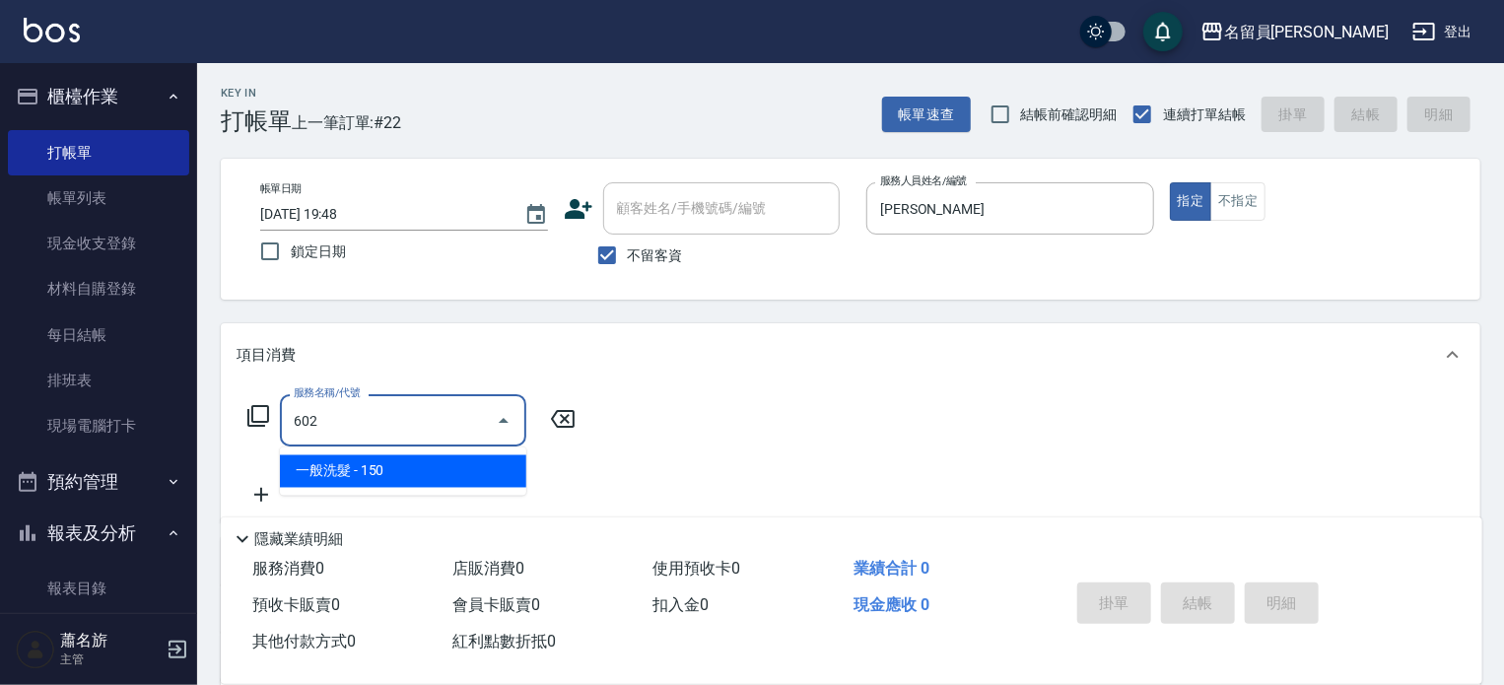
type input "一般洗髮(602)"
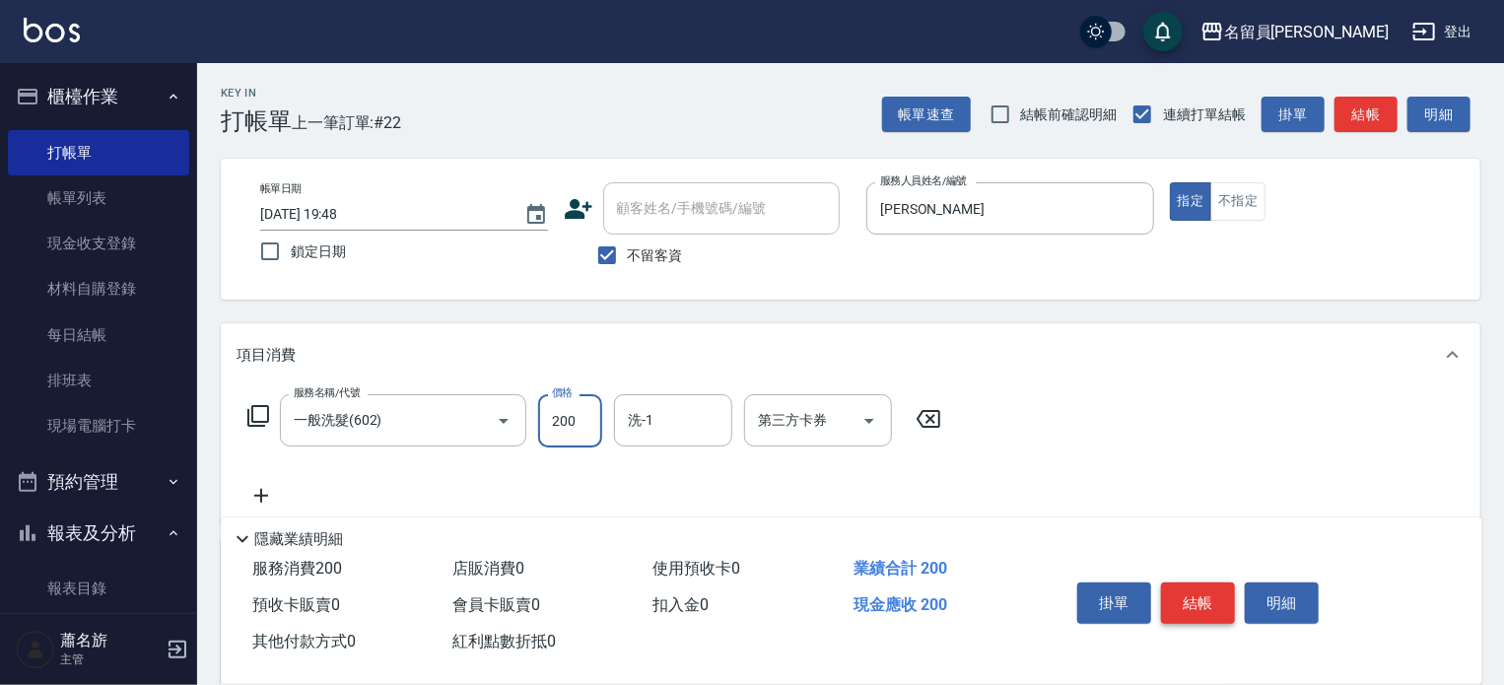
type input "200"
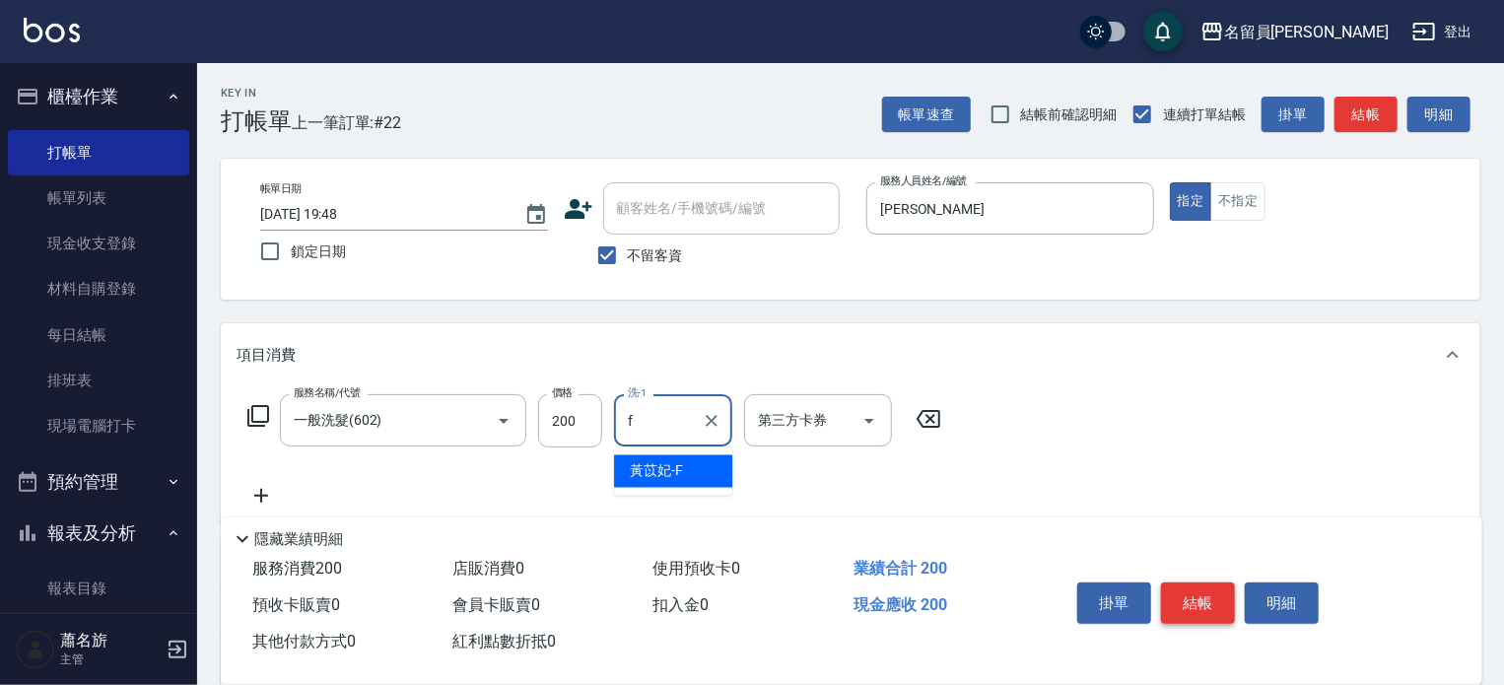
type input "黃苡妃-F"
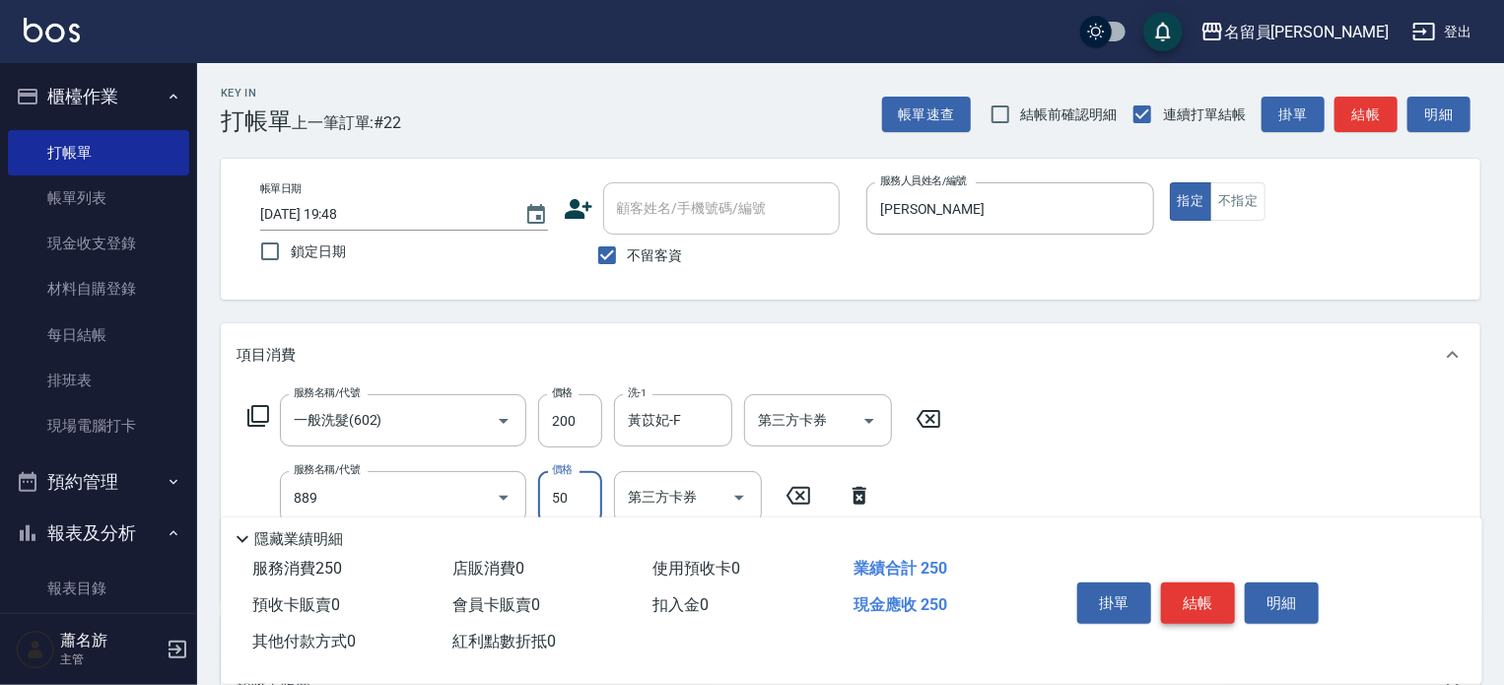
type input "精油(889)"
type input "黃苡妃-F"
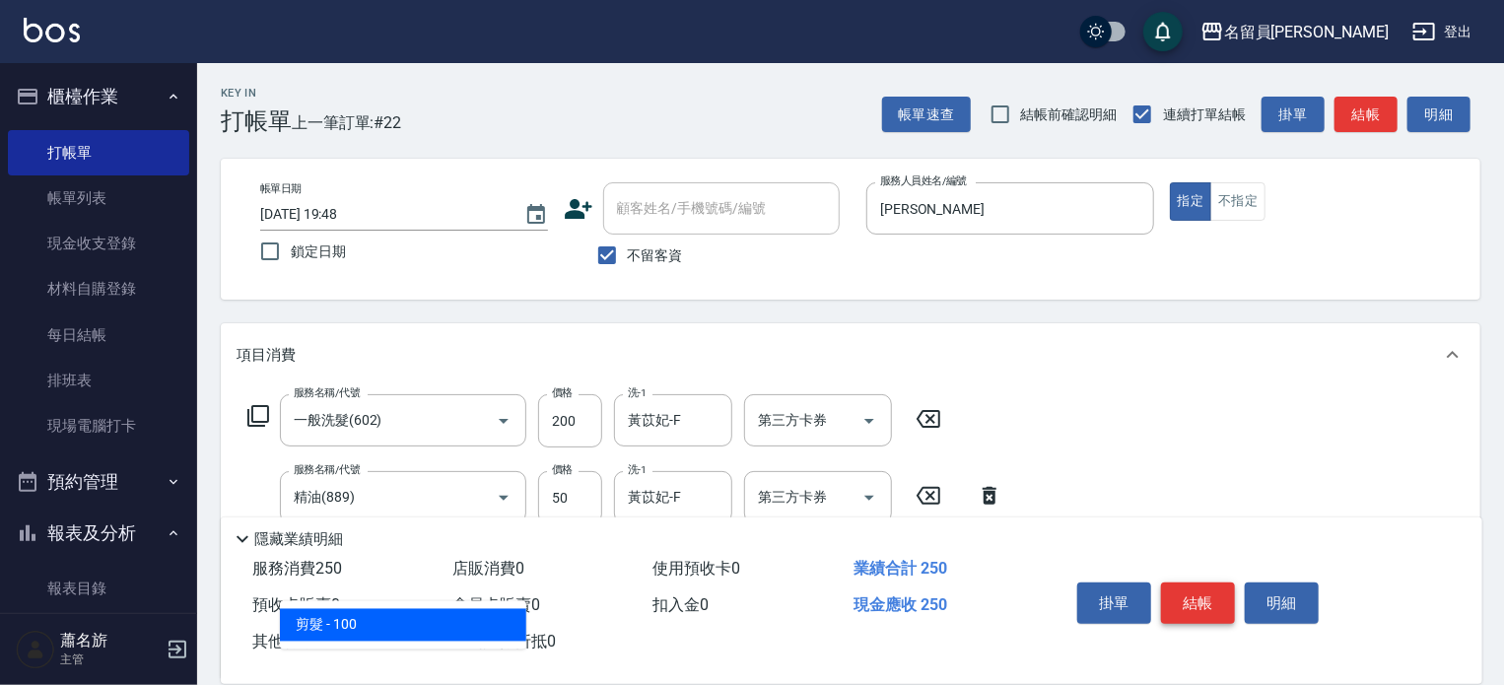
type input "剪髮(302)"
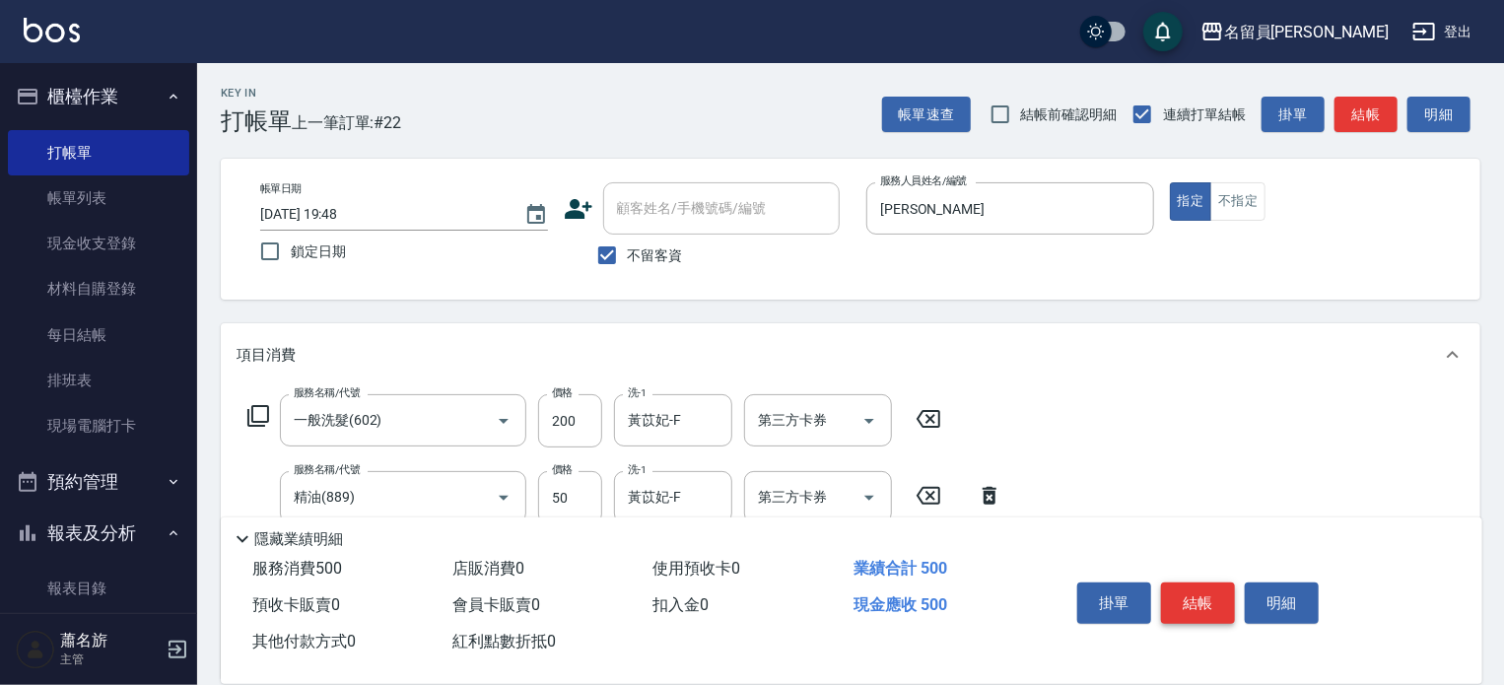
type input "250"
click at [1219, 605] on button "結帳" at bounding box center [1198, 602] width 74 height 41
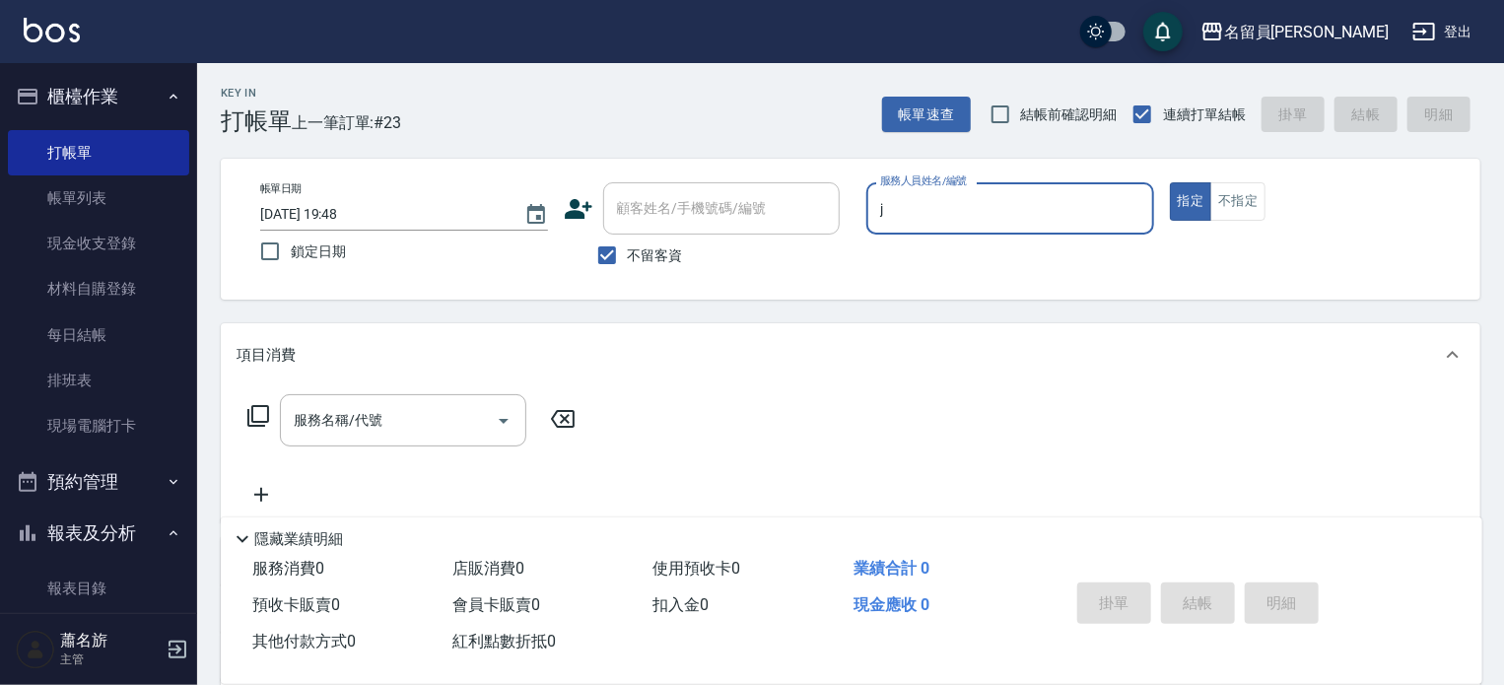
type input "[PERSON_NAME]"
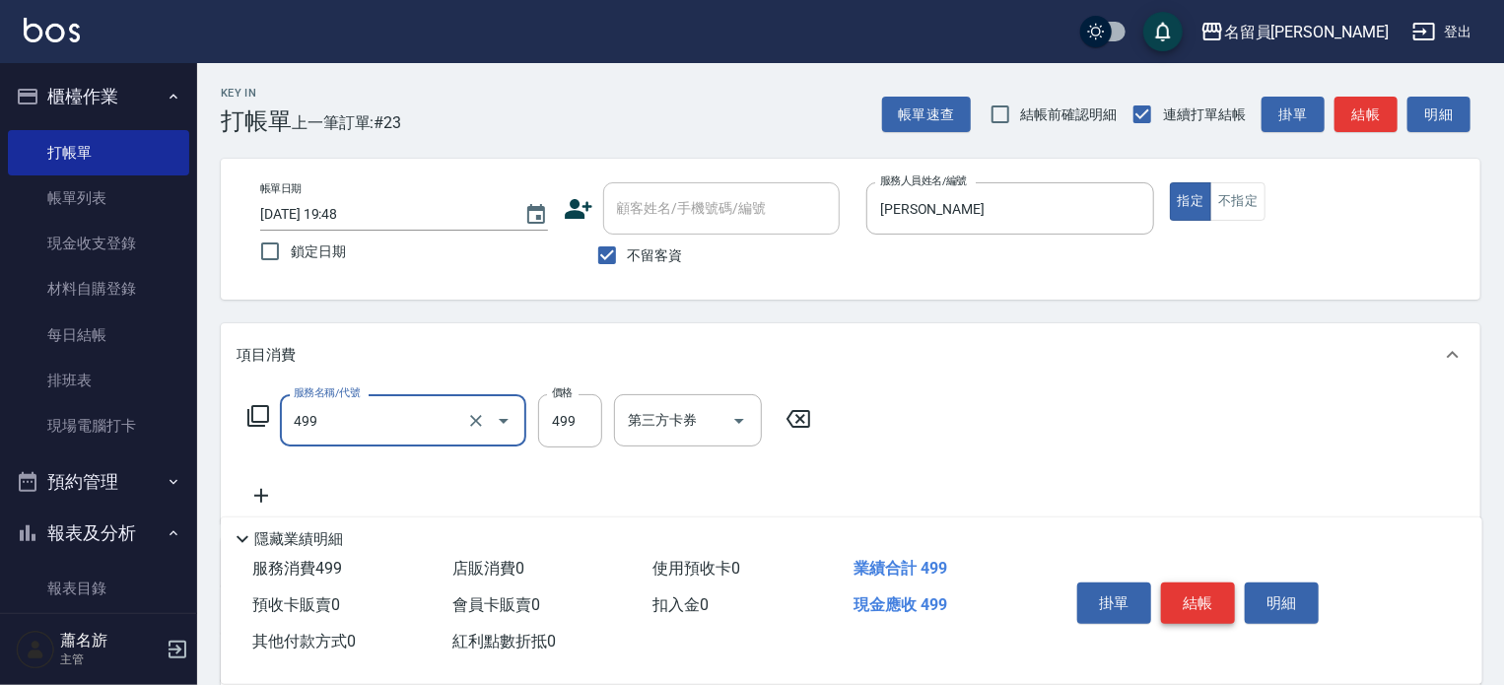
type input "去角質洗髮(499)"
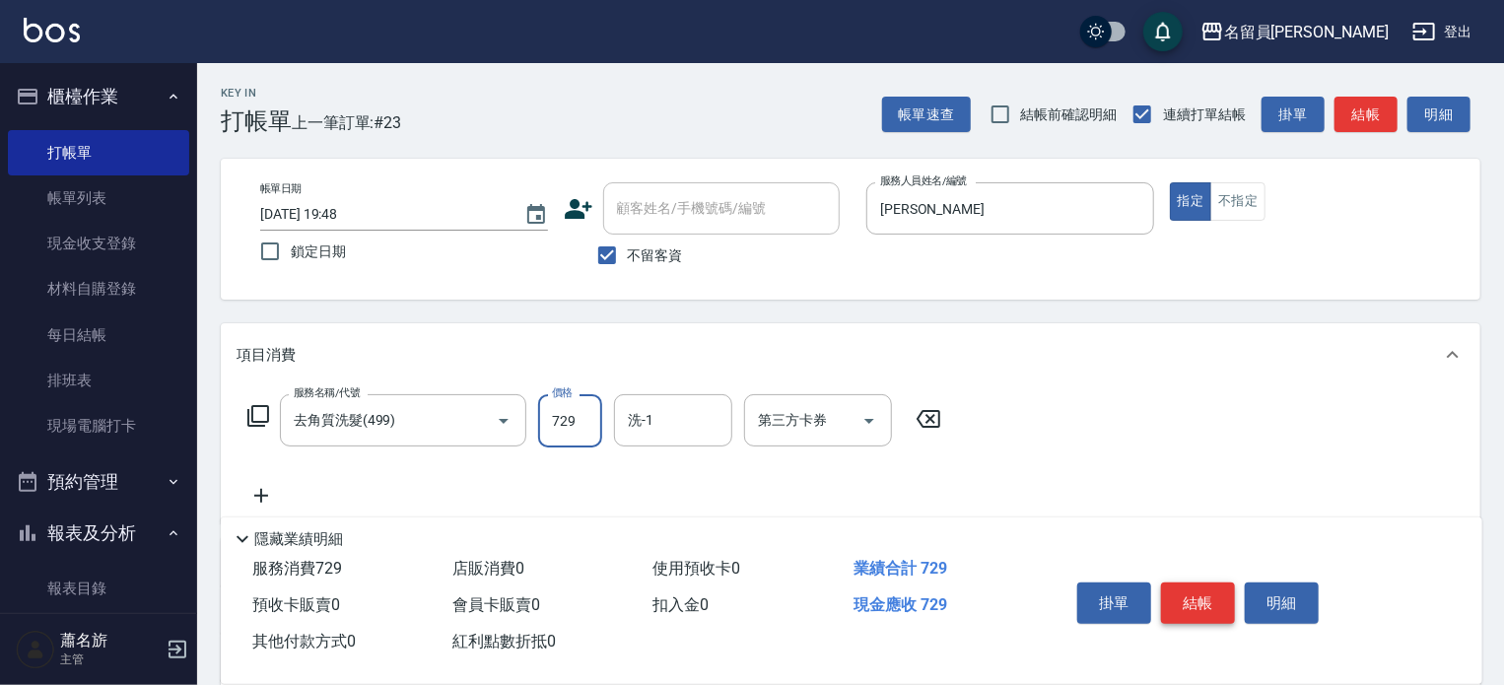
type input "729"
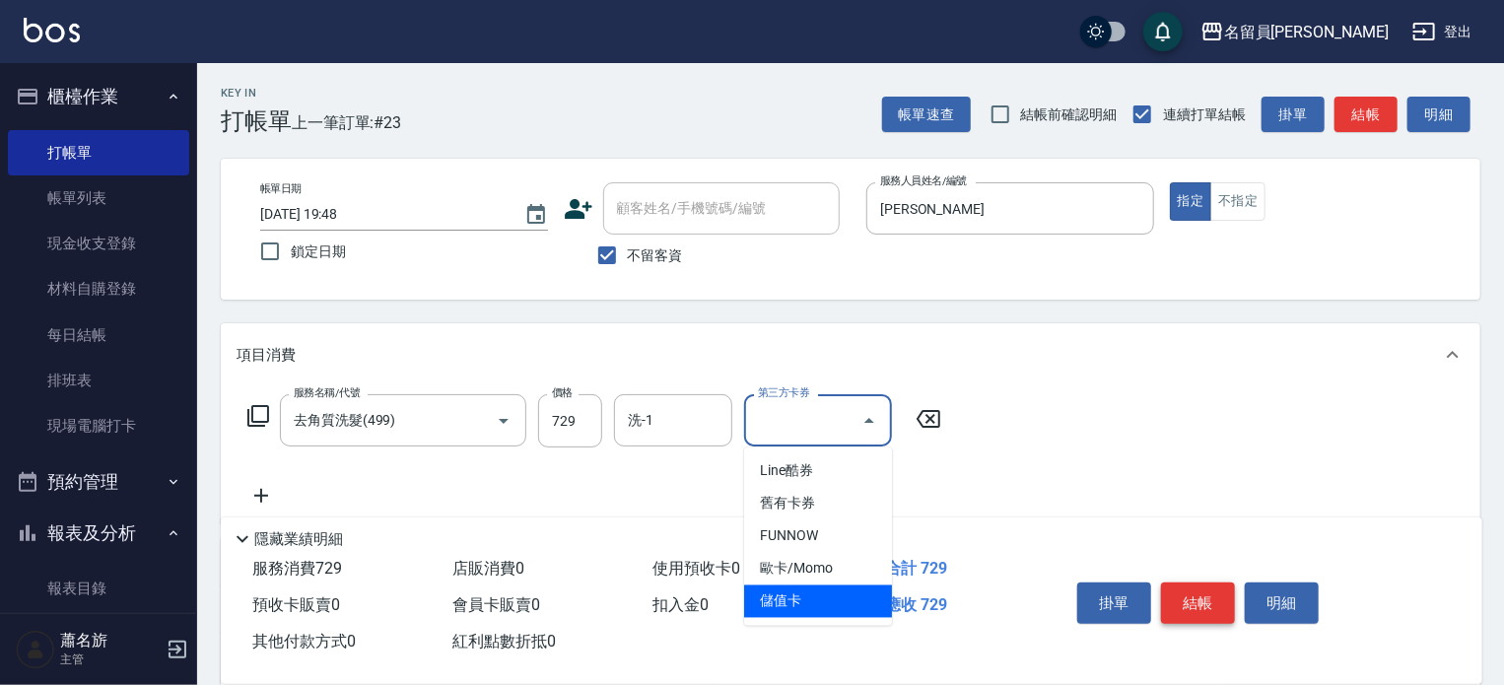
type input "儲值卡"
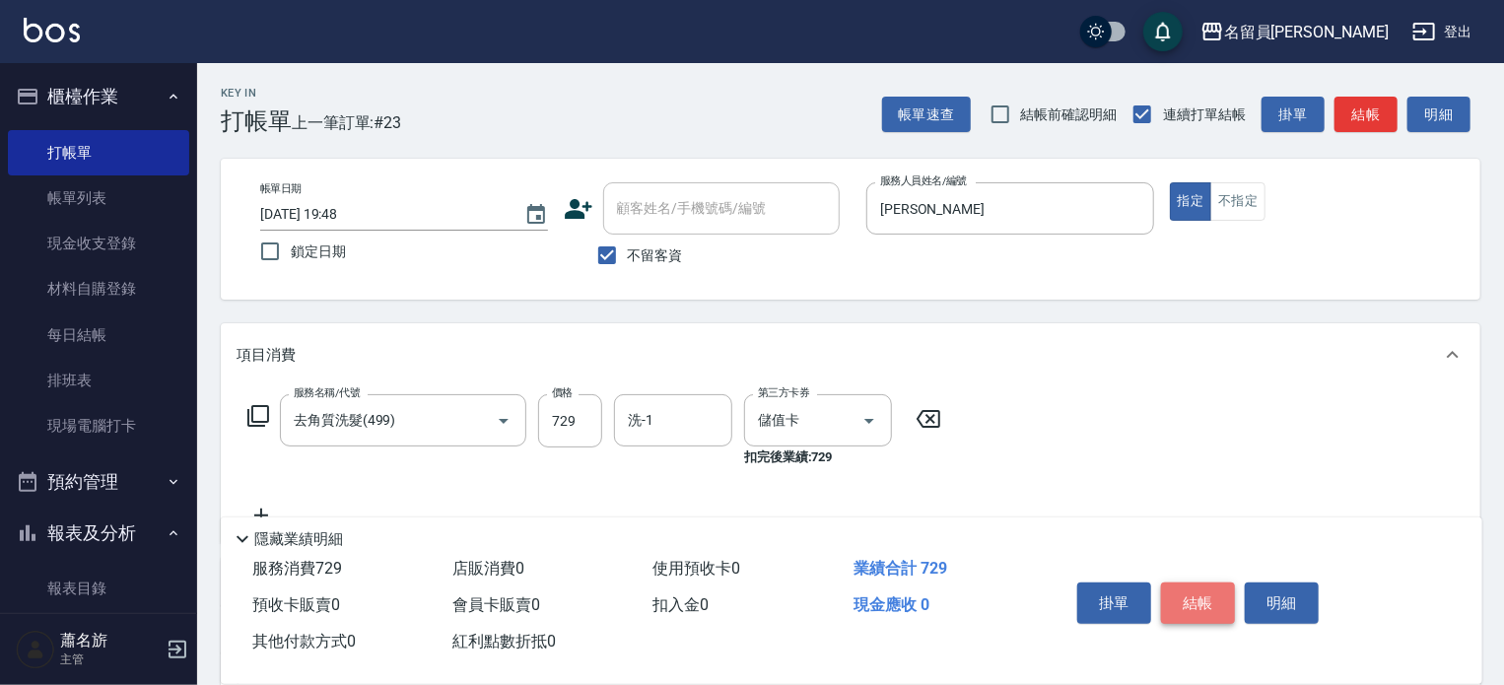
click at [1219, 605] on button "結帳" at bounding box center [1198, 602] width 74 height 41
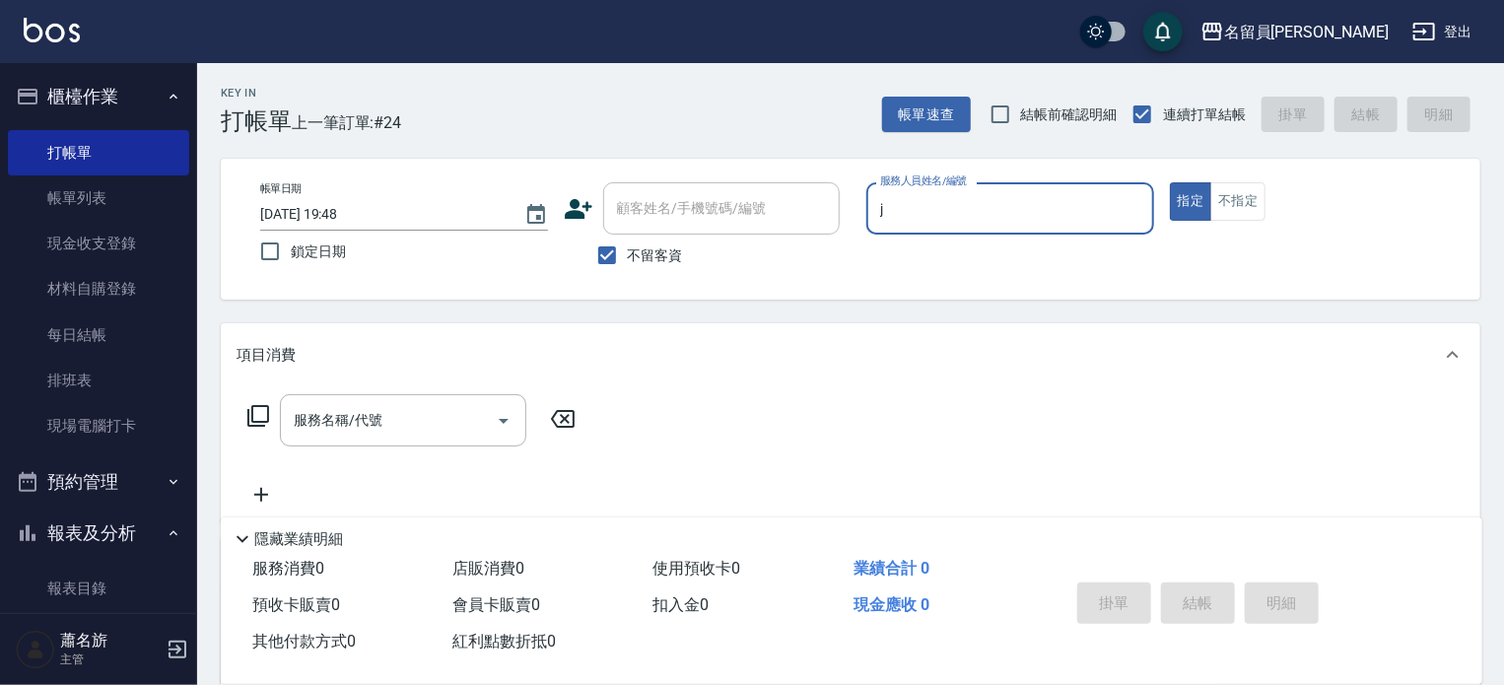
type input "[PERSON_NAME]"
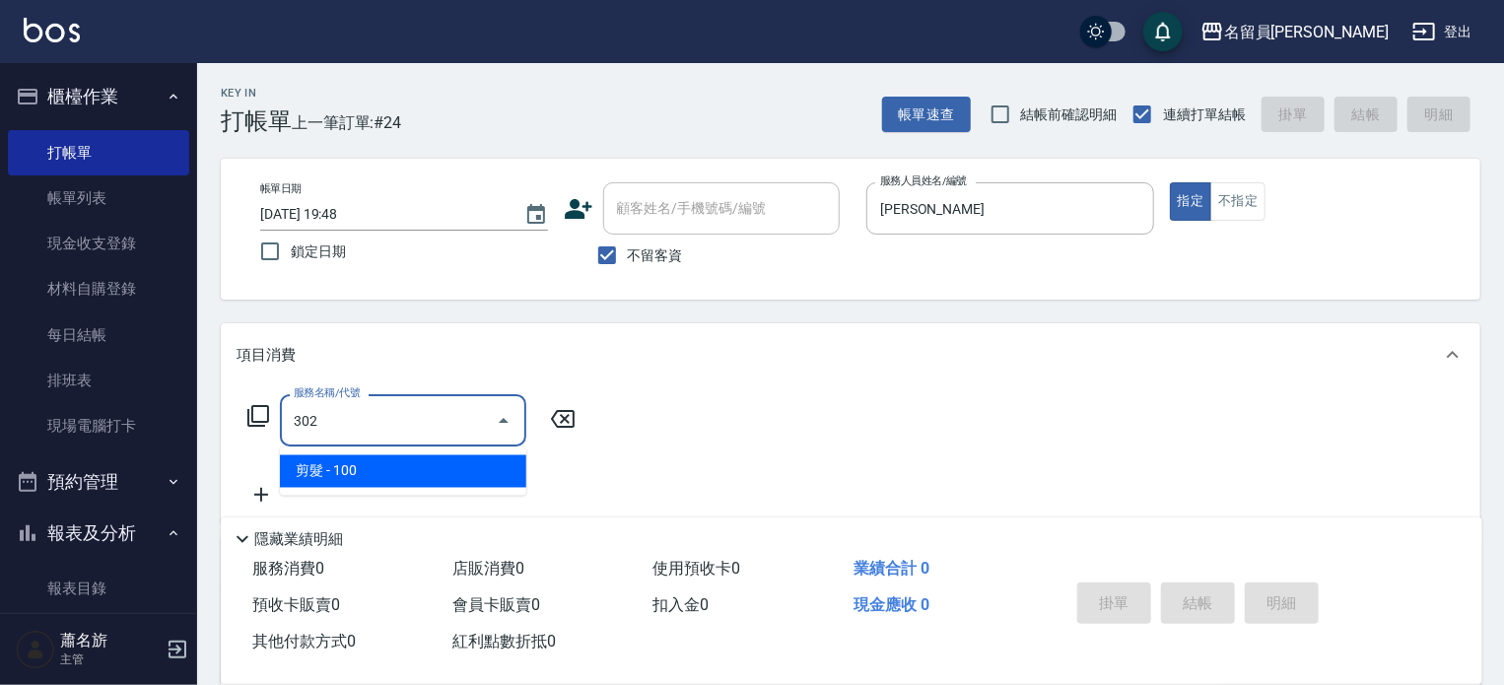
type input "剪髮(302)"
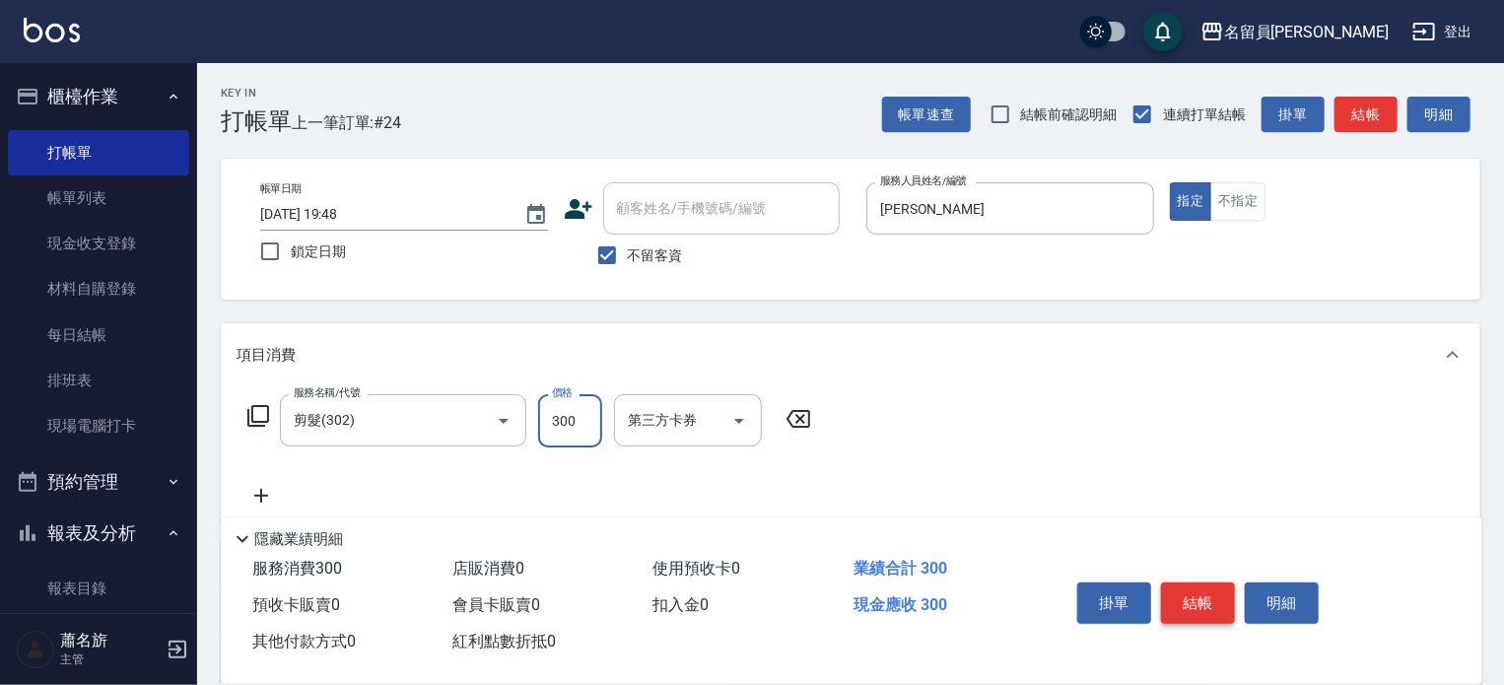
type input "300"
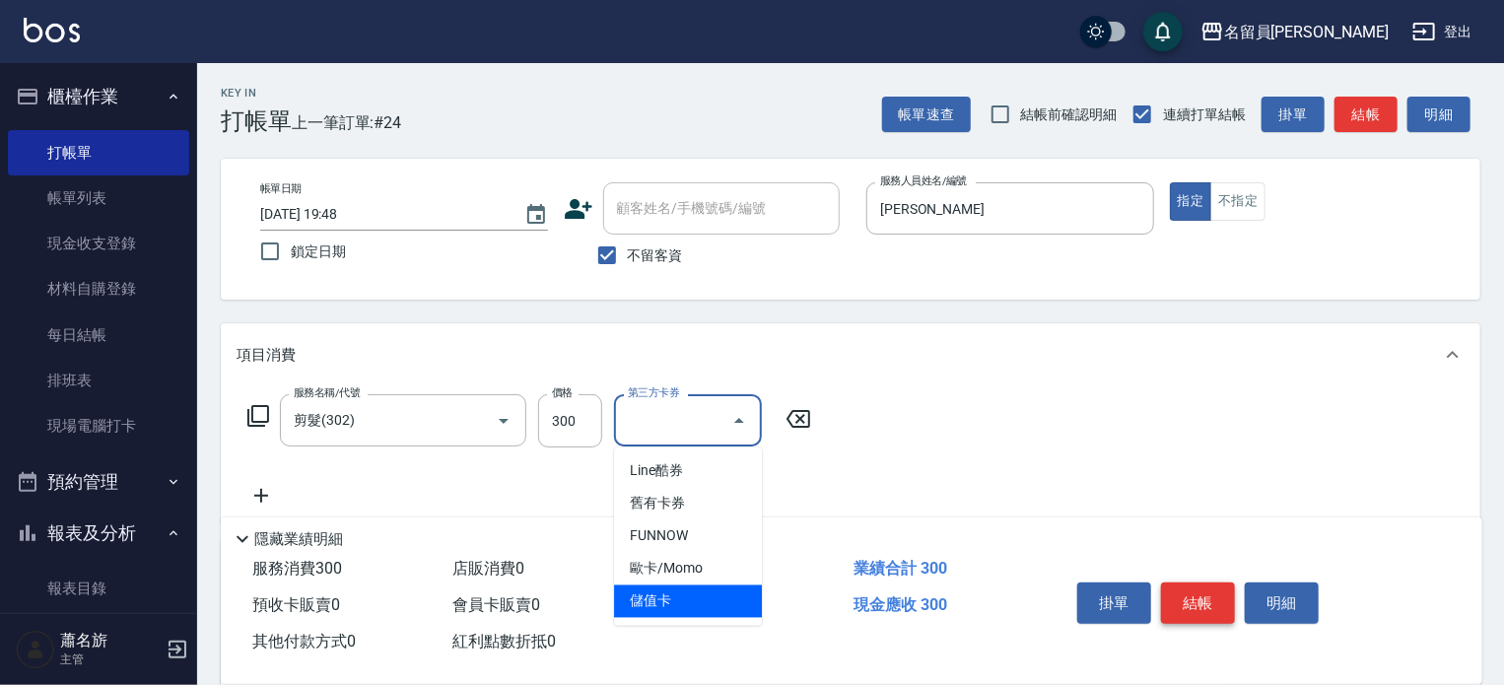
type input "儲值卡"
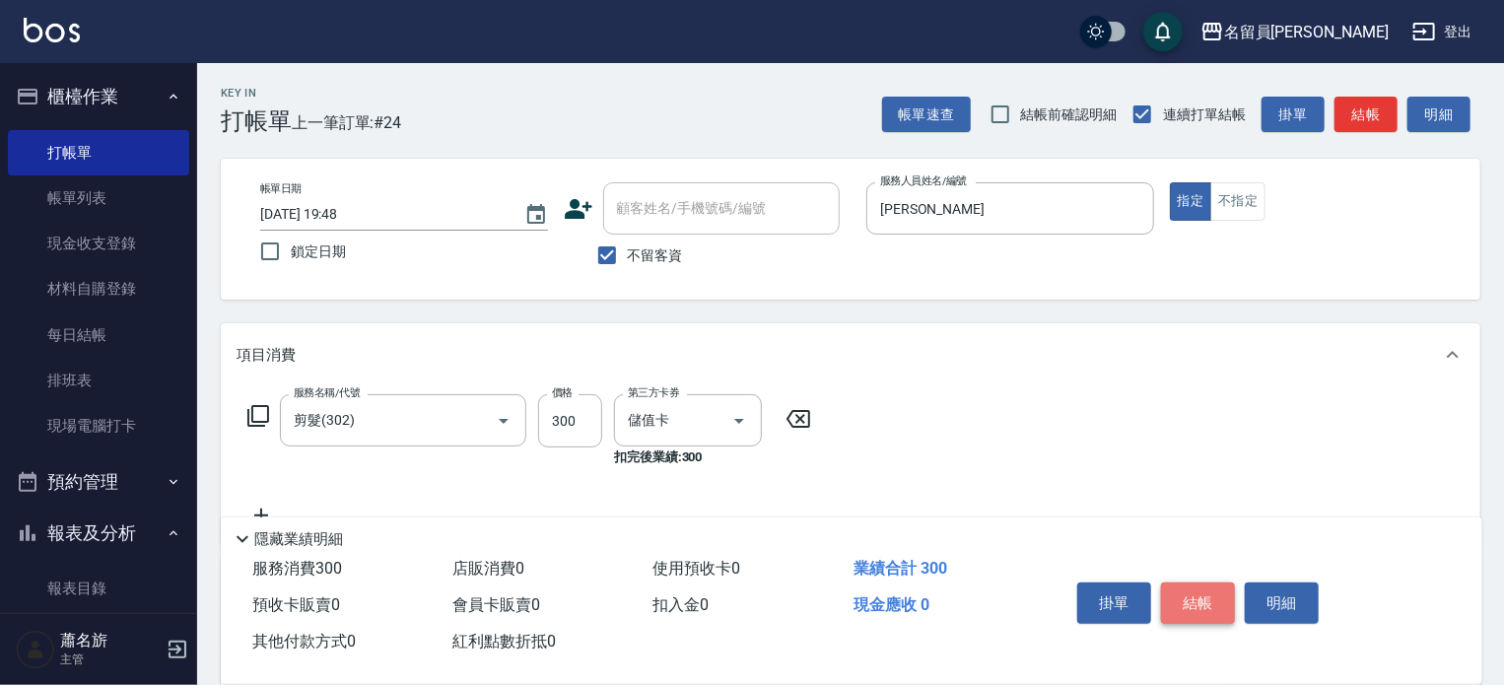
click at [1219, 605] on button "結帳" at bounding box center [1198, 602] width 74 height 41
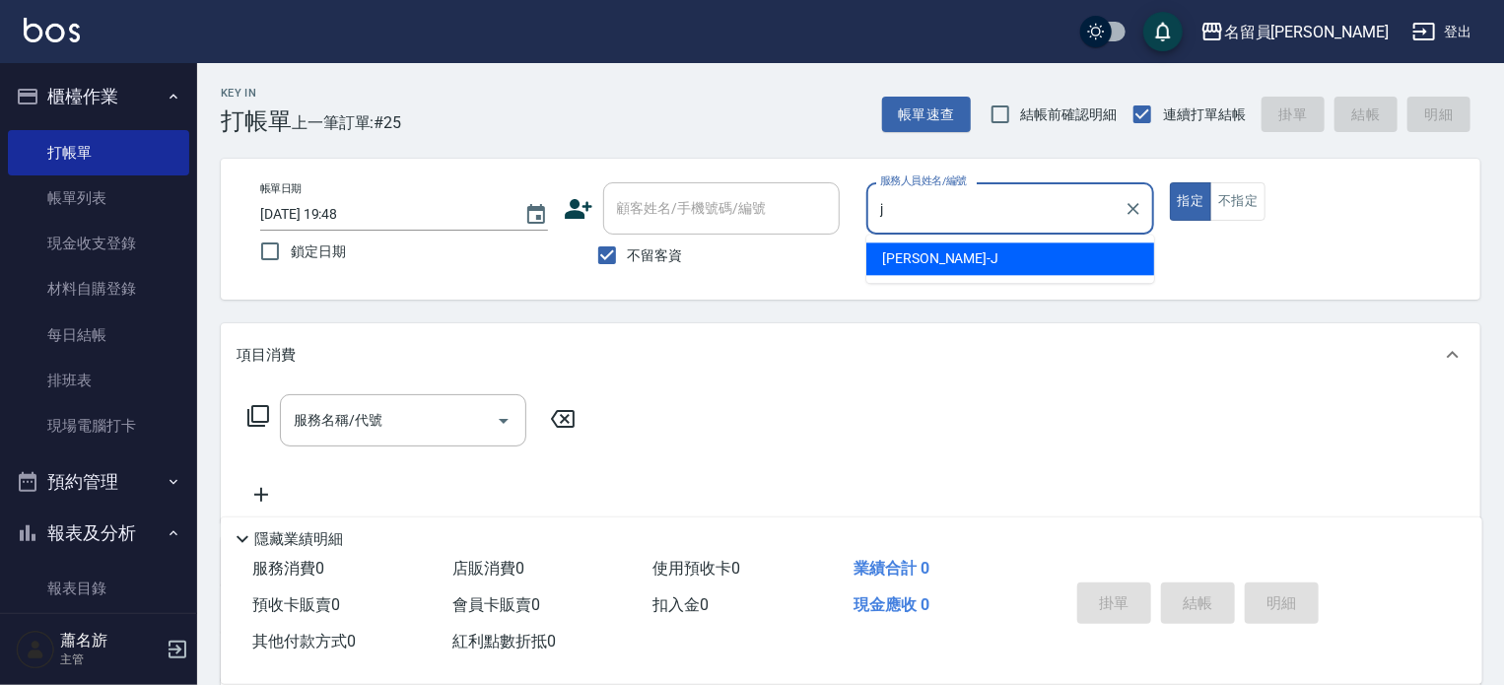
type input "[PERSON_NAME]"
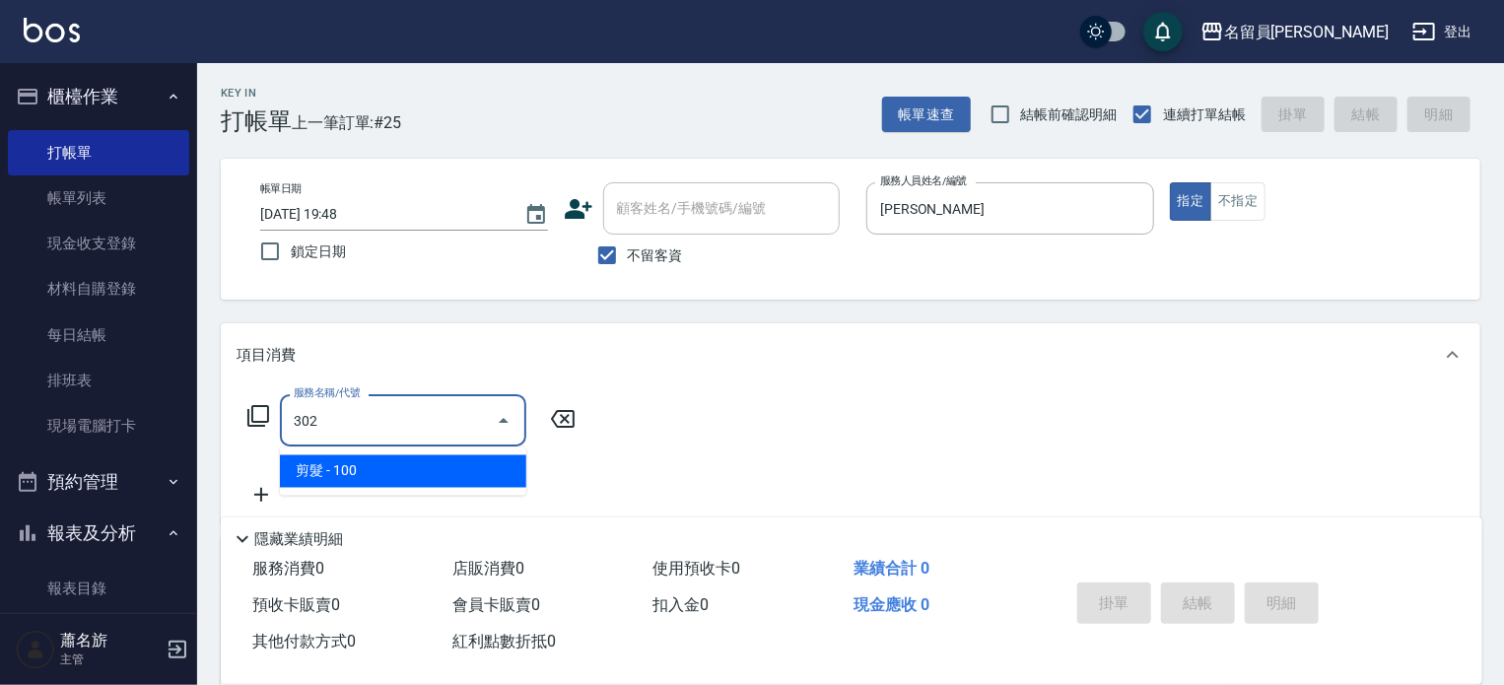
type input "剪髮(302)"
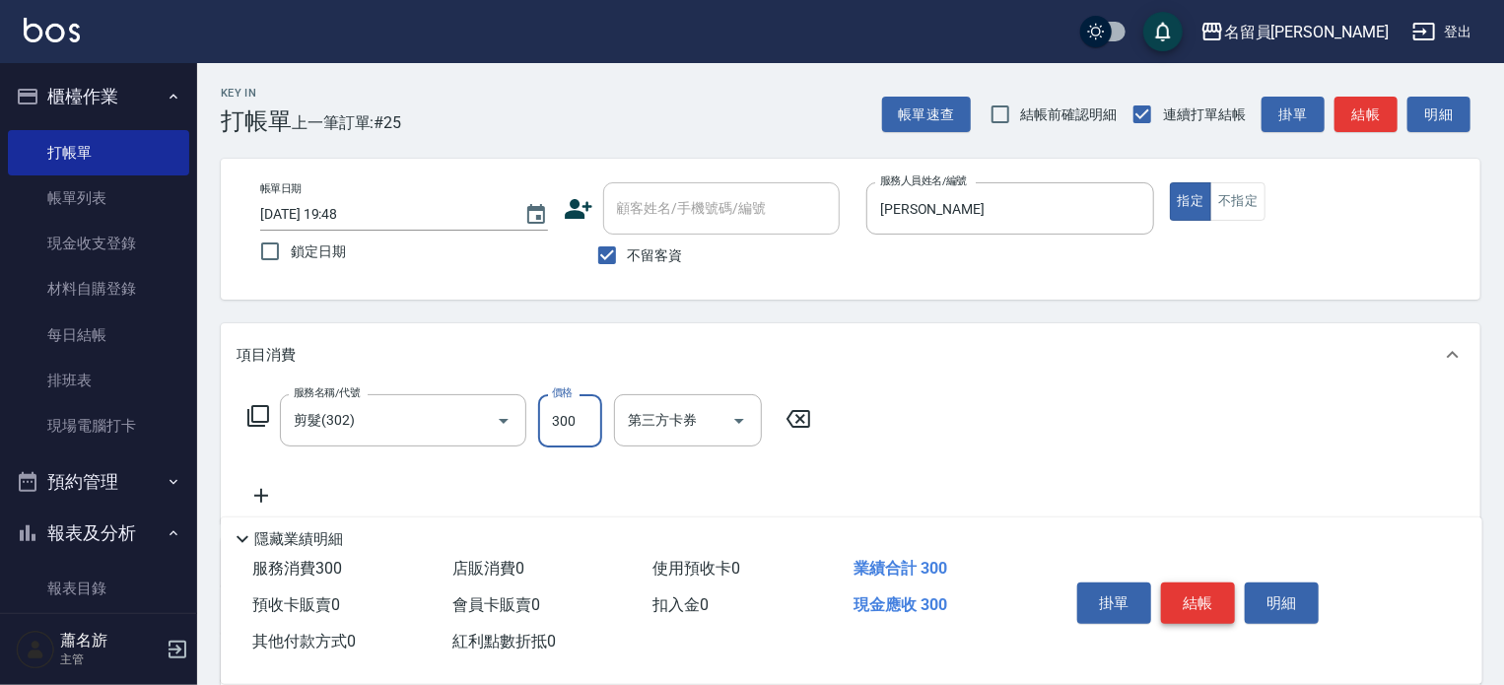
type input "300"
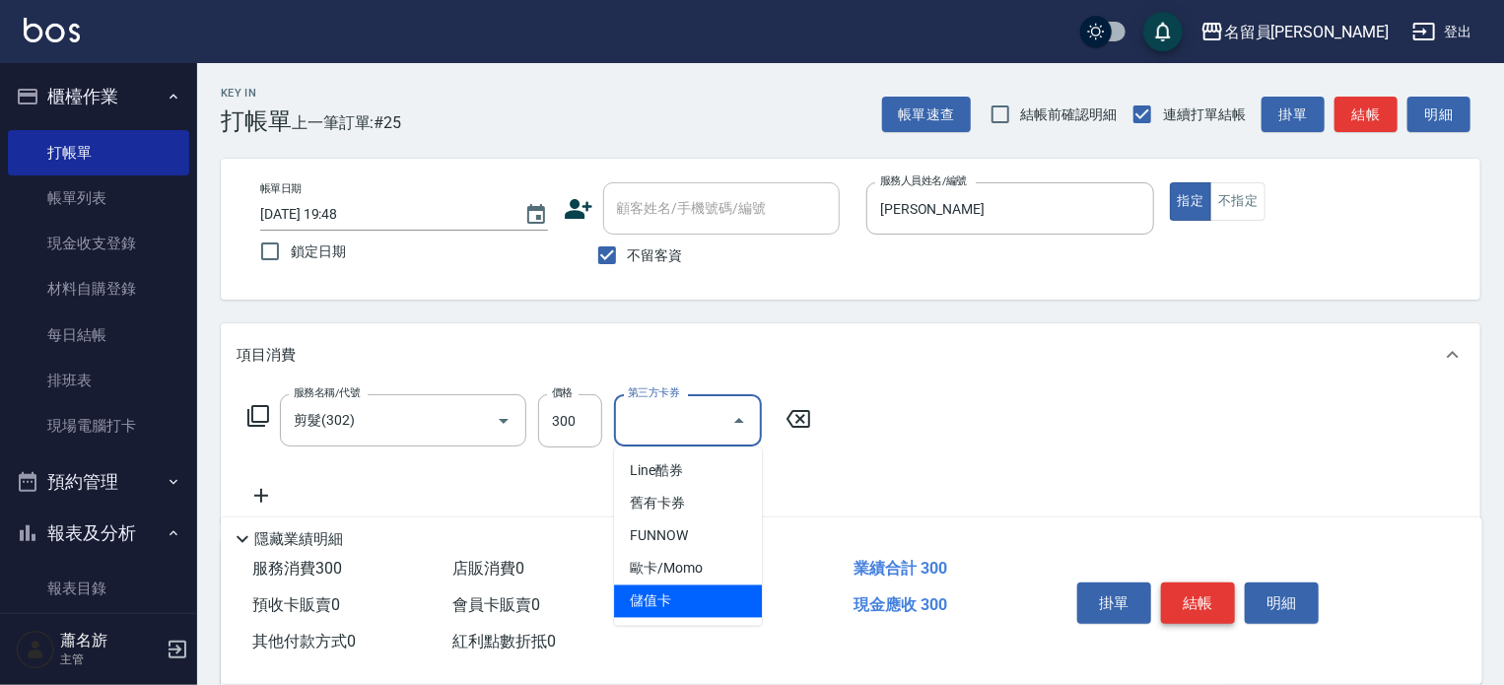
type input "儲值卡"
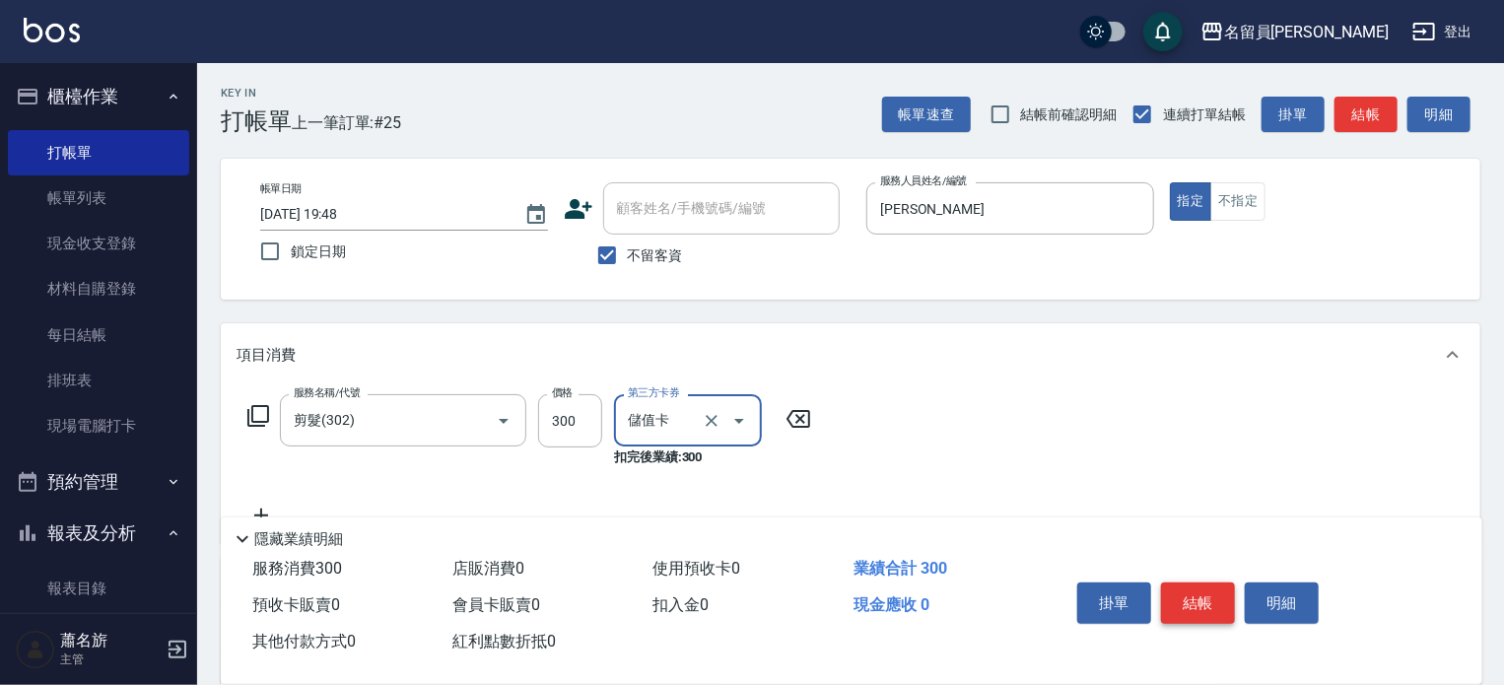
click at [1219, 605] on button "結帳" at bounding box center [1198, 602] width 74 height 41
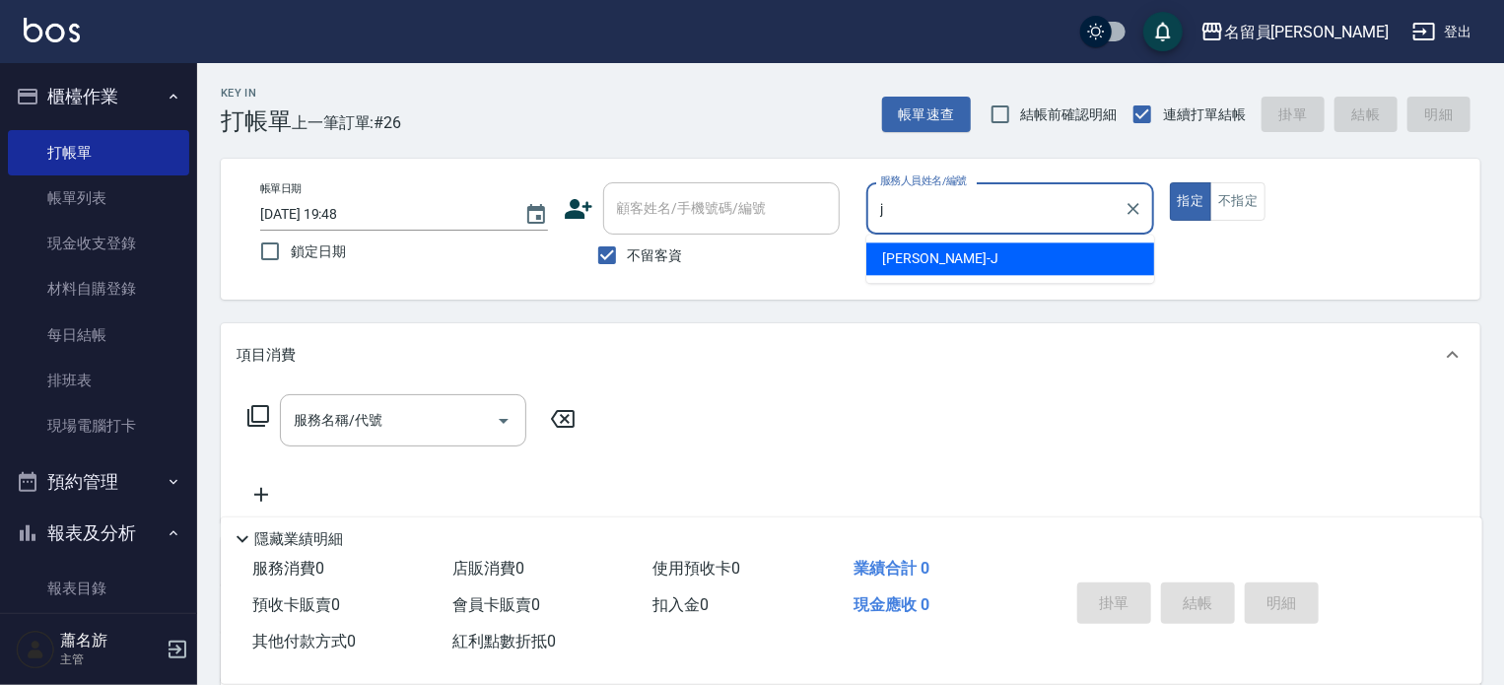
type input "[PERSON_NAME]"
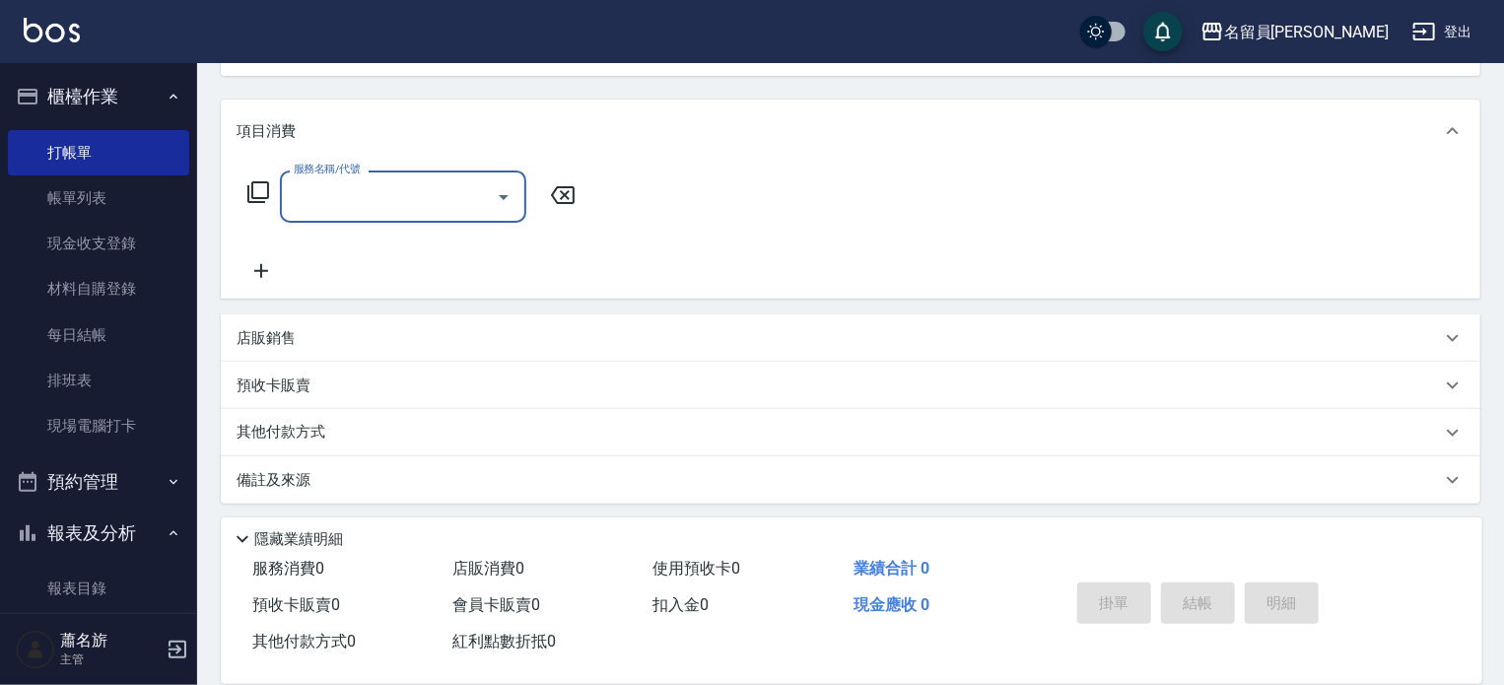
scroll to position [229, 0]
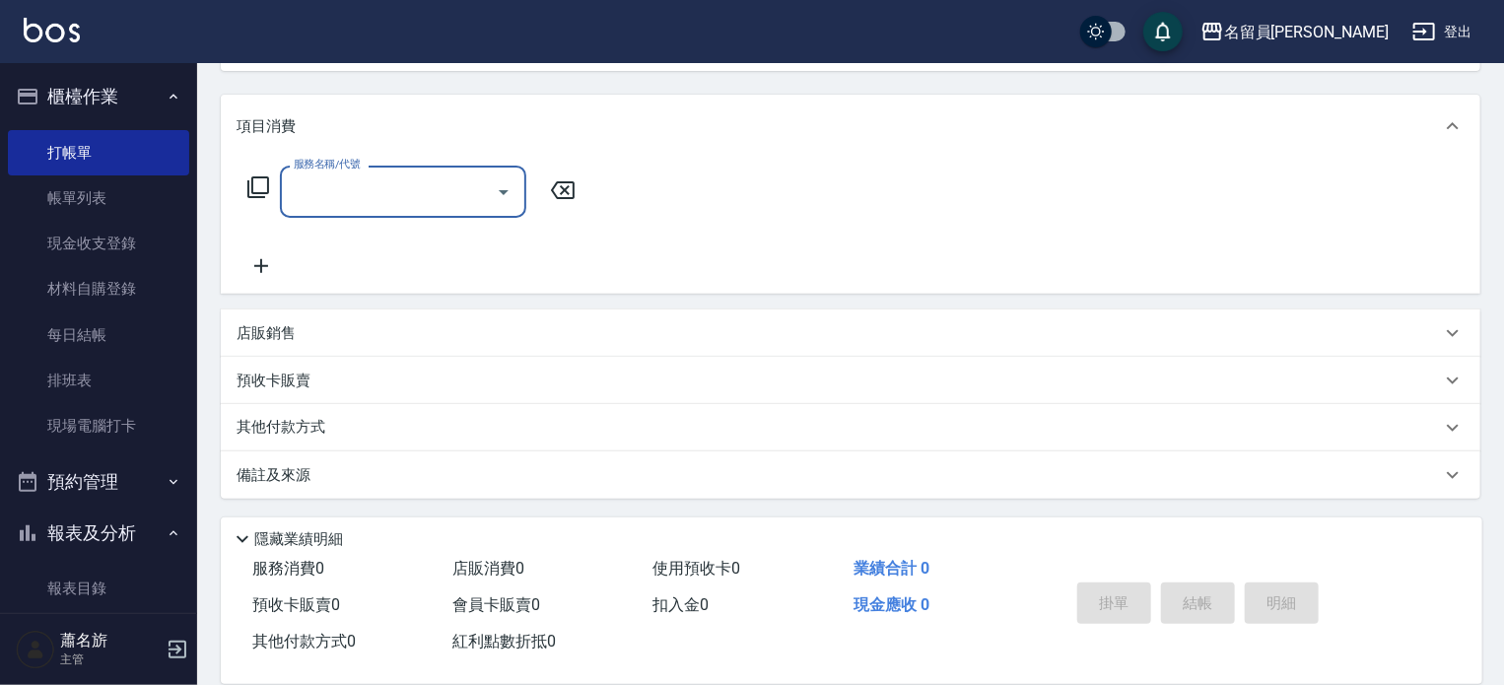
click at [622, 318] on div "店販銷售" at bounding box center [850, 332] width 1259 height 47
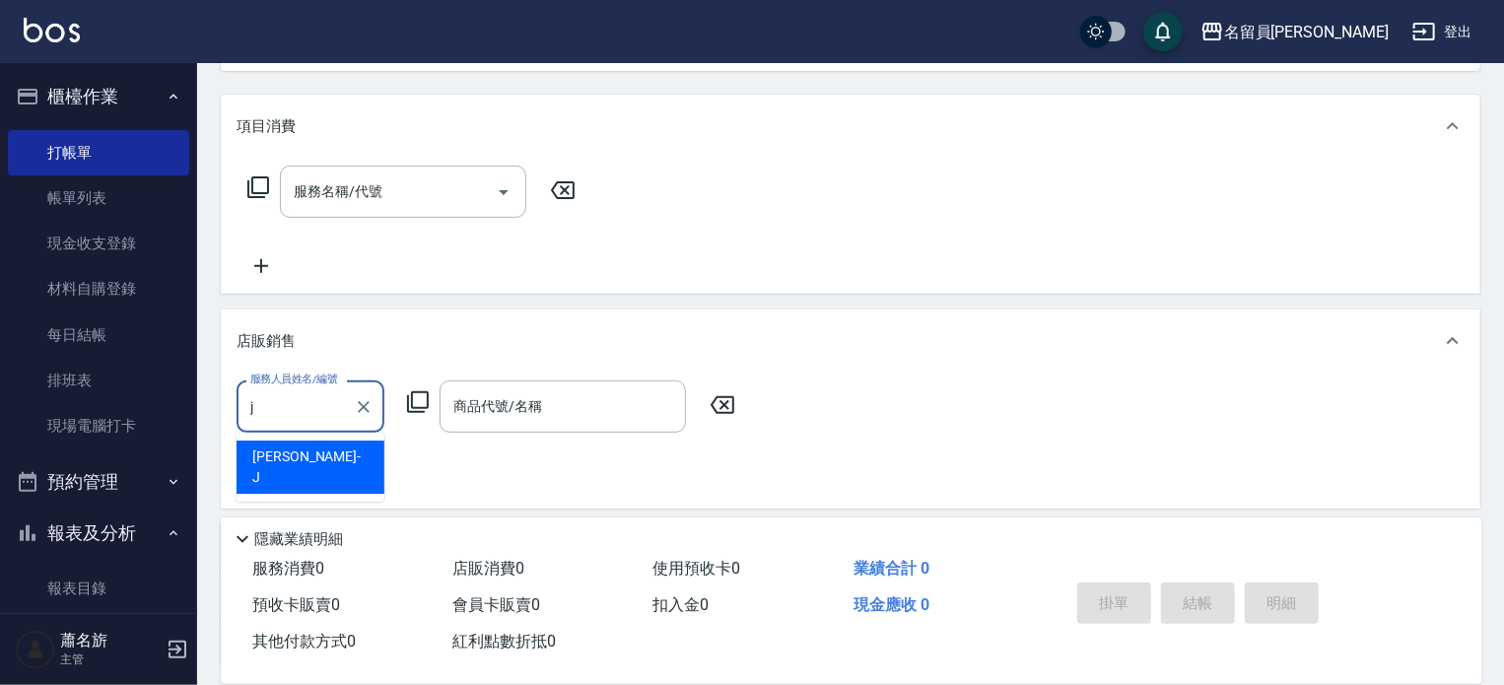
scroll to position [0, 0]
type input "[PERSON_NAME]"
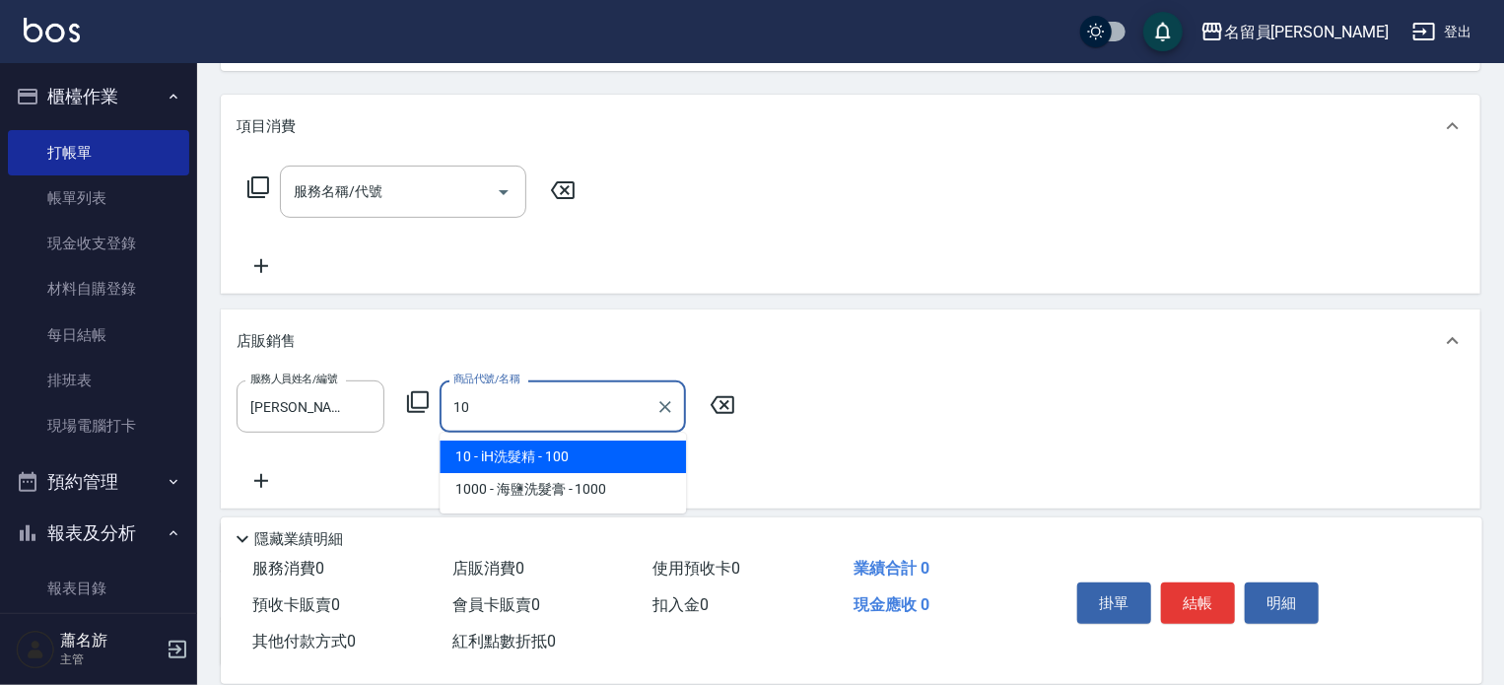
type input "iH洗髮精"
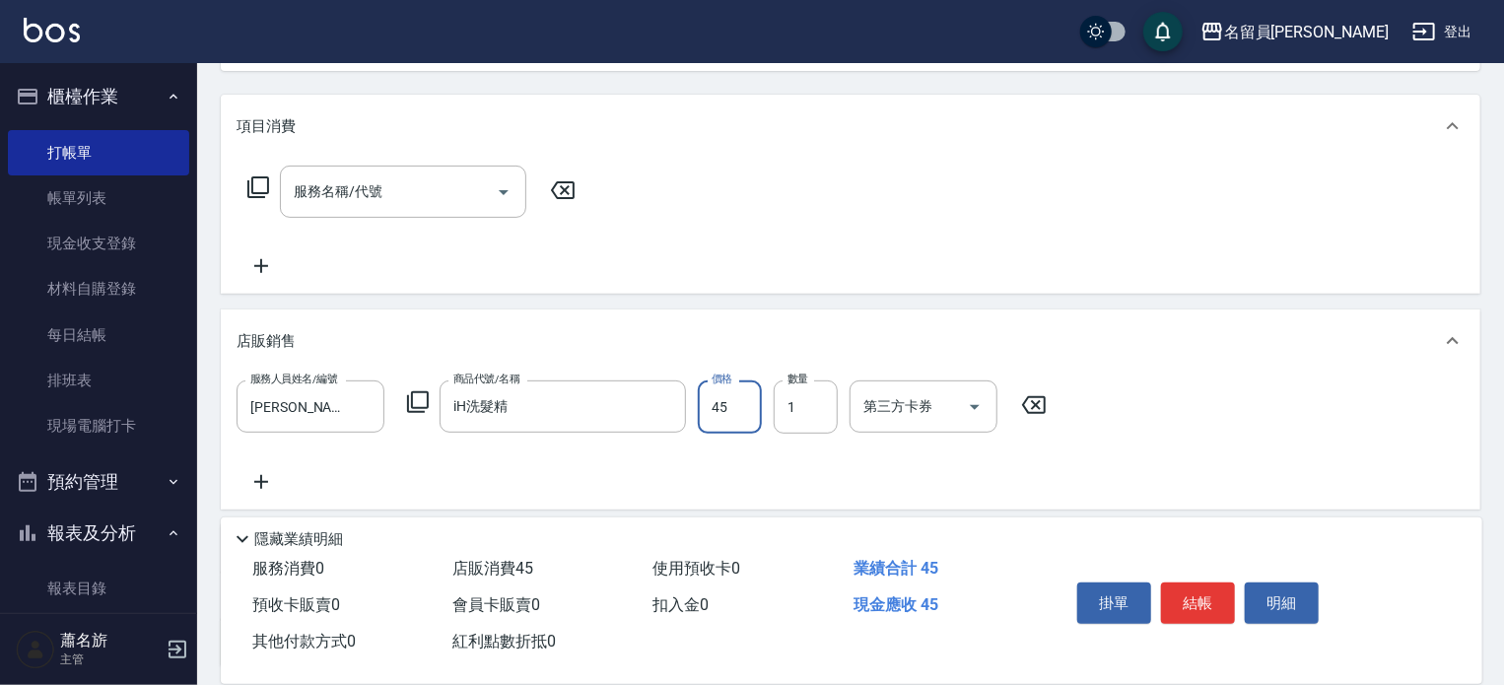
click at [761, 419] on input "45" at bounding box center [730, 406] width 64 height 53
type input "450"
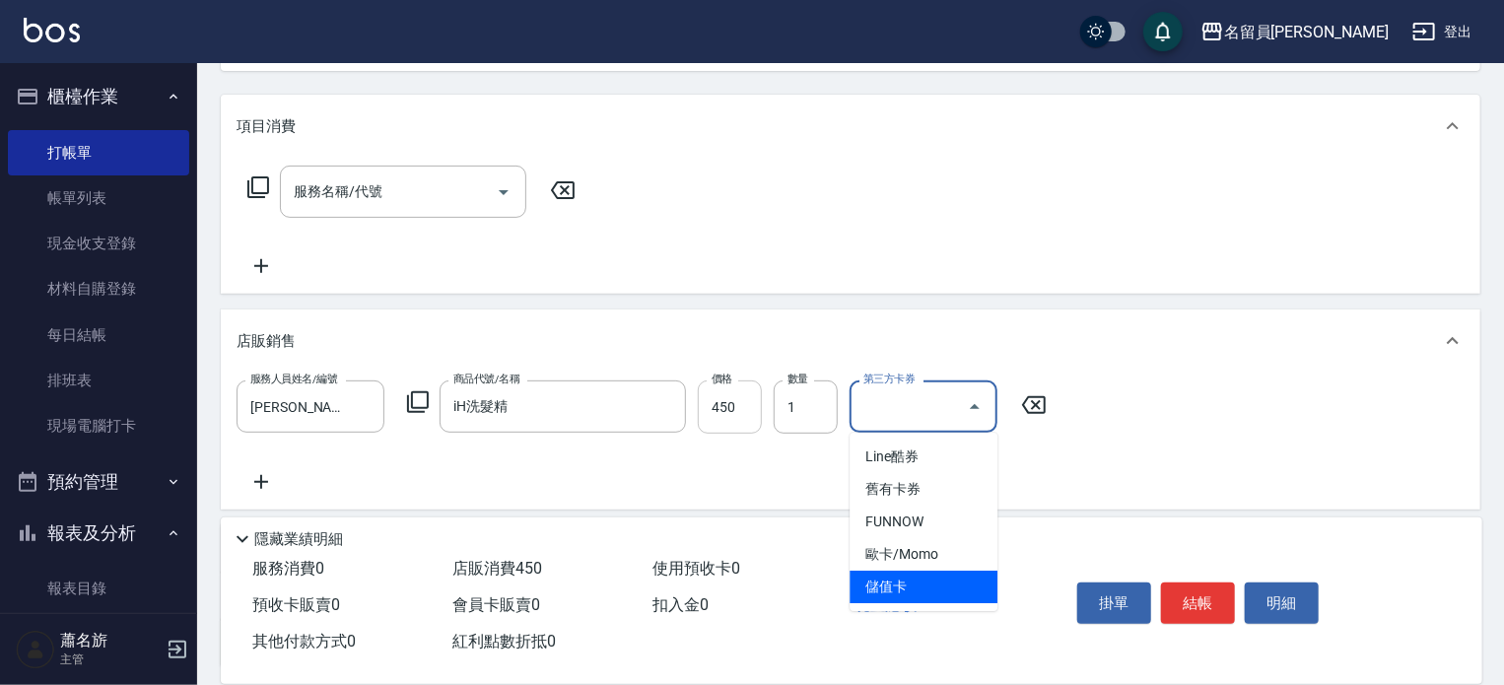
type input "儲值卡"
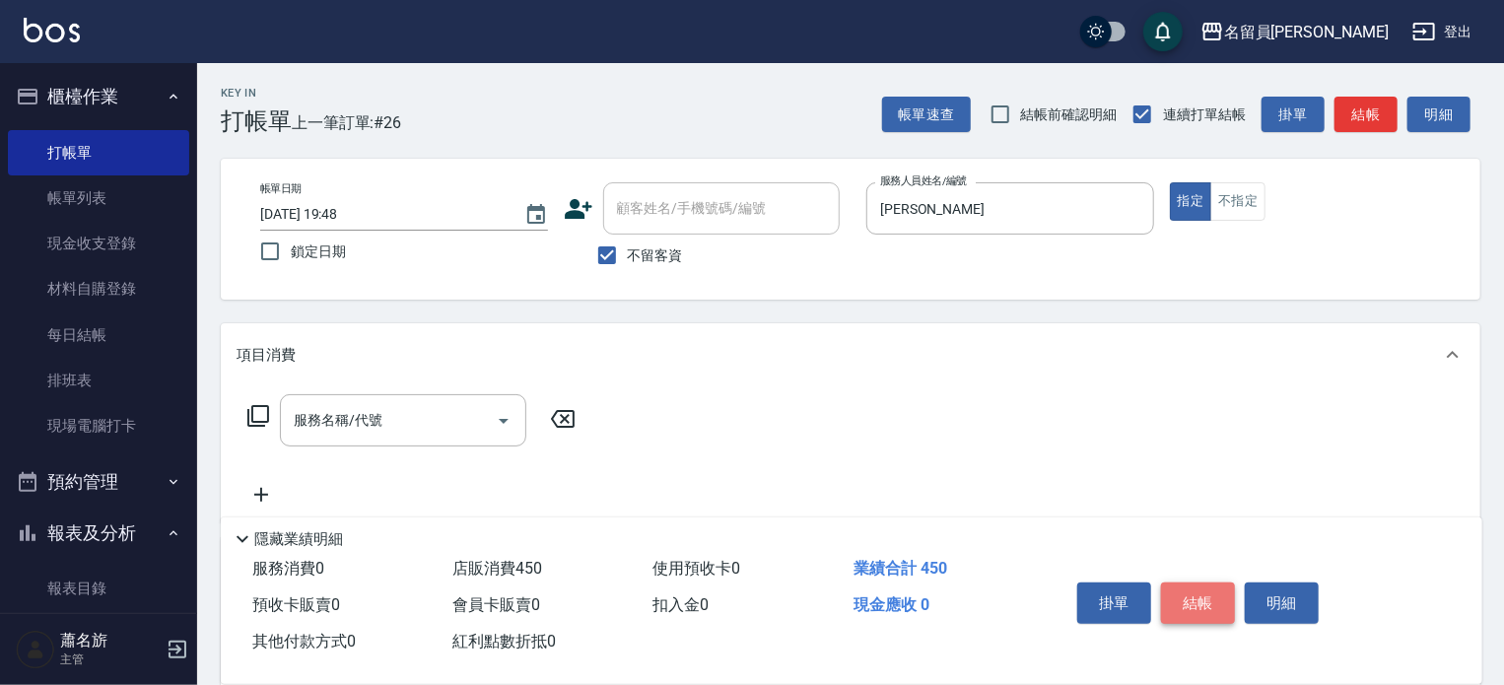
click at [1202, 594] on button "結帳" at bounding box center [1198, 602] width 74 height 41
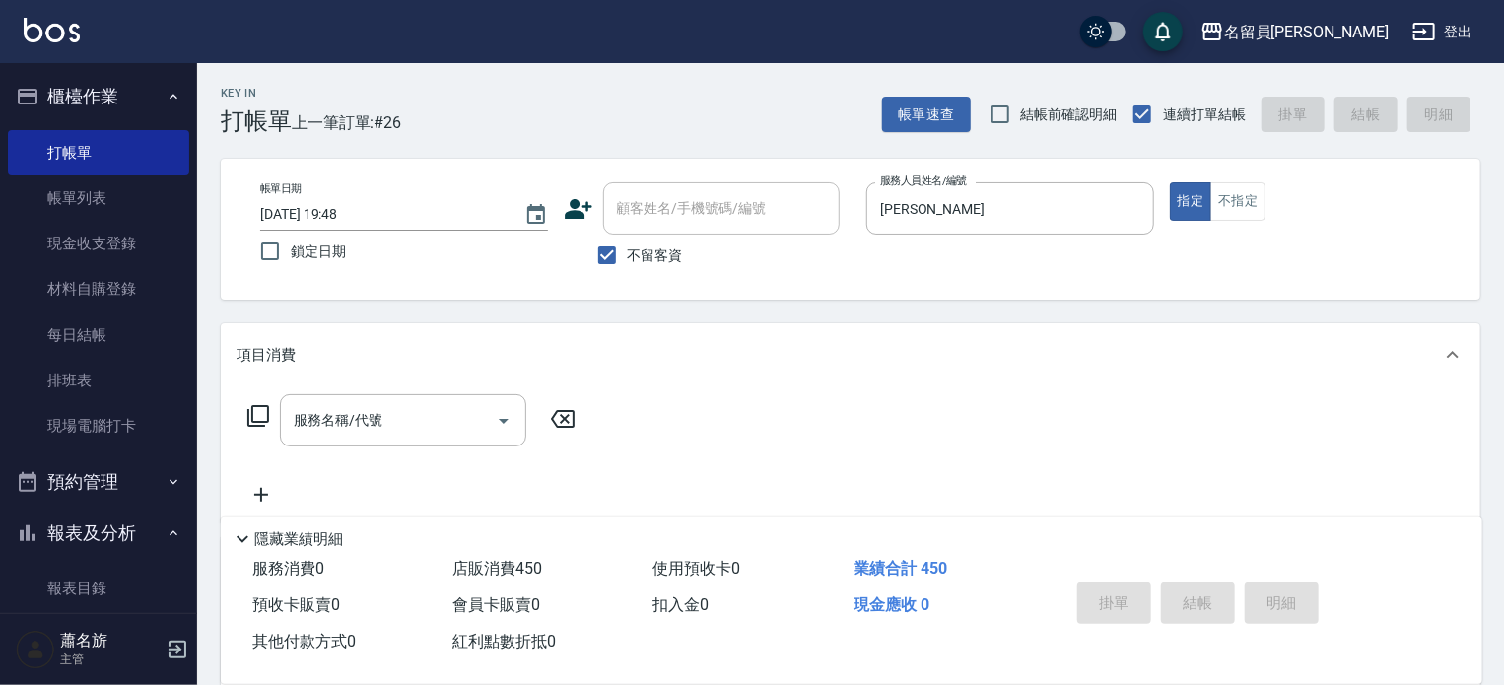
type input "[DATE] 19:49"
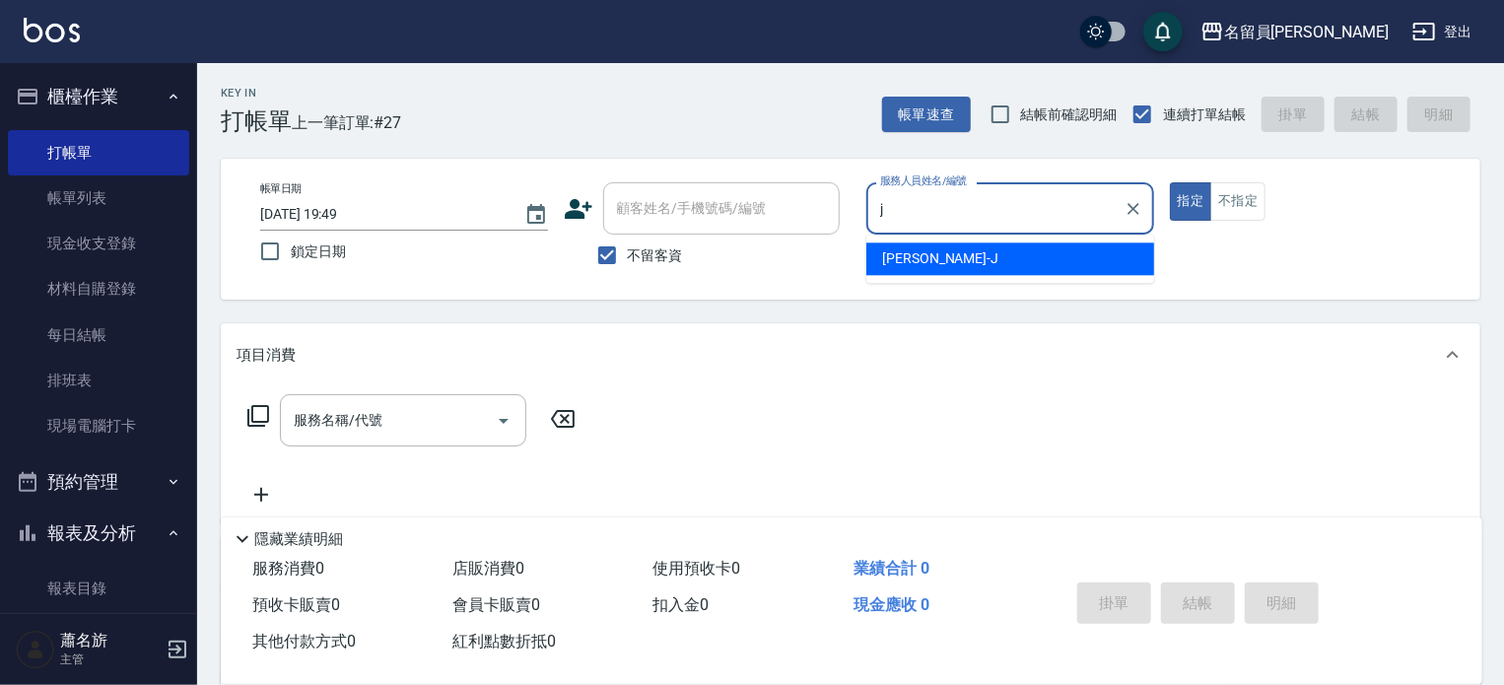
type input "[PERSON_NAME]"
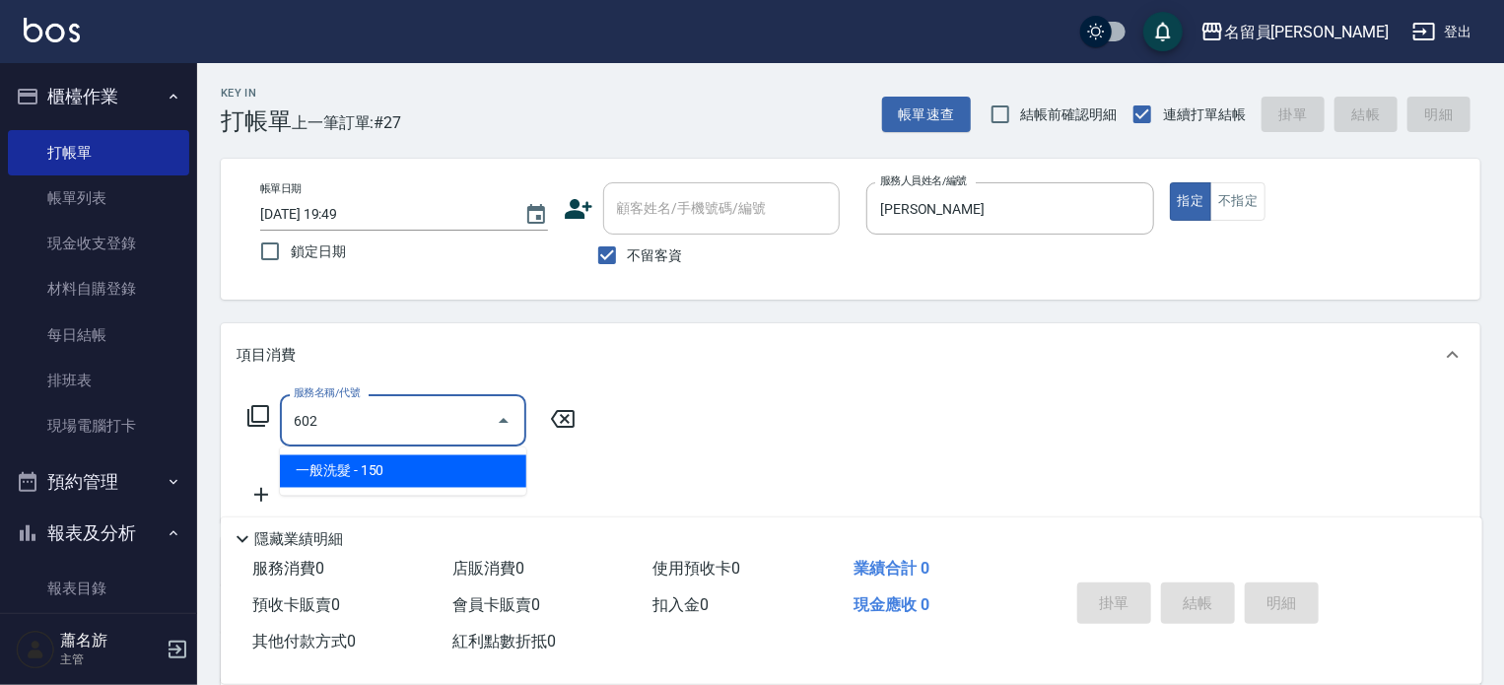
type input "一般洗髮(602)"
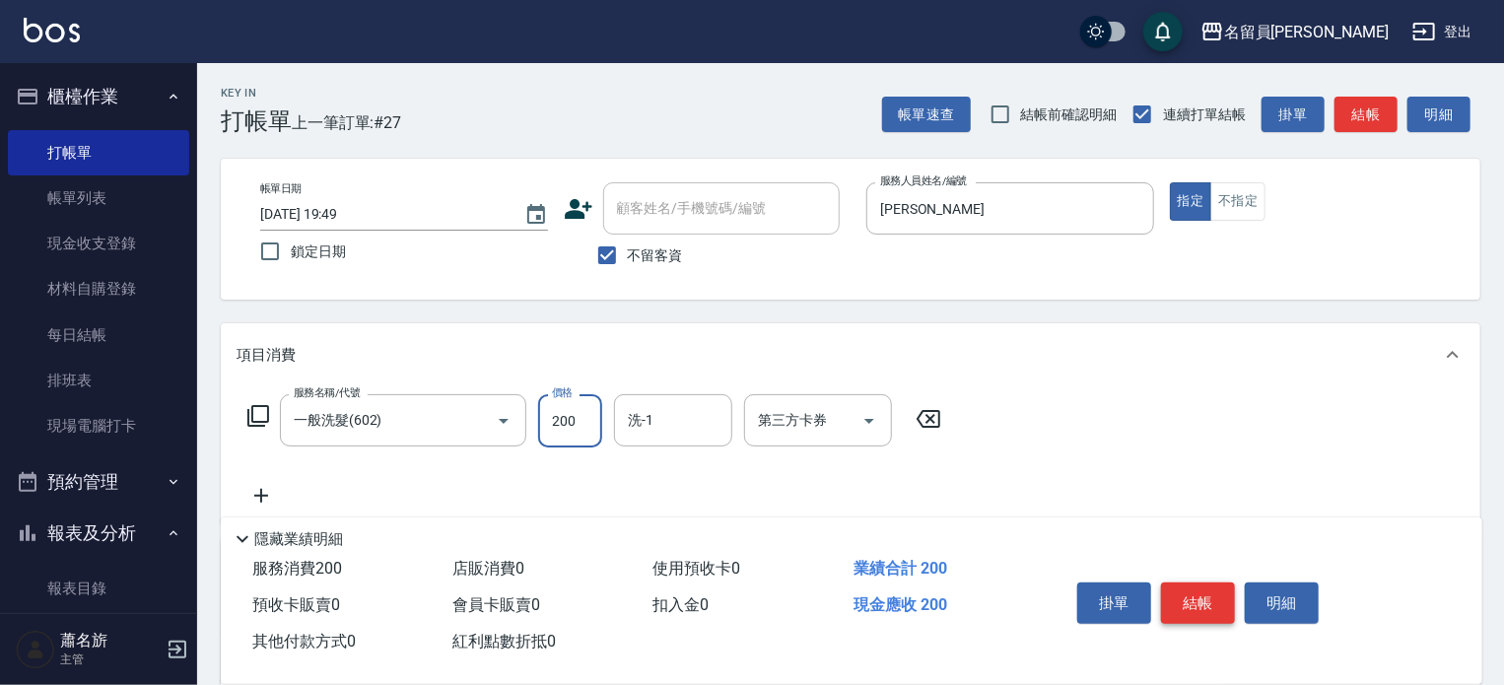
type input "200"
type input "黃苡妃-F"
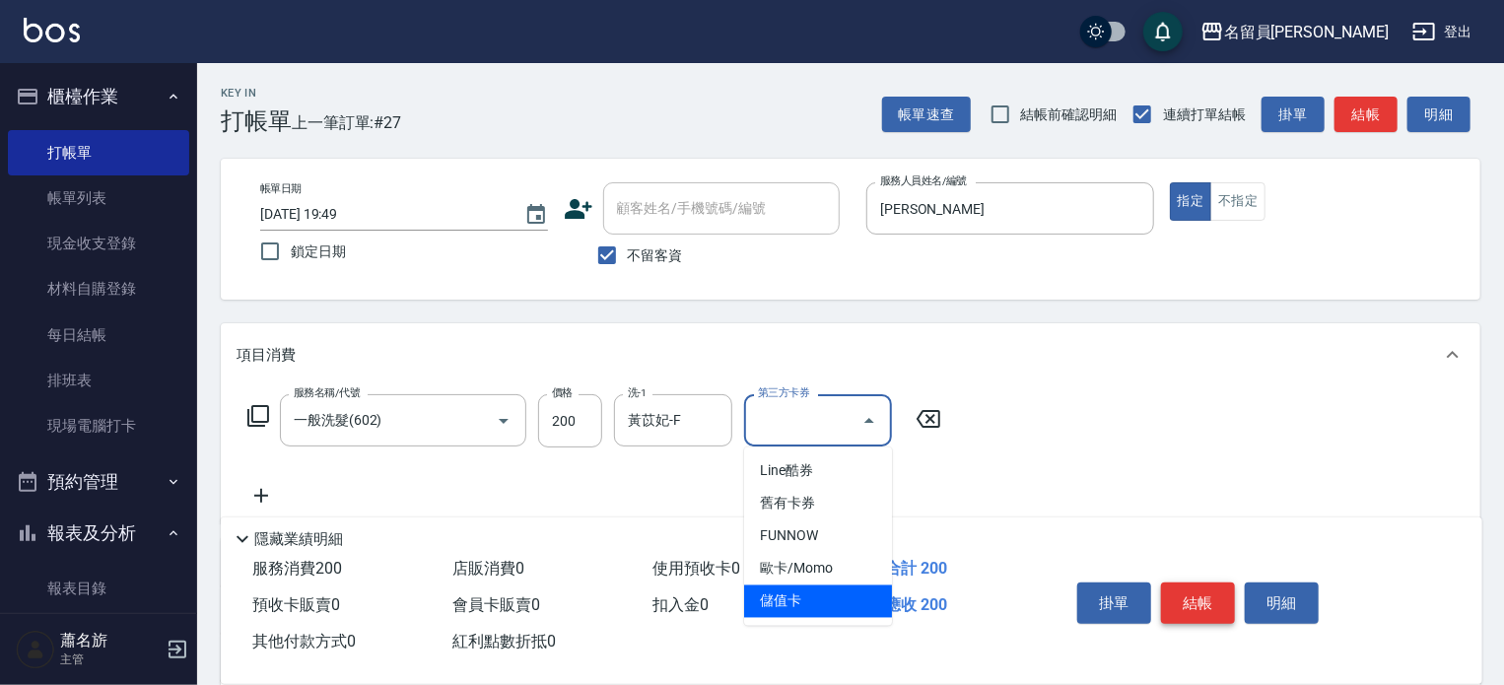
type input "儲值卡"
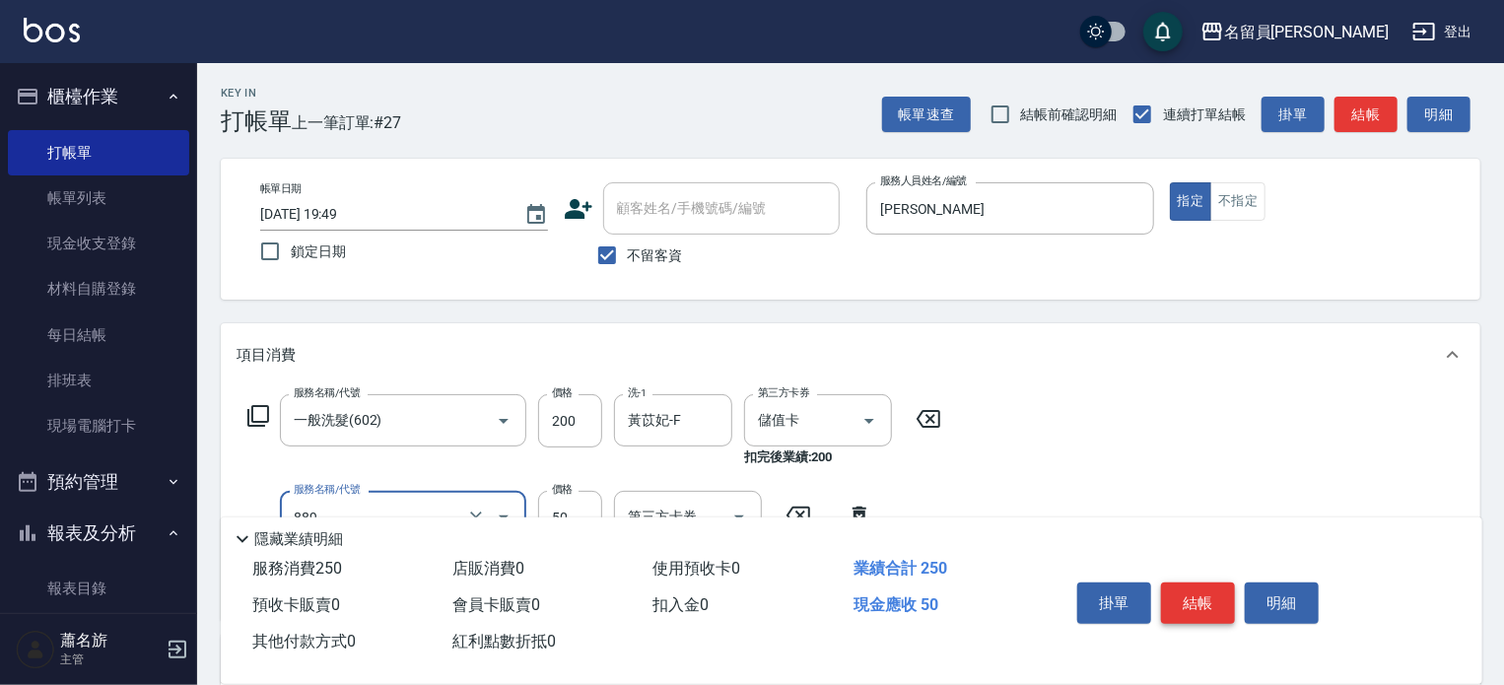
type input "精油(889)"
type input "黃苡妃-F"
click at [1202, 594] on button "結帳" at bounding box center [1198, 602] width 74 height 41
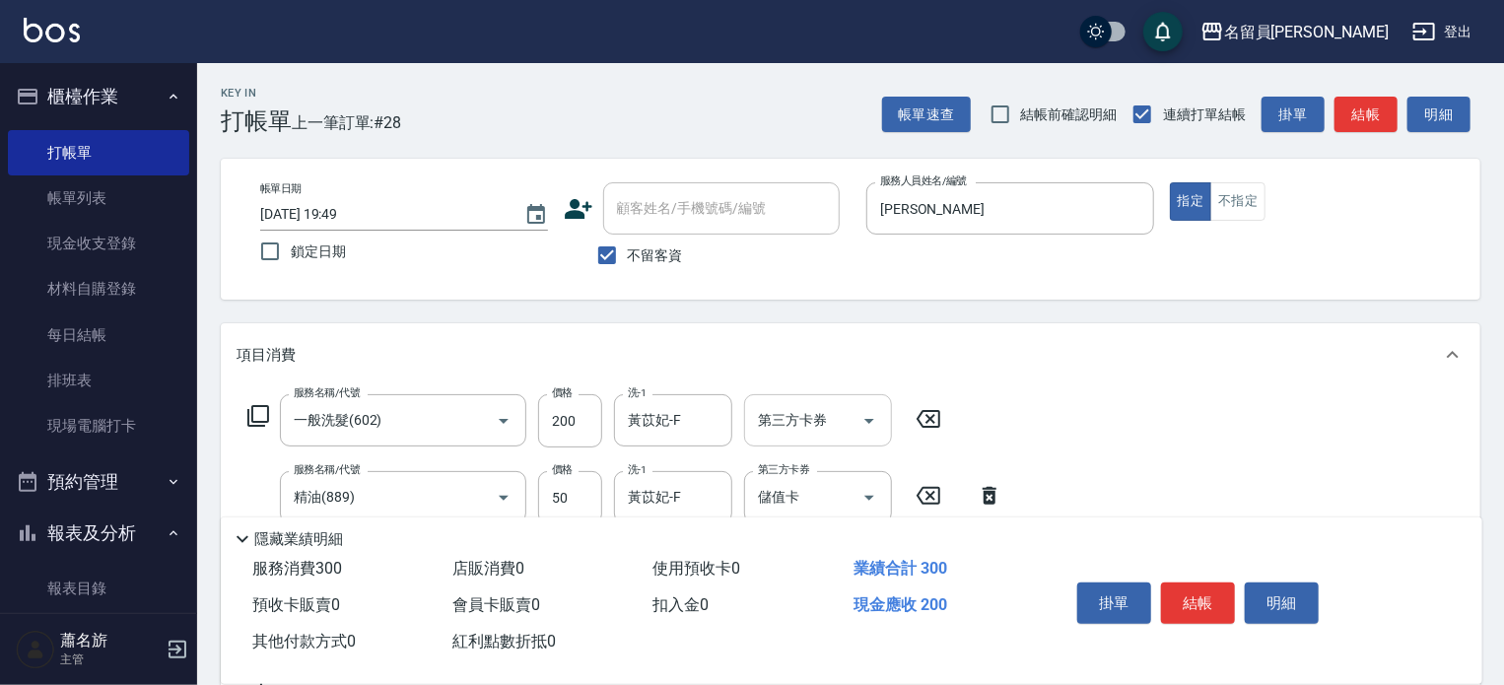
click at [879, 421] on icon "Open" at bounding box center [869, 421] width 24 height 24
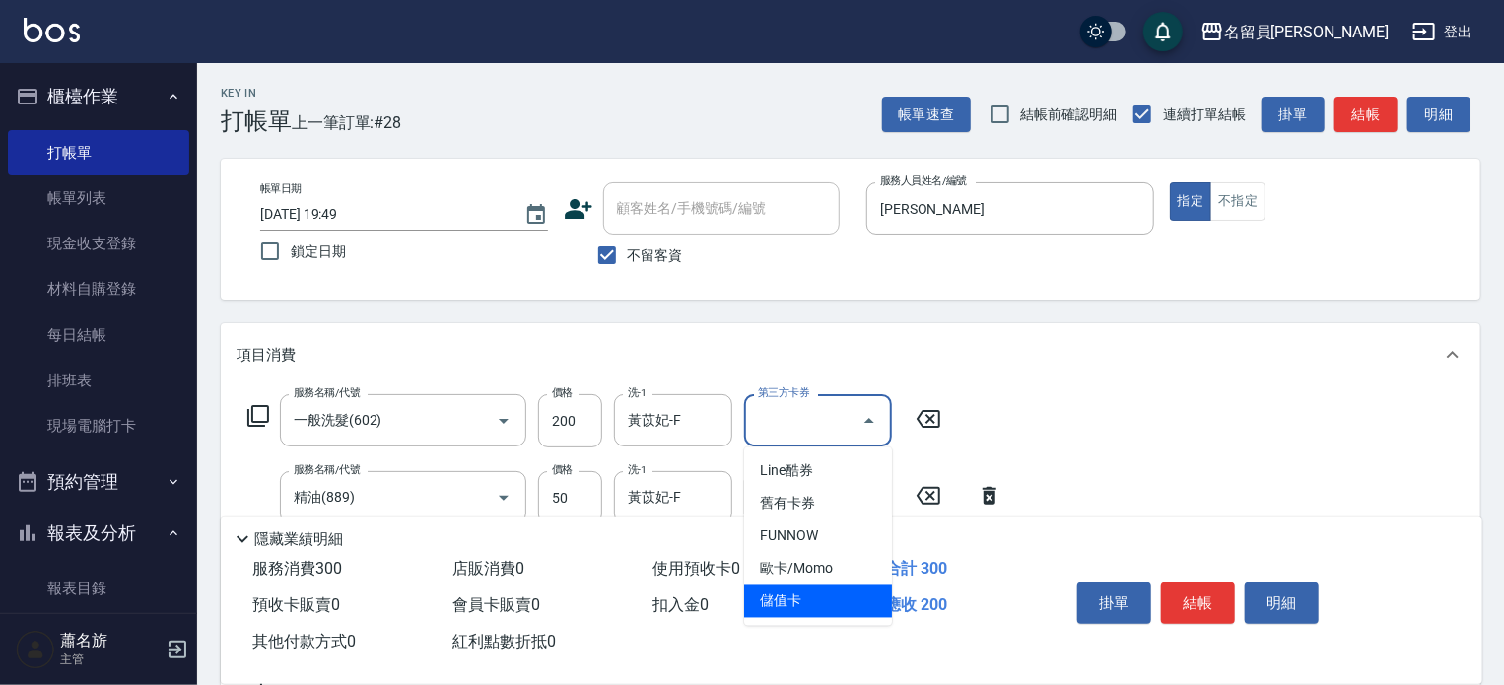
click at [793, 585] on span "儲值卡" at bounding box center [818, 601] width 148 height 33
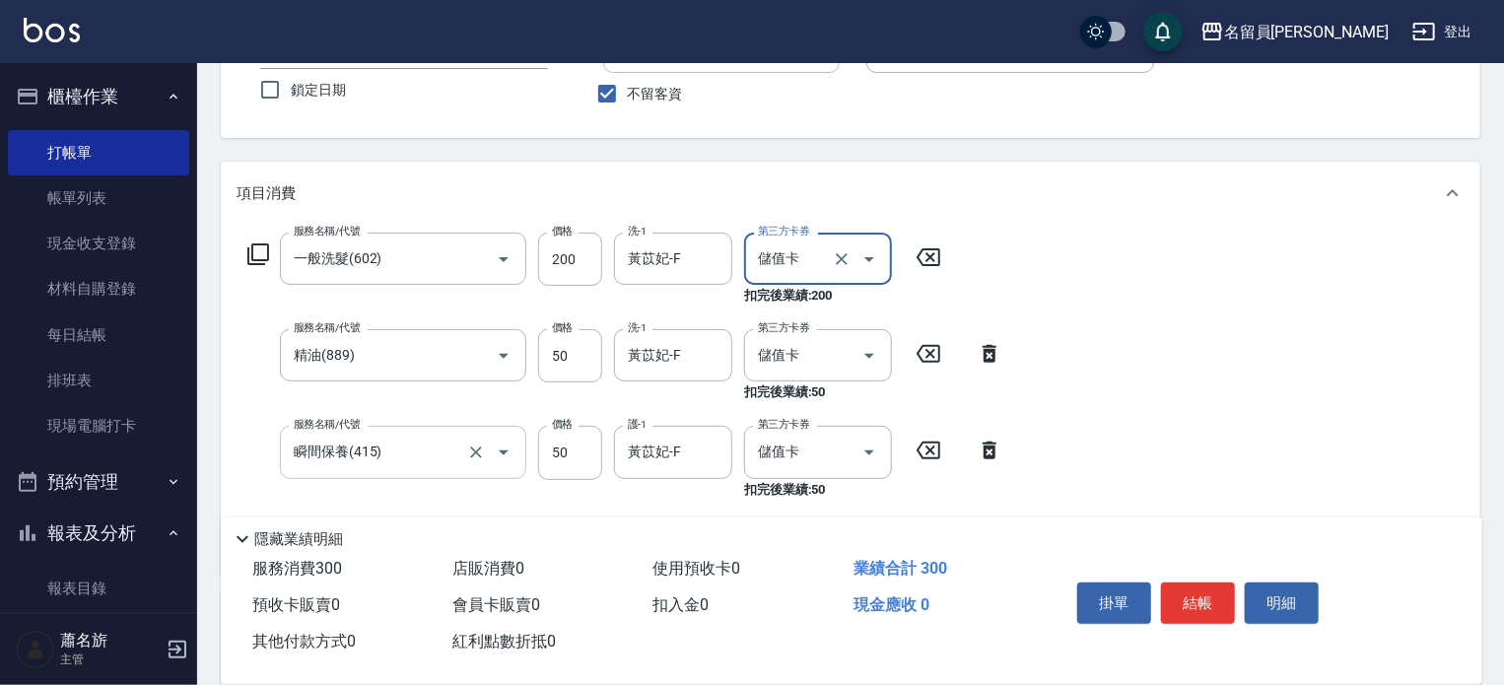
scroll to position [197, 0]
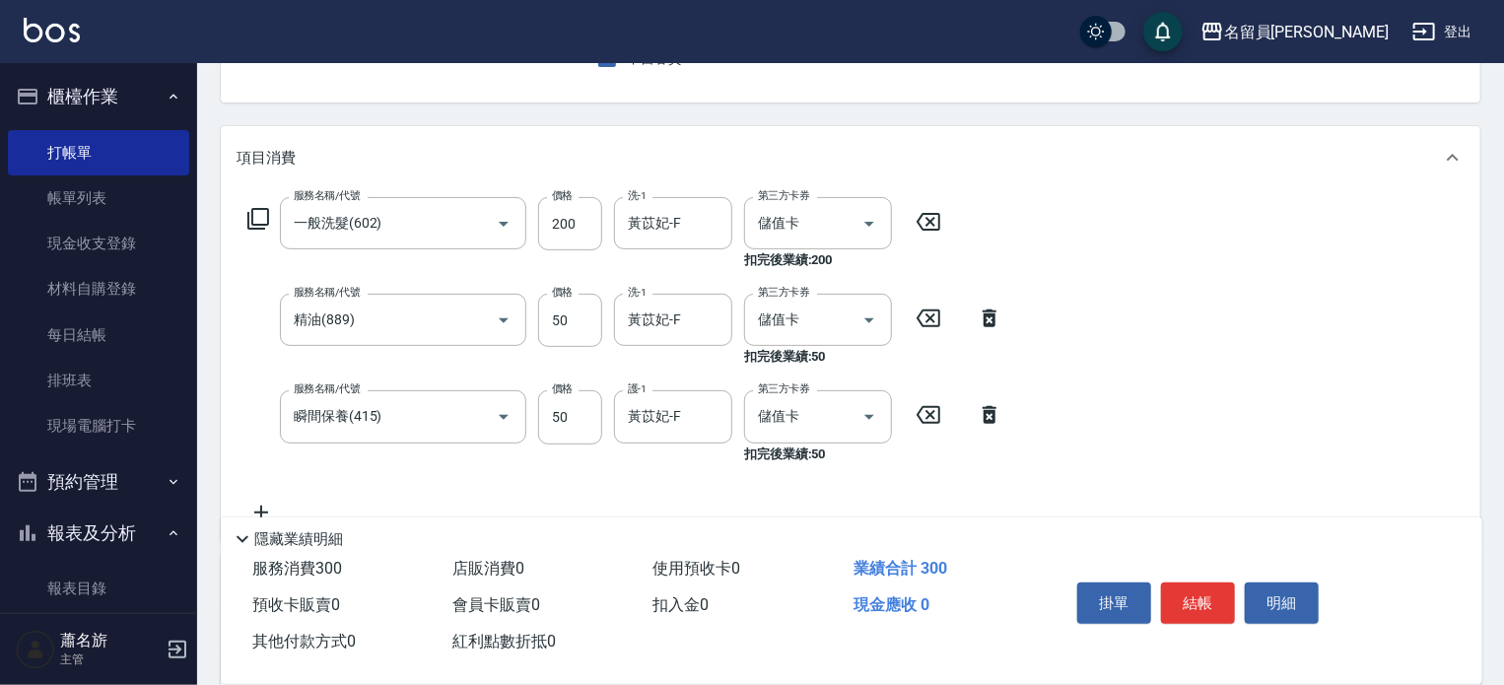
click at [264, 495] on div "服務名稱/代號 一般洗髮(602) 服務名稱/代號 價格 200 價格 洗-1 [PERSON_NAME]-F 洗-1 第三方卡券 儲值卡 第三方卡券 扣完後…" at bounding box center [624, 360] width 777 height 326
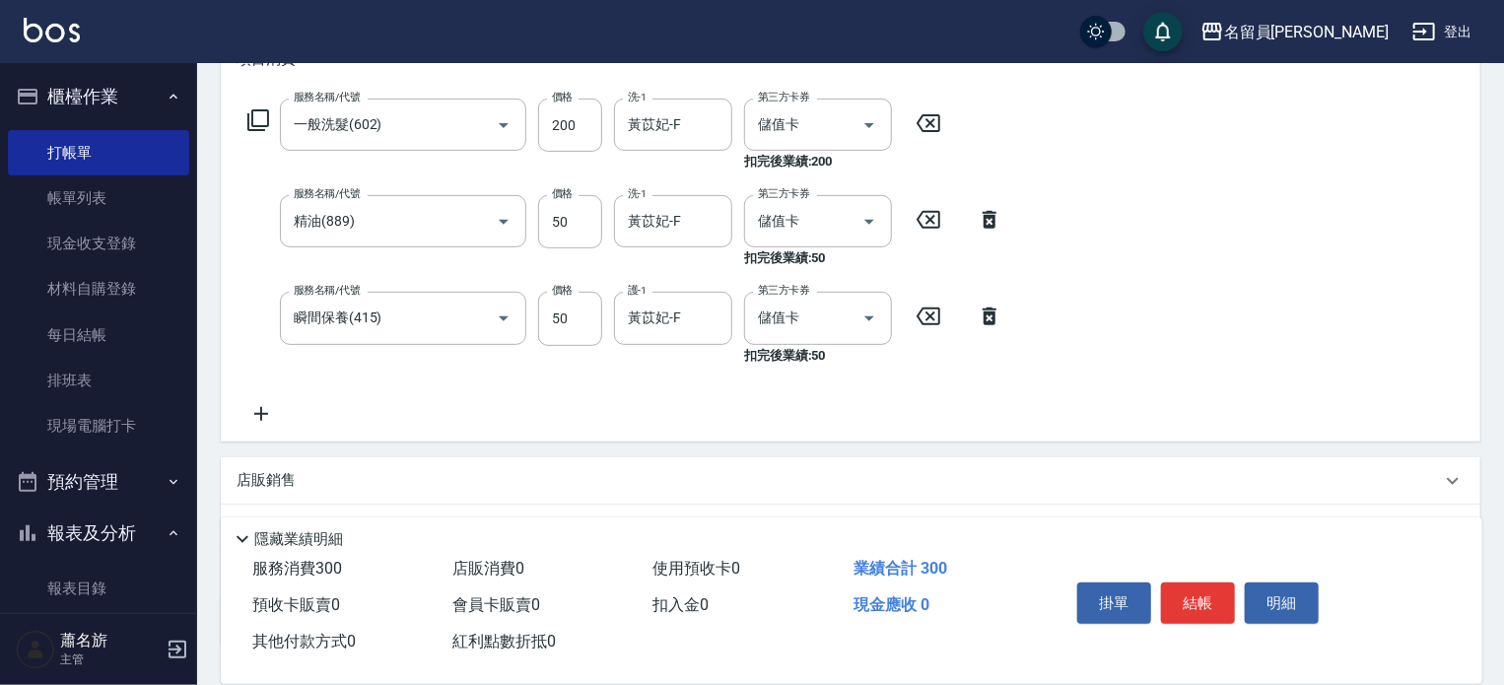
click at [255, 420] on icon at bounding box center [260, 414] width 49 height 24
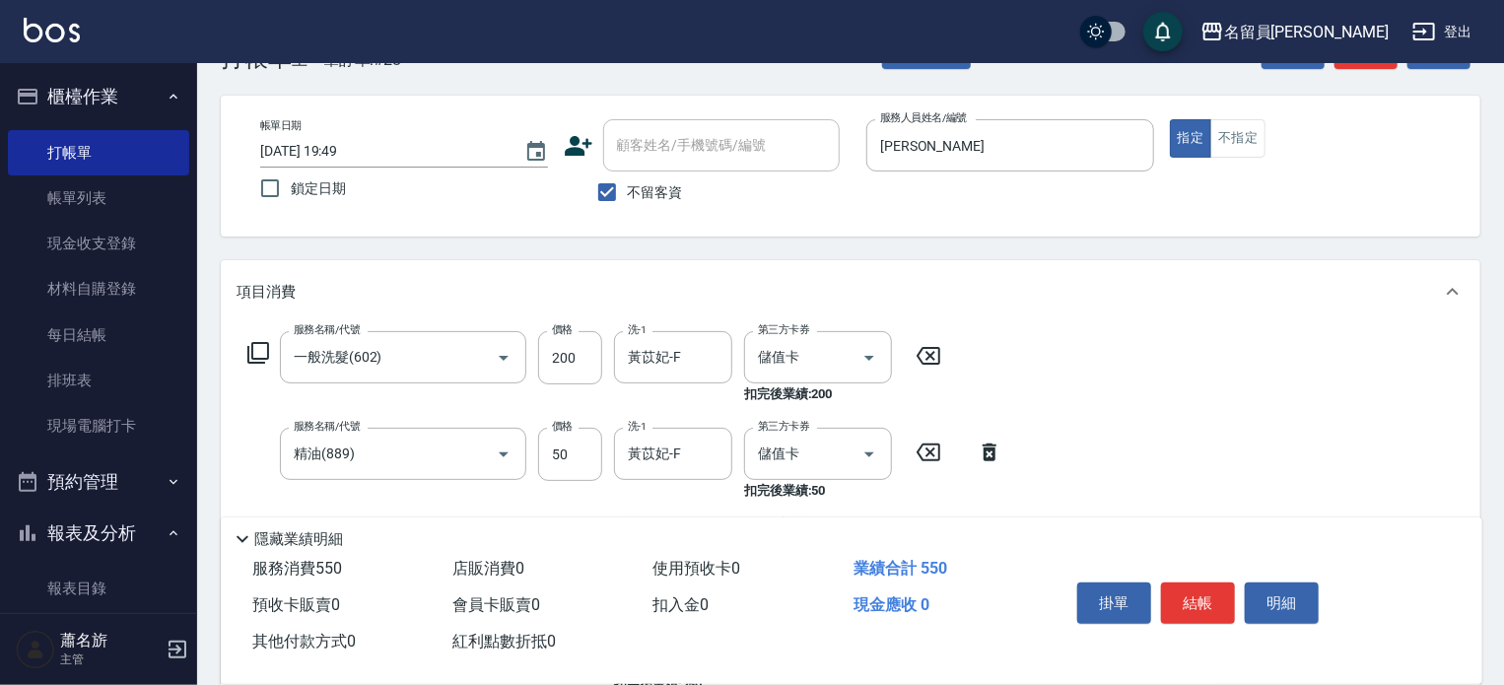
scroll to position [0, 0]
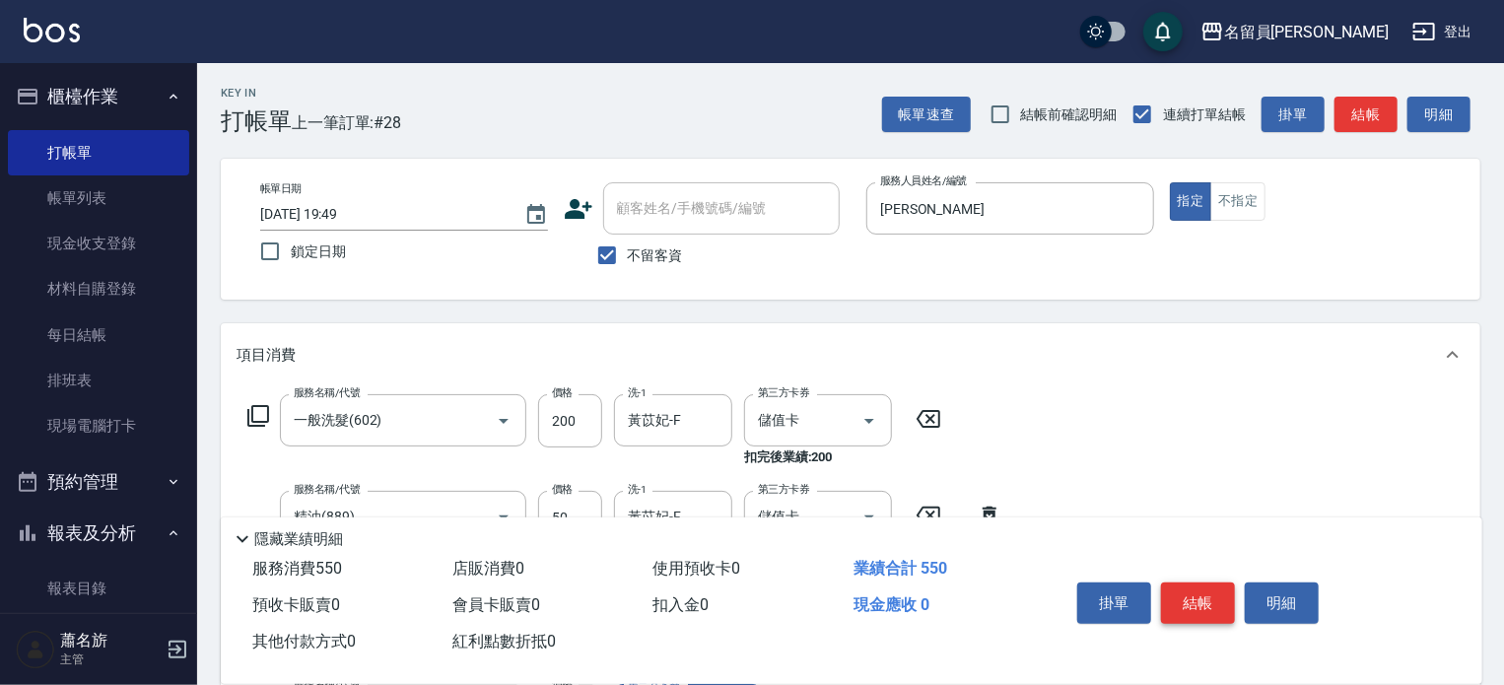
click at [1203, 586] on button "結帳" at bounding box center [1198, 602] width 74 height 41
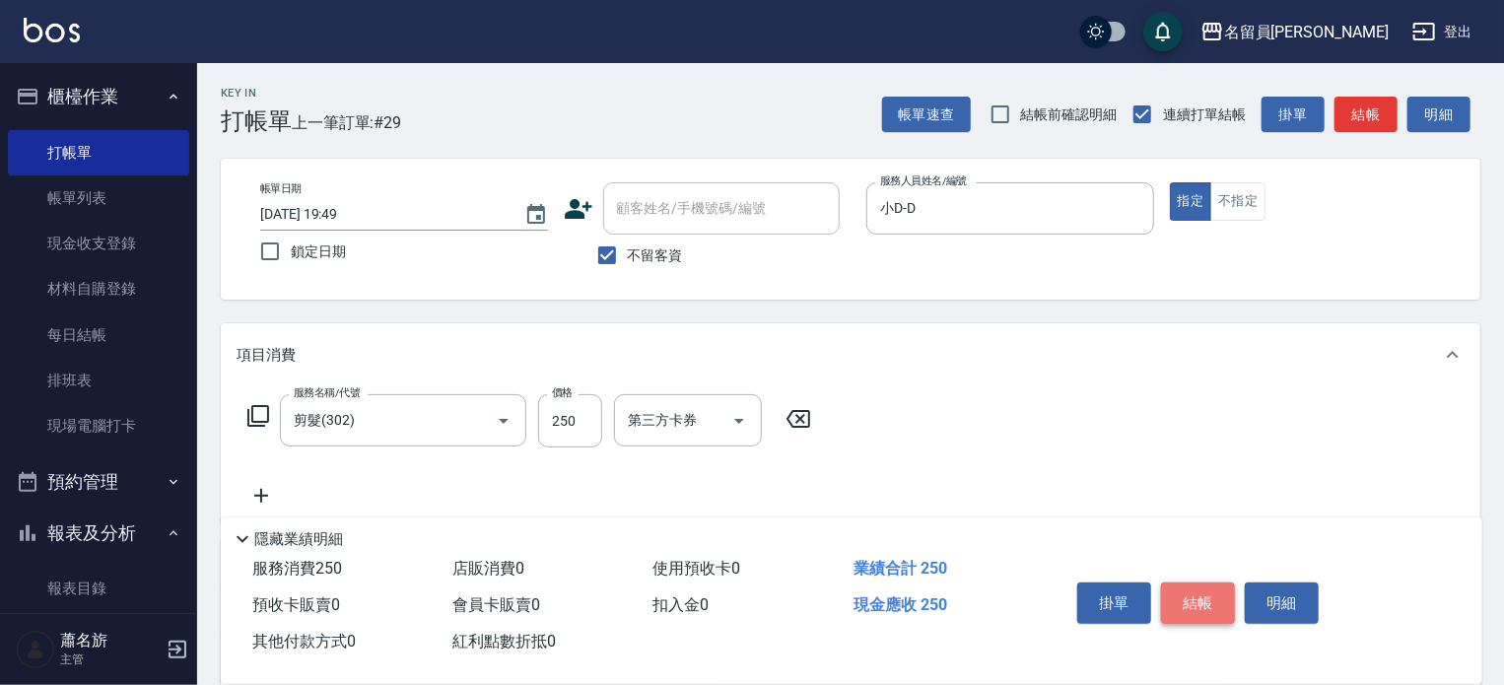
click at [1209, 607] on button "結帳" at bounding box center [1198, 602] width 74 height 41
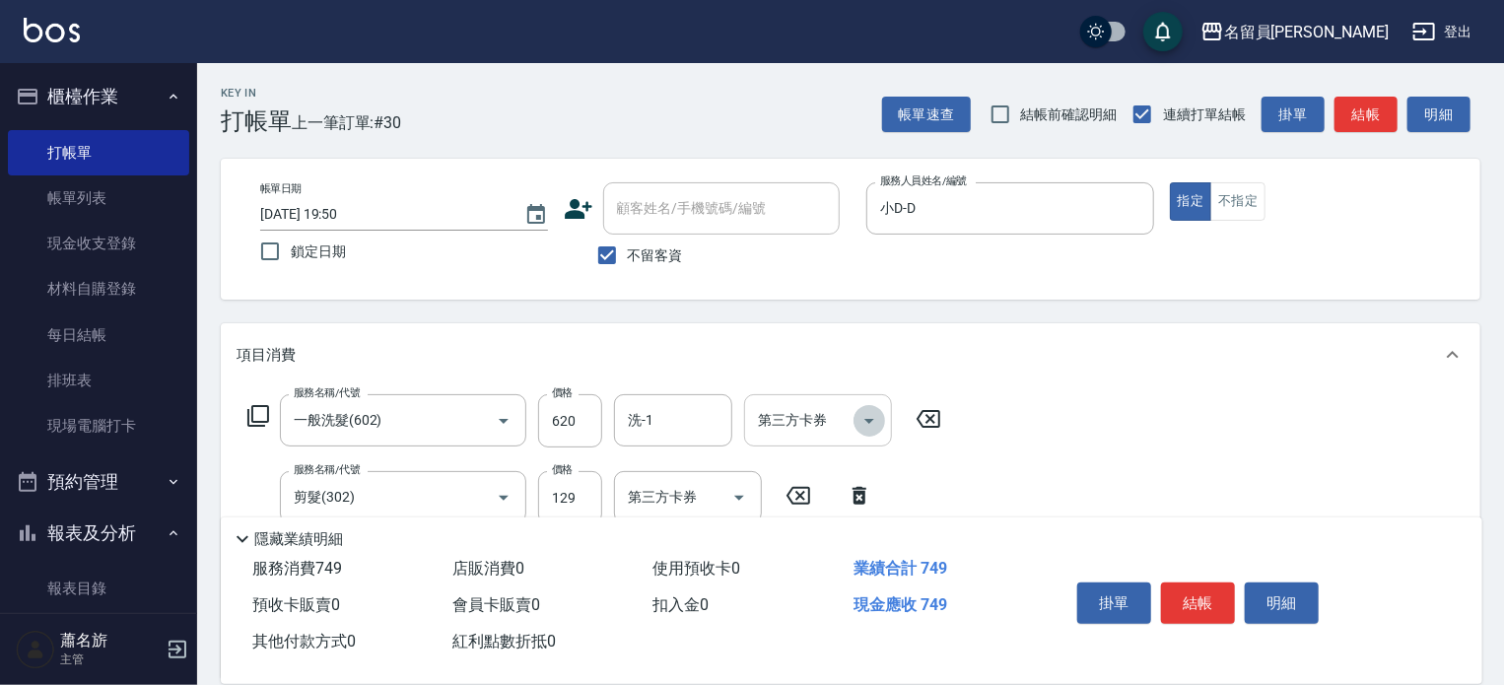
click at [868, 418] on icon "Open" at bounding box center [869, 421] width 24 height 24
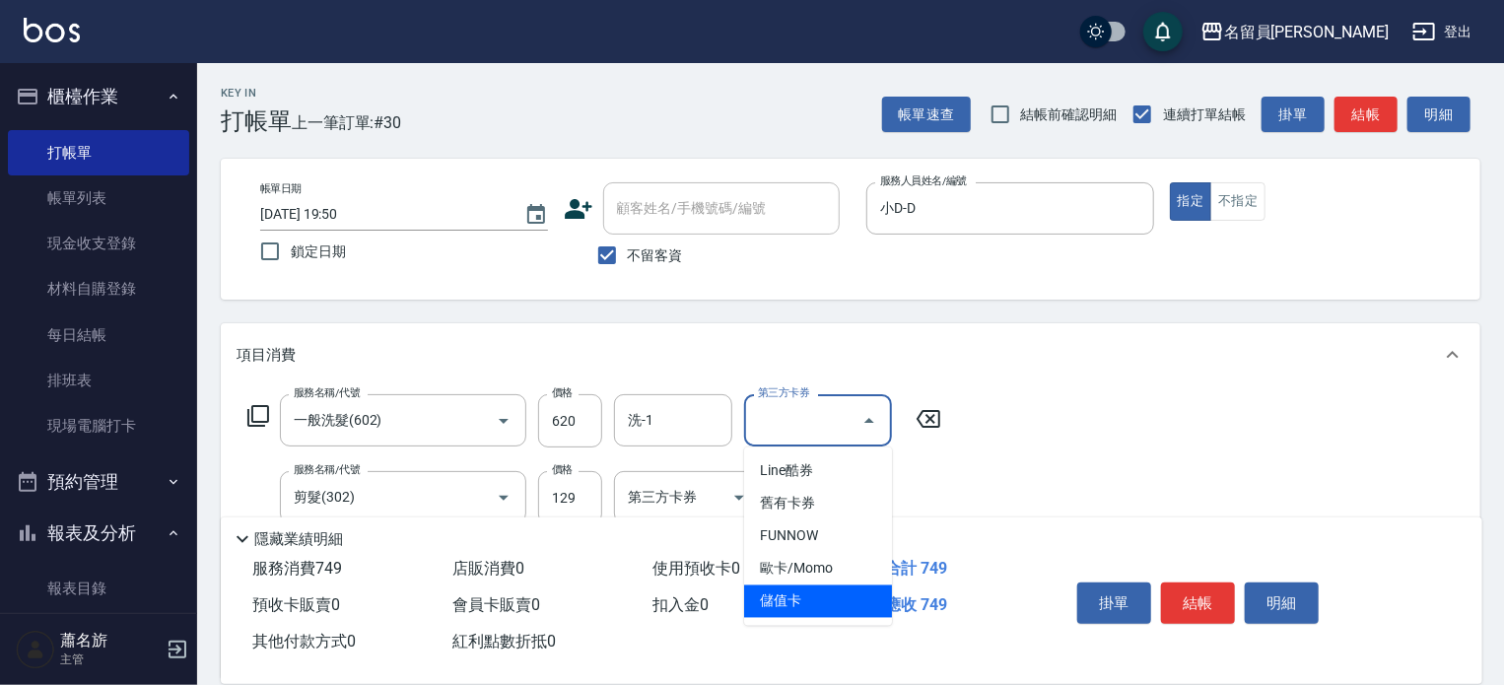
click at [843, 590] on span "儲值卡" at bounding box center [818, 601] width 148 height 33
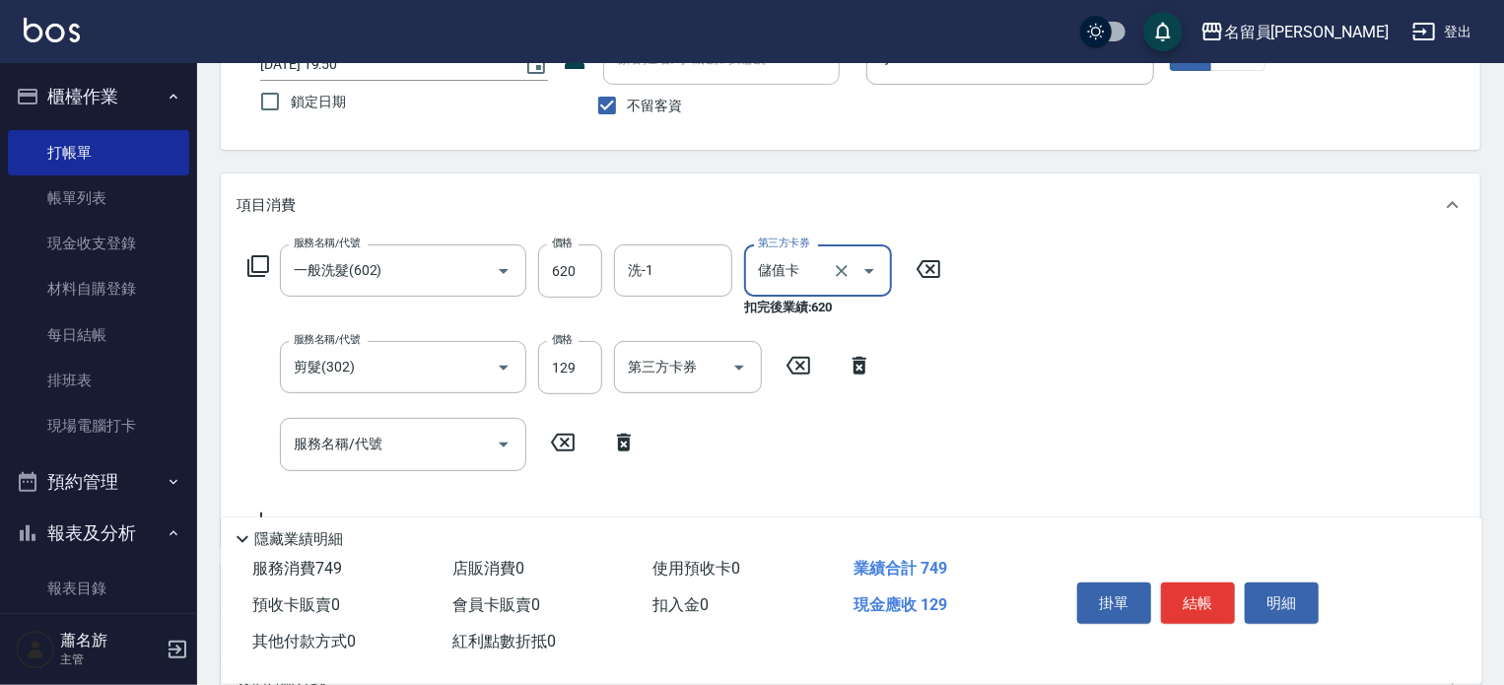
scroll to position [197, 0]
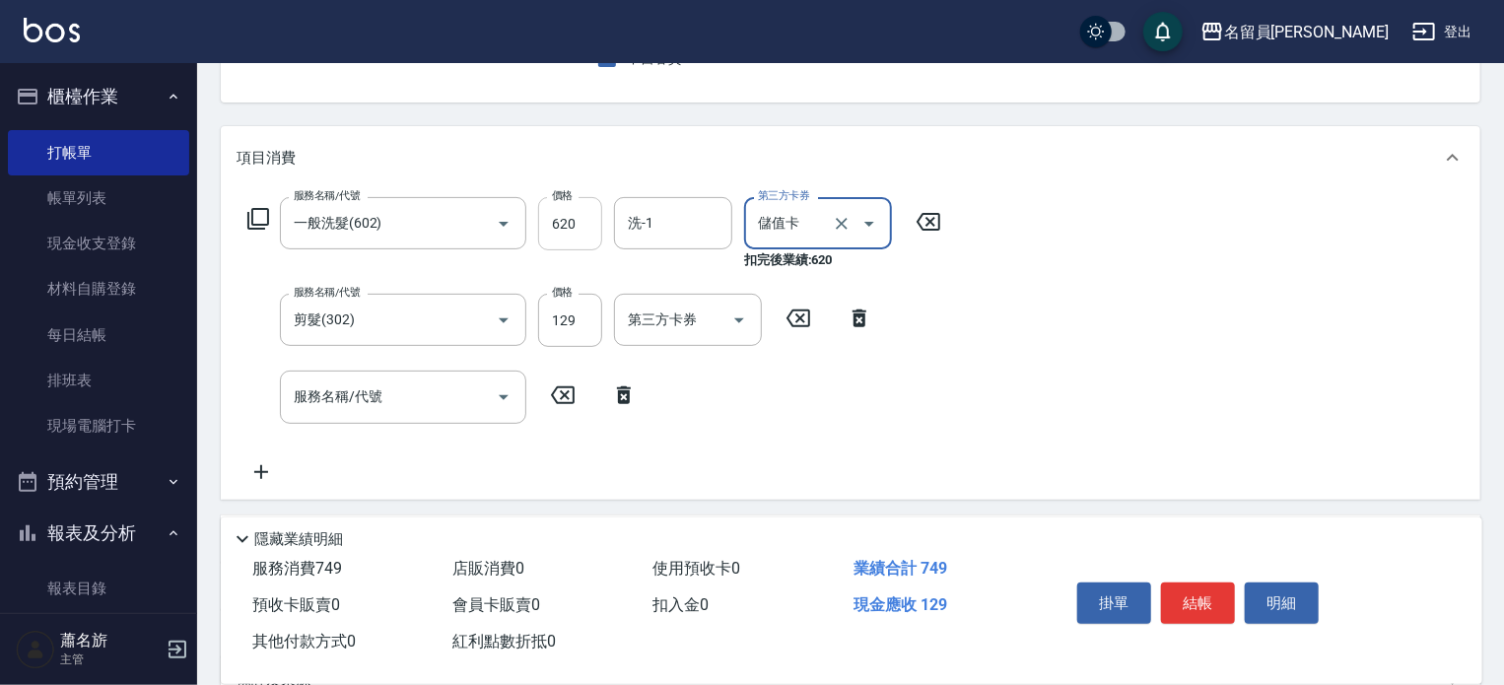
click at [600, 218] on input "620" at bounding box center [570, 223] width 64 height 53
click at [585, 218] on input "620" at bounding box center [570, 223] width 64 height 53
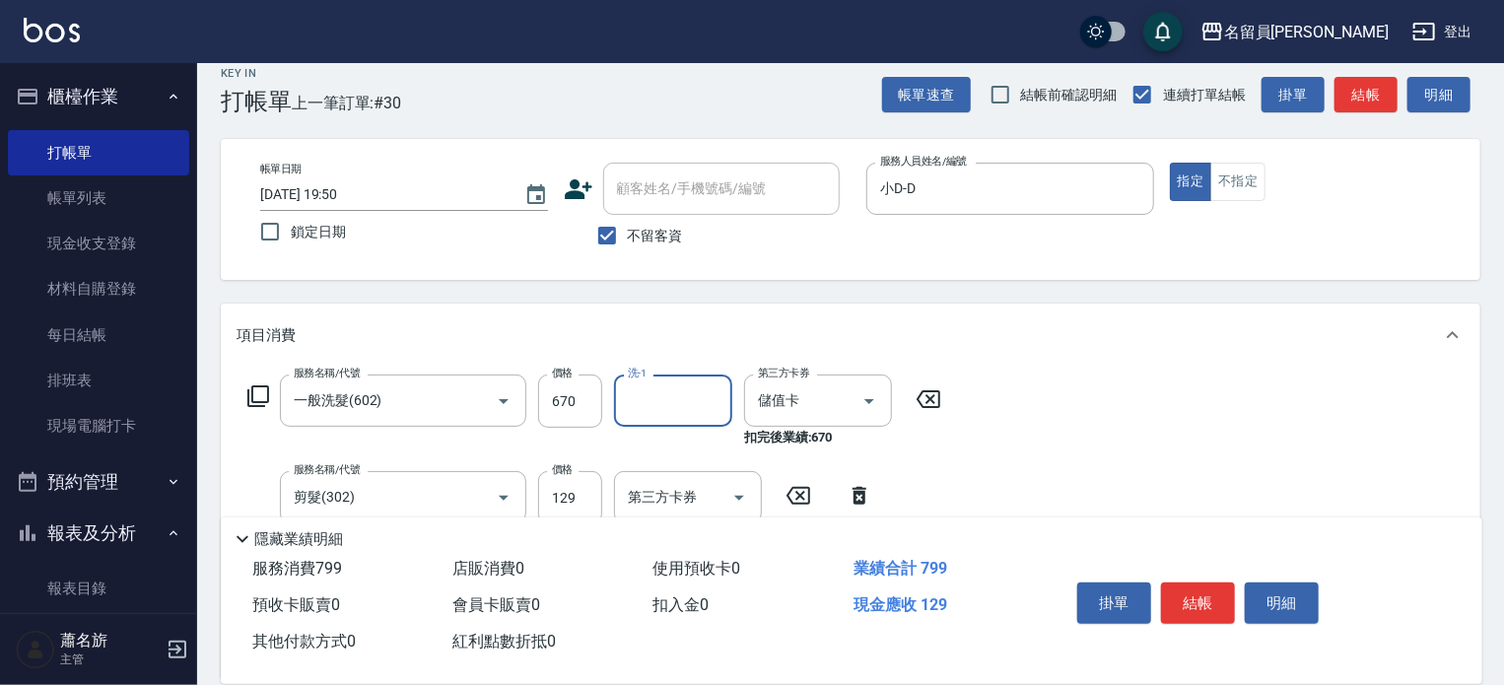
scroll to position [0, 0]
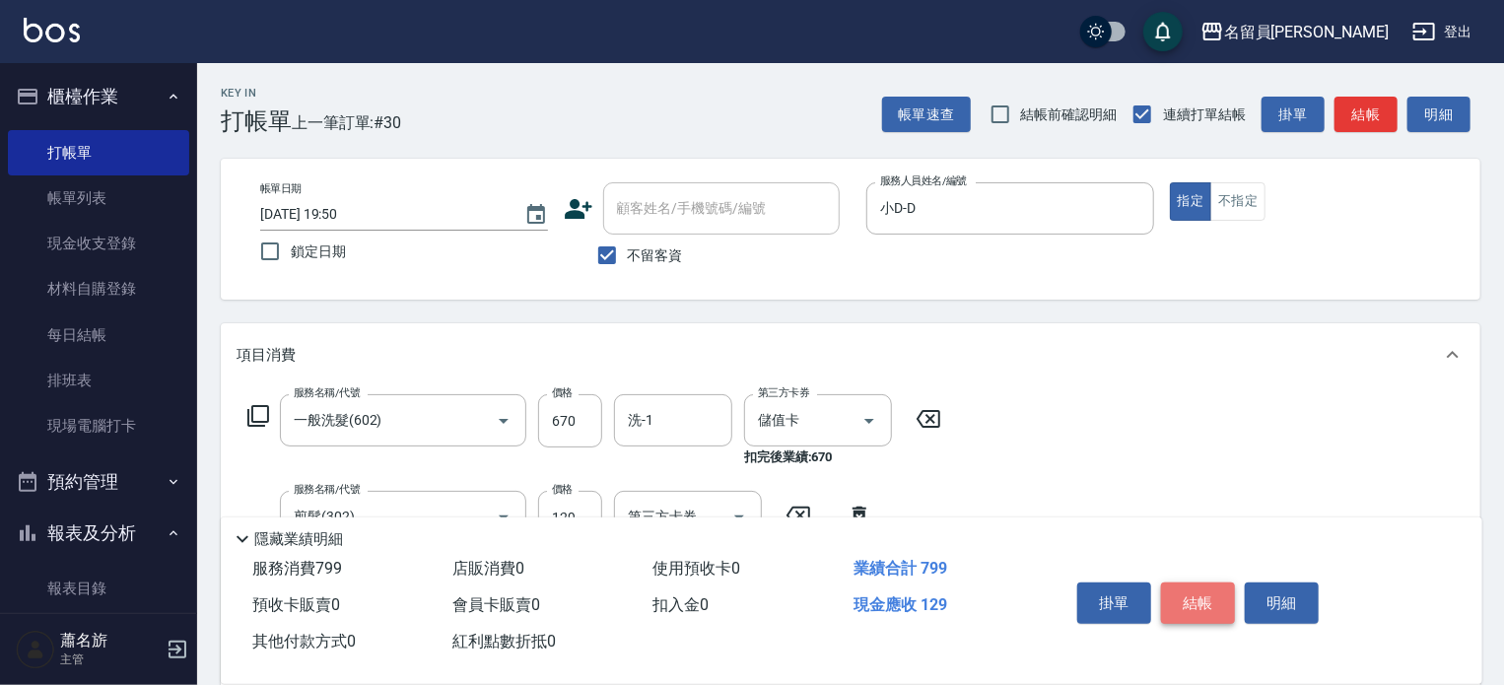
click at [1201, 601] on button "結帳" at bounding box center [1198, 602] width 74 height 41
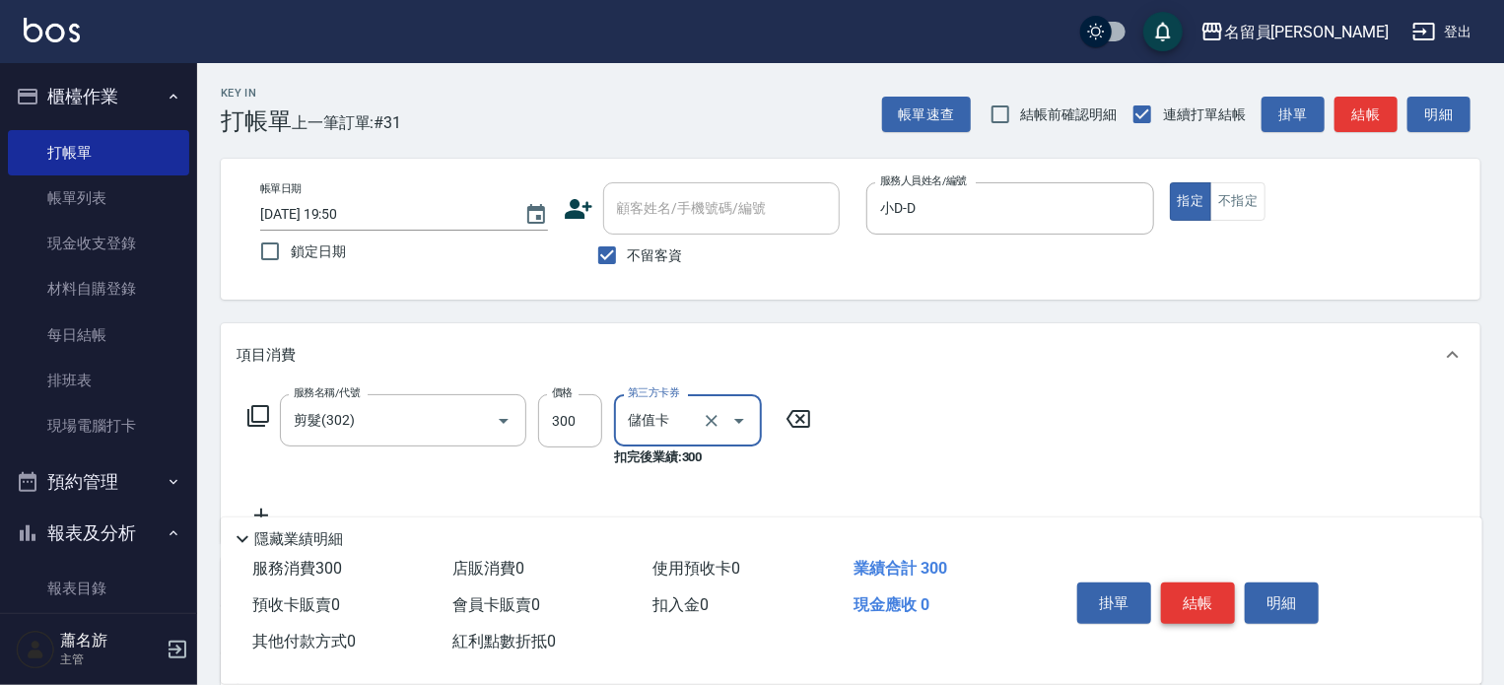
click at [1219, 582] on button "結帳" at bounding box center [1198, 602] width 74 height 41
click at [1216, 582] on button "結帳" at bounding box center [1198, 602] width 74 height 41
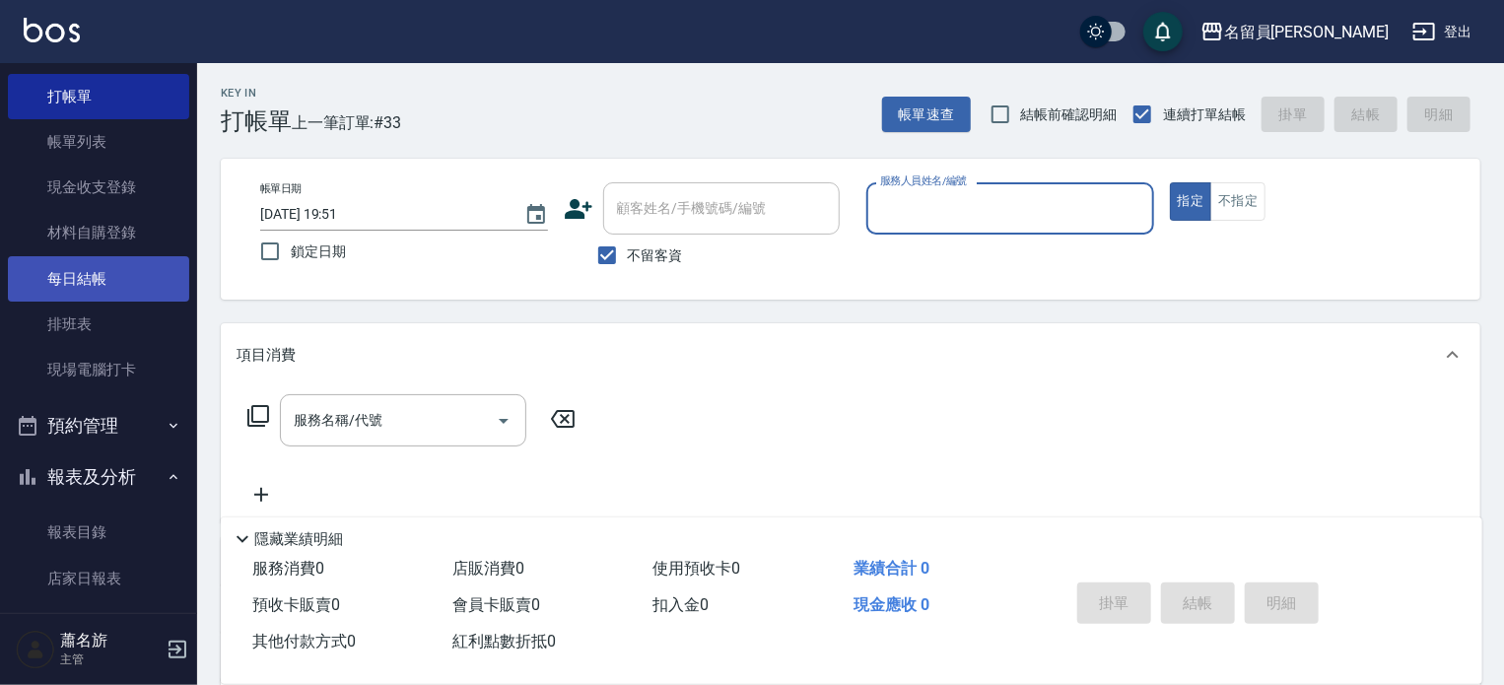
scroll to position [296, 0]
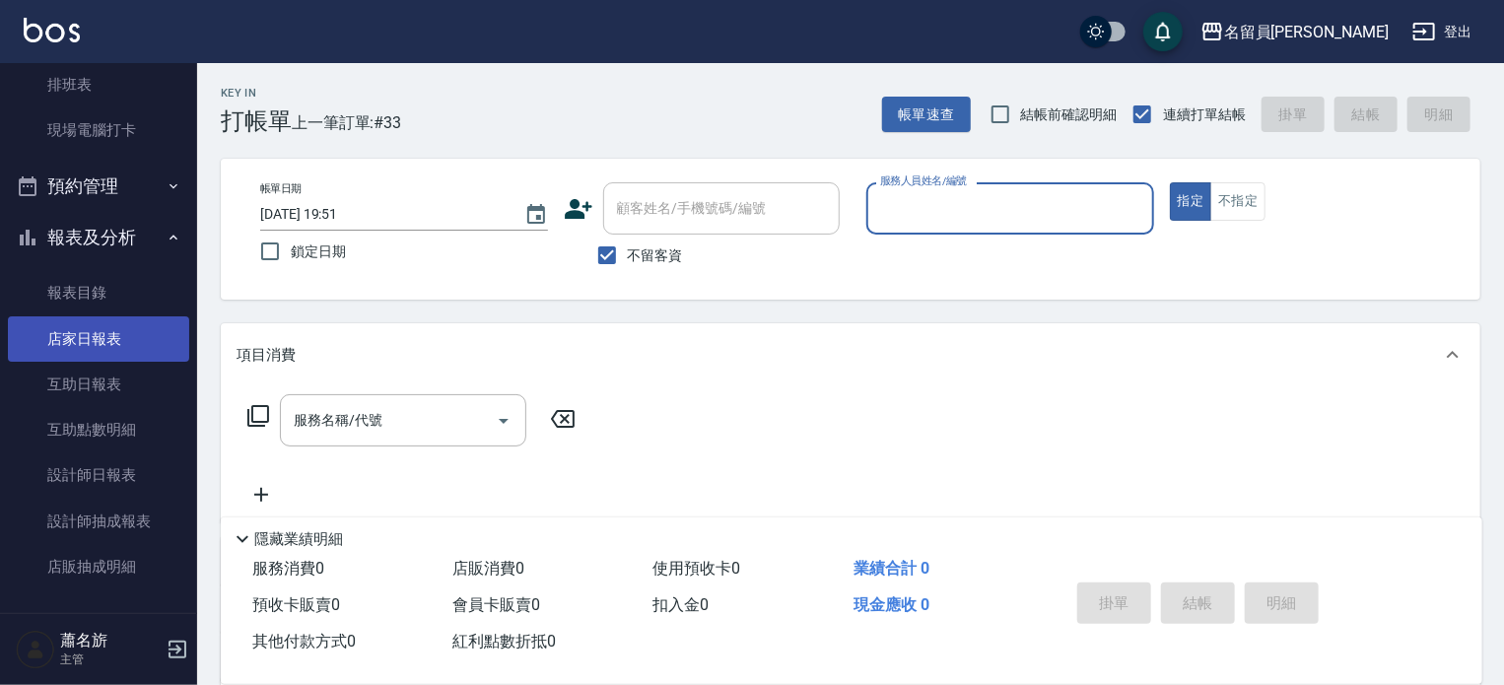
click at [79, 330] on link "店家日報表" at bounding box center [98, 338] width 181 height 45
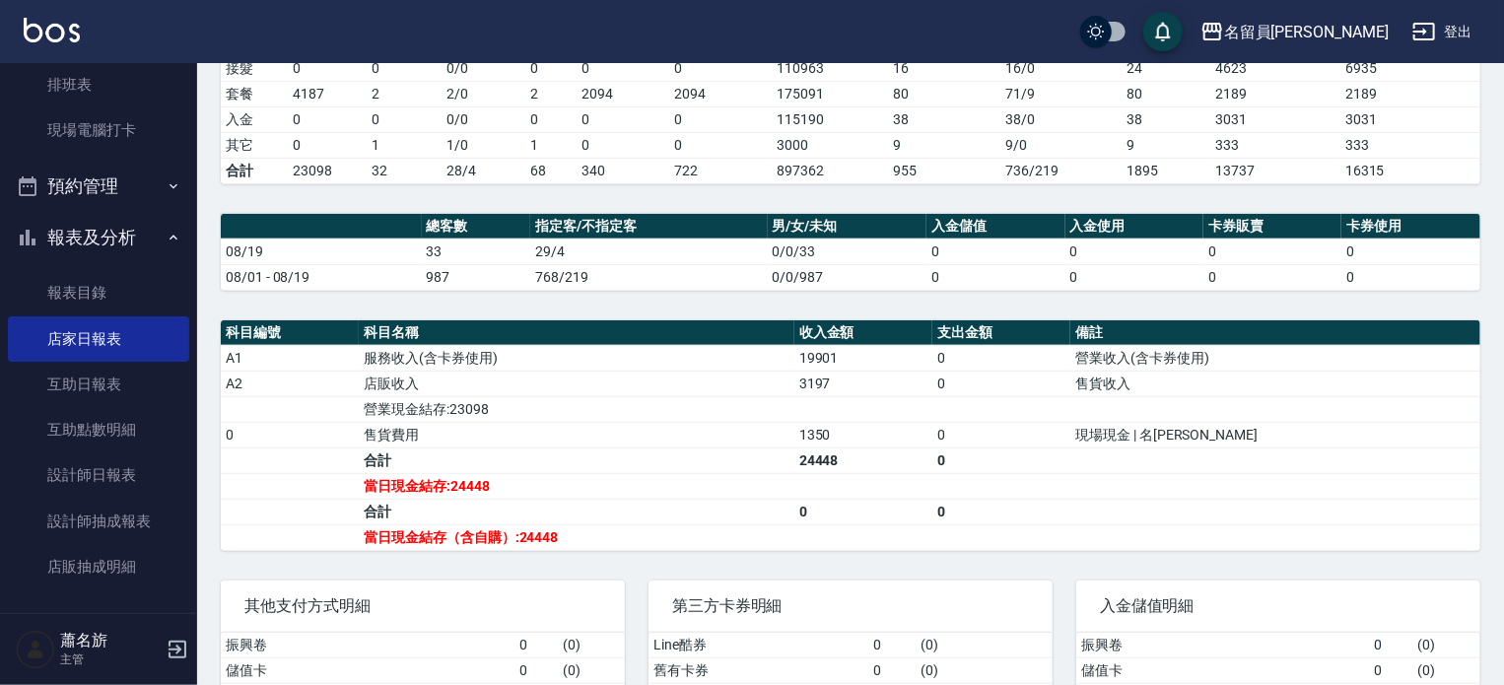
scroll to position [493, 0]
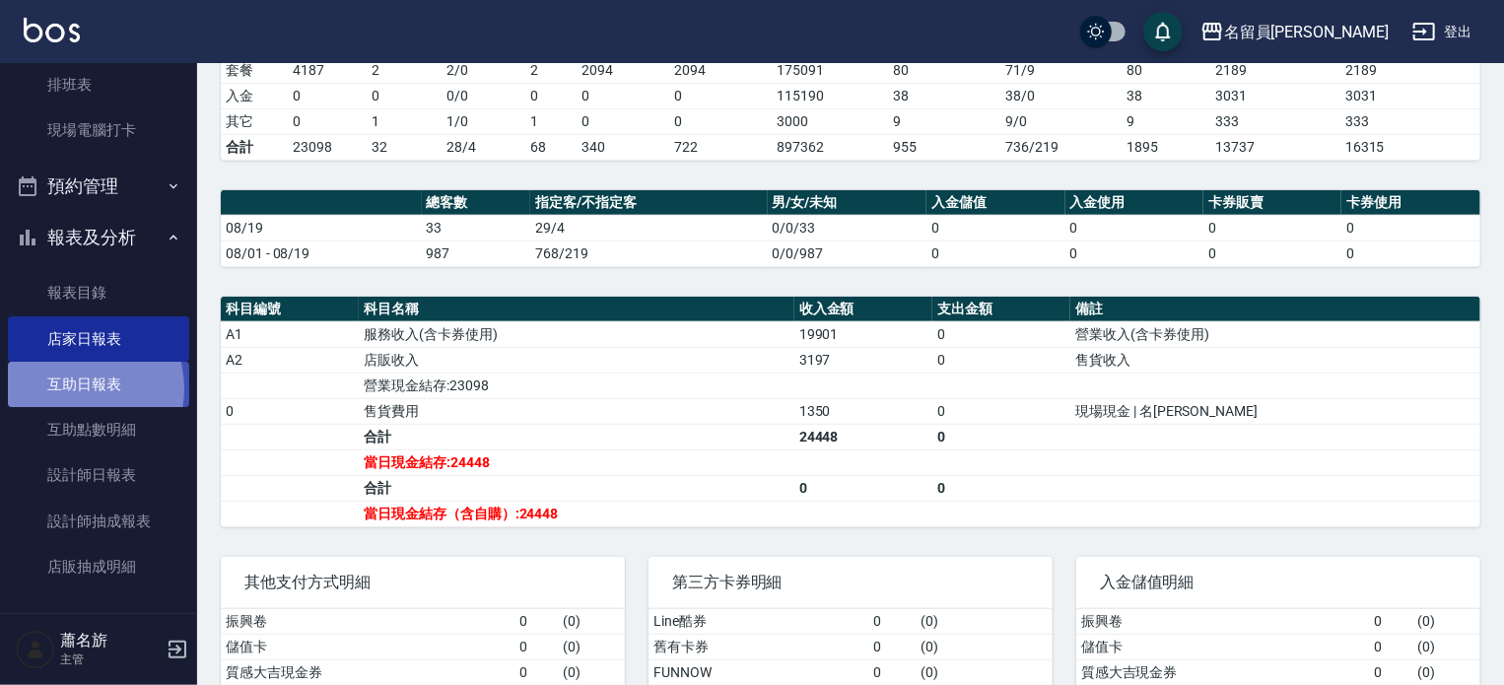
click at [69, 389] on link "互助日報表" at bounding box center [98, 384] width 181 height 45
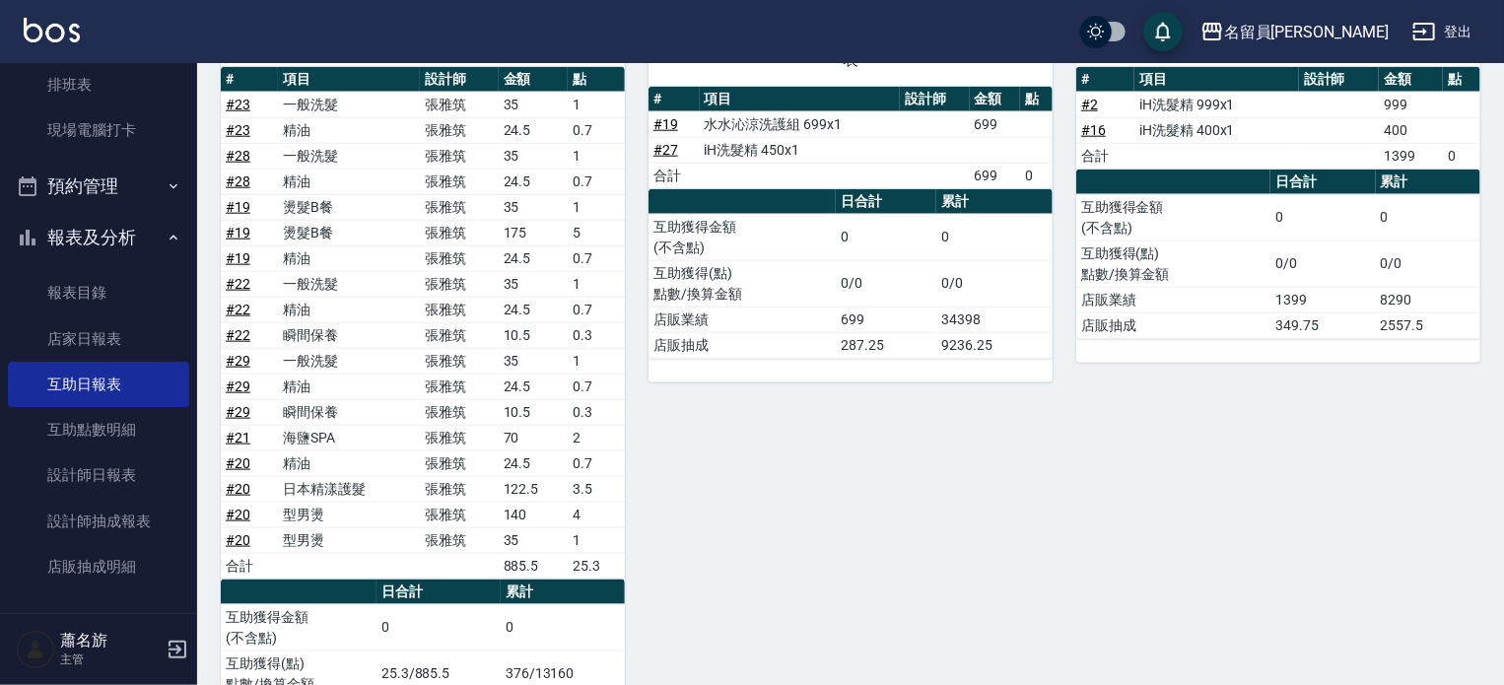
scroll to position [1084, 0]
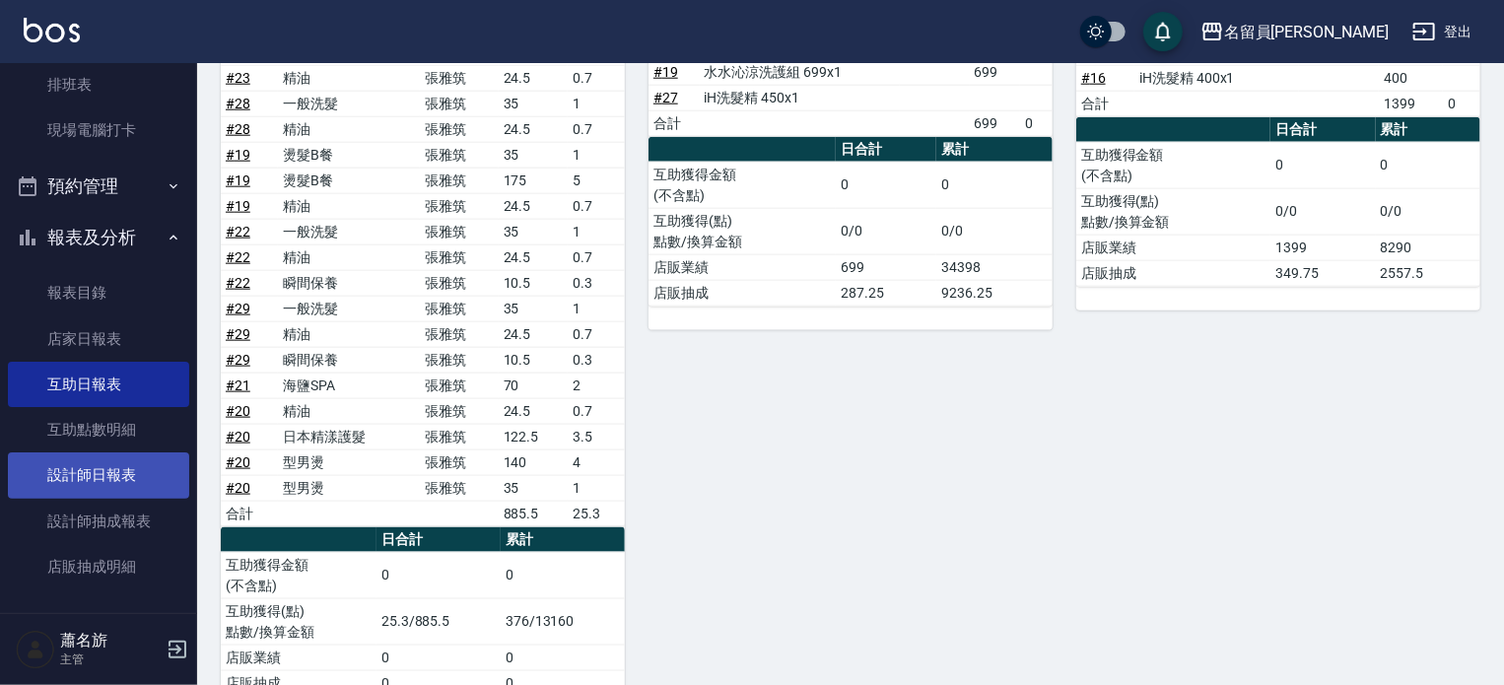
click at [68, 473] on link "設計師日報表" at bounding box center [98, 474] width 181 height 45
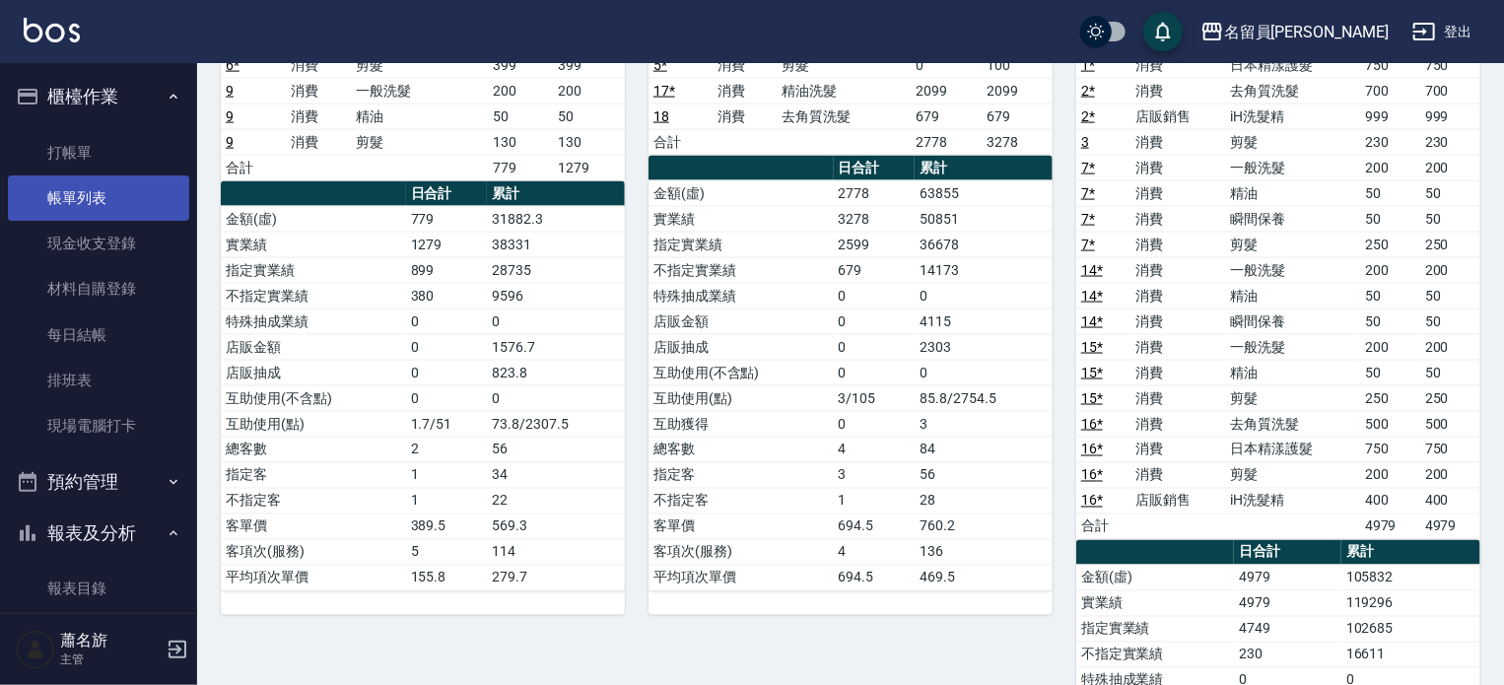
scroll to position [1247, 0]
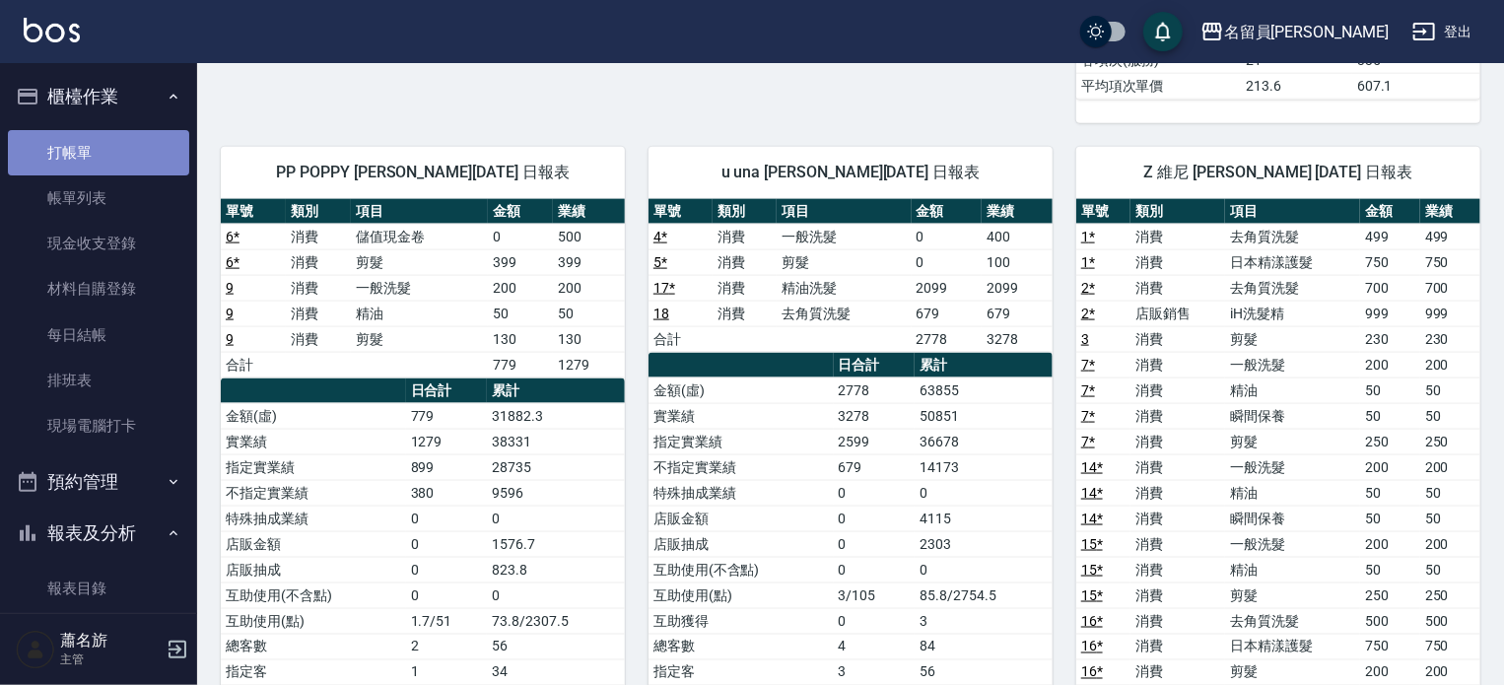
click at [106, 162] on link "打帳單" at bounding box center [98, 152] width 181 height 45
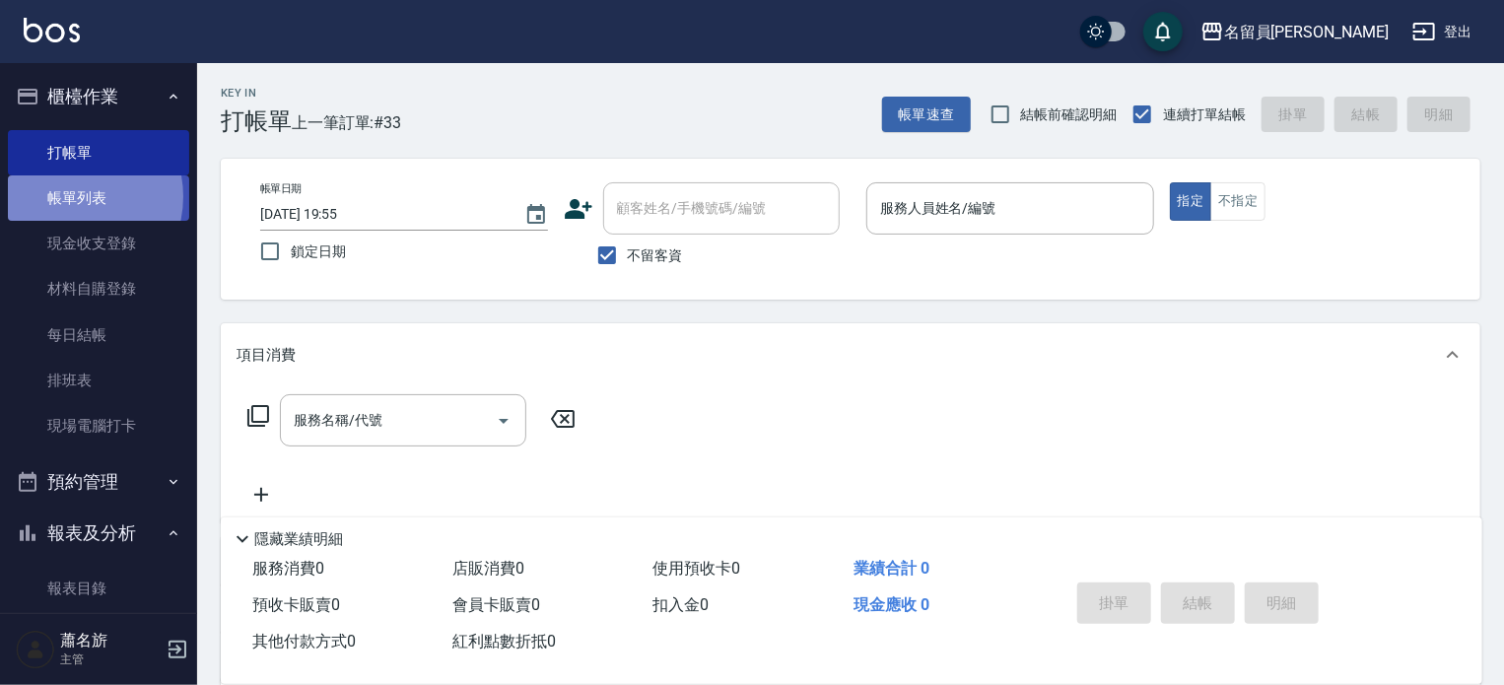
click at [67, 197] on link "帳單列表" at bounding box center [98, 197] width 181 height 45
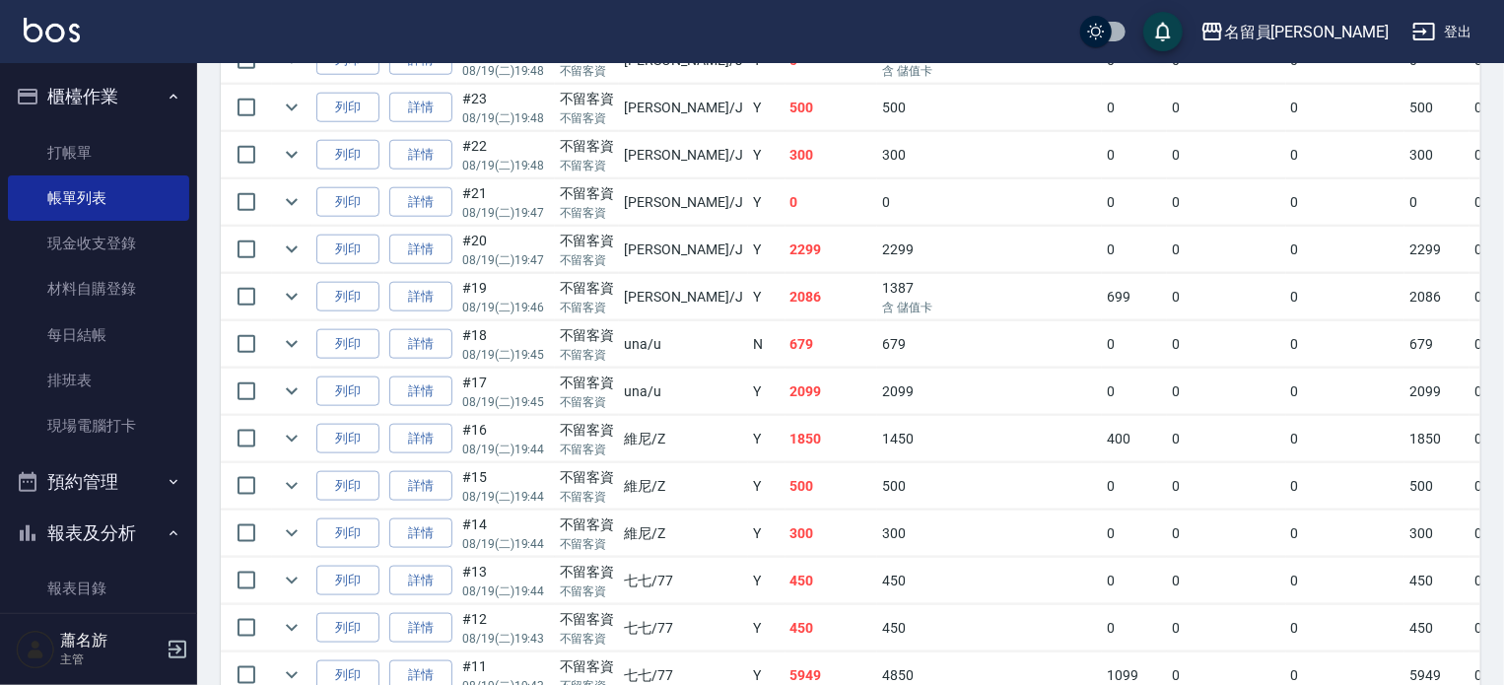
scroll to position [953, 0]
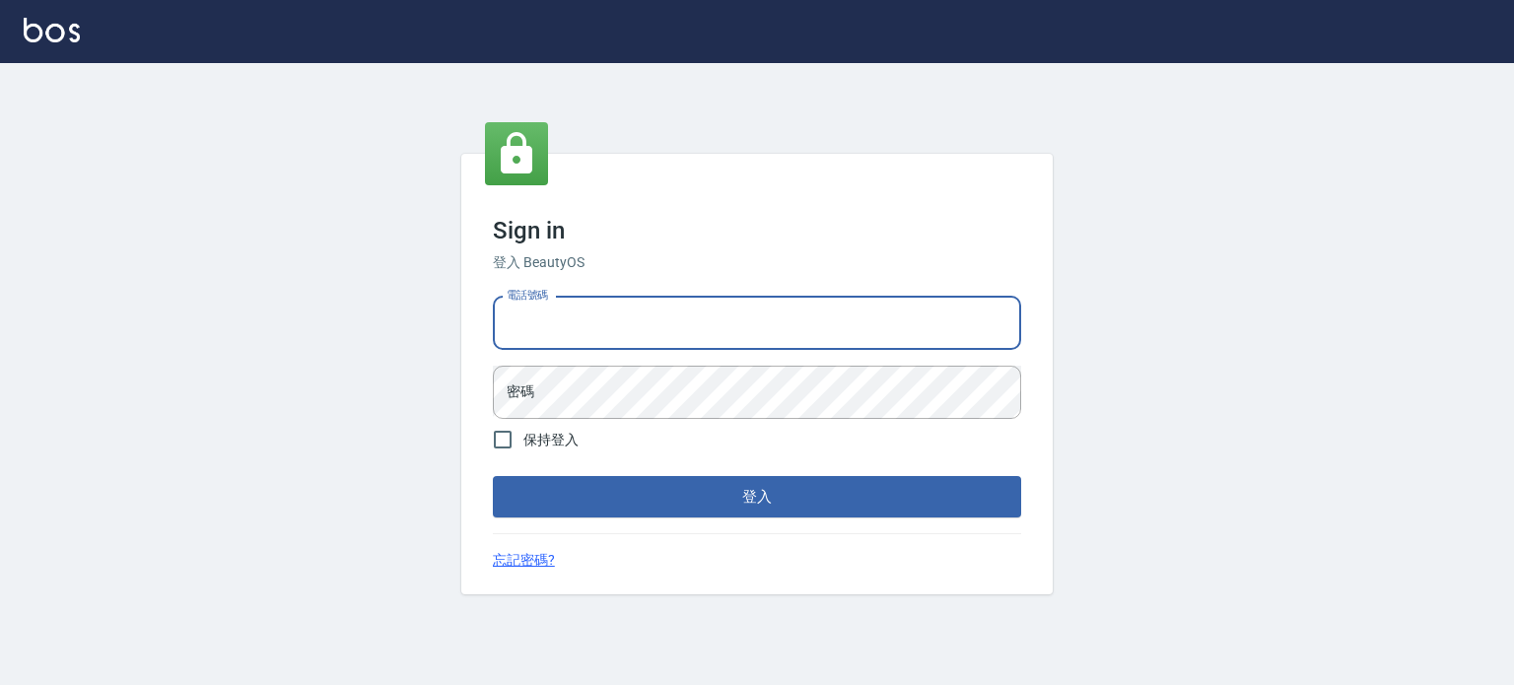
type input "0985335300"
drag, startPoint x: 528, startPoint y: 345, endPoint x: 493, endPoint y: 334, distance: 37.1
click at [494, 335] on input "0985335300" at bounding box center [757, 323] width 528 height 53
click at [650, 326] on input "電話號碼" at bounding box center [757, 323] width 528 height 53
type input "0977239969"
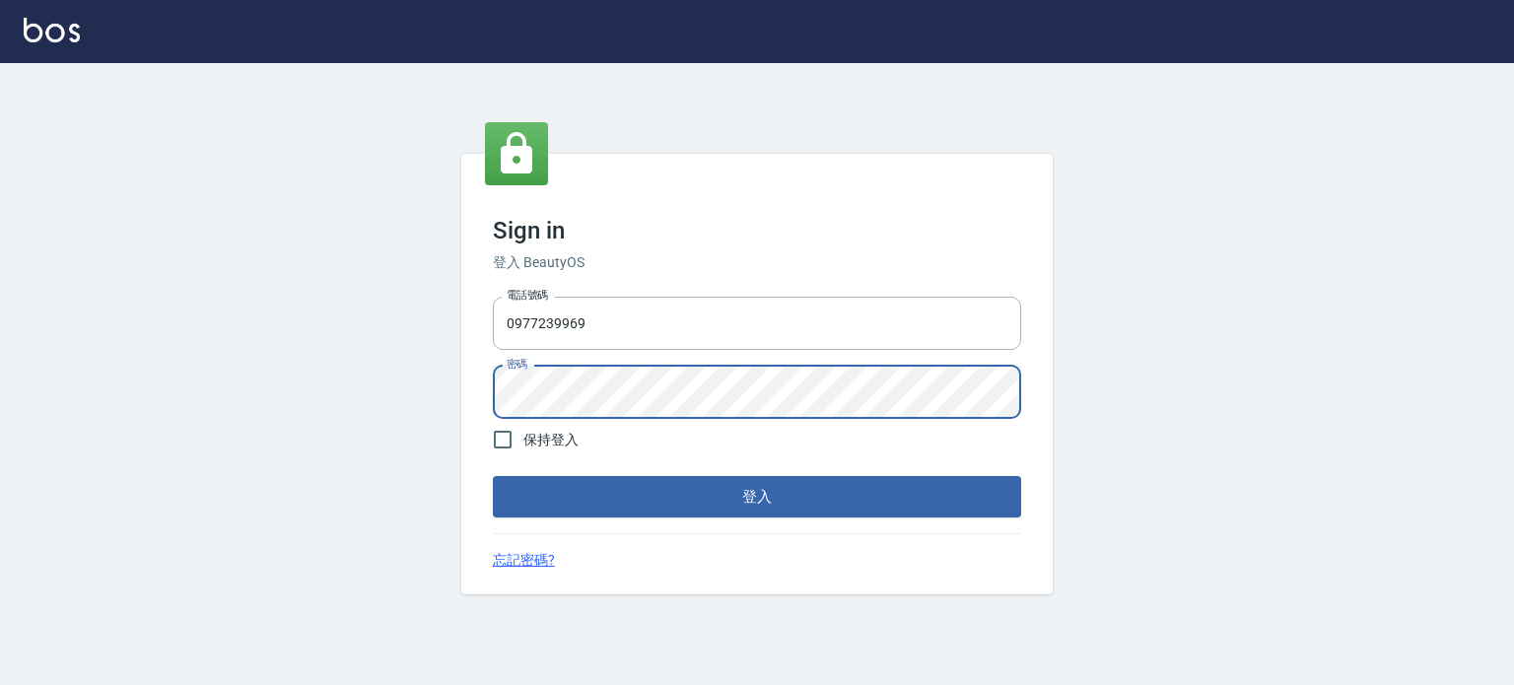
click at [493, 476] on button "登入" at bounding box center [757, 496] width 528 height 41
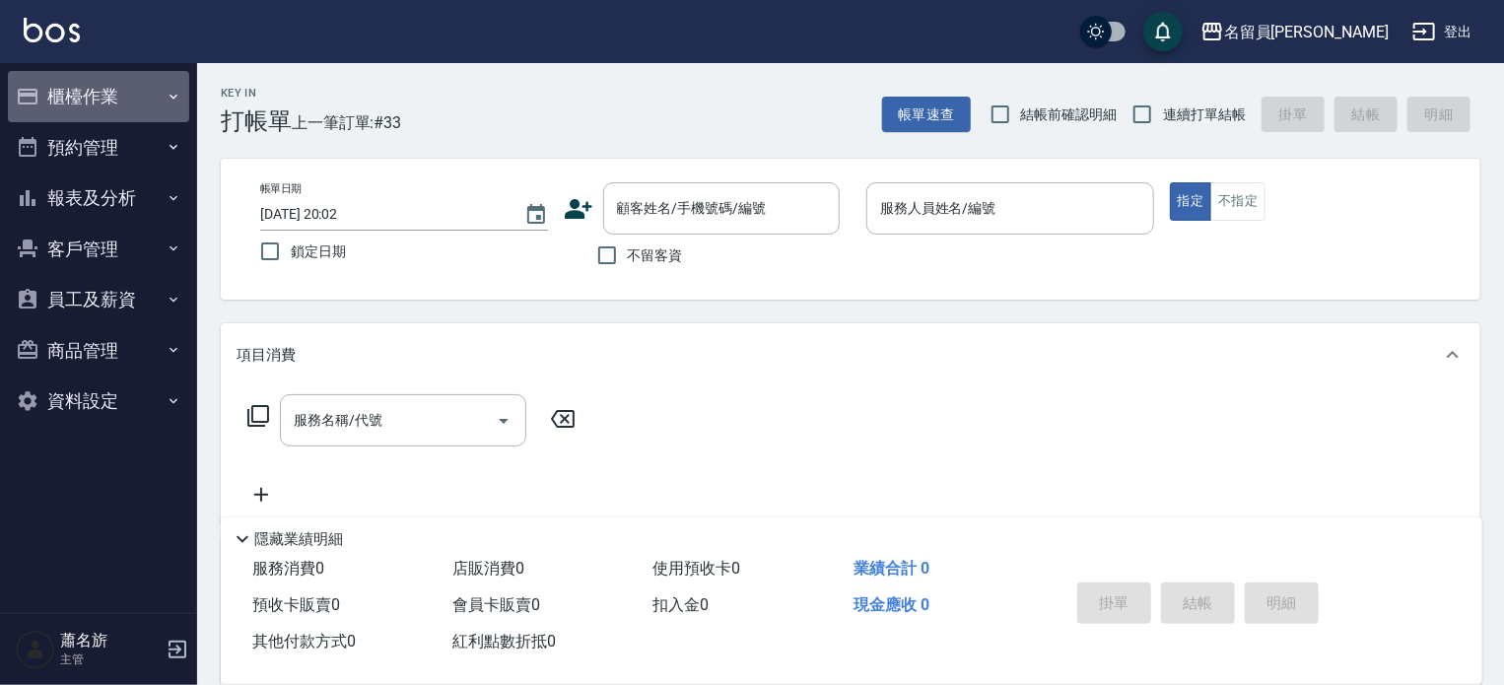
click at [133, 98] on button "櫃檯作業" at bounding box center [98, 96] width 181 height 51
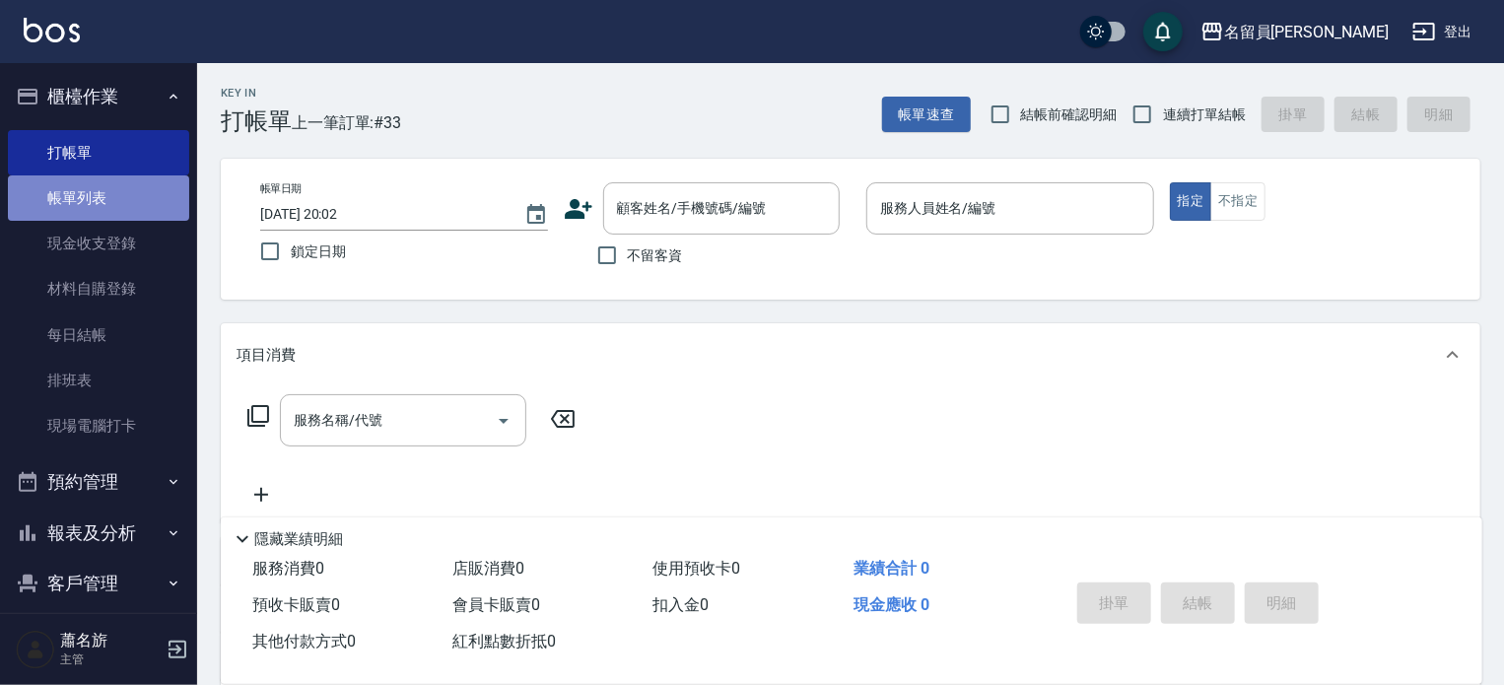
click at [130, 214] on link "帳單列表" at bounding box center [98, 197] width 181 height 45
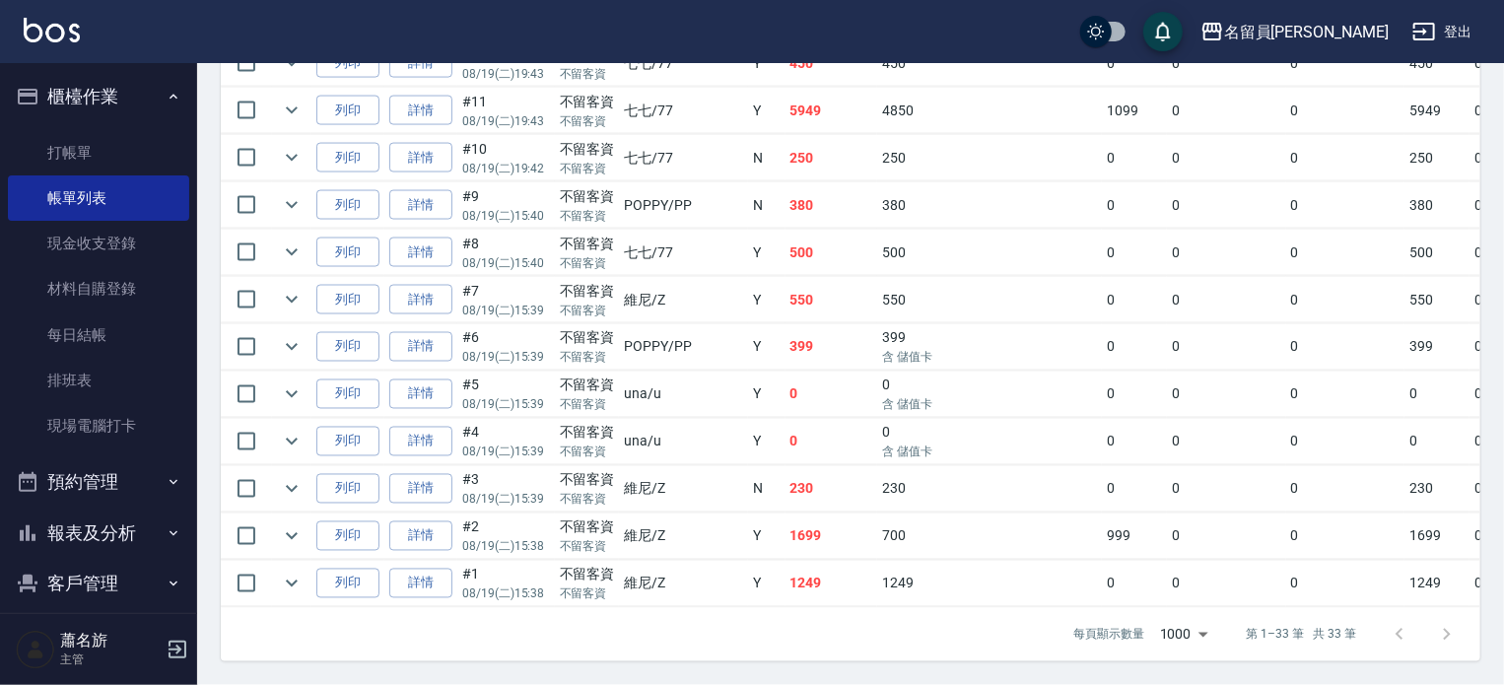
scroll to position [1609, 0]
click at [417, 333] on link "詳情" at bounding box center [420, 347] width 63 height 31
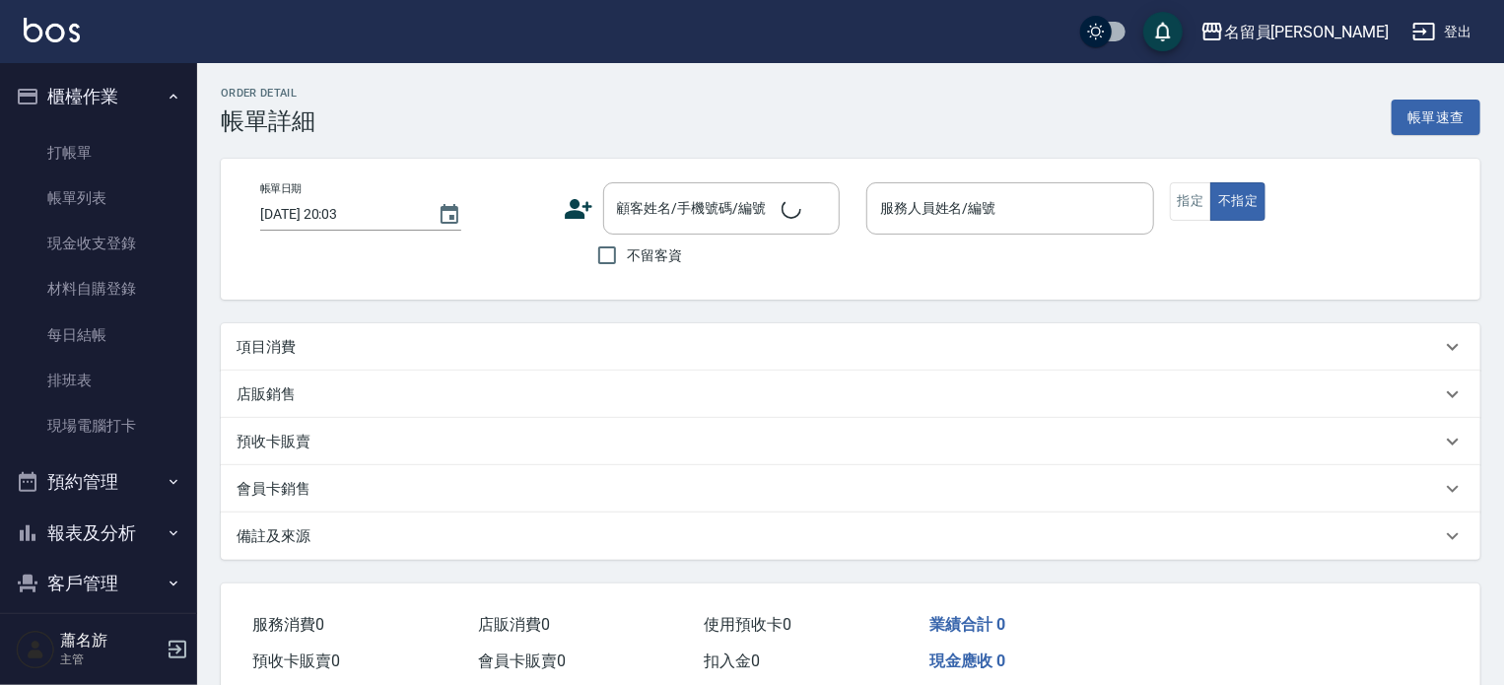
type input "2025/08/19 15:39"
checkbox input "true"
type input "POPPY-PP"
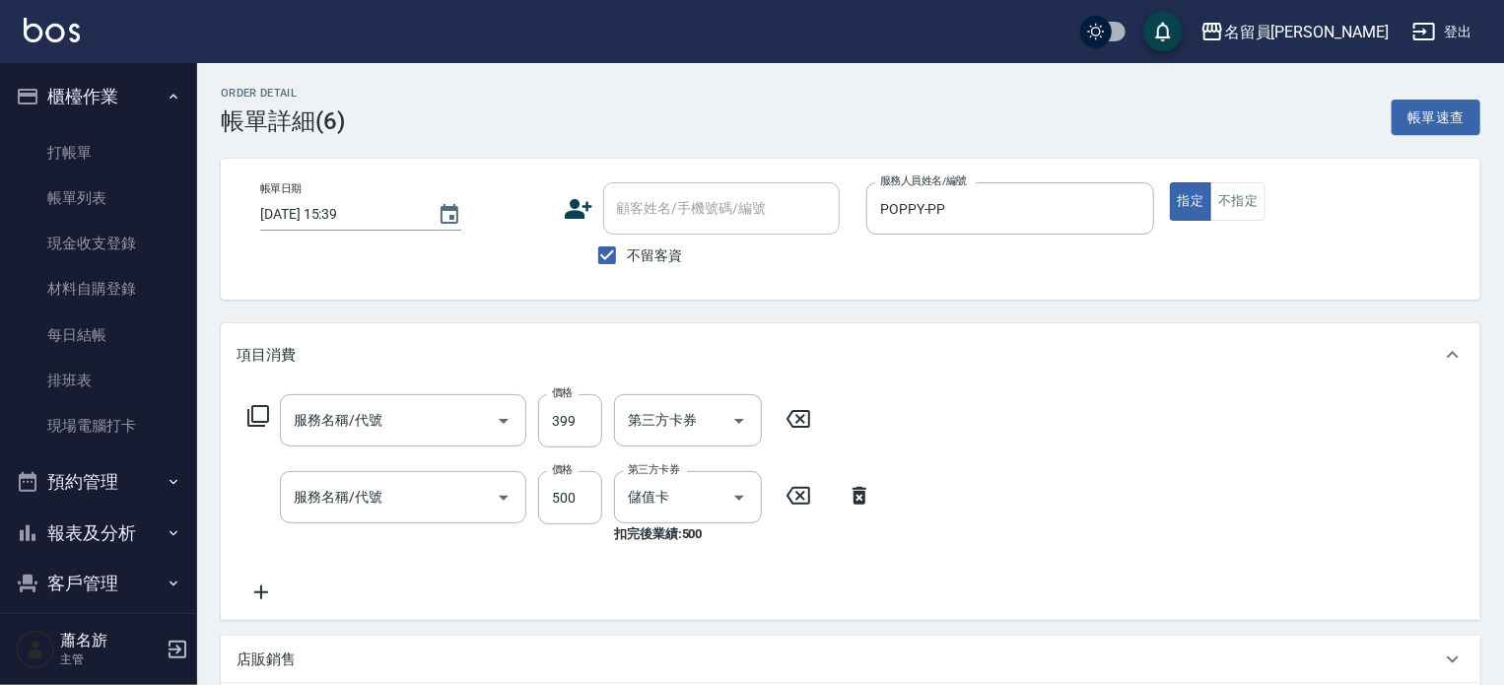
type input "剪髮(302)"
type input "儲值現金卷(00053)"
drag, startPoint x: 810, startPoint y: 419, endPoint x: 787, endPoint y: 437, distance: 28.8
click at [811, 419] on icon at bounding box center [798, 419] width 49 height 24
click at [796, 487] on icon at bounding box center [798, 495] width 24 height 18
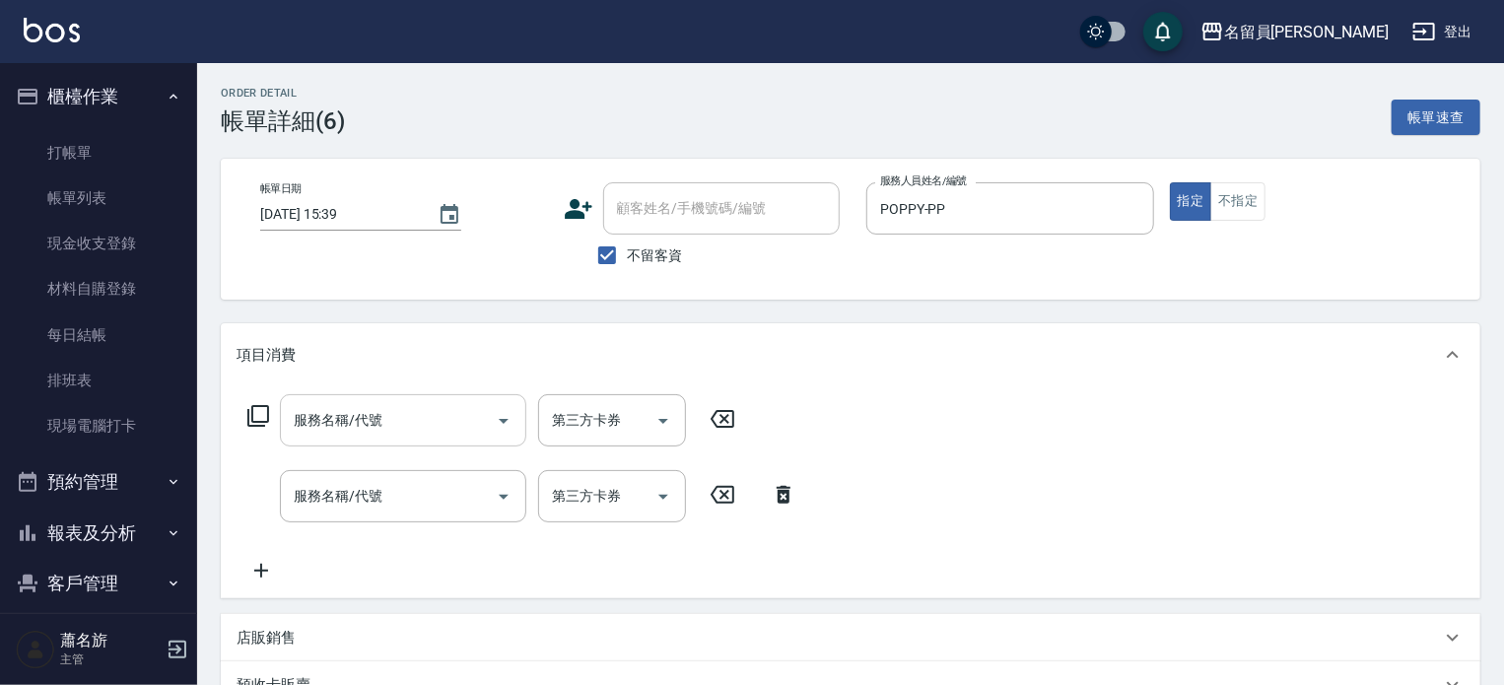
drag, startPoint x: 520, startPoint y: 455, endPoint x: 463, endPoint y: 424, distance: 65.3
click at [519, 455] on div "服務名稱/代號 服務名稱/代號 第三方卡券 第三方卡券 服務名稱/代號 服務名稱/代號 第三方卡券 第三方卡券" at bounding box center [522, 488] width 572 height 188
click at [455, 421] on input "服務名稱/代號" at bounding box center [388, 420] width 199 height 34
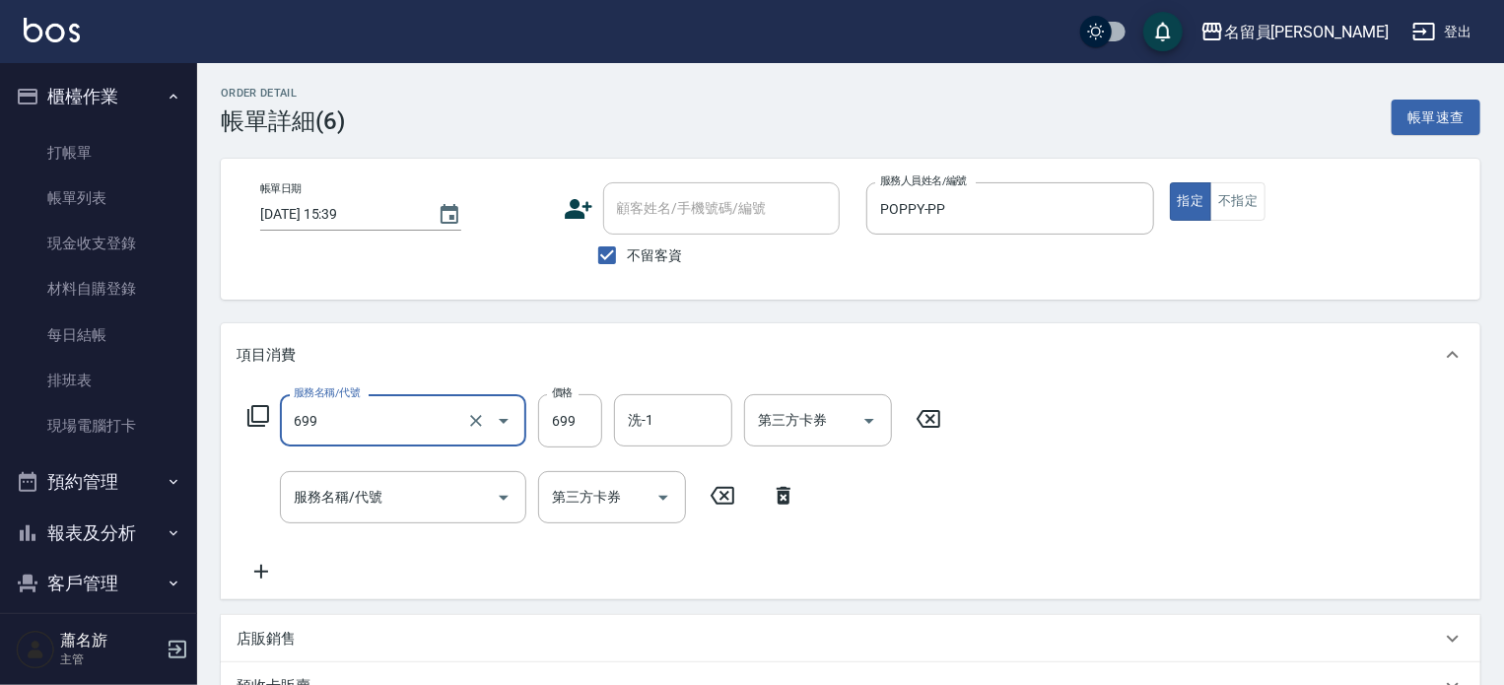
type input "精油洗髮(699)"
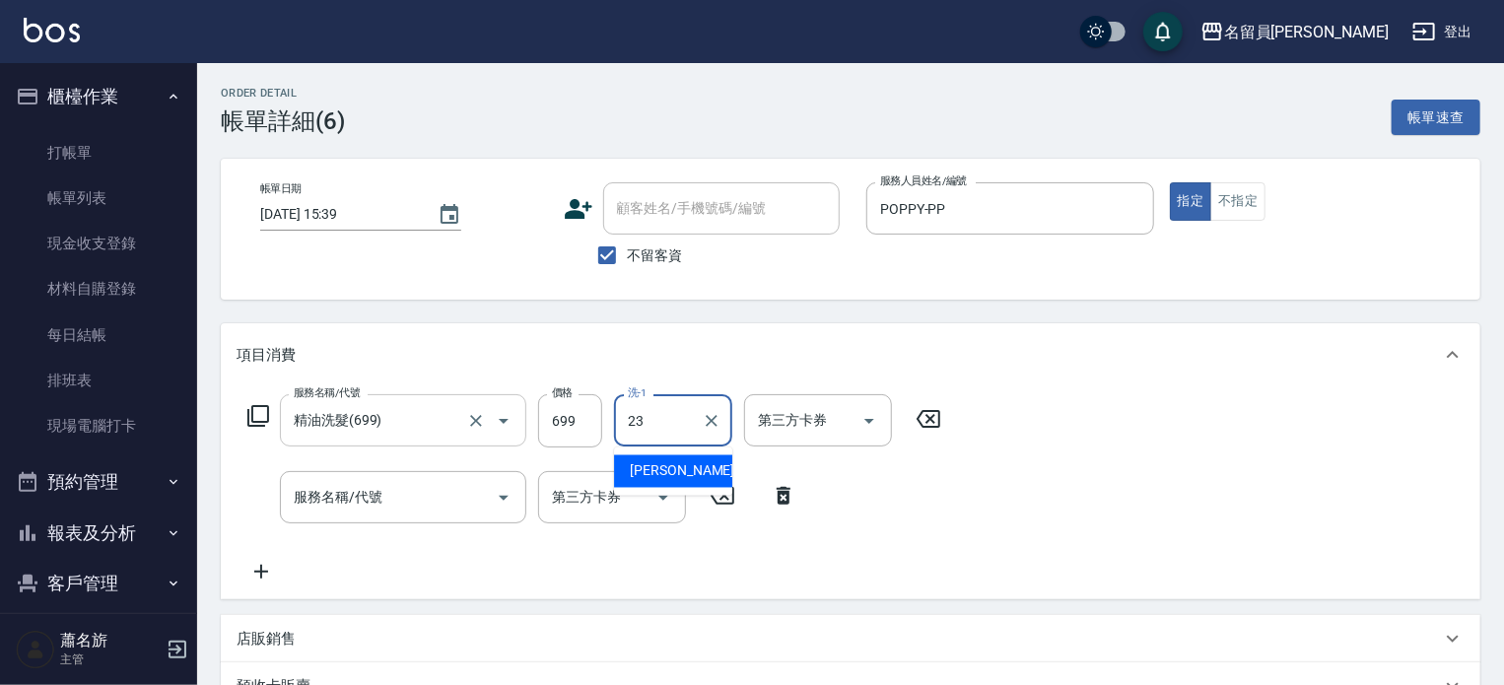
type input "[PERSON_NAME]-23"
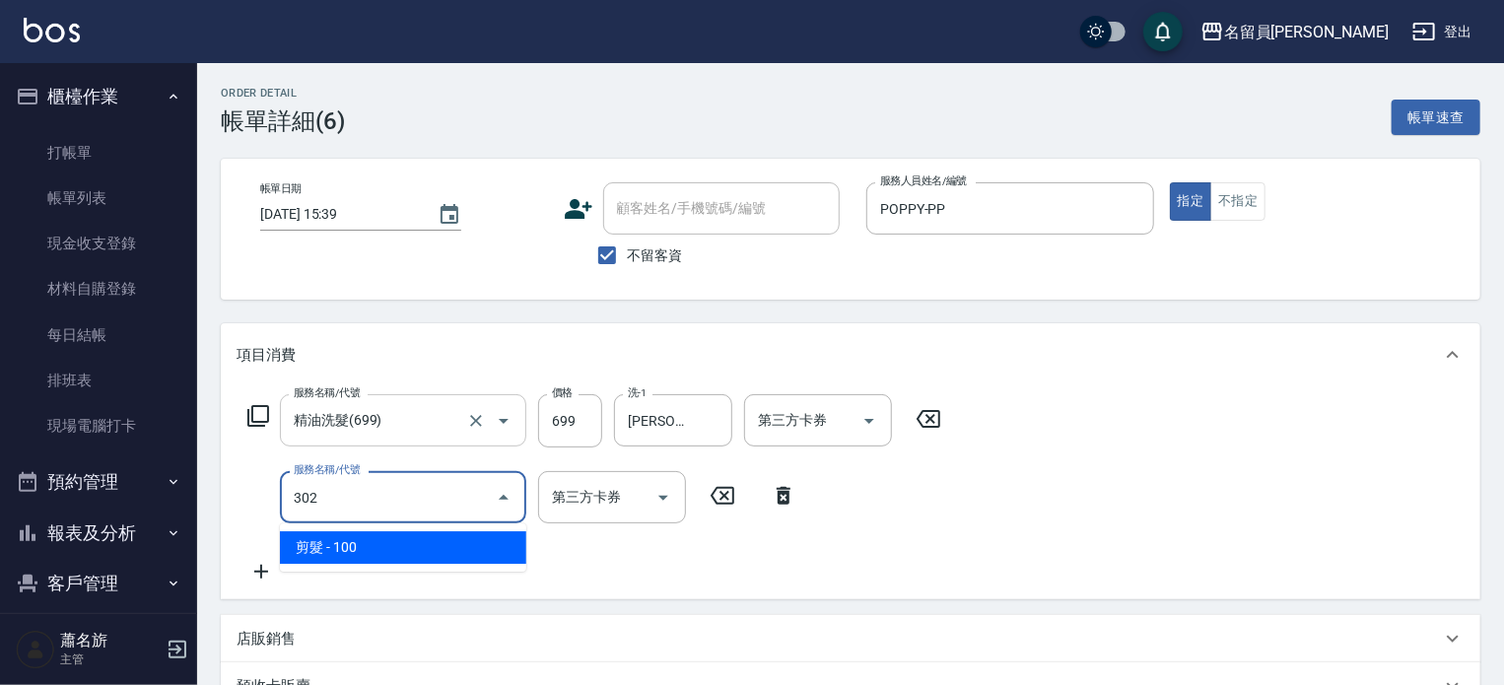
type input "剪髮(302)"
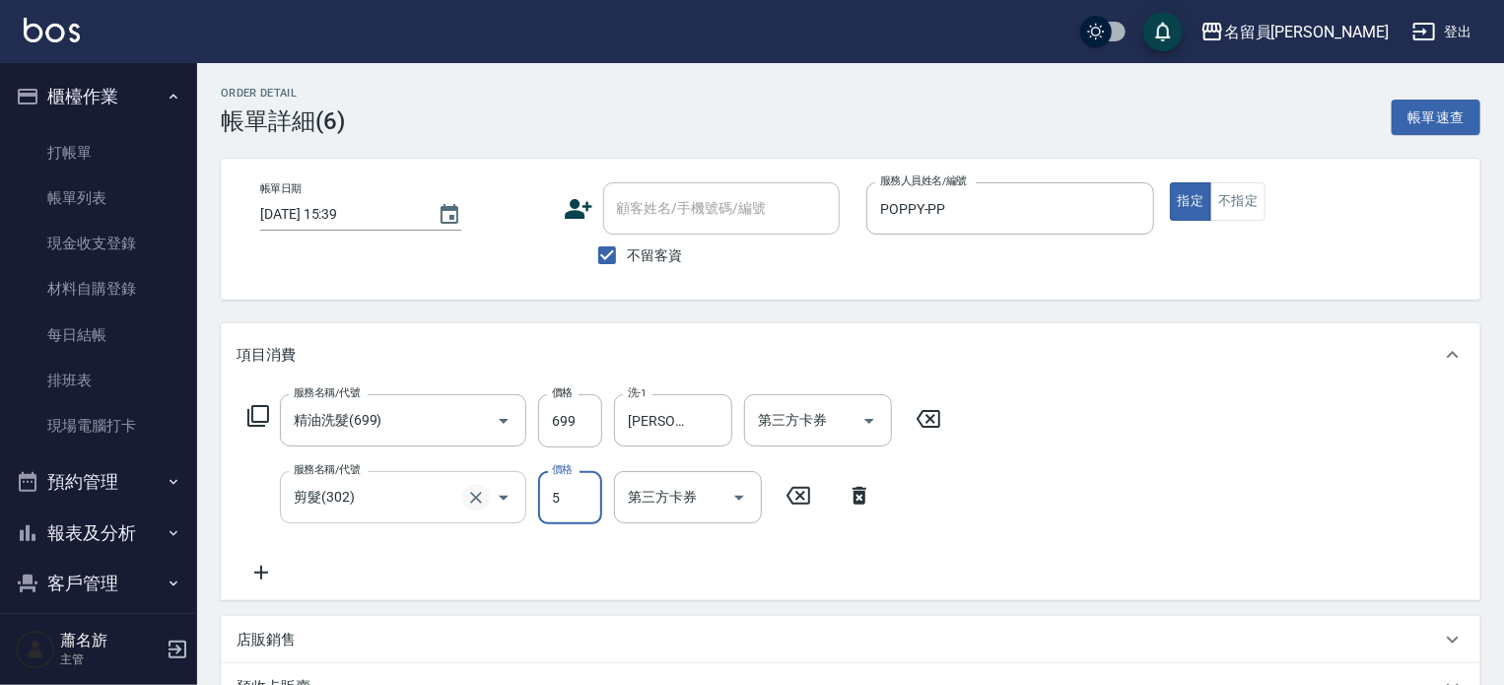
click at [476, 495] on icon "Clear" at bounding box center [476, 498] width 20 height 20
type input "5"
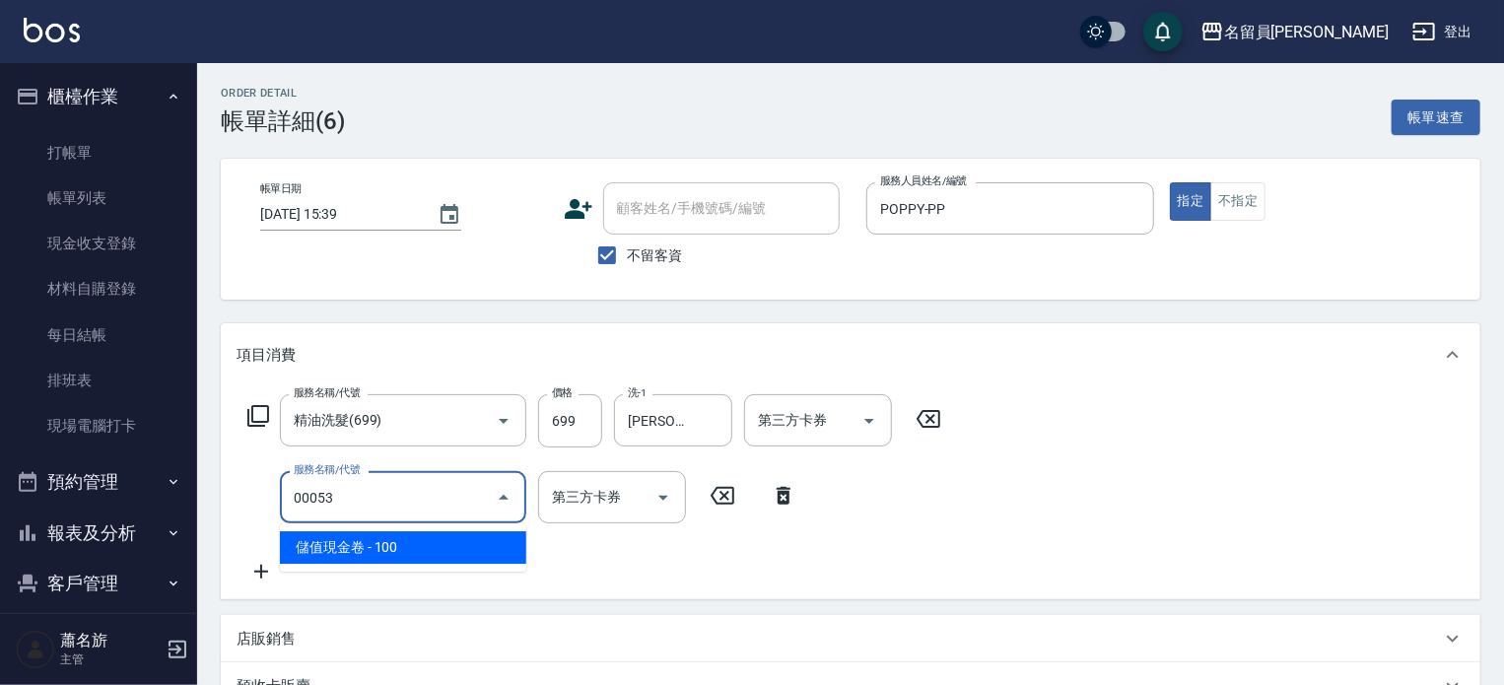
type input "儲值現金卷(00053)"
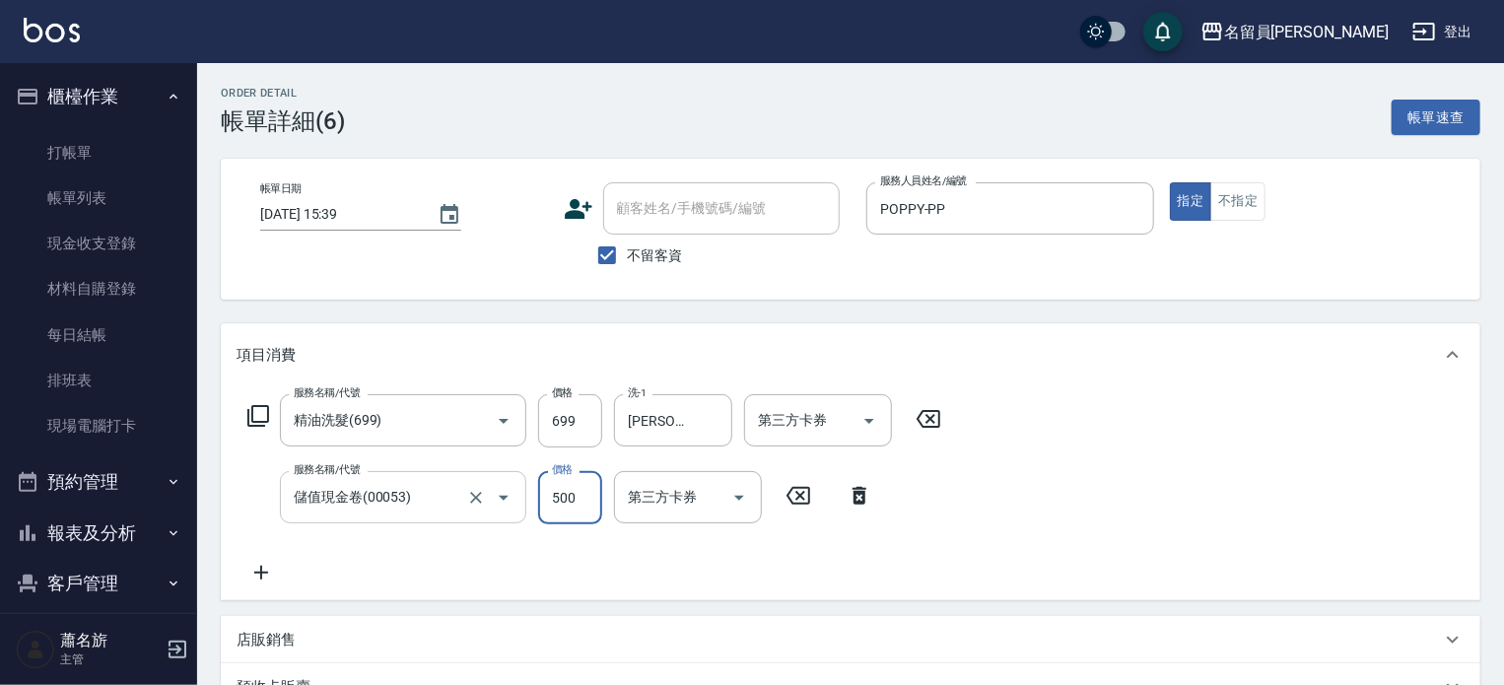
type input "500"
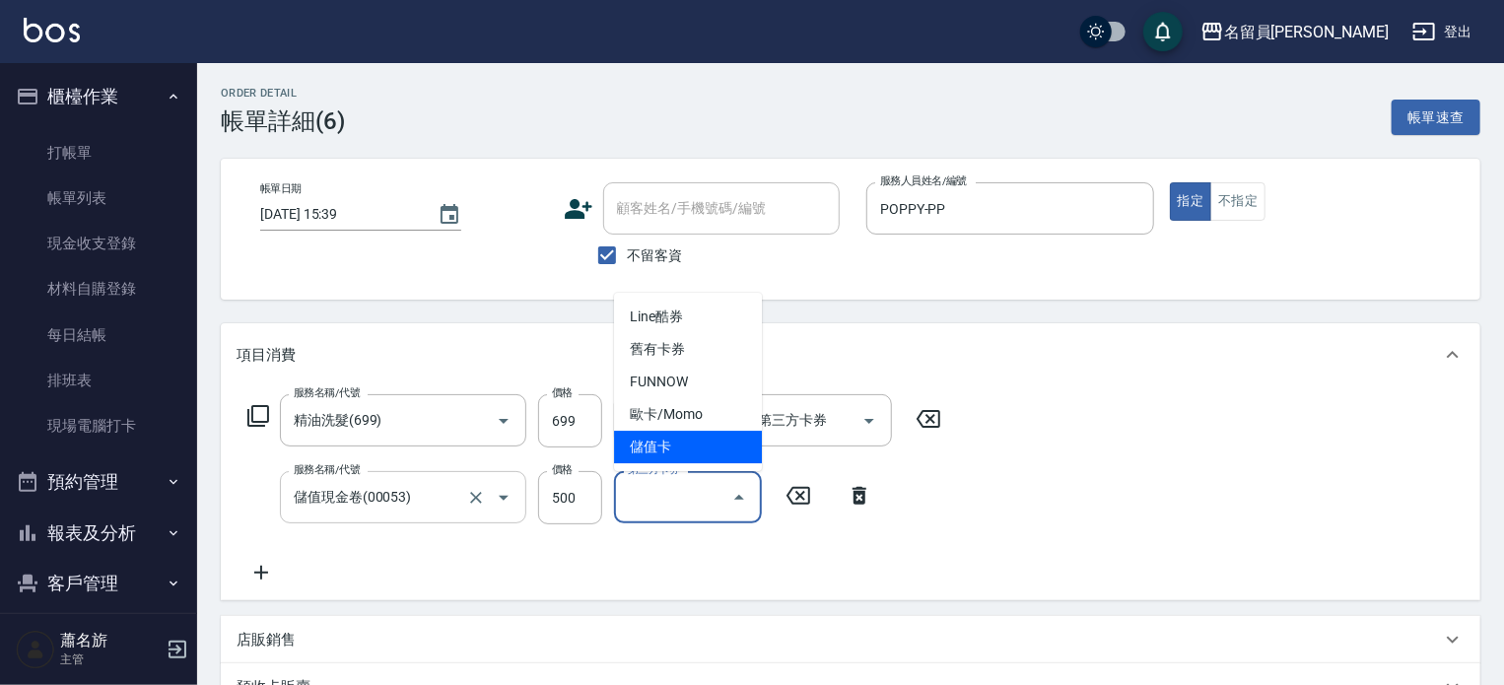
type input "儲值卡"
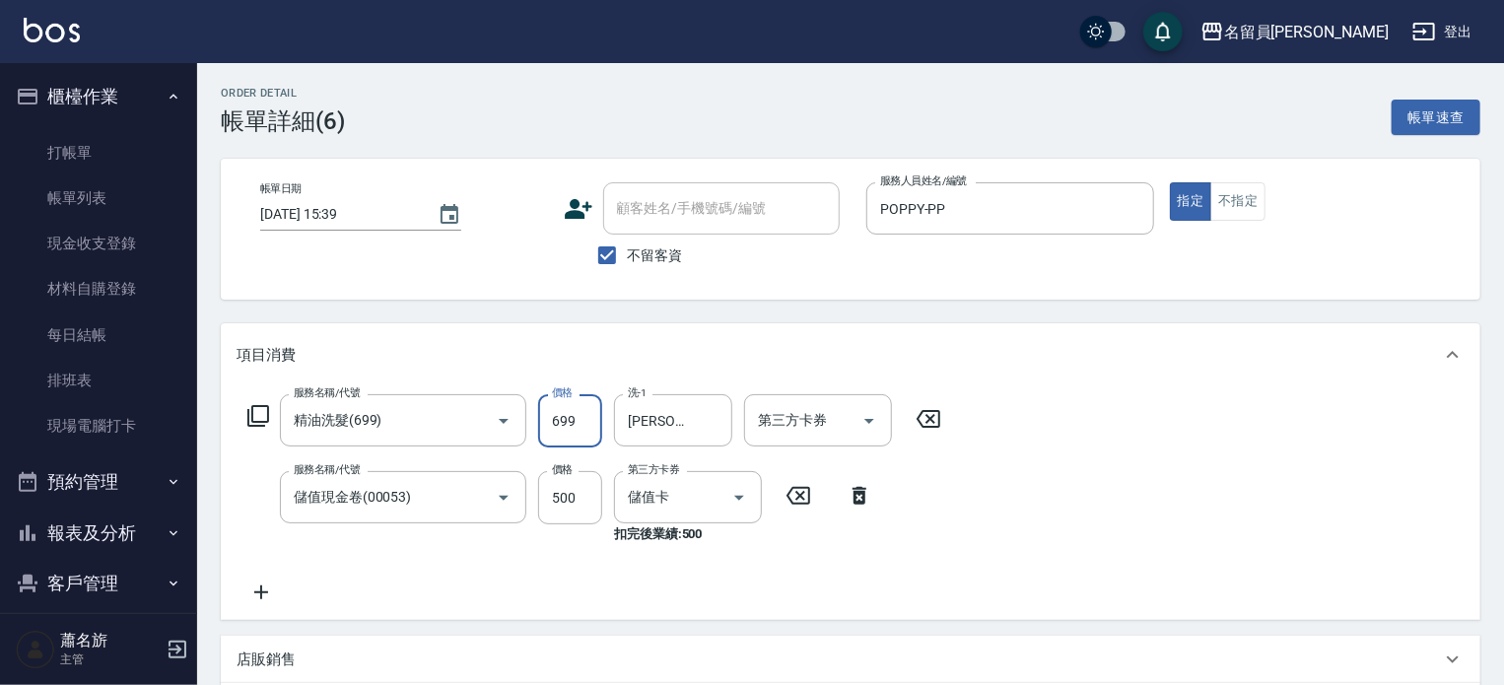
click at [561, 426] on input "699" at bounding box center [570, 420] width 64 height 53
type input "399"
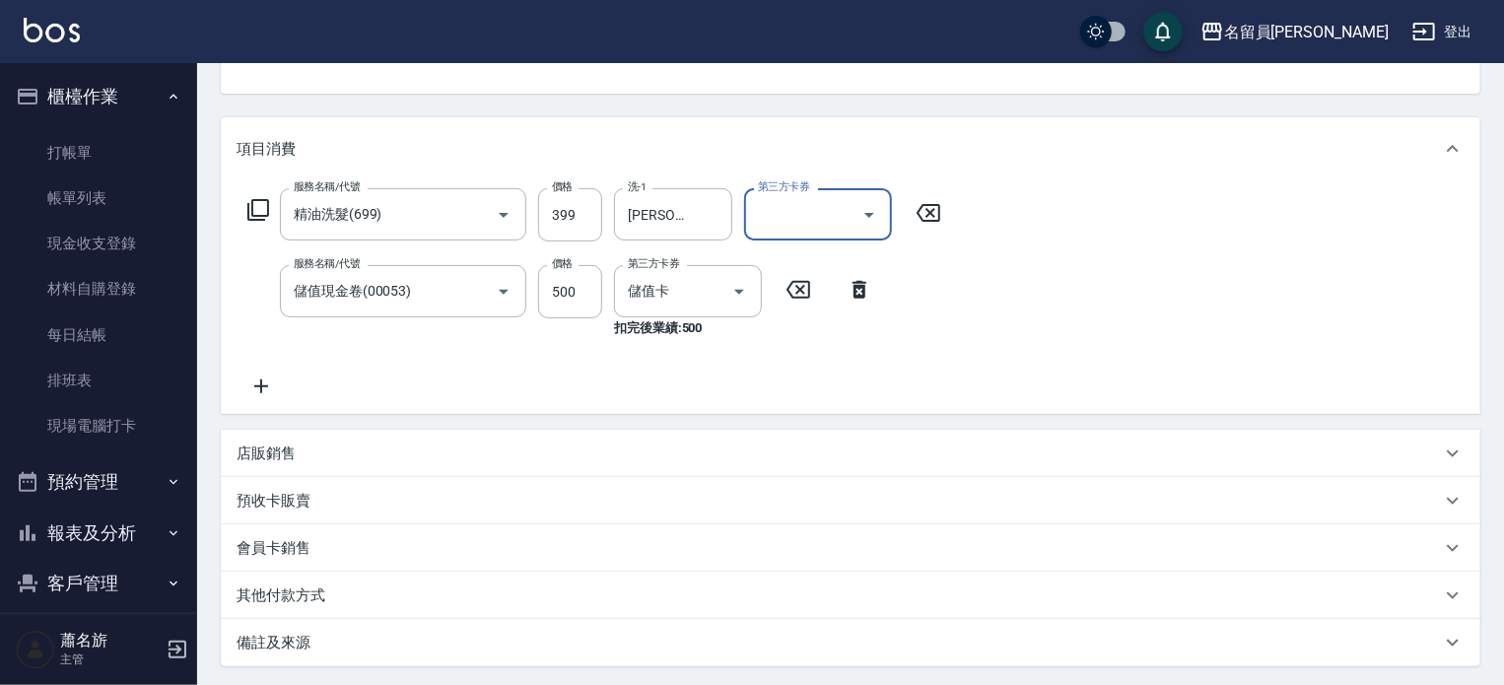
scroll to position [398, 0]
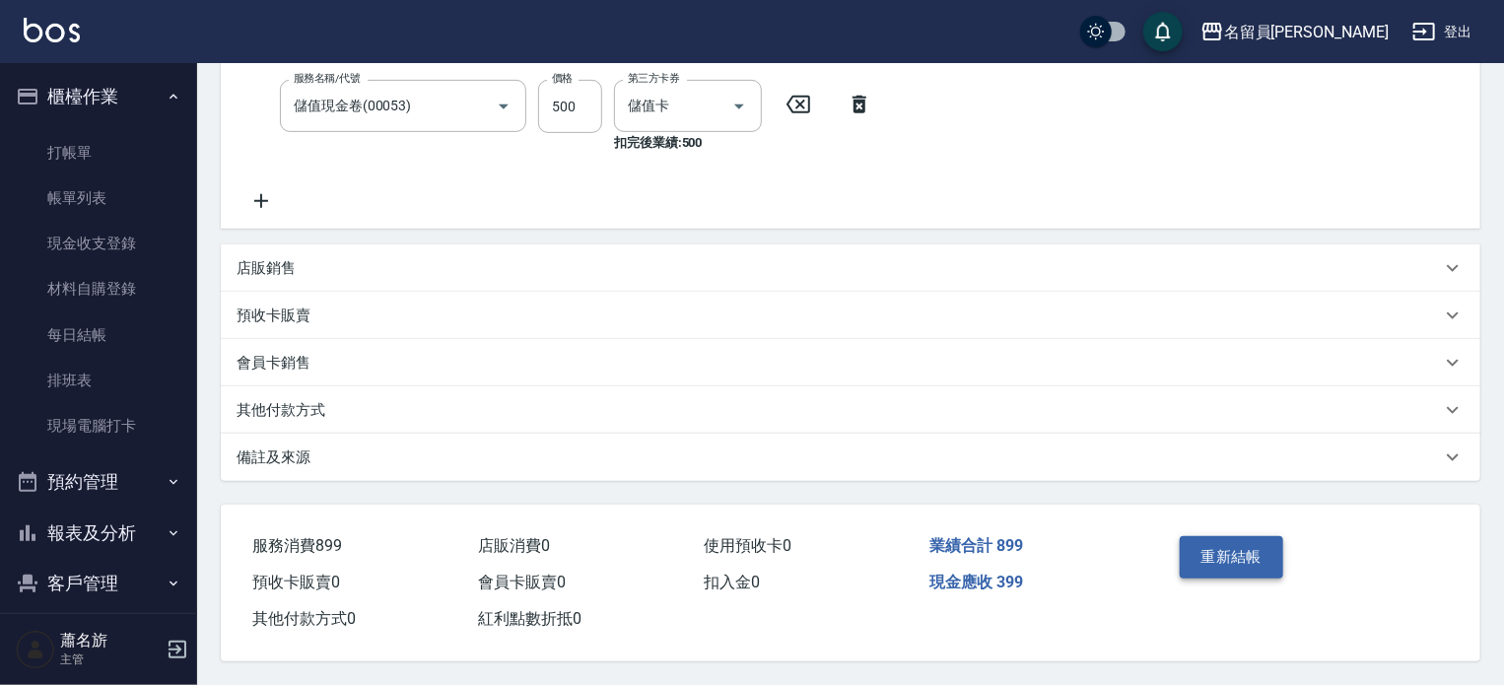
click at [1199, 543] on button "重新結帳" at bounding box center [1231, 556] width 104 height 41
